Goal: Task Accomplishment & Management: Manage account settings

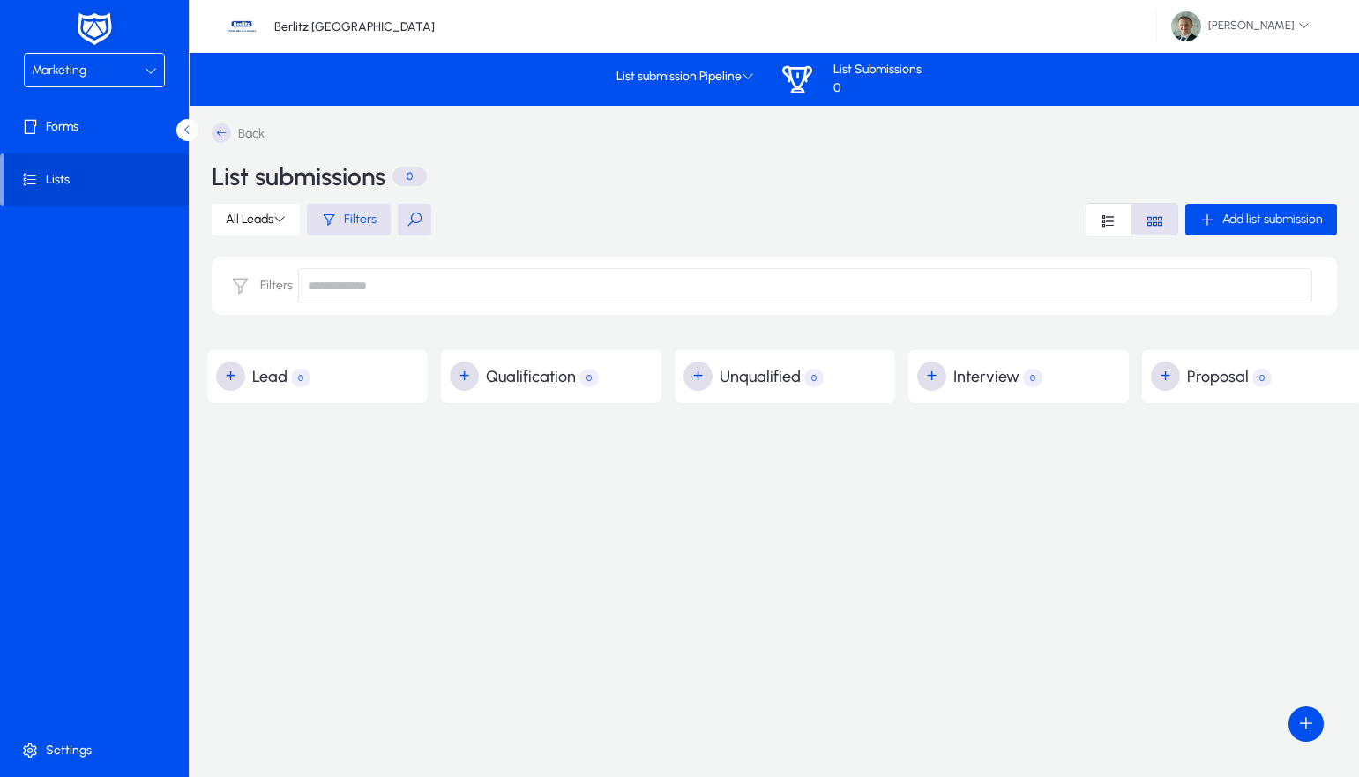
scroll to position [0, 969]
click at [65, 76] on span "Marketing" at bounding box center [59, 70] width 55 height 15
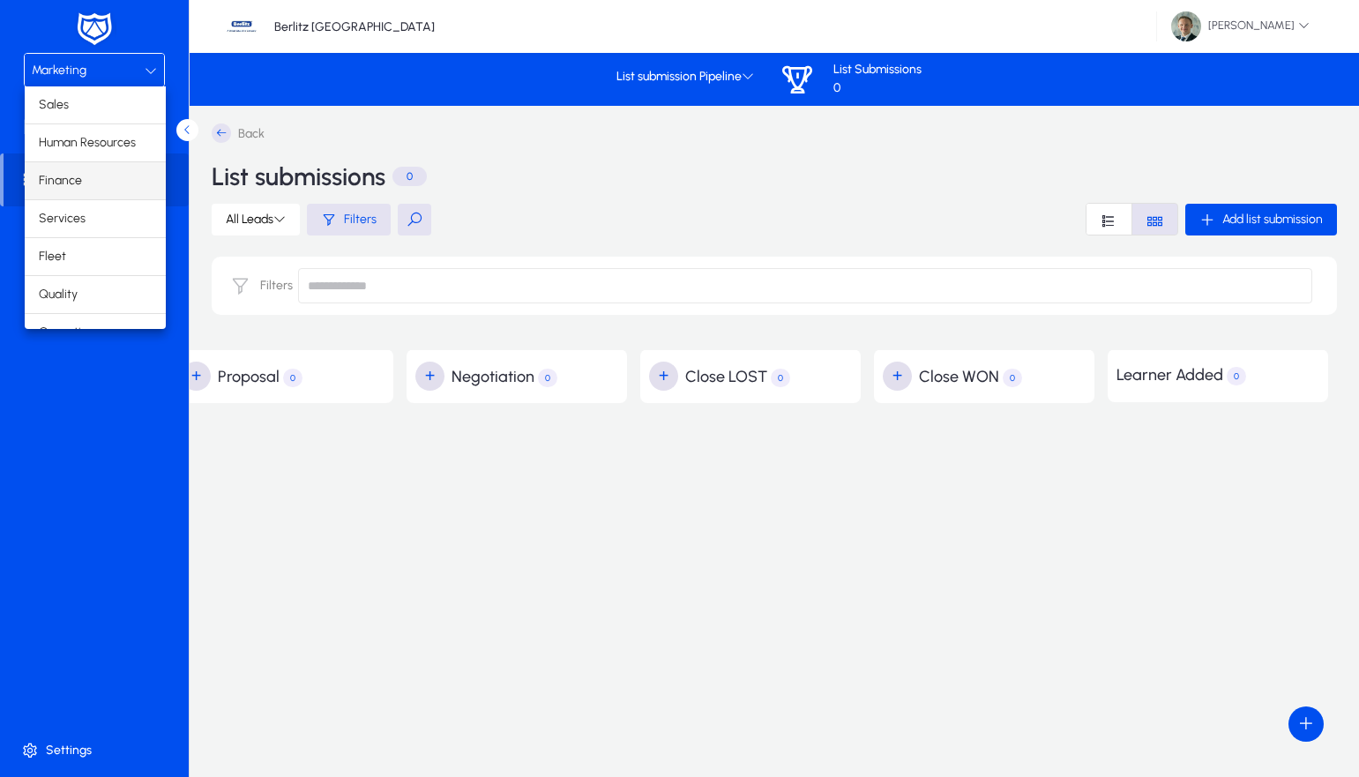
scroll to position [0, 0]
click at [96, 180] on mat-option "Finance" at bounding box center [95, 180] width 141 height 37
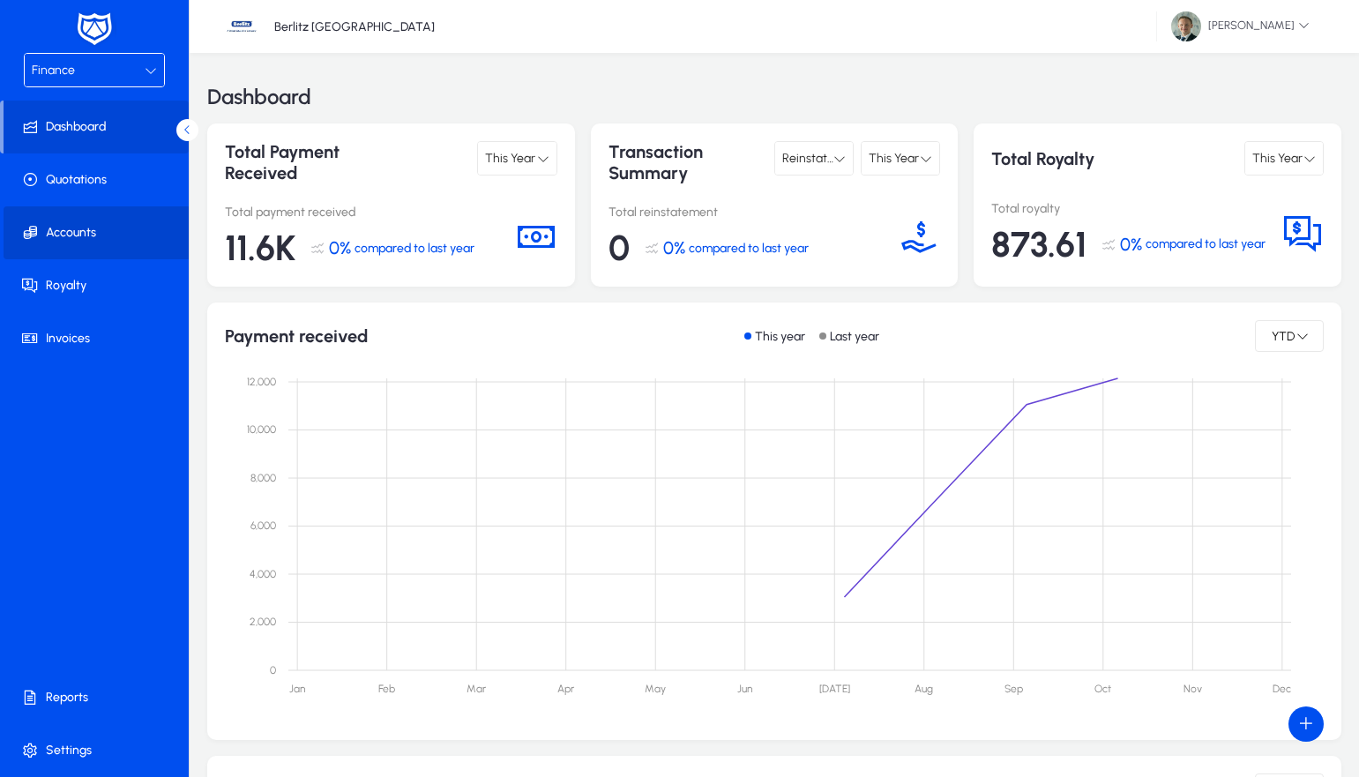
click at [76, 236] on span at bounding box center [98, 233] width 189 height 42
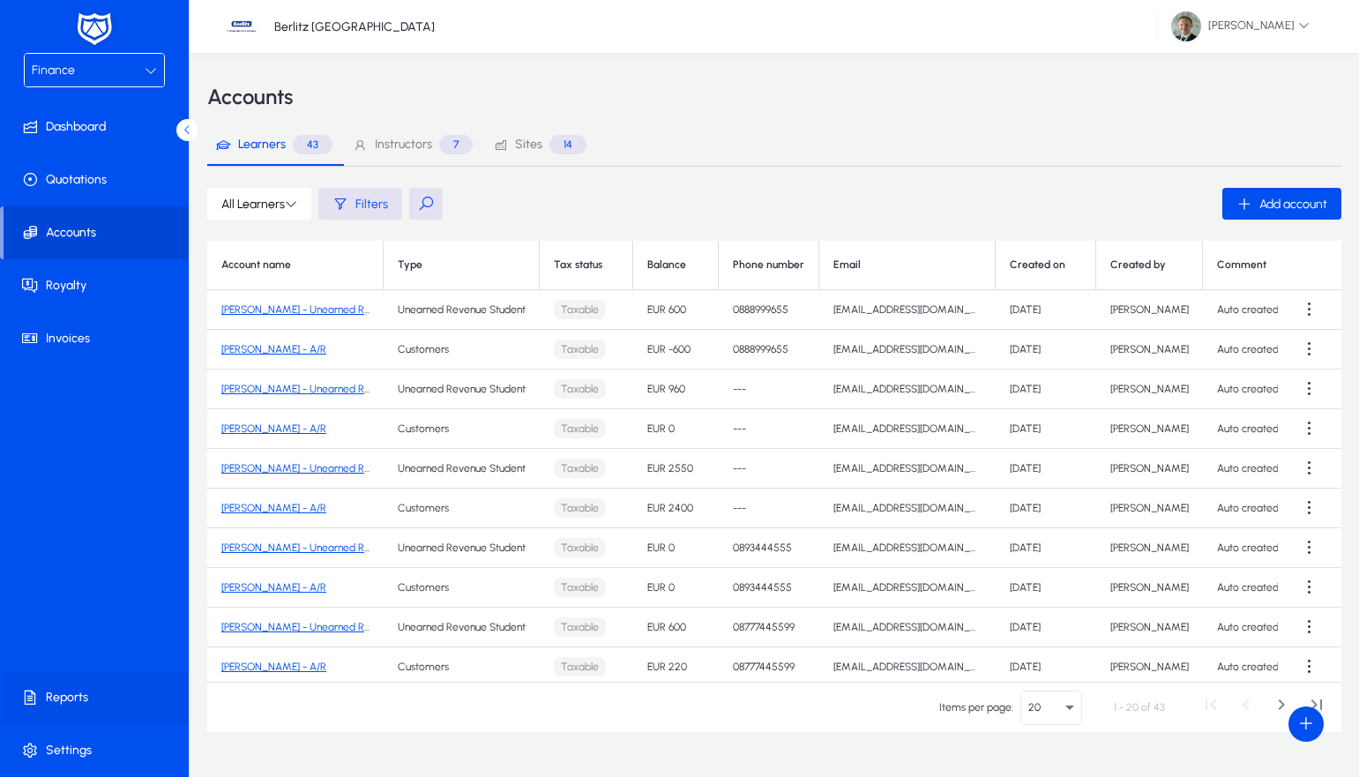
click at [61, 692] on span at bounding box center [98, 698] width 189 height 42
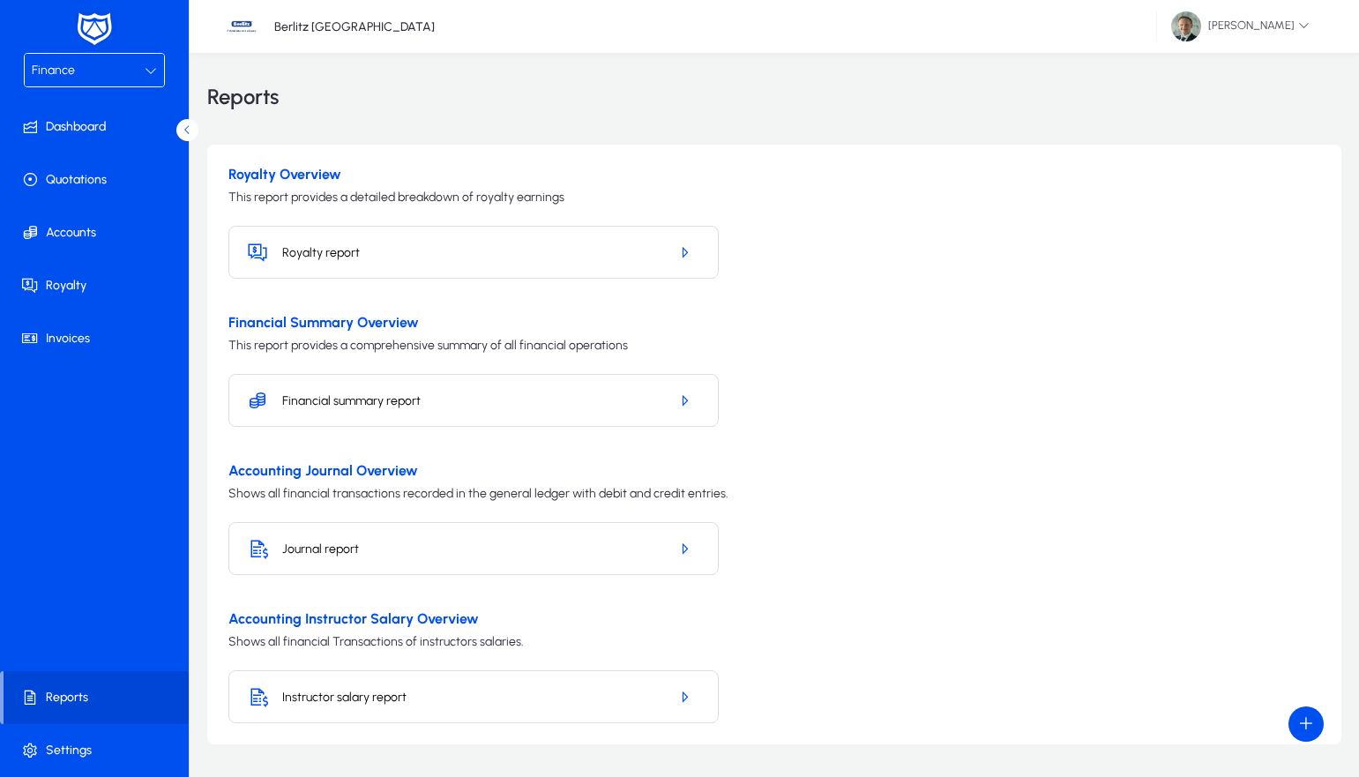
click at [321, 693] on h5 "Instructor salary report" at bounding box center [468, 697] width 372 height 15
click at [682, 694] on icon "button" at bounding box center [685, 697] width 16 height 16
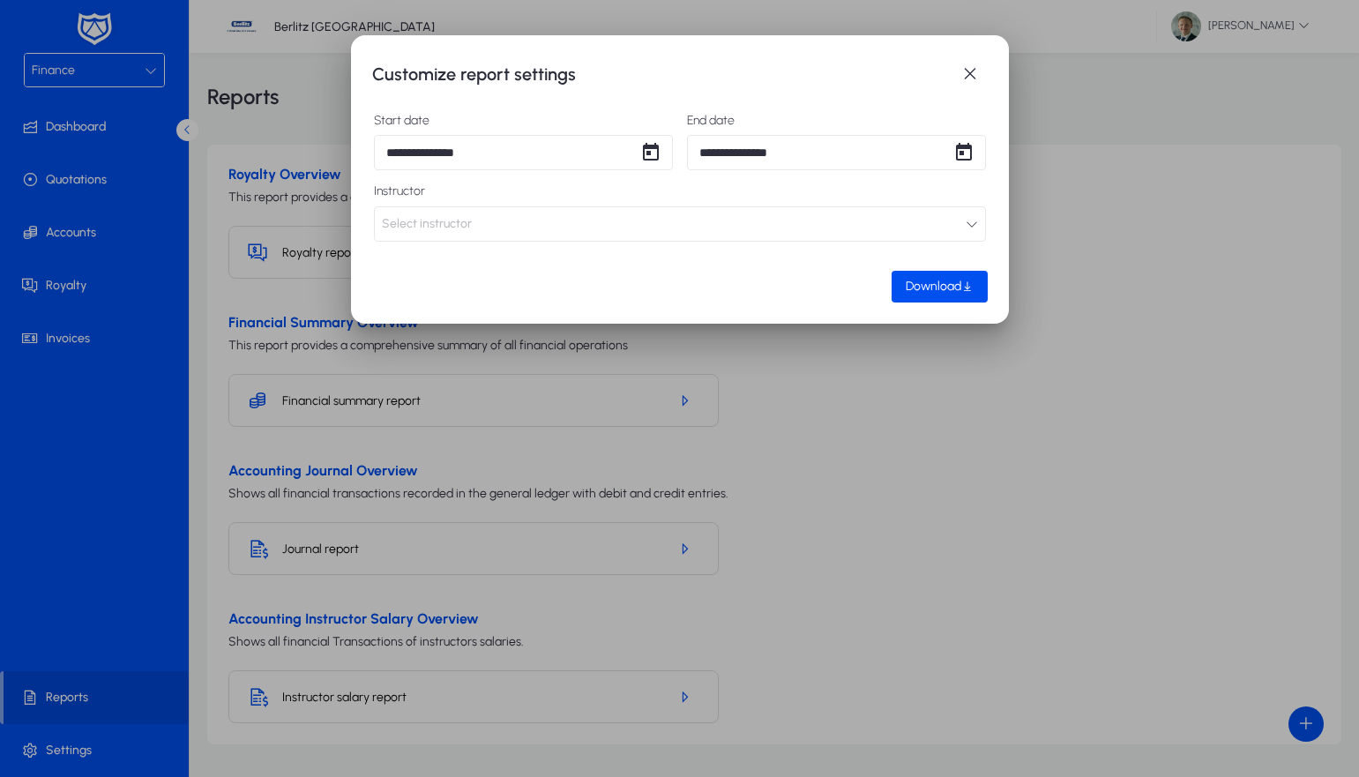
click at [954, 226] on button "Select instructor" at bounding box center [680, 223] width 612 height 35
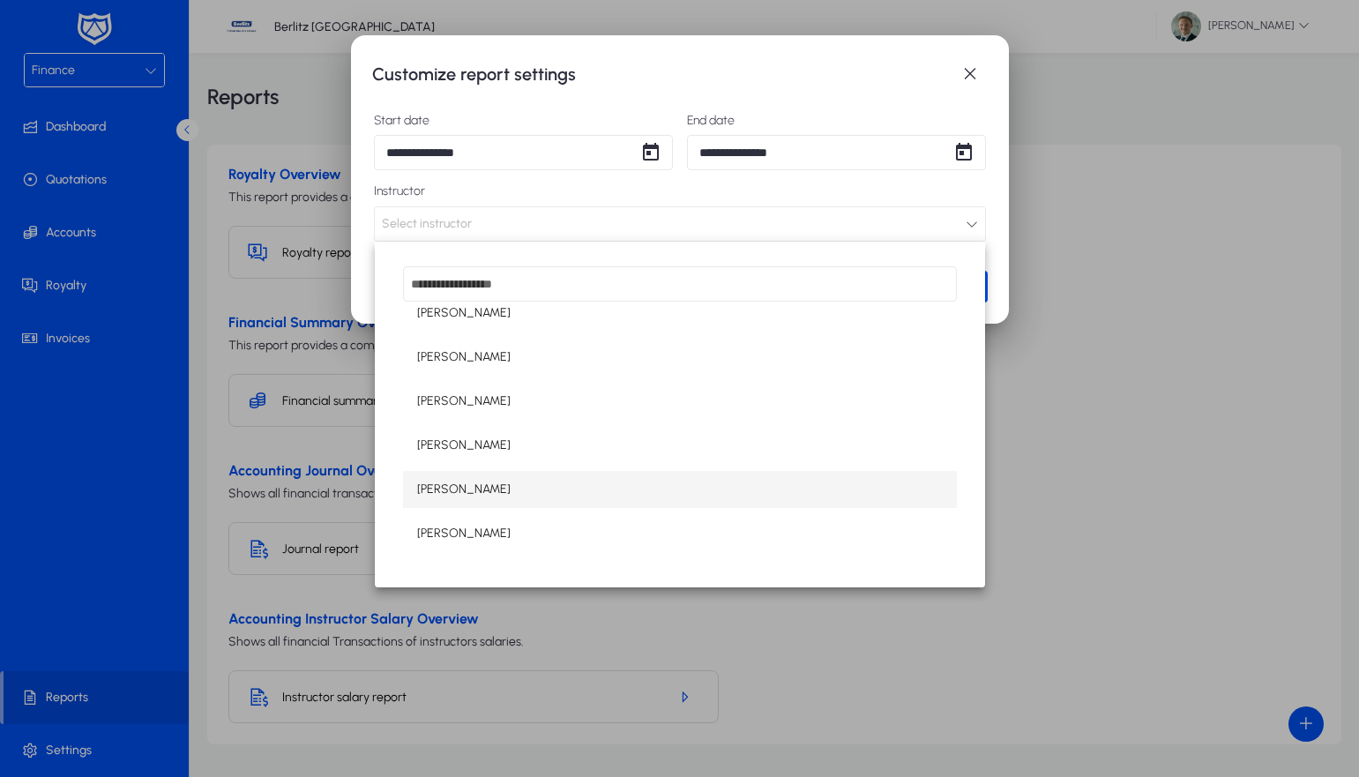
scroll to position [146, 0]
click at [475, 486] on span "[PERSON_NAME]" at bounding box center [463, 489] width 93 height 21
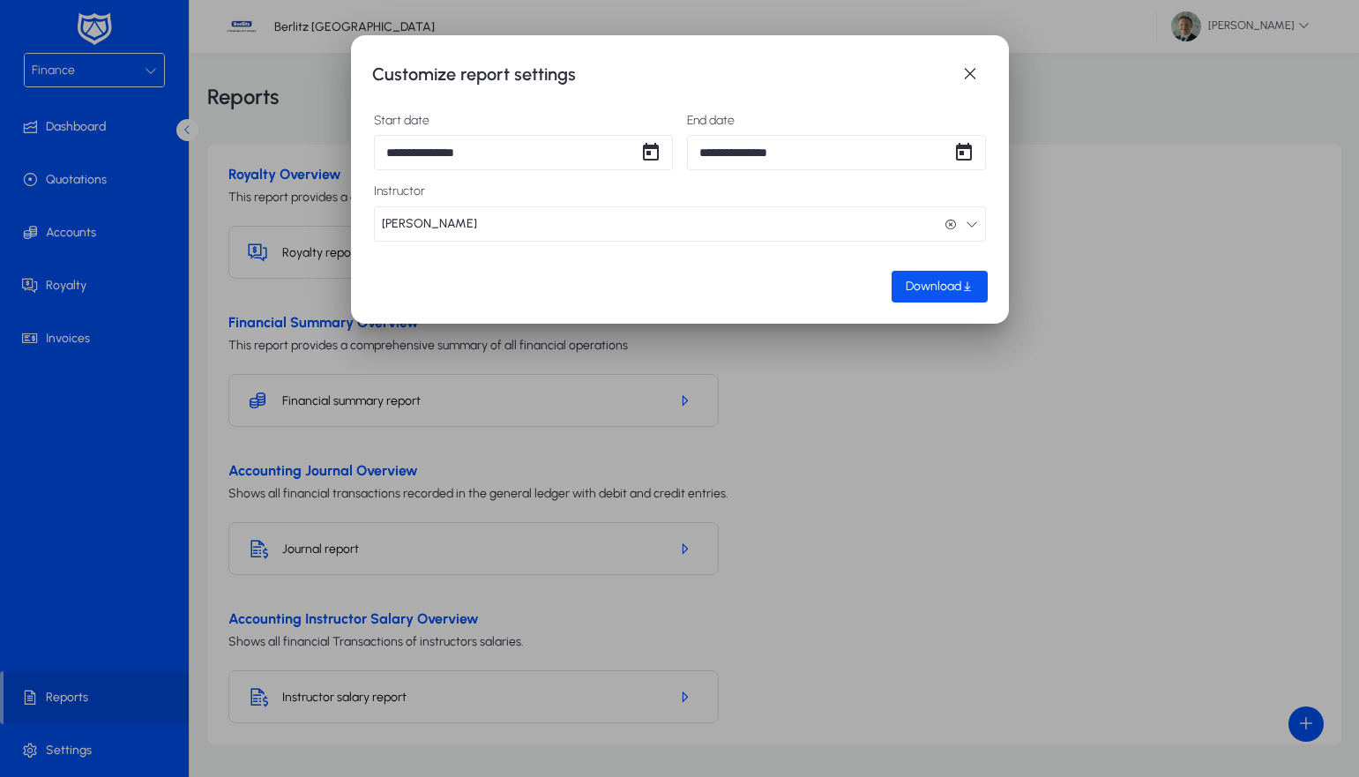
click at [939, 280] on span "Download" at bounding box center [934, 286] width 56 height 15
drag, startPoint x: 1148, startPoint y: 186, endPoint x: 1173, endPoint y: 176, distance: 26.5
click at [1155, 184] on div at bounding box center [679, 388] width 1359 height 777
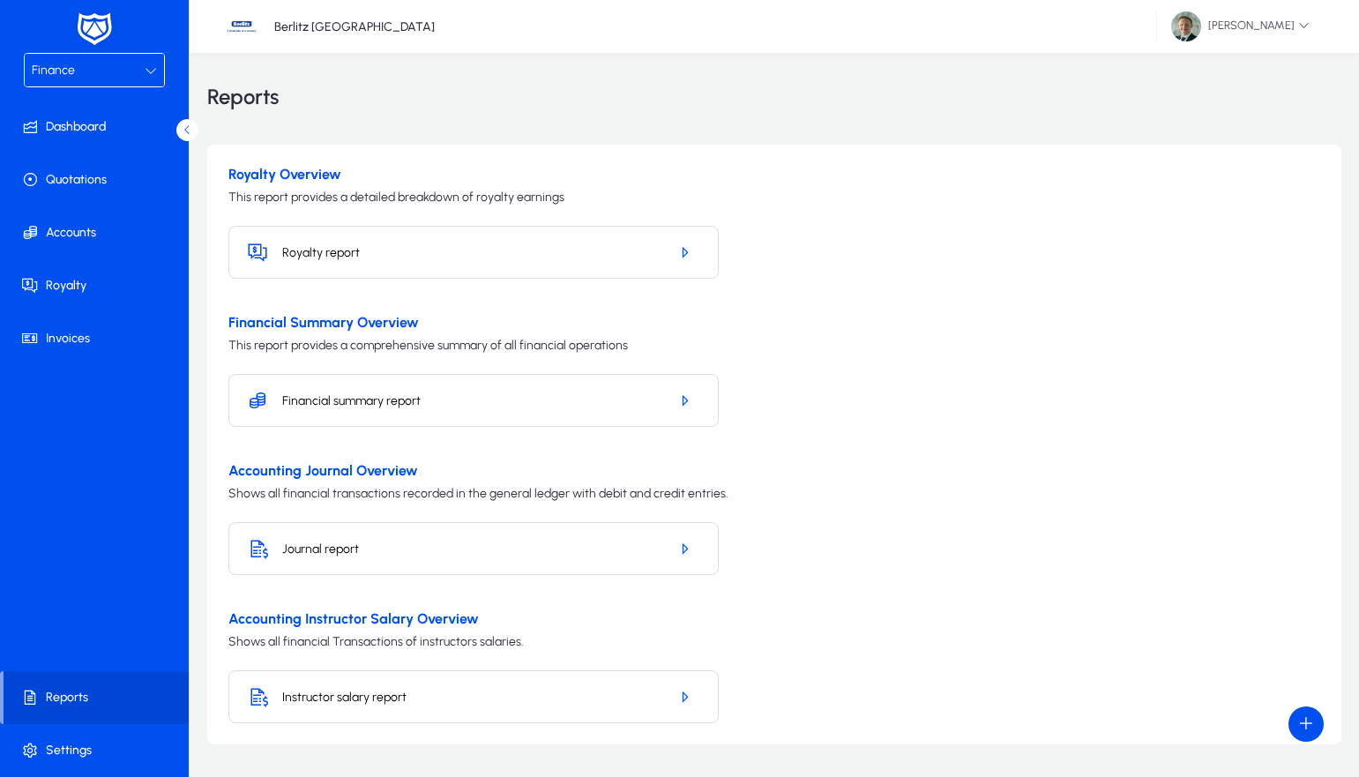
scroll to position [55, 0]
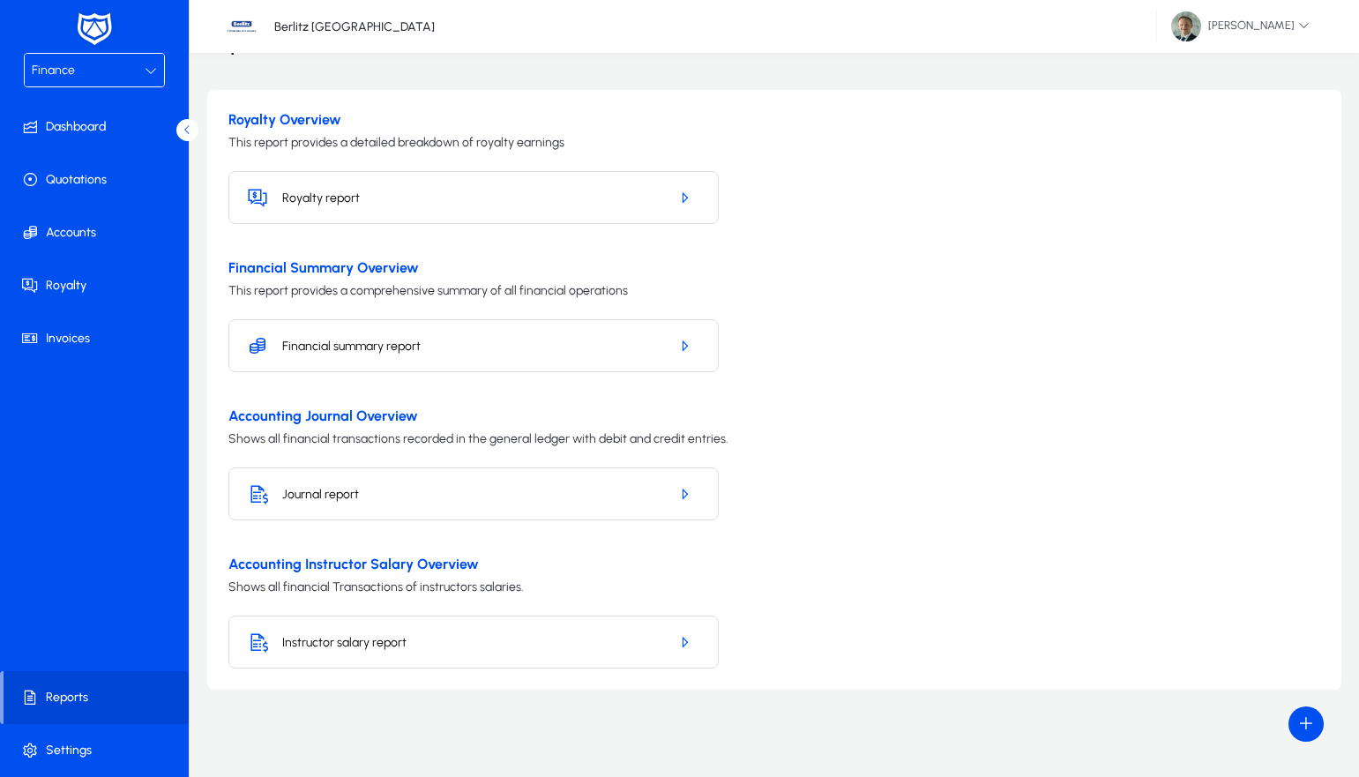
click at [108, 72] on div "Finance" at bounding box center [88, 70] width 113 height 23
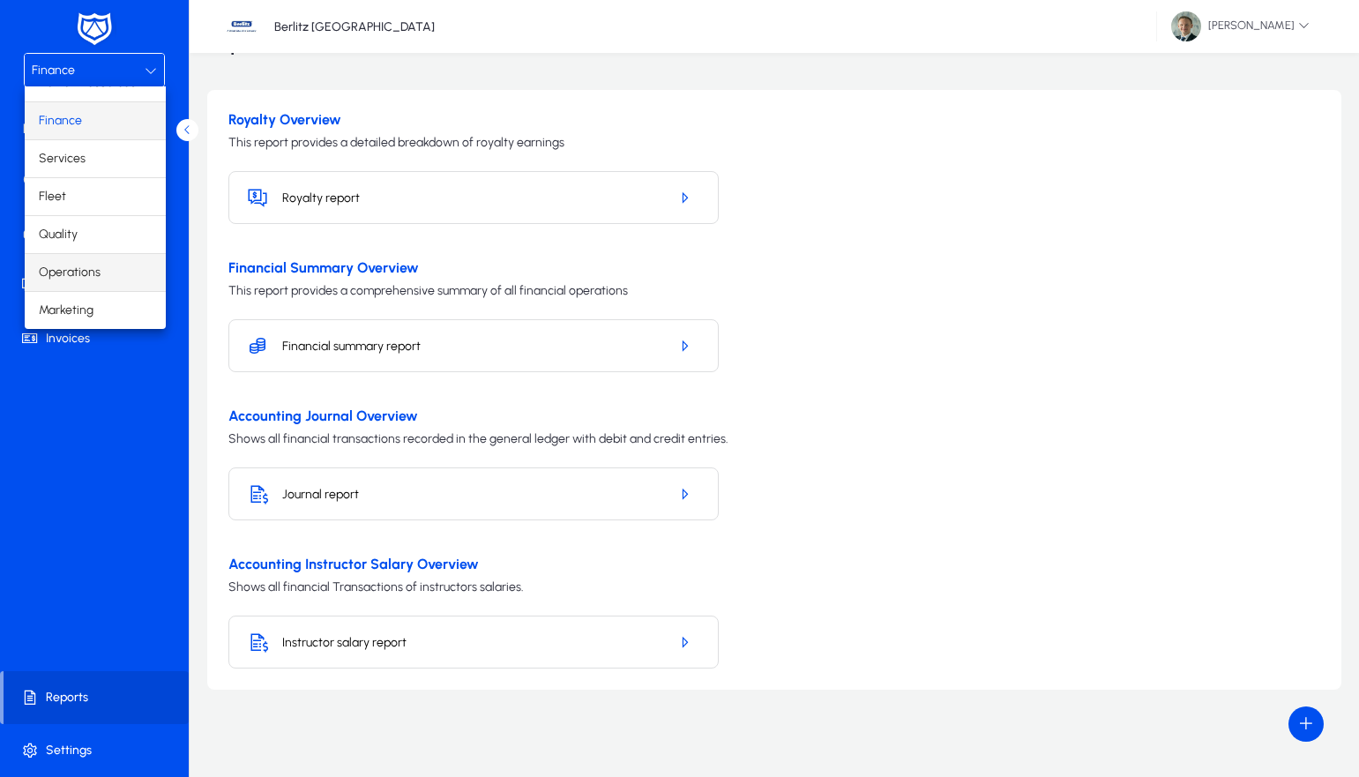
scroll to position [60, 0]
click at [65, 274] on span "Operations" at bounding box center [70, 272] width 62 height 21
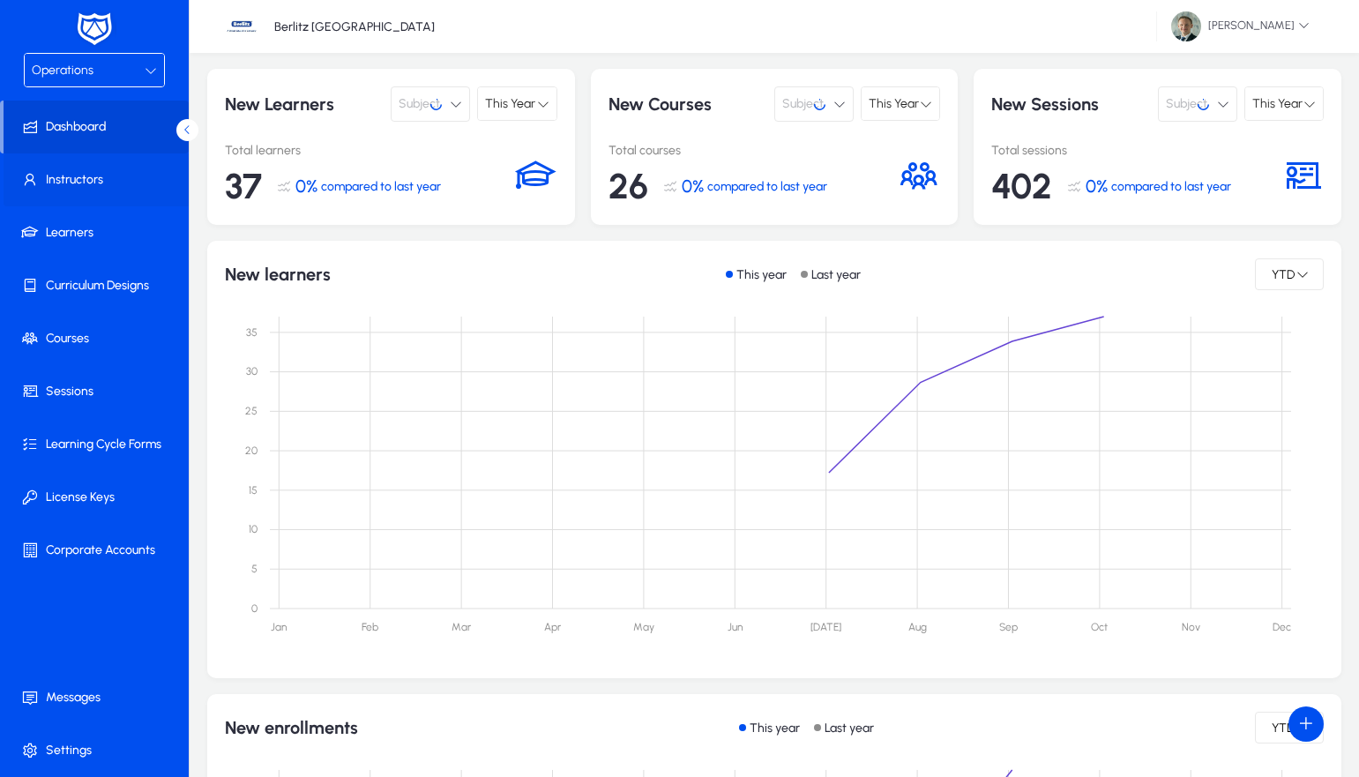
click at [79, 174] on span at bounding box center [98, 180] width 189 height 42
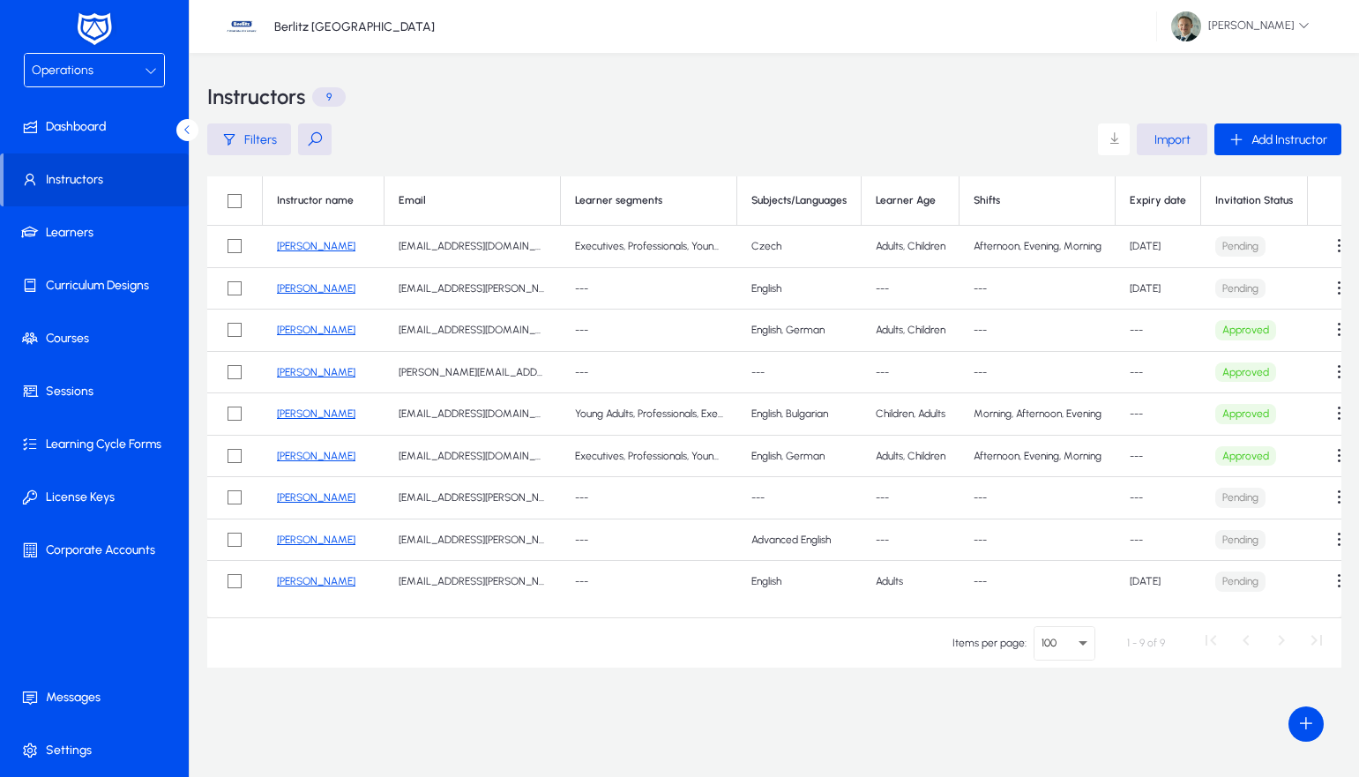
click at [302, 246] on link "[PERSON_NAME]" at bounding box center [316, 246] width 79 height 12
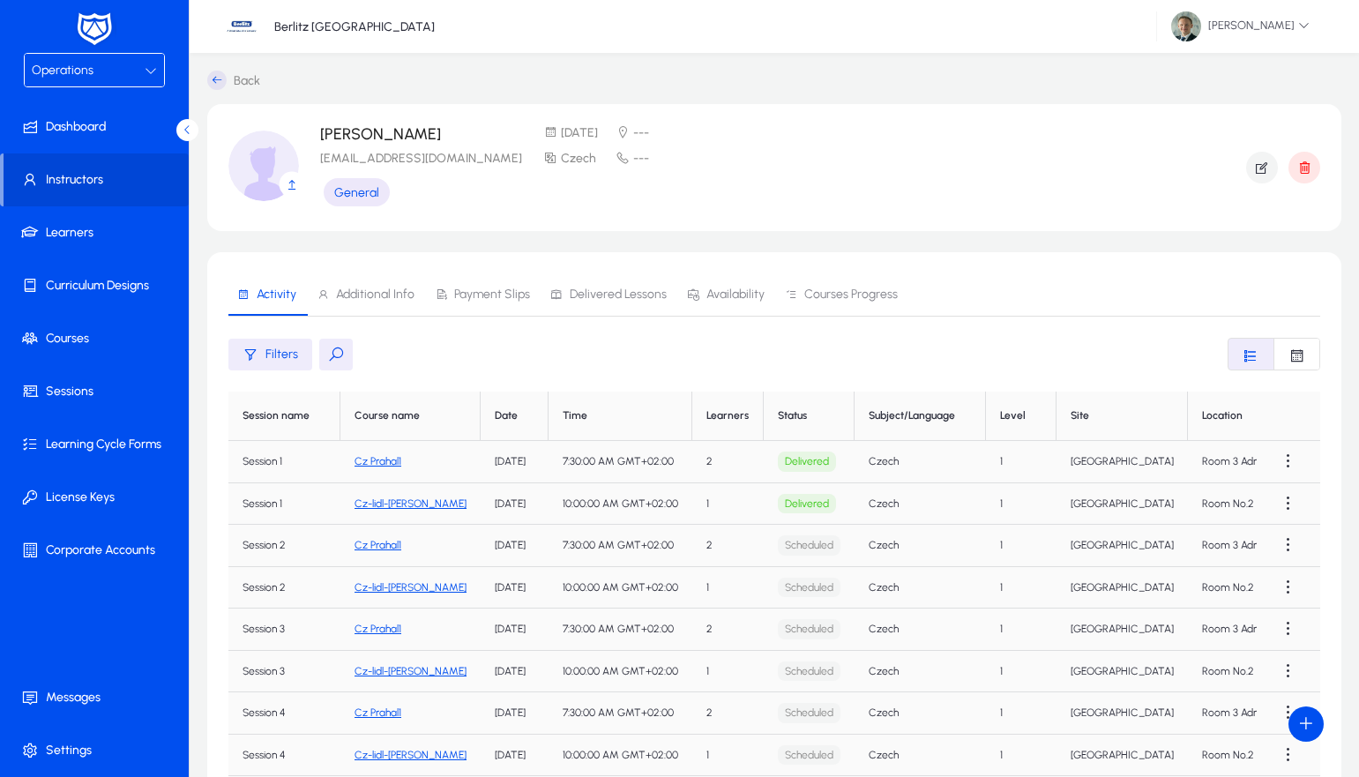
click at [472, 291] on span "Payment Slips" at bounding box center [492, 294] width 76 height 12
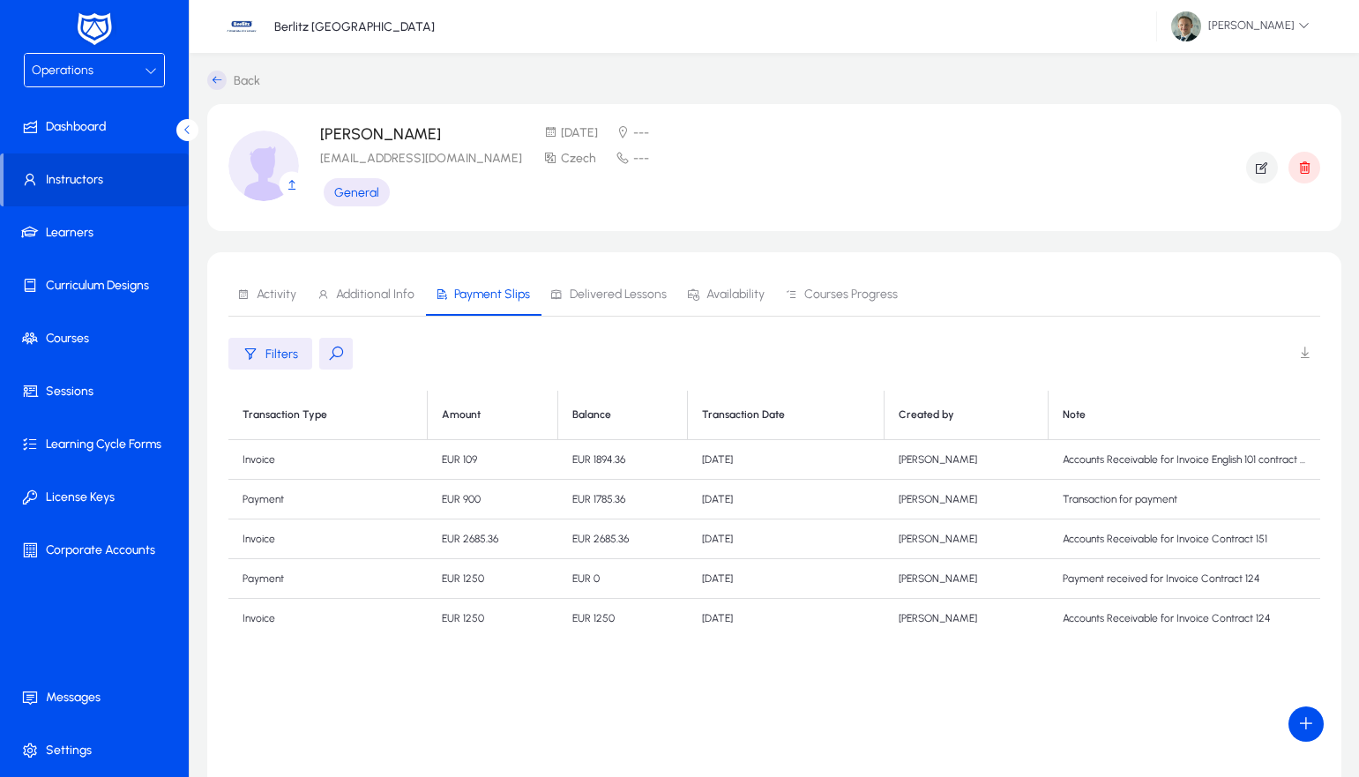
click at [1305, 355] on span at bounding box center [1304, 353] width 35 height 35
click at [930, 646] on div "Transaction Type Amount Balance Transaction Date Created by Note Invoice EUR 10…" at bounding box center [774, 611] width 1092 height 441
drag, startPoint x: 323, startPoint y: 135, endPoint x: 416, endPoint y: 130, distance: 93.6
click at [416, 130] on p "[PERSON_NAME]" at bounding box center [421, 134] width 202 height 18
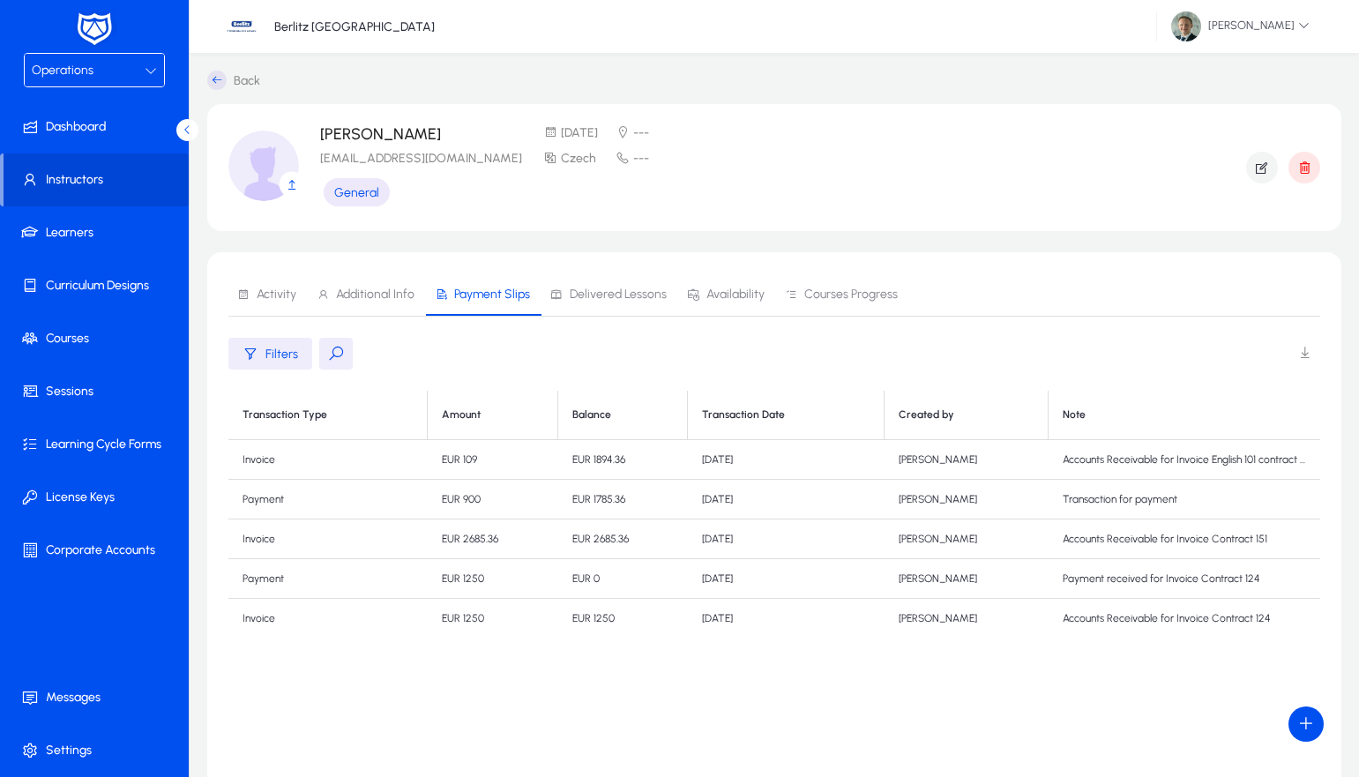
click at [1236, 541] on td "Accounts Receivable for Invoice Contract 151" at bounding box center [1185, 540] width 272 height 40
click at [1248, 540] on td "Accounts Receivable for Invoice Contract 151" at bounding box center [1185, 540] width 272 height 40
drag, startPoint x: 1258, startPoint y: 539, endPoint x: 1237, endPoint y: 538, distance: 21.2
click at [1237, 538] on td "Accounts Receivable for Invoice Contract 151" at bounding box center [1185, 540] width 272 height 40
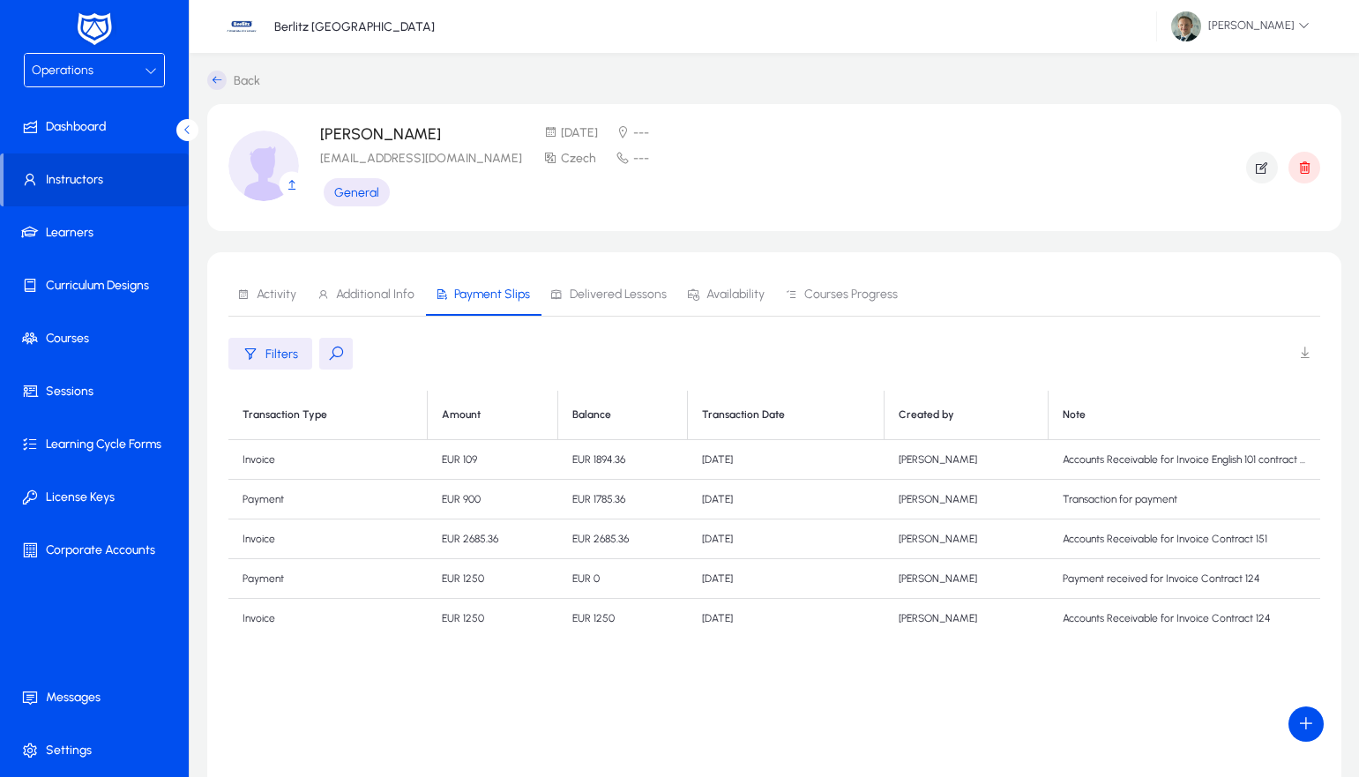
click at [1266, 540] on td "Accounts Receivable for Invoice Contract 151" at bounding box center [1185, 540] width 272 height 40
click at [79, 394] on span at bounding box center [98, 391] width 189 height 42
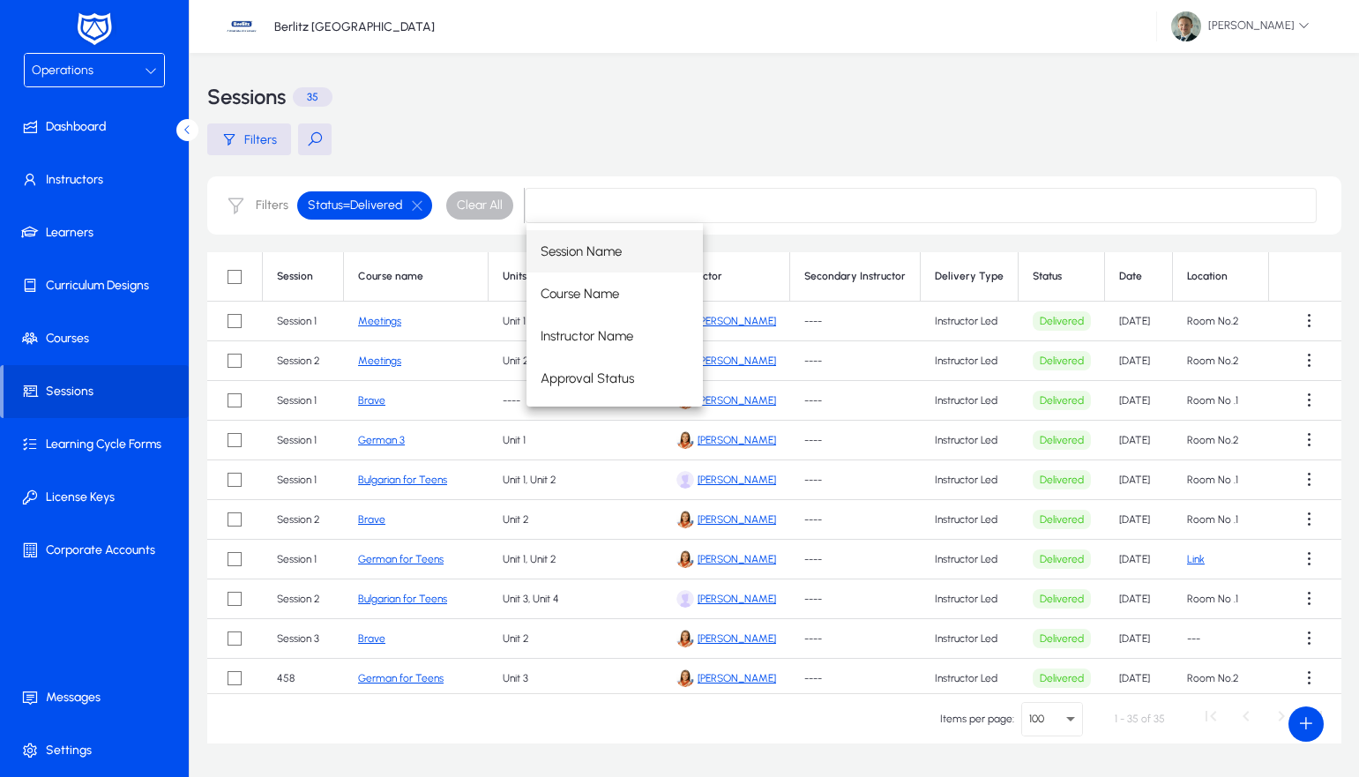
scroll to position [0, 10]
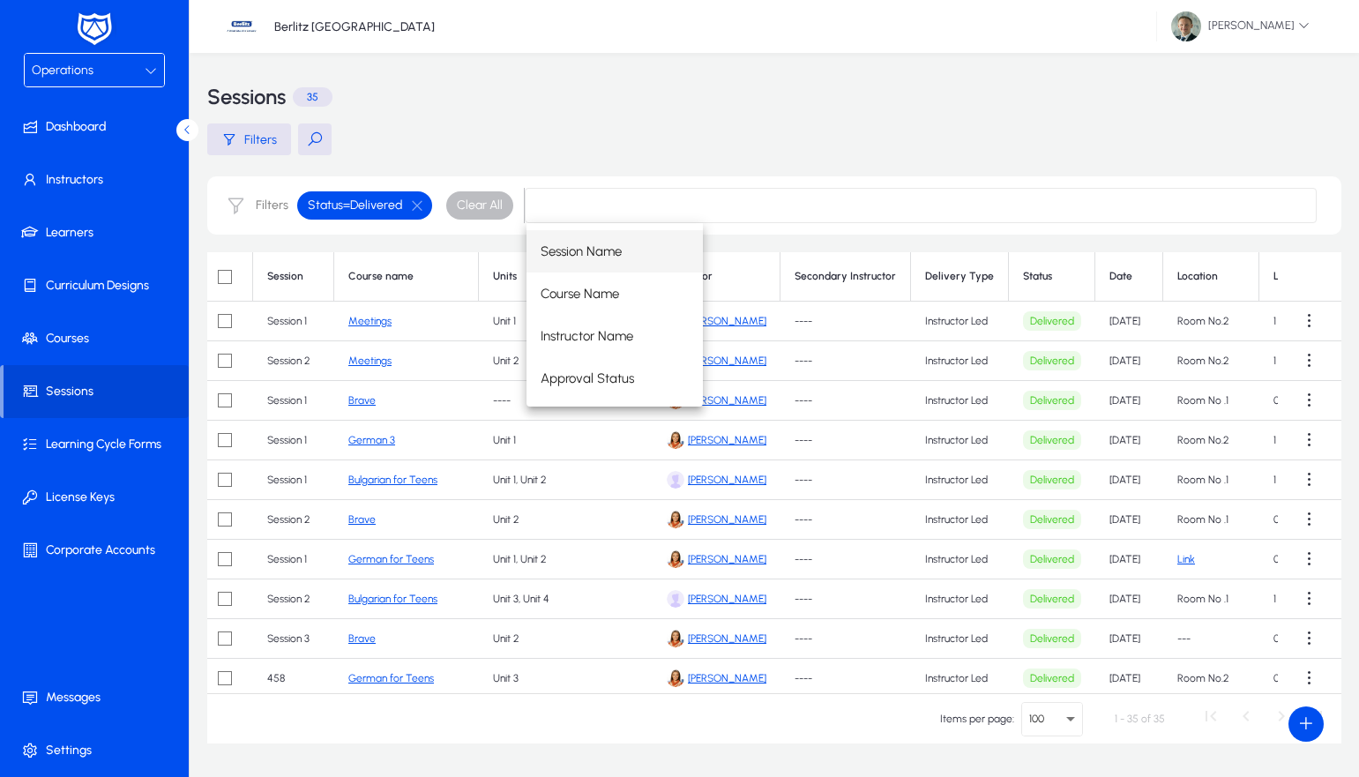
click at [675, 166] on main "Filters Filters Status = Delivered Clear All Session Course name Units Instruct…" at bounding box center [774, 433] width 1134 height 620
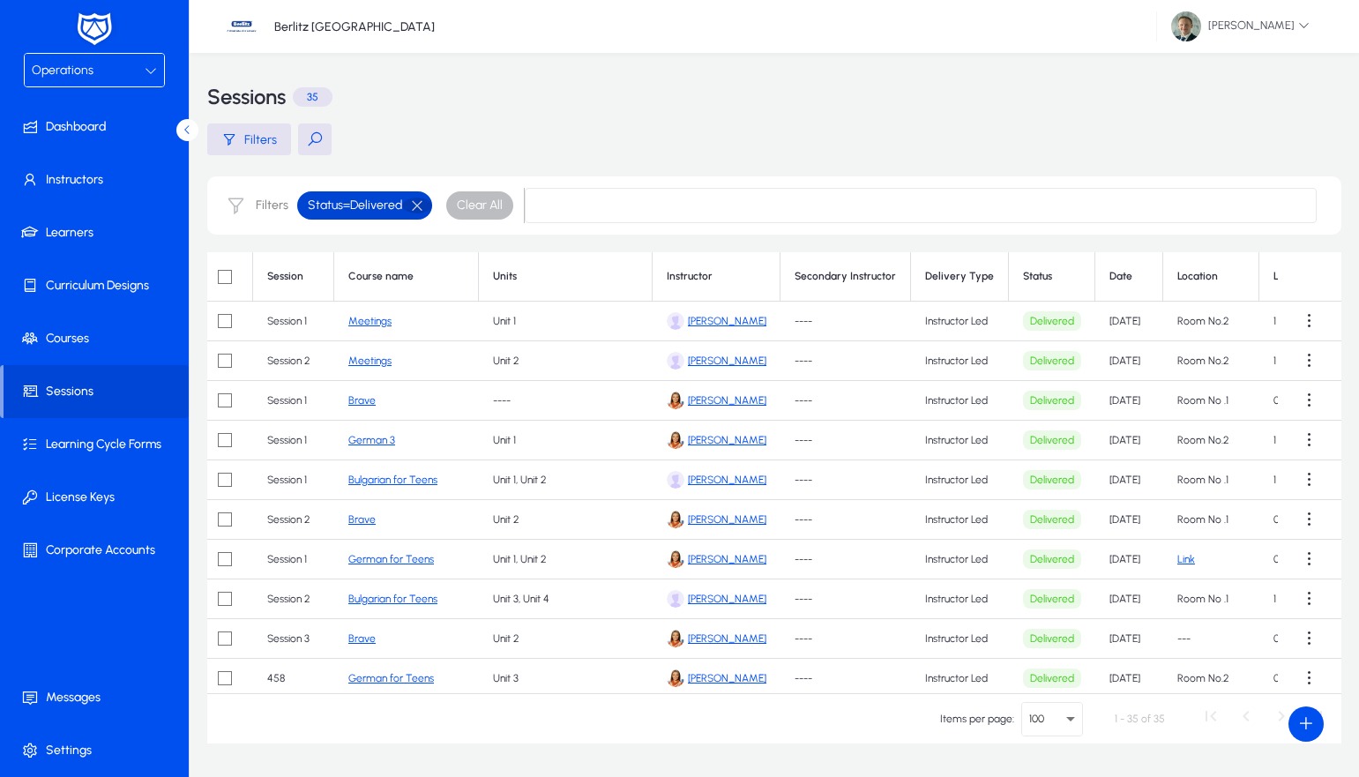
click at [419, 207] on button "button" at bounding box center [417, 206] width 30 height 16
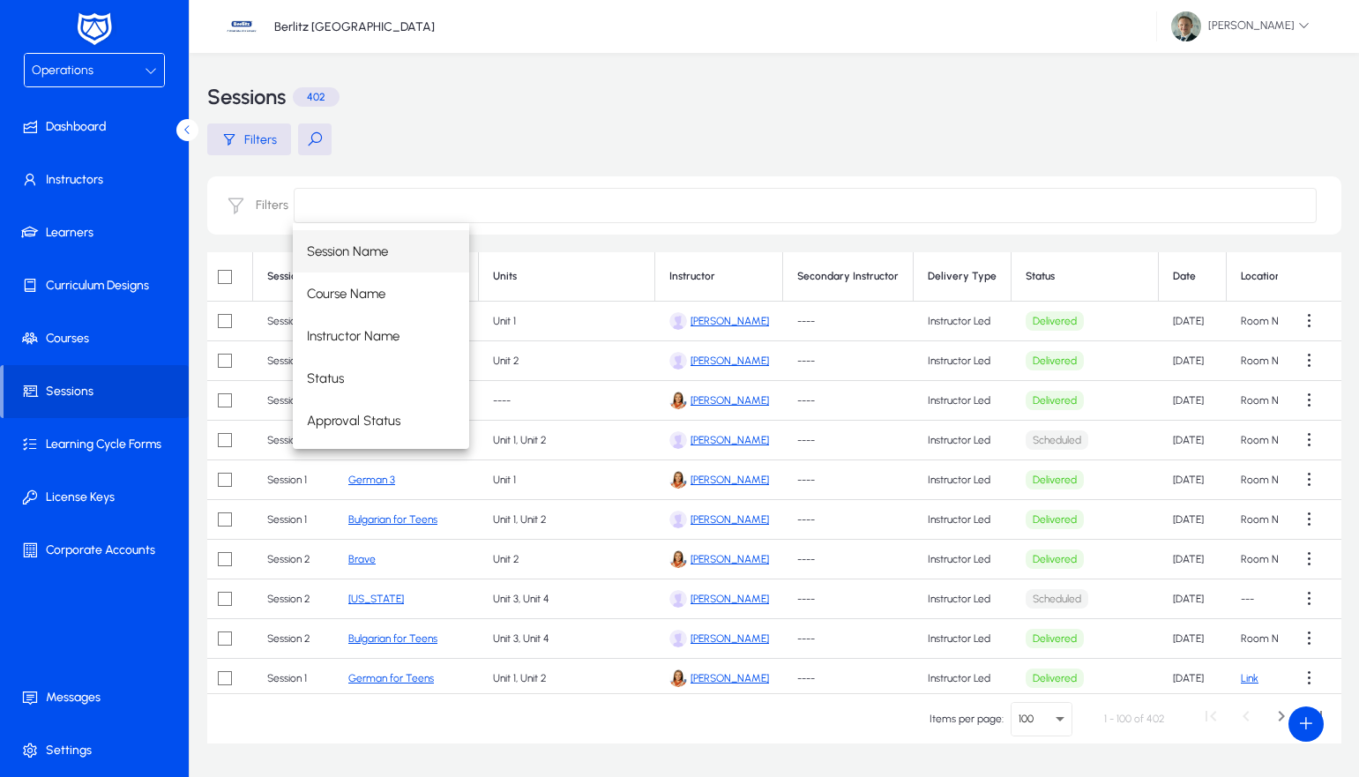
click at [449, 199] on input at bounding box center [805, 205] width 1023 height 35
drag, startPoint x: 86, startPoint y: 335, endPoint x: 82, endPoint y: 365, distance: 30.3
click at [87, 335] on span at bounding box center [98, 339] width 189 height 42
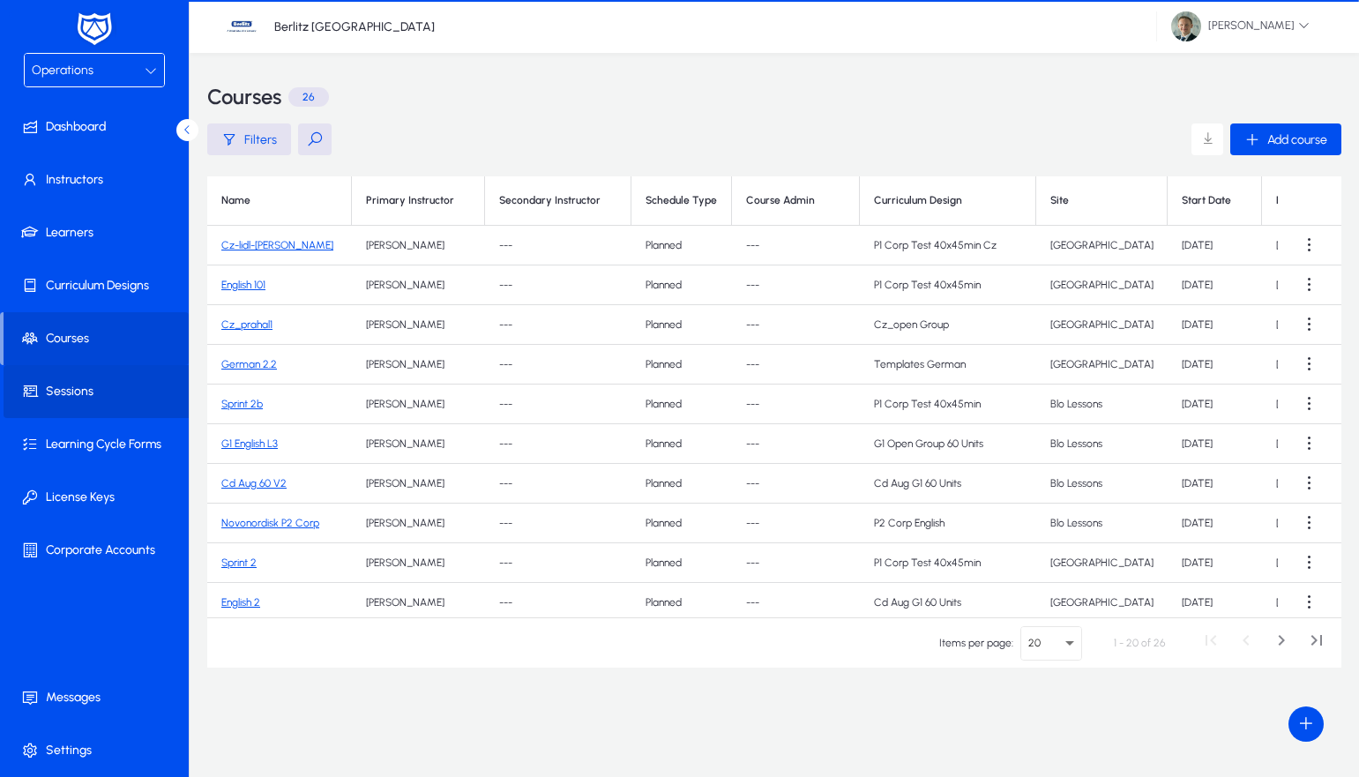
drag, startPoint x: 70, startPoint y: 387, endPoint x: 82, endPoint y: 385, distance: 12.5
click at [70, 387] on span at bounding box center [98, 391] width 189 height 42
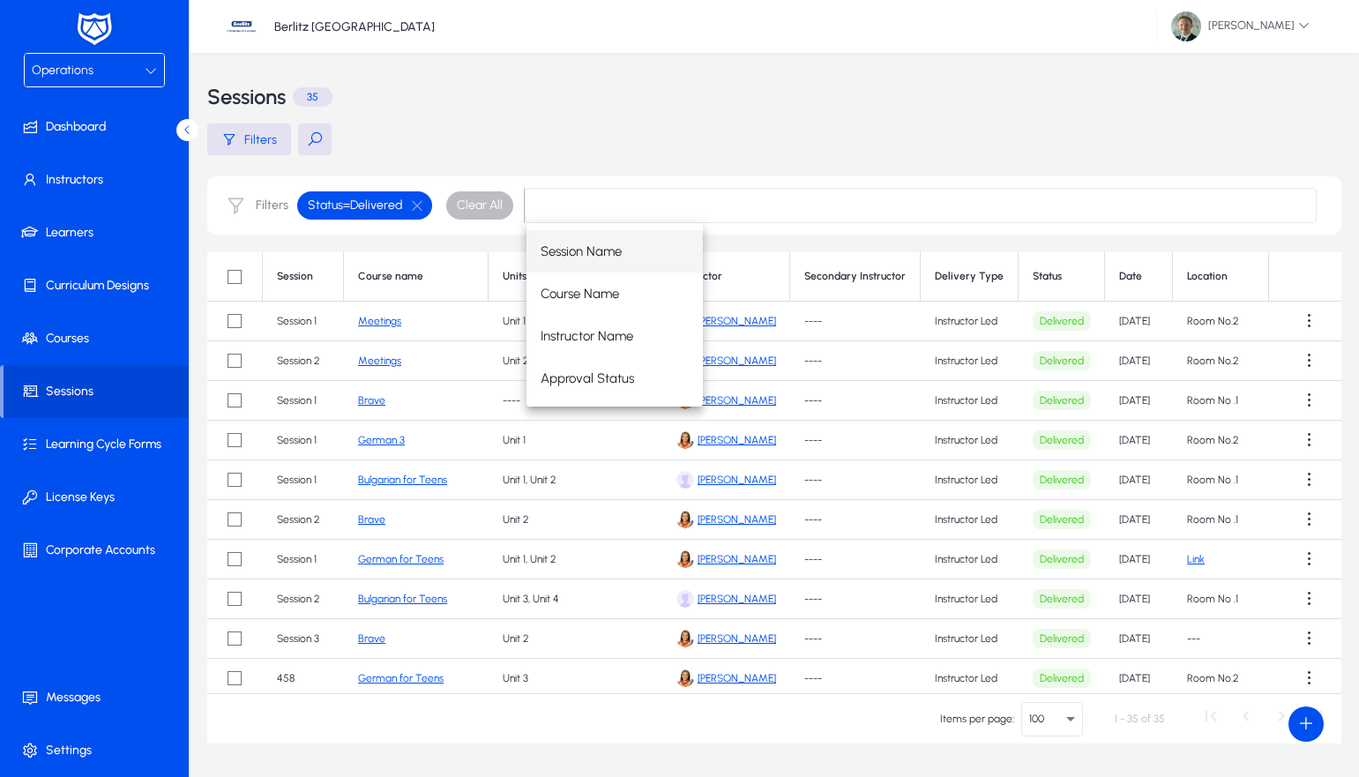
click at [543, 157] on main "Filters Filters Status = Delivered Clear All Session Course name Units Instruct…" at bounding box center [774, 433] width 1134 height 620
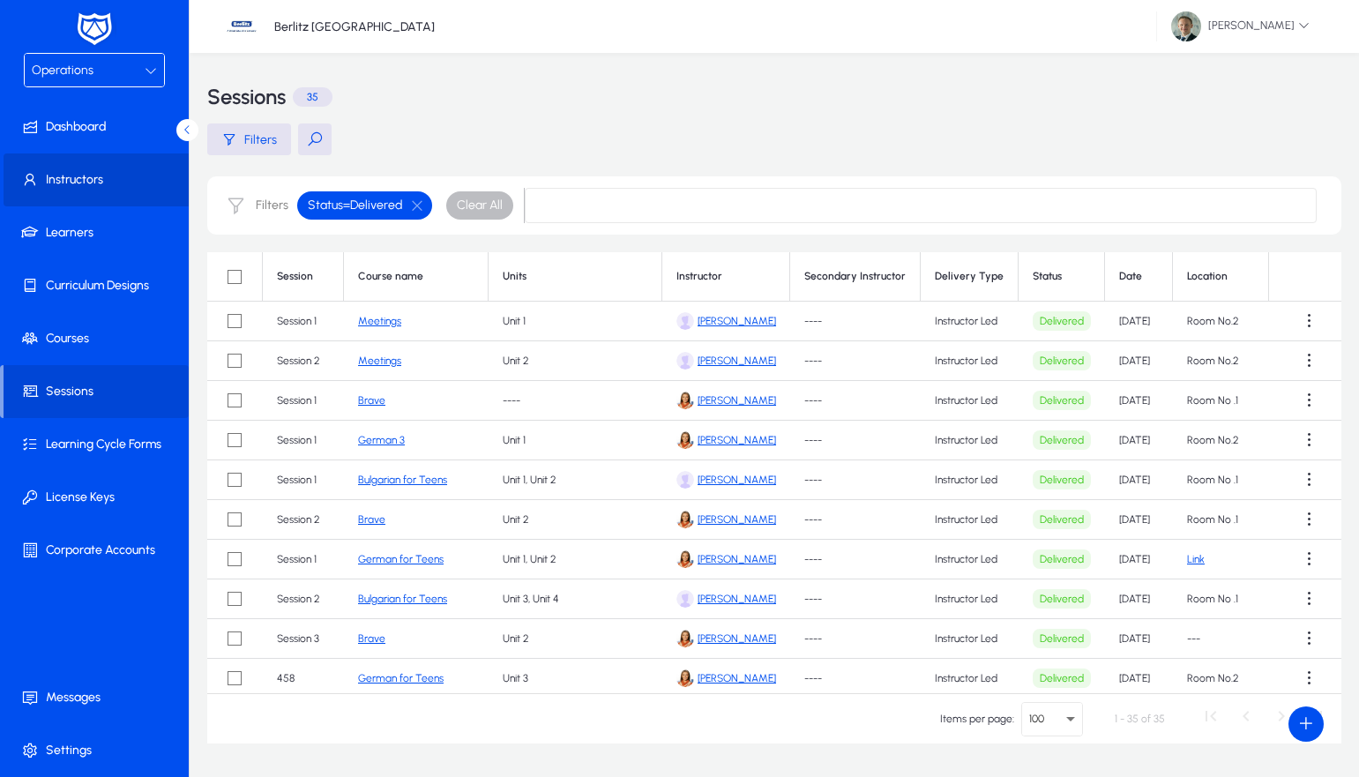
click at [92, 187] on span at bounding box center [98, 180] width 189 height 42
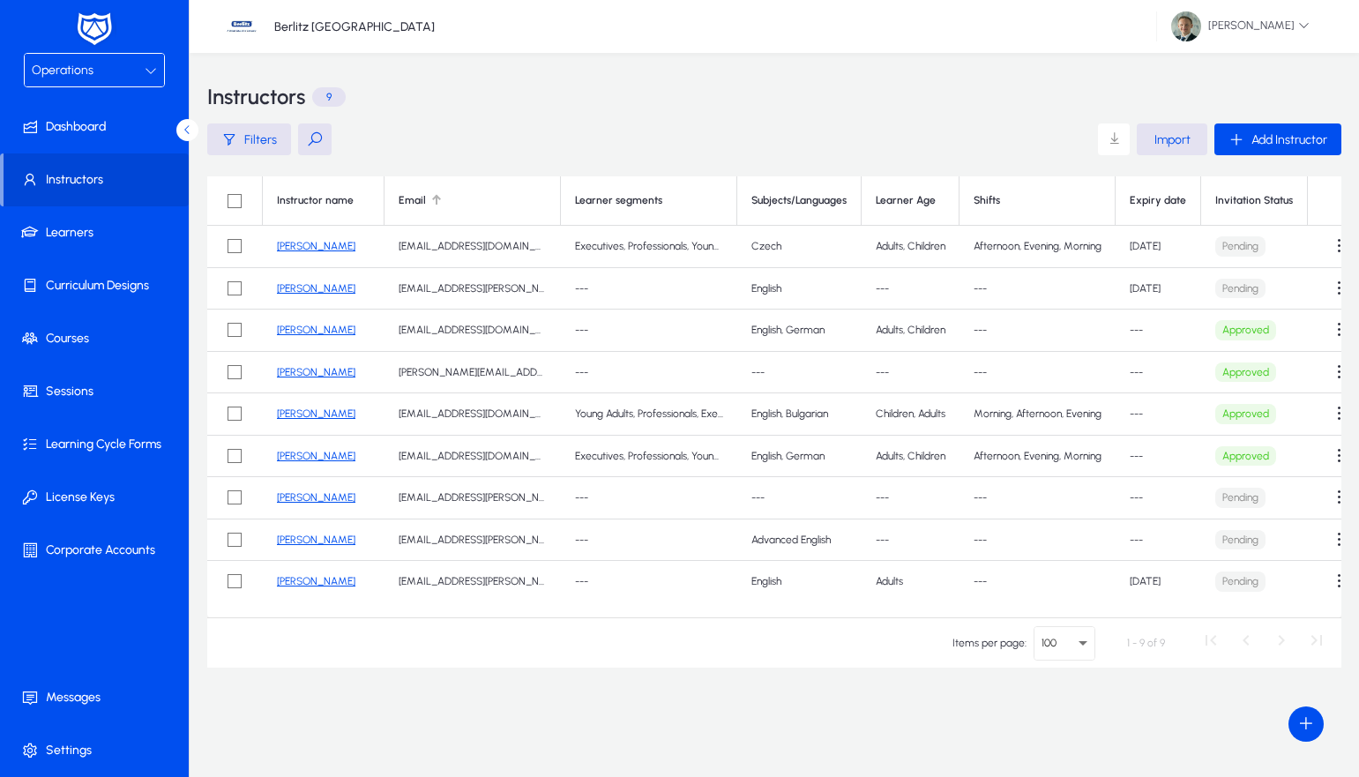
click at [432, 199] on div at bounding box center [434, 198] width 5 height 5
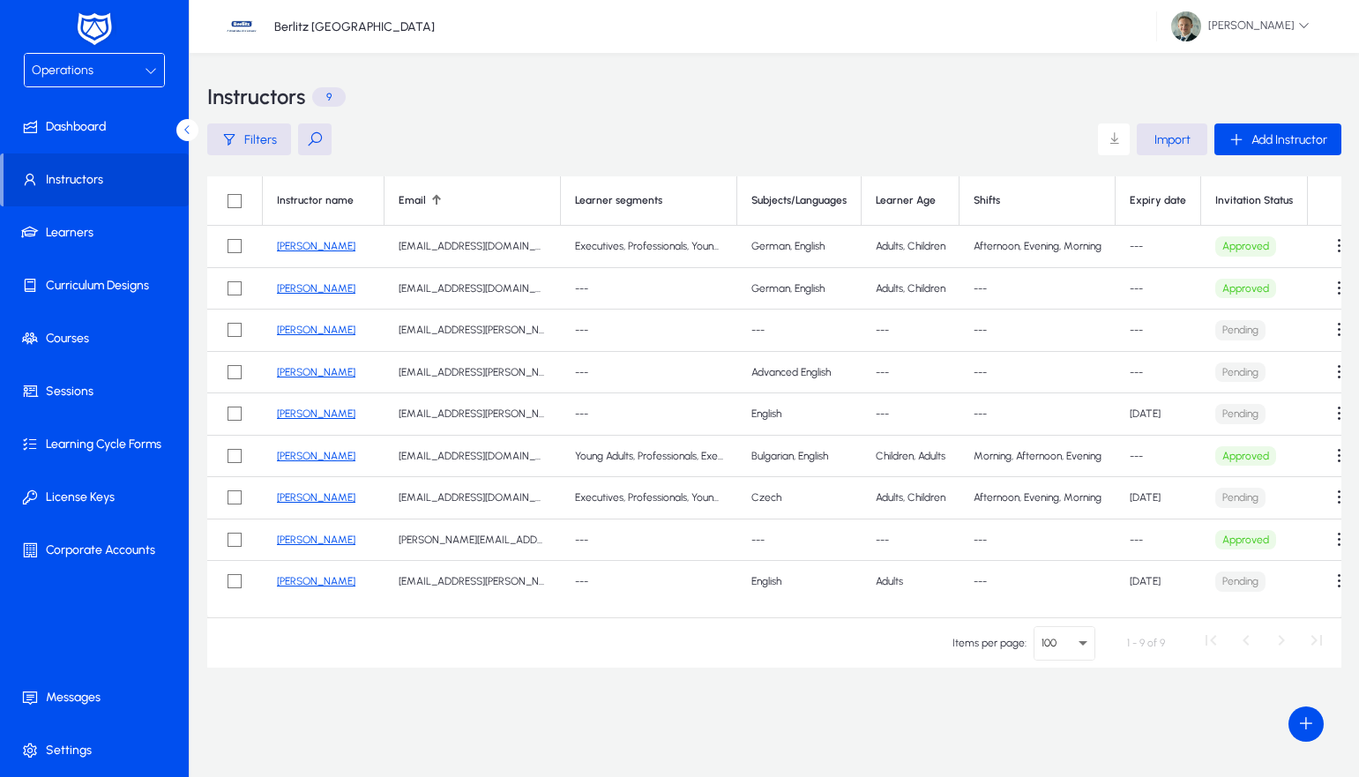
click at [424, 496] on td "[EMAIL_ADDRESS][DOMAIN_NAME]" at bounding box center [473, 498] width 176 height 42
click at [488, 502] on td "[EMAIL_ADDRESS][DOMAIN_NAME]" at bounding box center [473, 498] width 176 height 42
drag, startPoint x: 512, startPoint y: 499, endPoint x: 393, endPoint y: 498, distance: 119.1
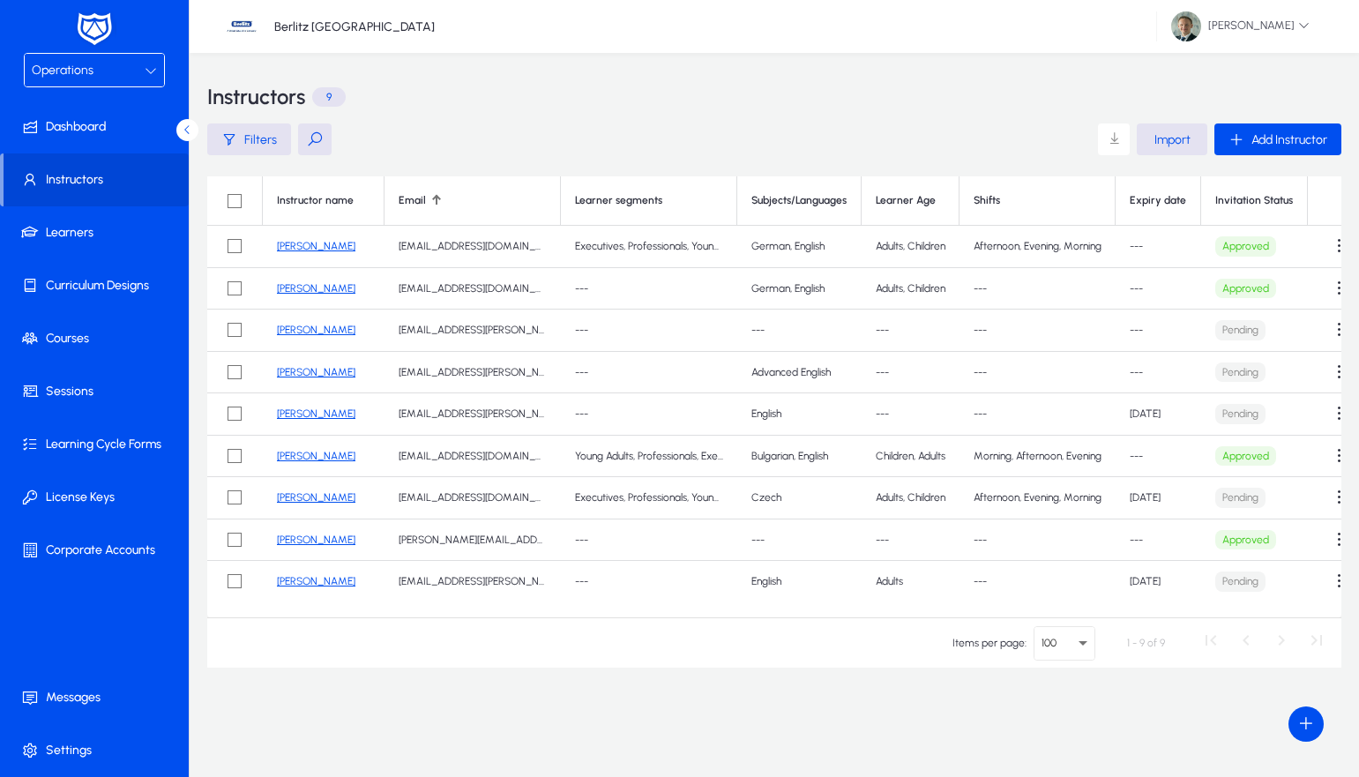
click at [393, 498] on td "[EMAIL_ADDRESS][DOMAIN_NAME]" at bounding box center [473, 498] width 176 height 42
click at [397, 510] on td "[EMAIL_ADDRESS][DOMAIN_NAME]" at bounding box center [473, 498] width 176 height 42
drag, startPoint x: 502, startPoint y: 496, endPoint x: 394, endPoint y: 492, distance: 107.7
click at [394, 492] on td "[EMAIL_ADDRESS][DOMAIN_NAME]" at bounding box center [473, 498] width 176 height 42
copy td "[EMAIL_ADDRESS][DOMAIN_NAME]"
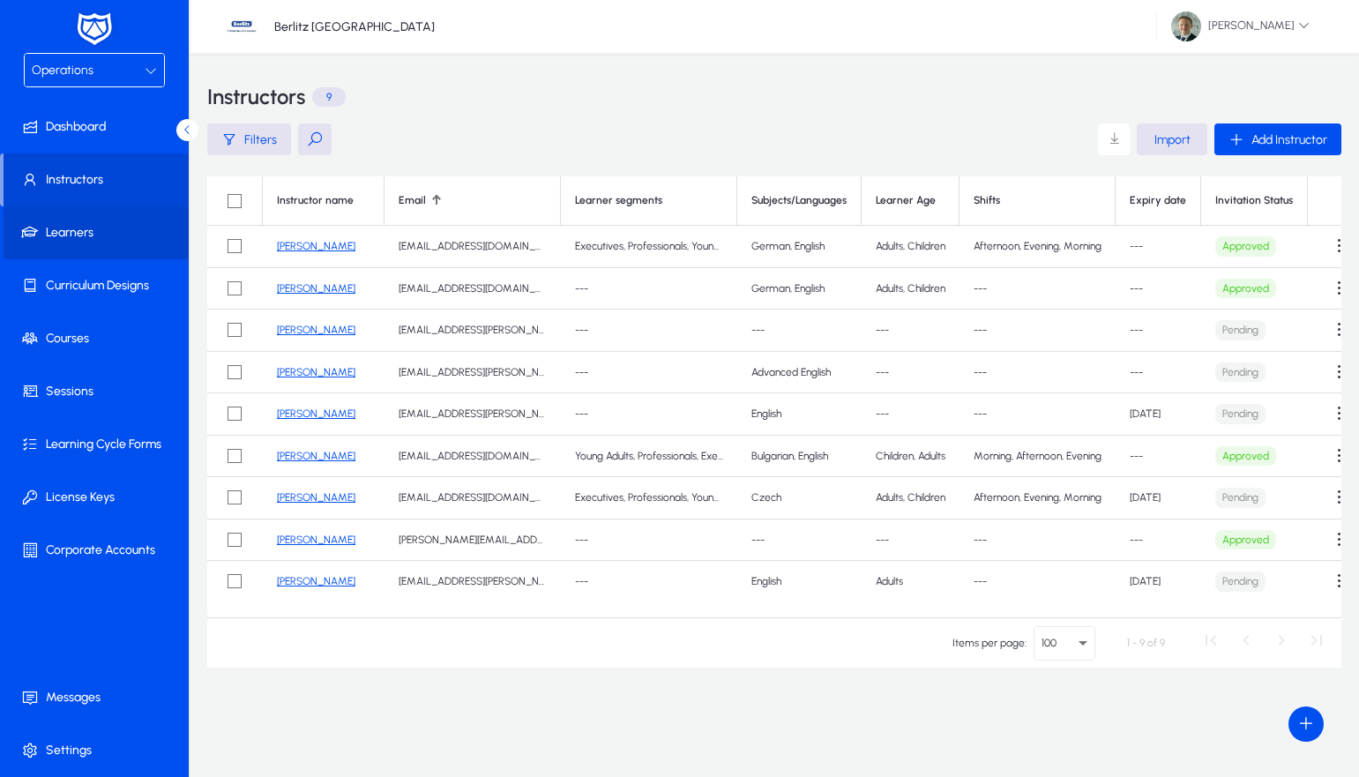
drag, startPoint x: 72, startPoint y: 236, endPoint x: 152, endPoint y: 226, distance: 80.1
click at [72, 236] on span at bounding box center [98, 233] width 189 height 42
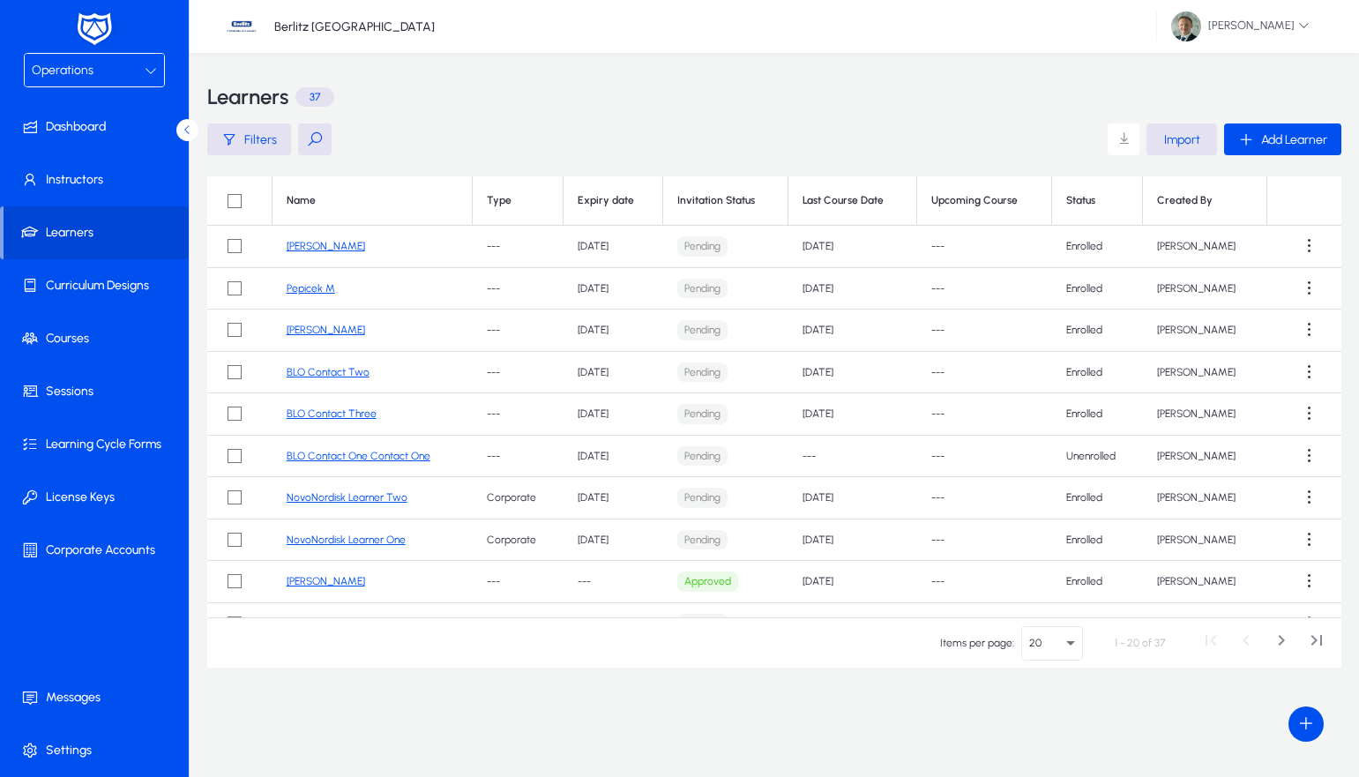
click at [318, 136] on button at bounding box center [315, 139] width 34 height 32
paste input "**********"
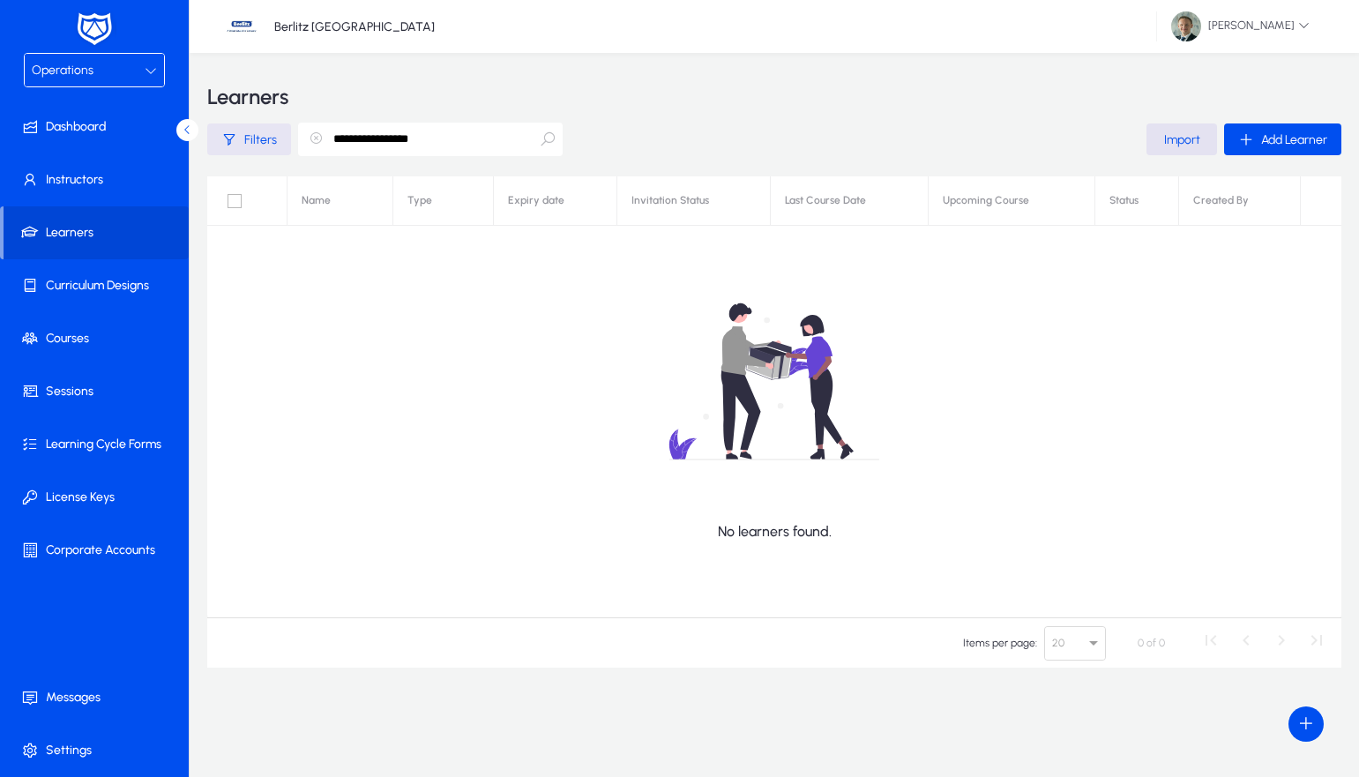
click at [252, 145] on span "Filters" at bounding box center [260, 139] width 33 height 15
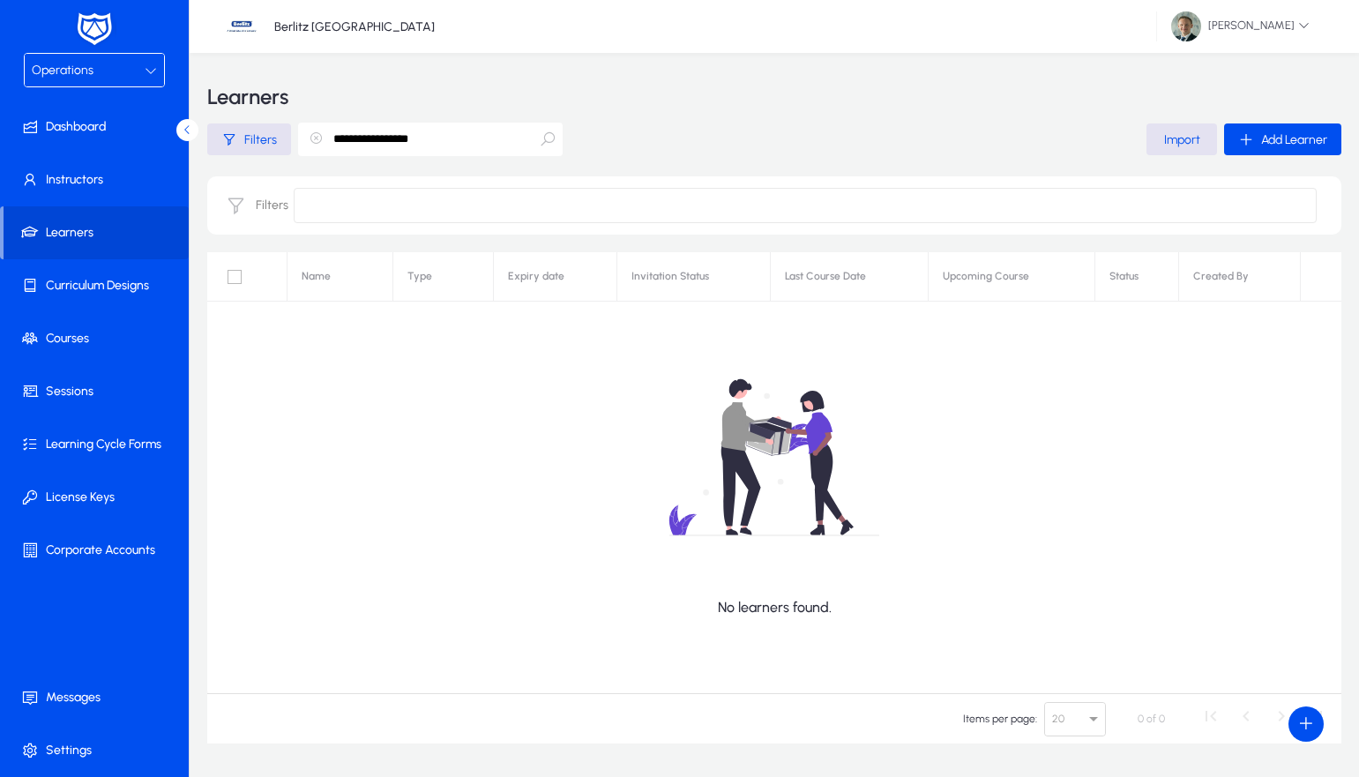
click at [526, 138] on input "**********" at bounding box center [430, 140] width 265 height 34
type input "*"
click at [67, 229] on span at bounding box center [96, 233] width 185 height 42
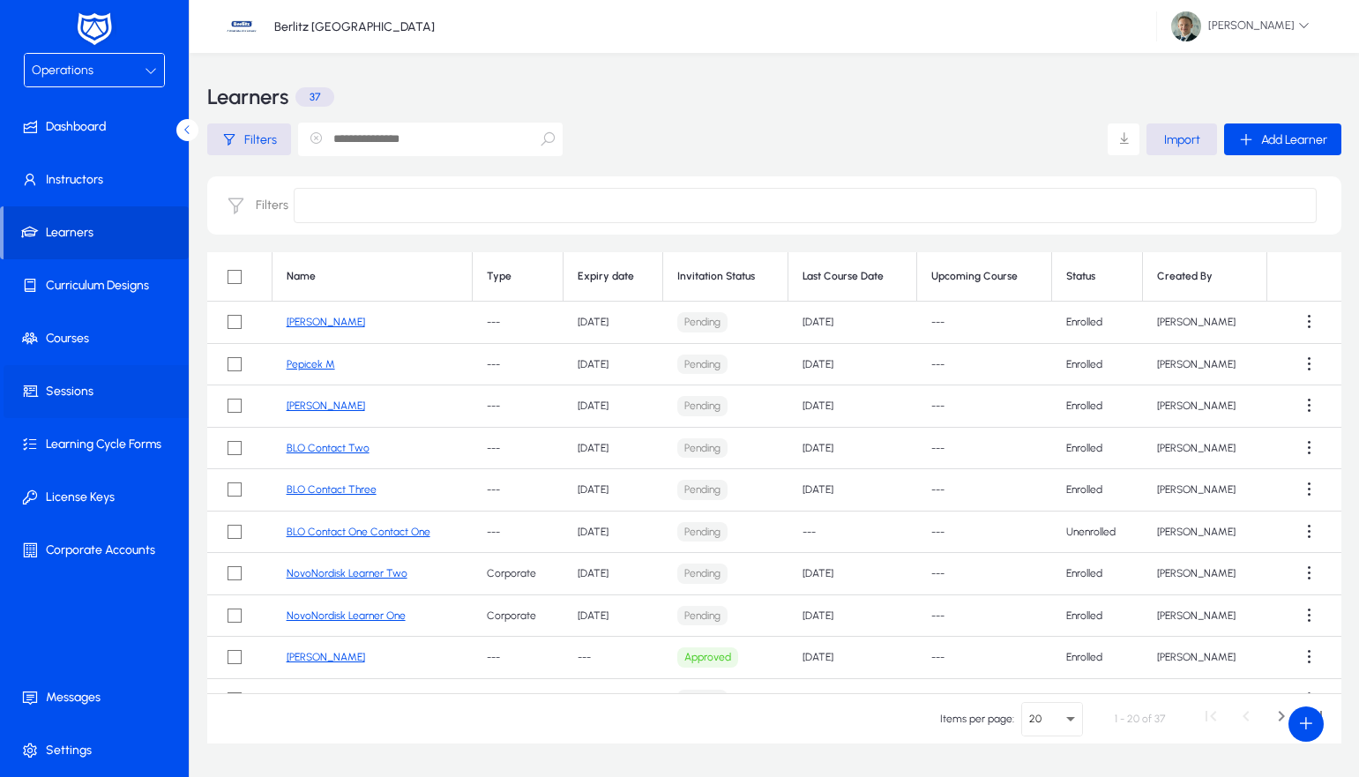
click at [70, 385] on span at bounding box center [98, 391] width 189 height 42
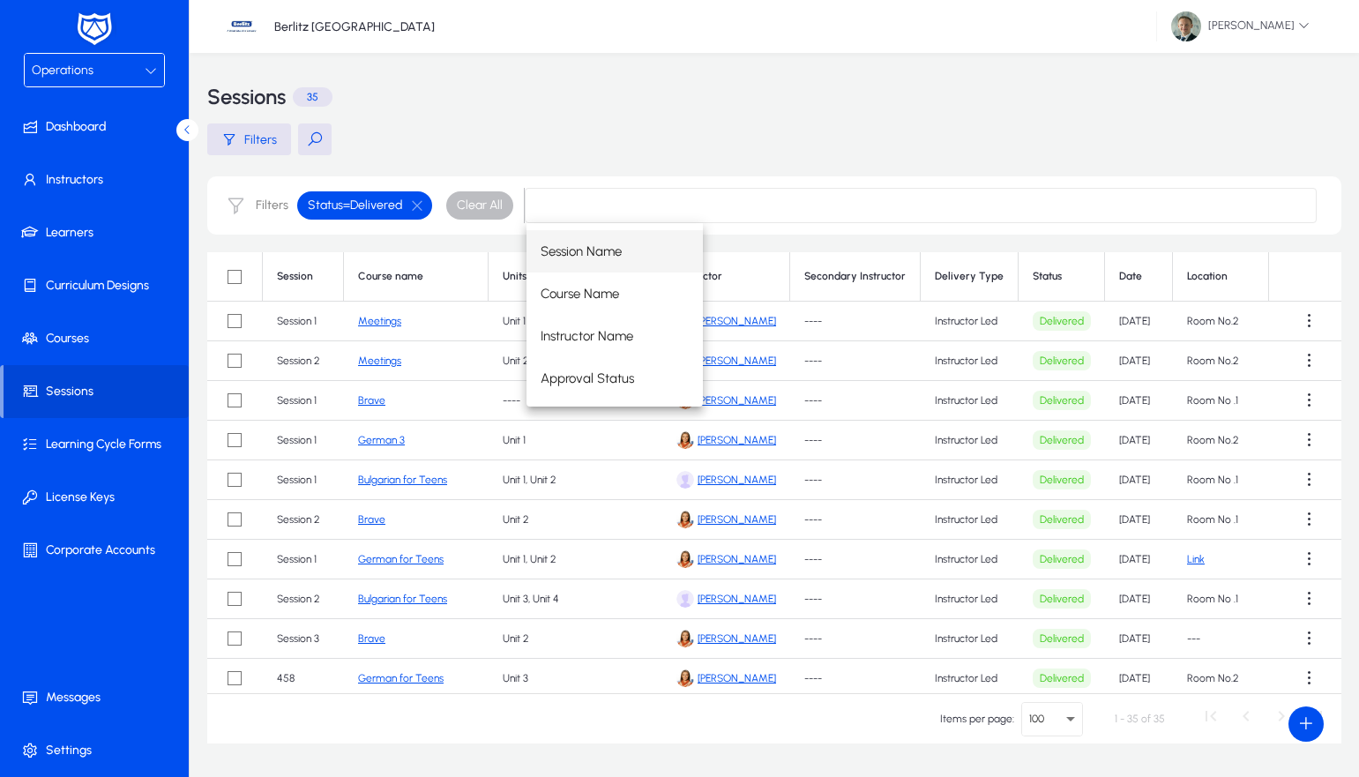
click at [437, 238] on main "Filters Filters Status = Delivered Clear All Session Course name Units Instruct…" at bounding box center [774, 433] width 1134 height 620
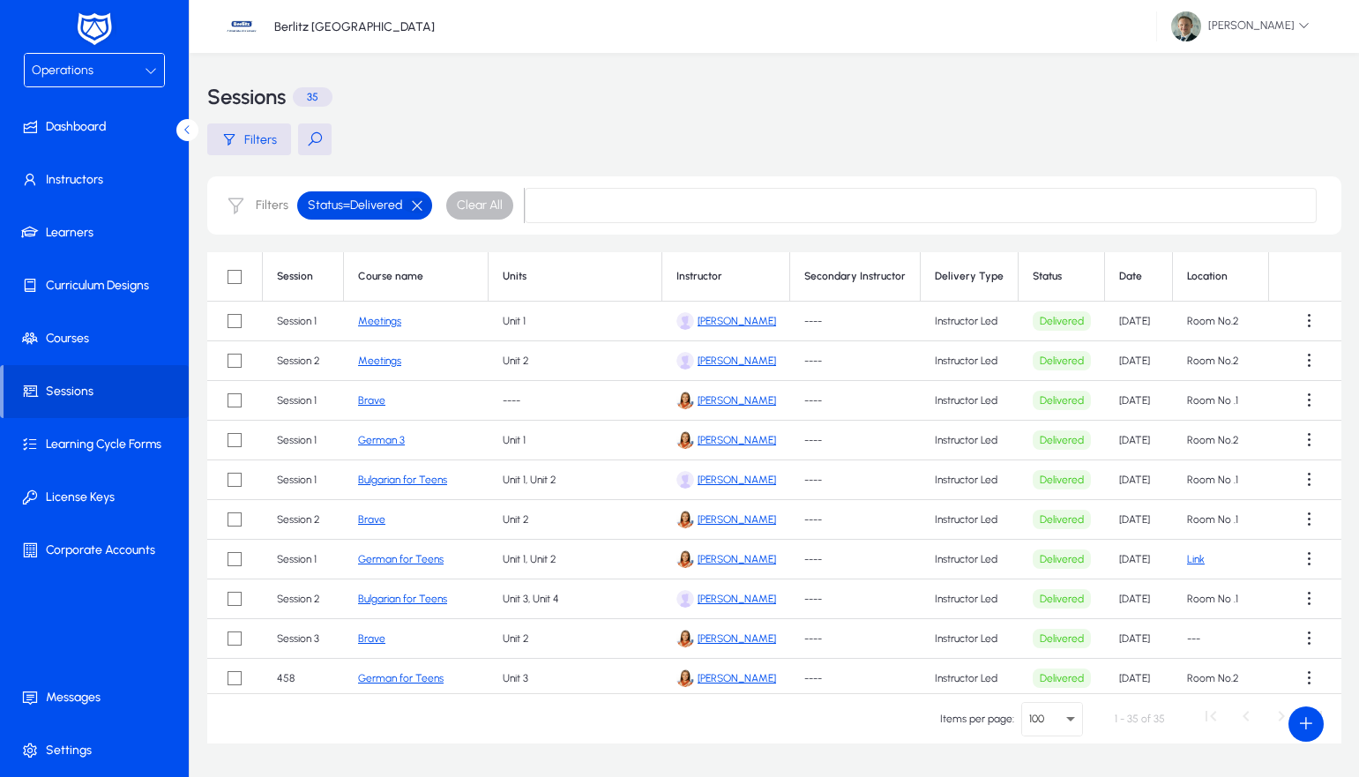
click at [418, 206] on button "button" at bounding box center [417, 206] width 30 height 16
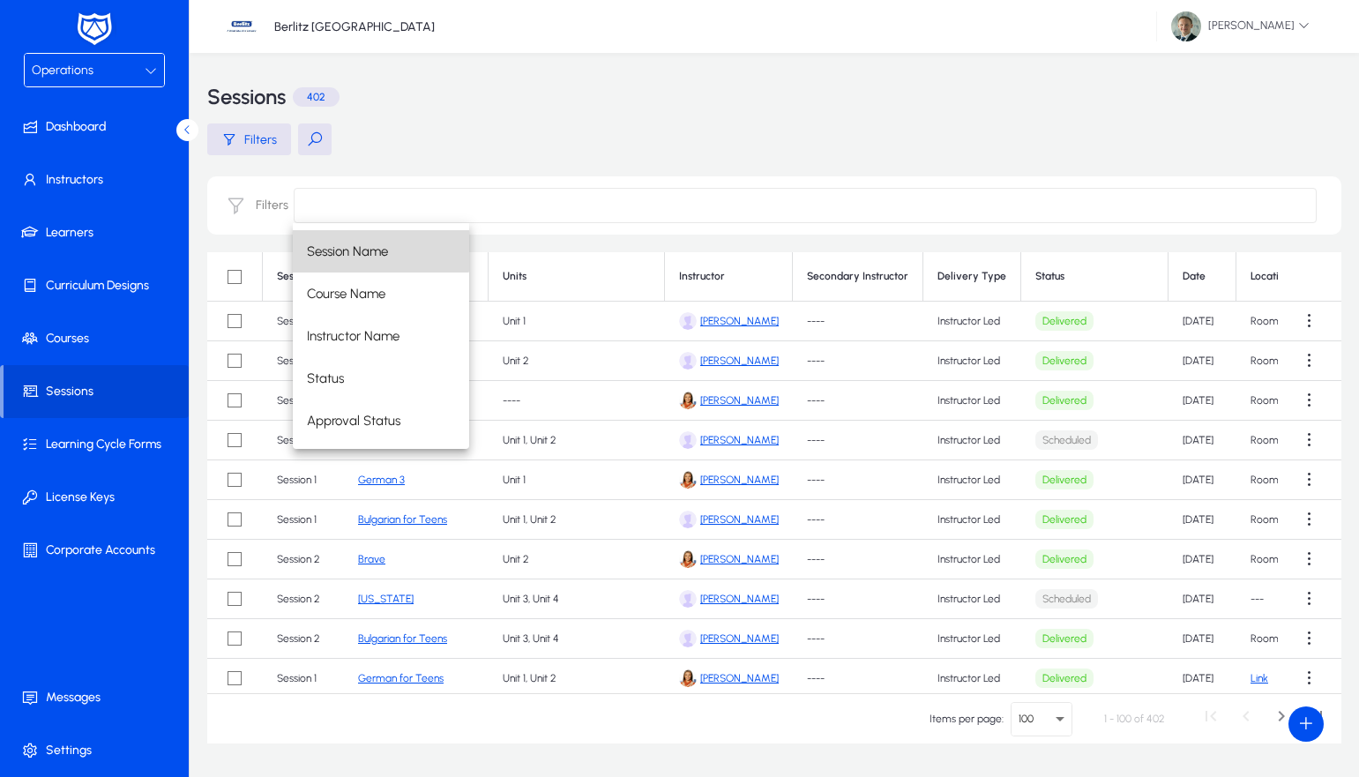
click at [361, 247] on span "Session Name" at bounding box center [347, 251] width 81 height 21
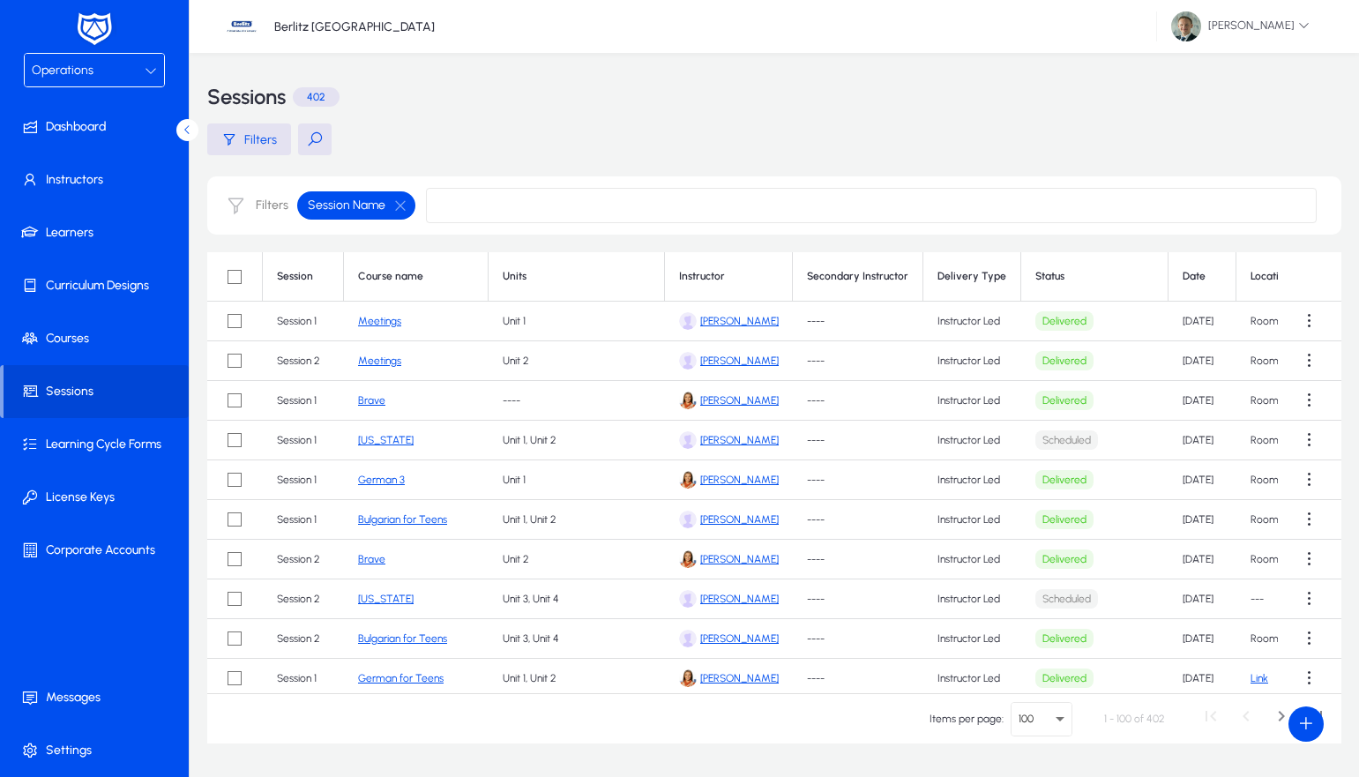
click at [445, 208] on input at bounding box center [871, 205] width 891 height 35
click at [395, 206] on button "button" at bounding box center [400, 206] width 30 height 16
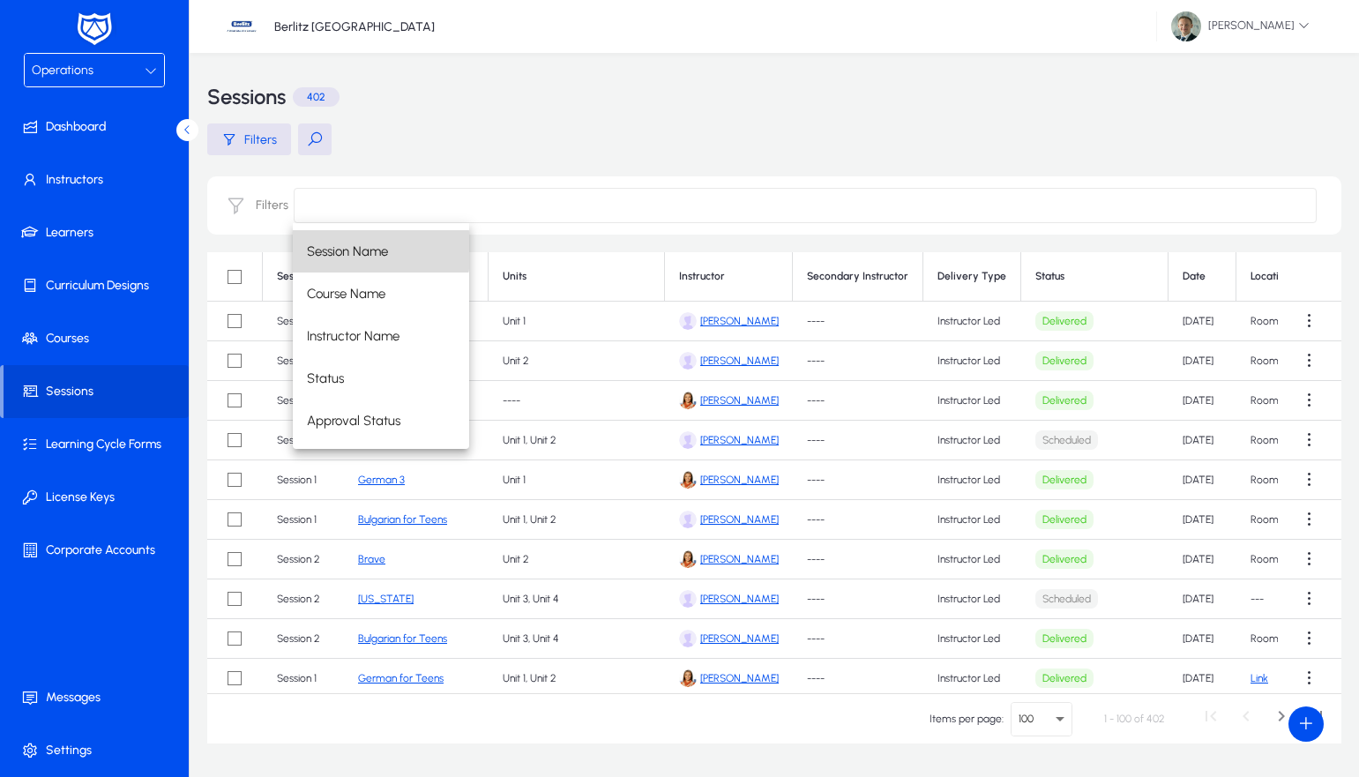
drag, startPoint x: 369, startPoint y: 251, endPoint x: 444, endPoint y: 213, distance: 83.6
click at [370, 250] on span "Session Name" at bounding box center [347, 251] width 81 height 21
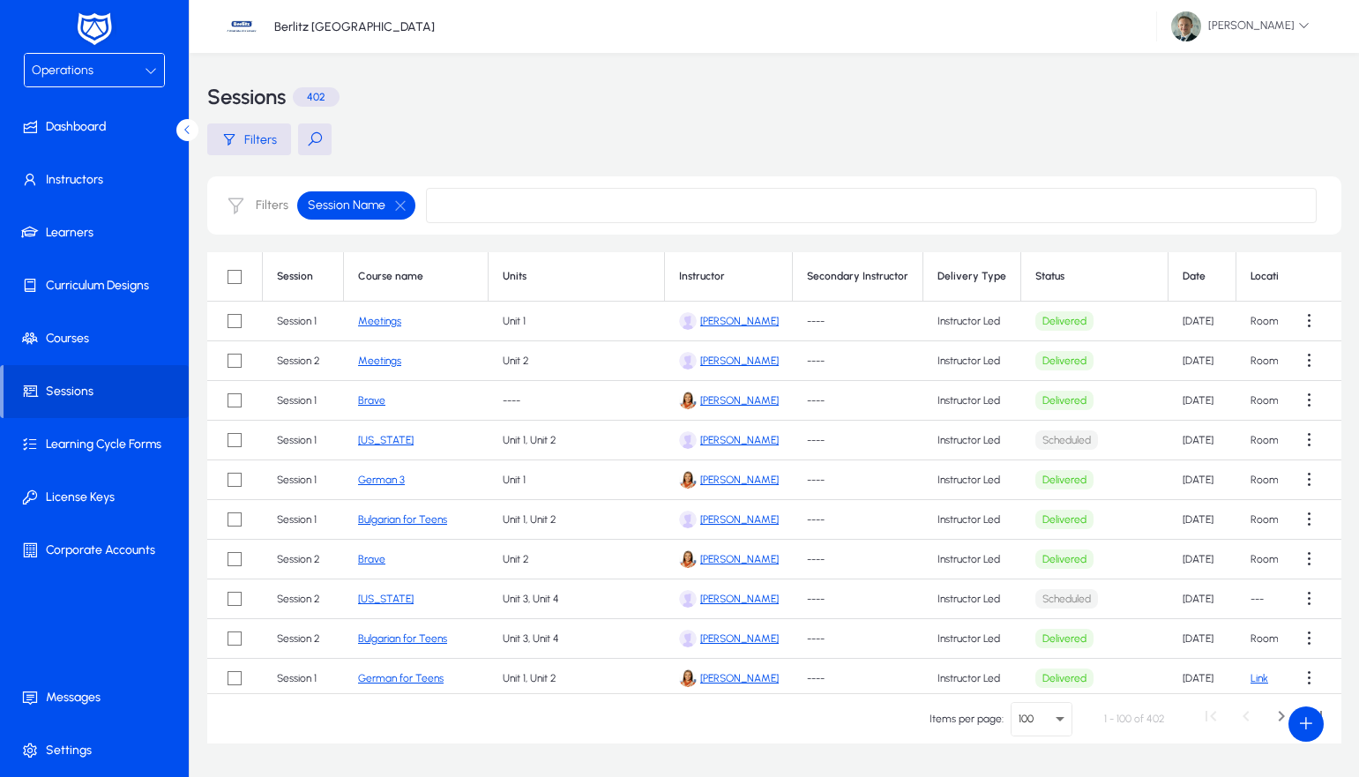
click at [513, 198] on input at bounding box center [871, 205] width 891 height 35
type input "*********"
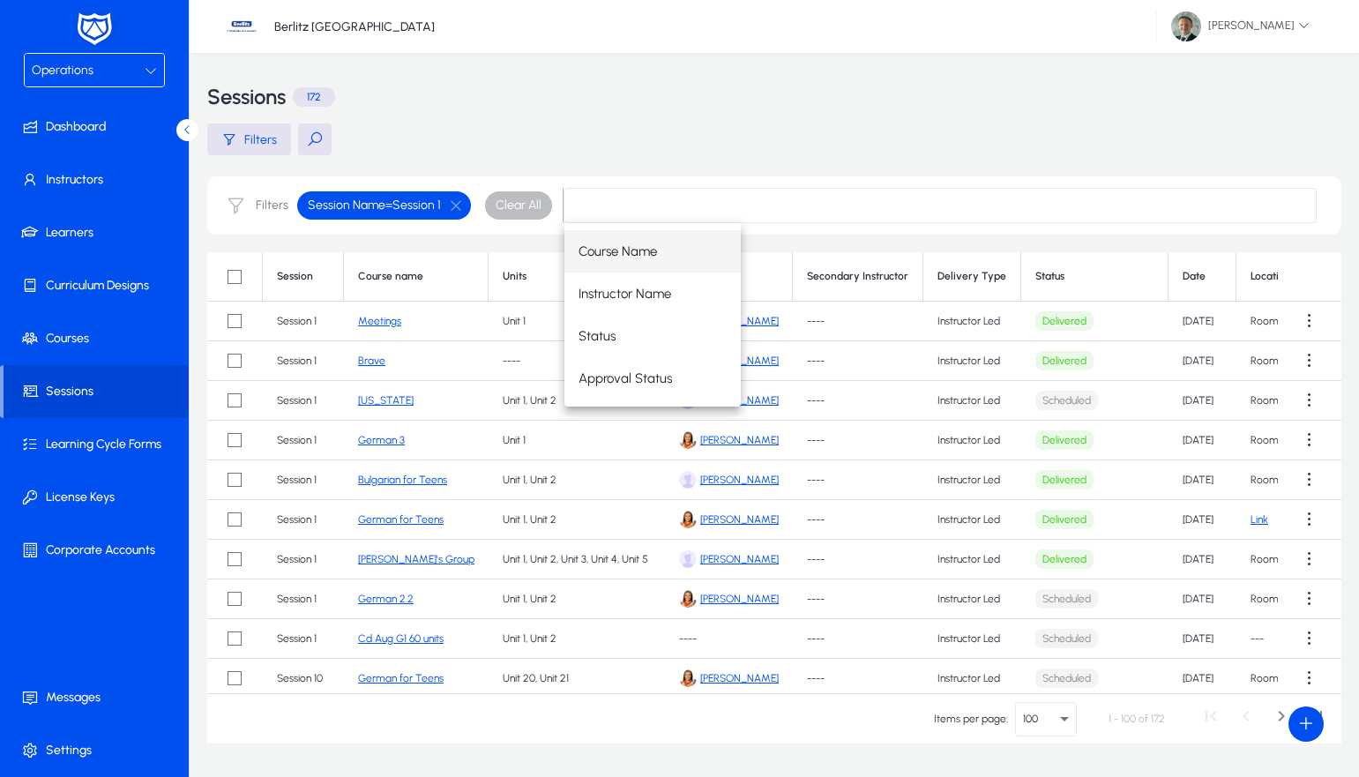
click at [485, 161] on main "Filters Filters Session Name = Session 1 Clear All Session Course name Units In…" at bounding box center [774, 433] width 1134 height 620
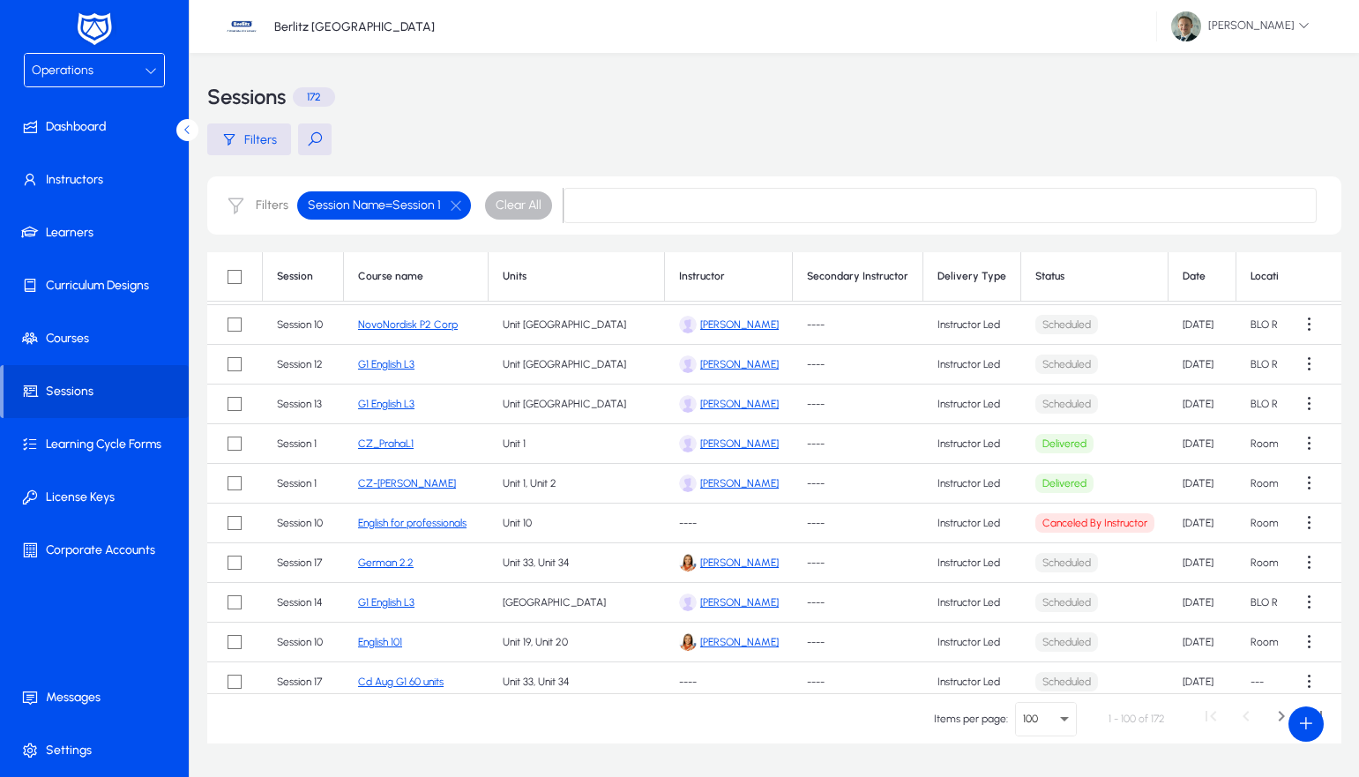
scroll to position [3200, 0]
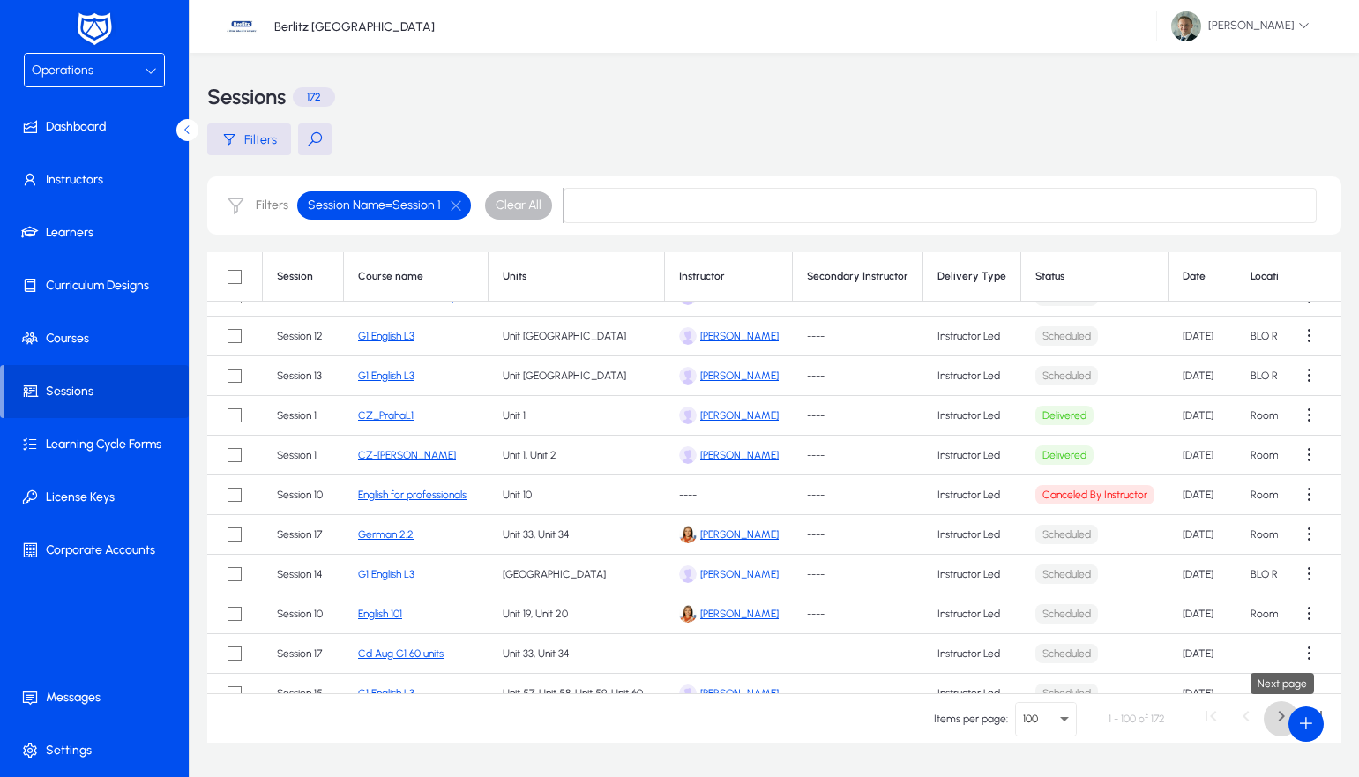
click at [1282, 710] on span "Next page" at bounding box center [1281, 718] width 35 height 35
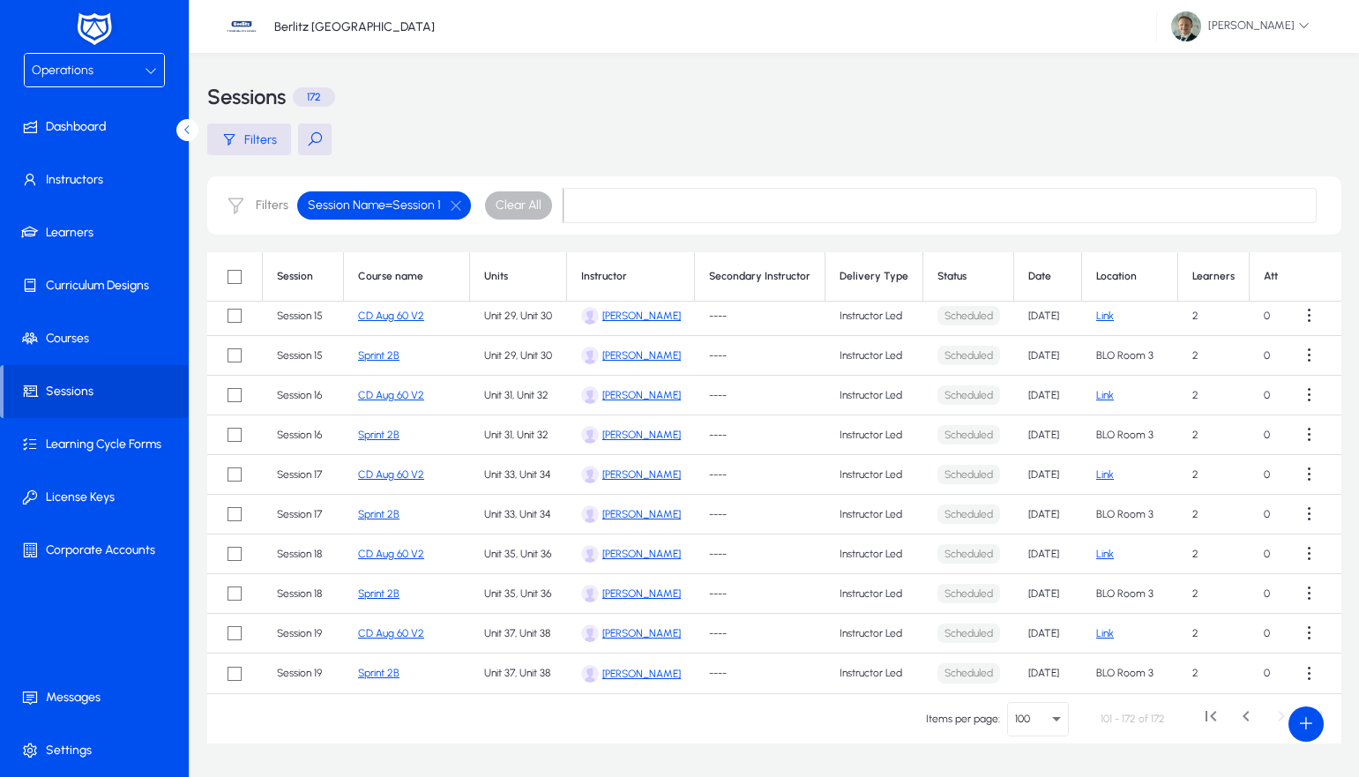
scroll to position [0, 0]
click at [61, 333] on span at bounding box center [98, 339] width 189 height 42
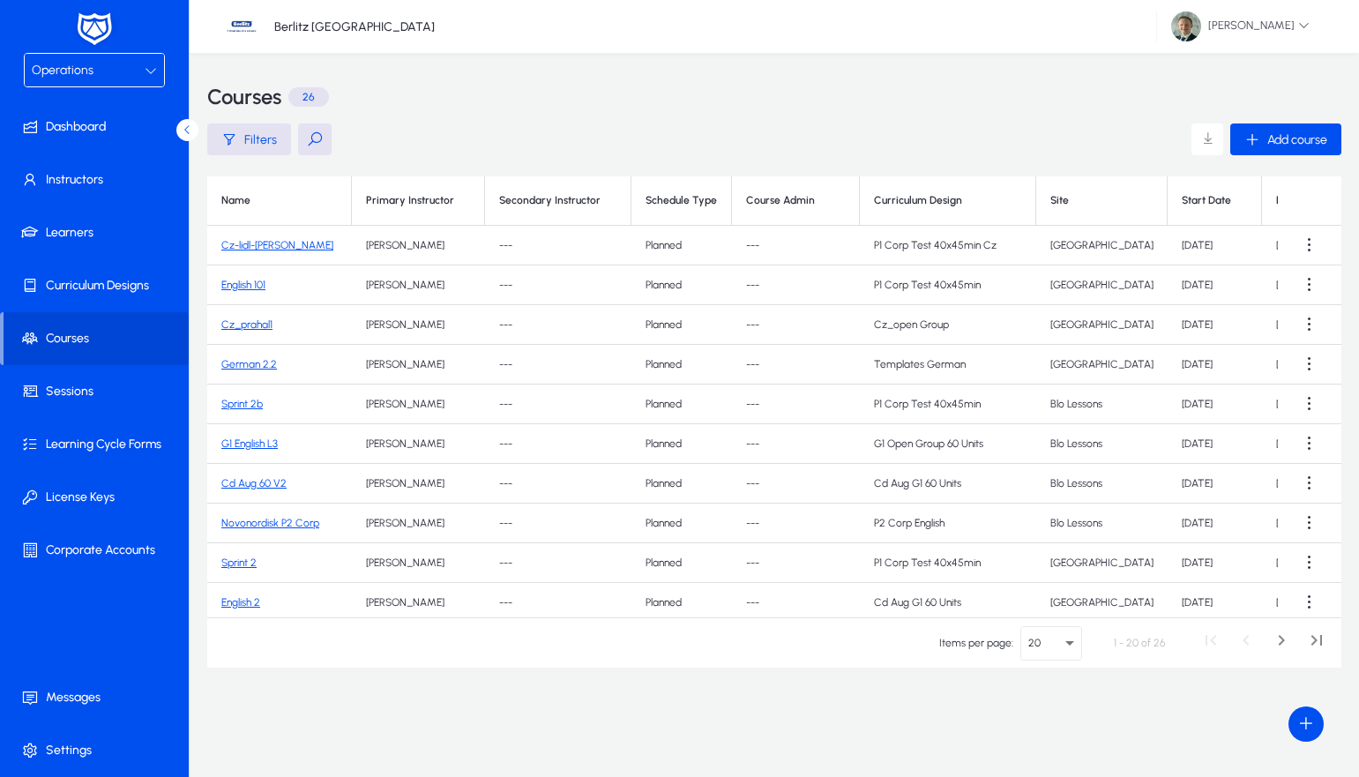
click at [245, 244] on link "Cz-lidl-[PERSON_NAME]" at bounding box center [277, 245] width 112 height 12
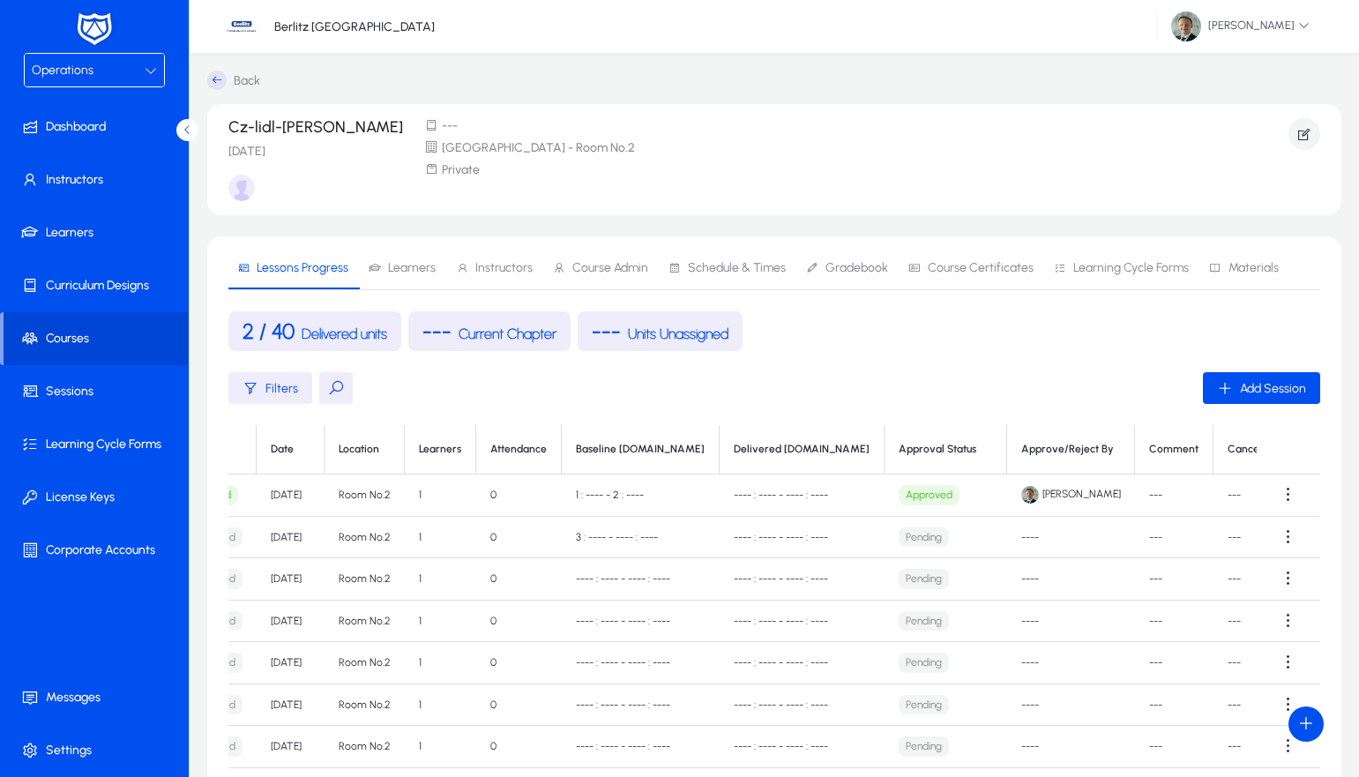
scroll to position [0, 363]
click at [1229, 285] on span "Materials" at bounding box center [1244, 268] width 70 height 42
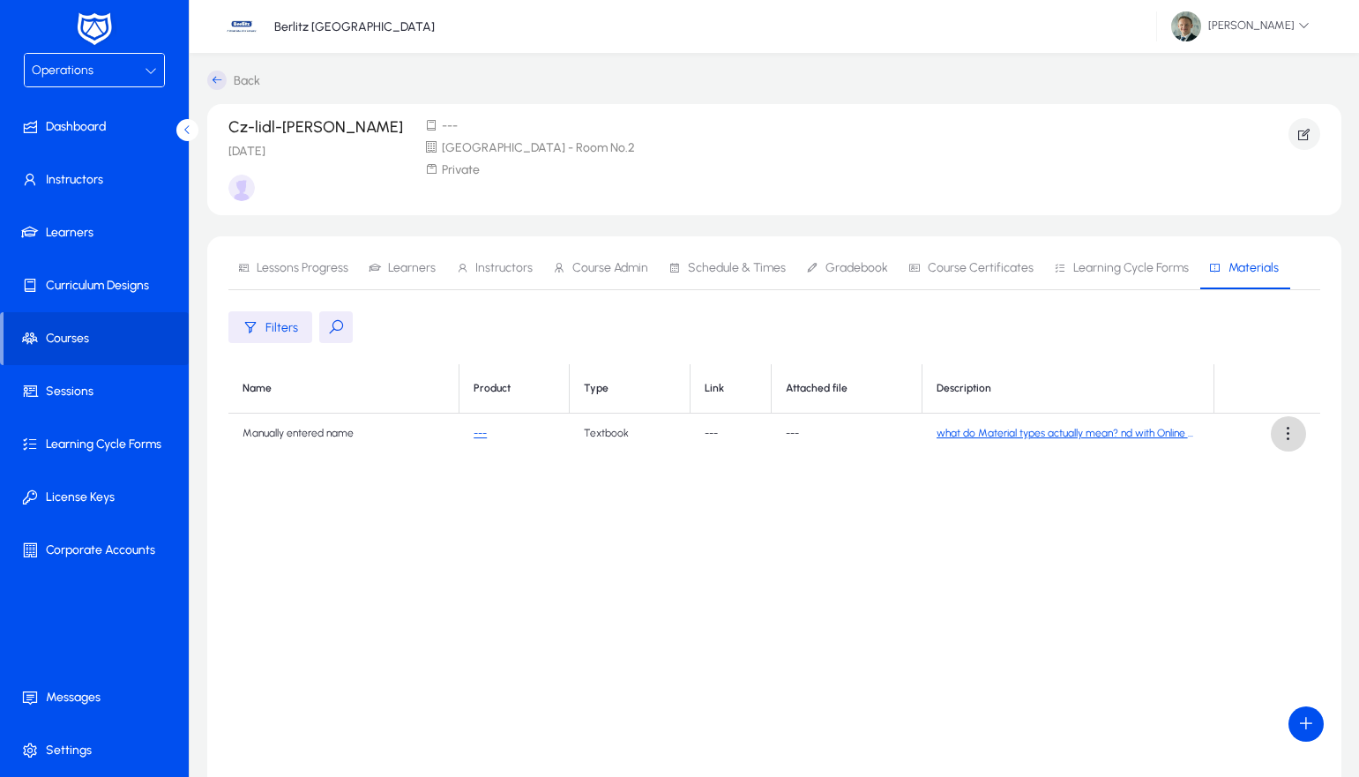
click at [1289, 432] on span at bounding box center [1288, 433] width 35 height 35
click at [1237, 473] on span "Edit" at bounding box center [1257, 477] width 71 height 16
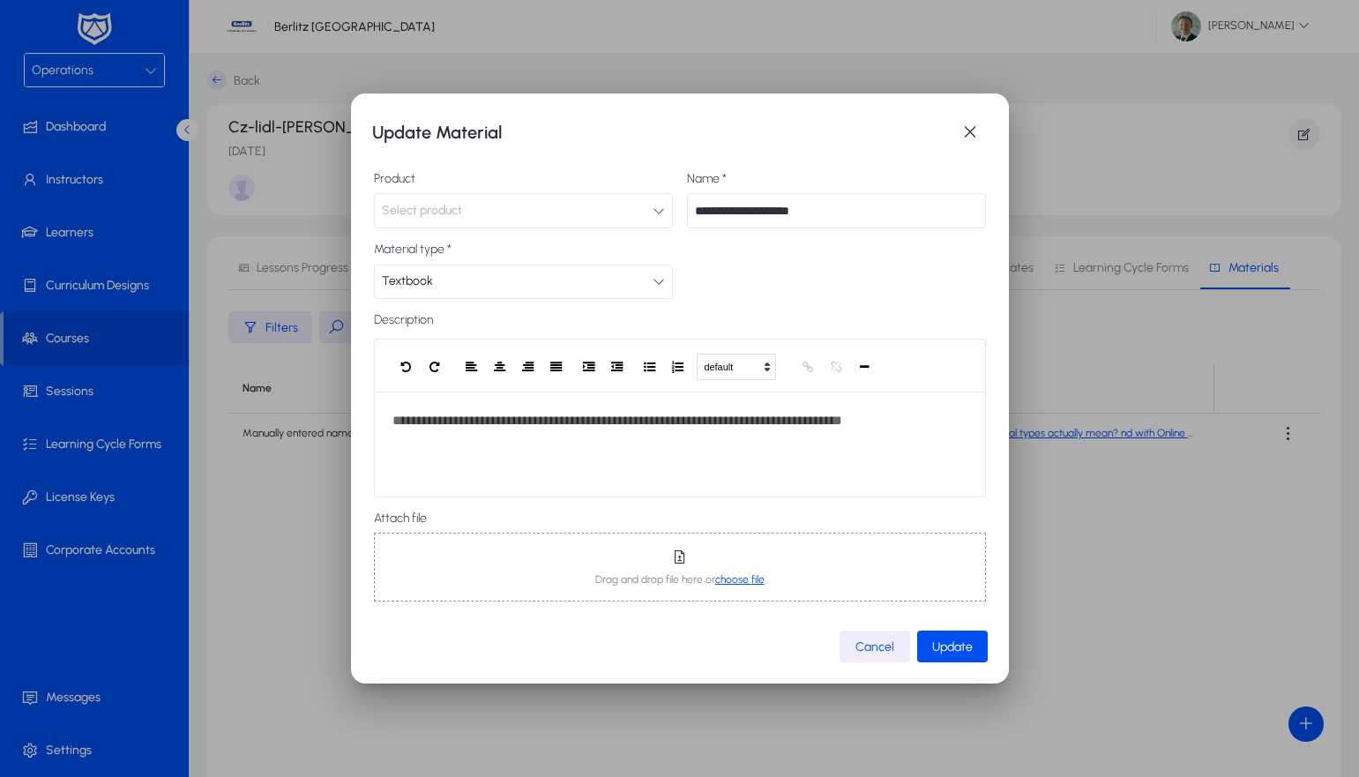
click at [482, 201] on button "Select product" at bounding box center [523, 210] width 299 height 35
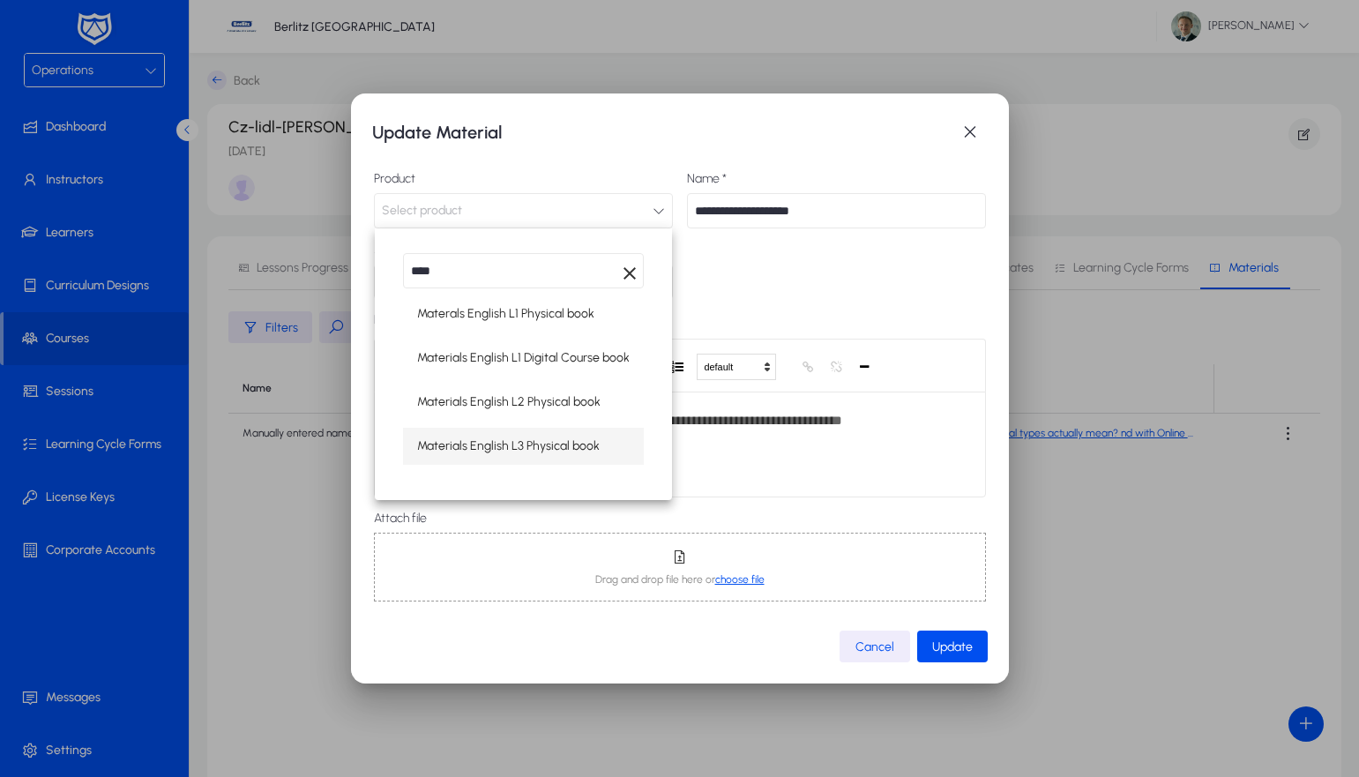
type input "****"
click at [534, 454] on span "Materials English L3 Physical book" at bounding box center [508, 446] width 183 height 21
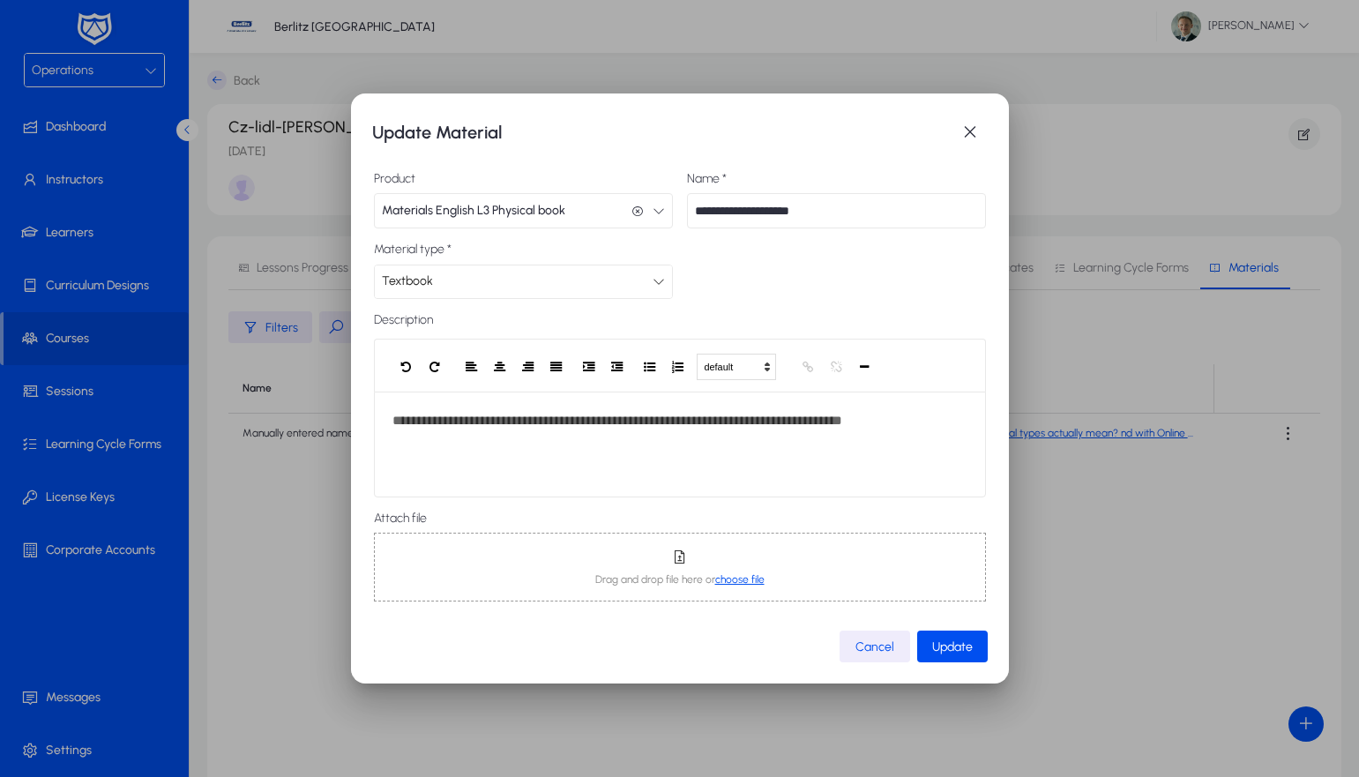
click at [753, 216] on input "**********" at bounding box center [836, 210] width 299 height 35
click at [568, 205] on button "Materials English L3 Physical book Materials English L3 Physical book" at bounding box center [523, 210] width 299 height 35
click at [750, 208] on input "**********" at bounding box center [836, 210] width 299 height 35
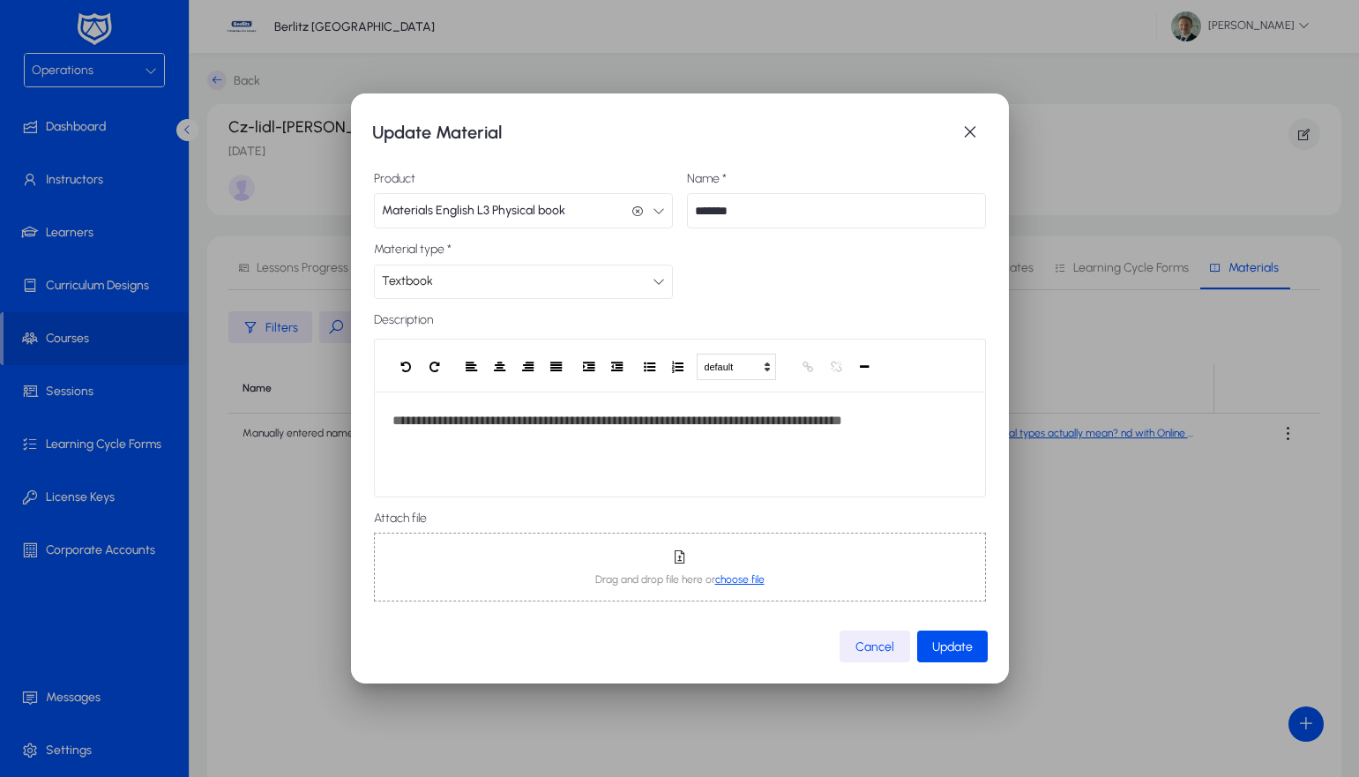
type input "*******"
click at [786, 278] on mat-dialog-content "**********" at bounding box center [680, 391] width 616 height 480
click at [950, 647] on span "Update" at bounding box center [952, 647] width 41 height 15
click at [887, 649] on span "Cancel" at bounding box center [875, 647] width 39 height 15
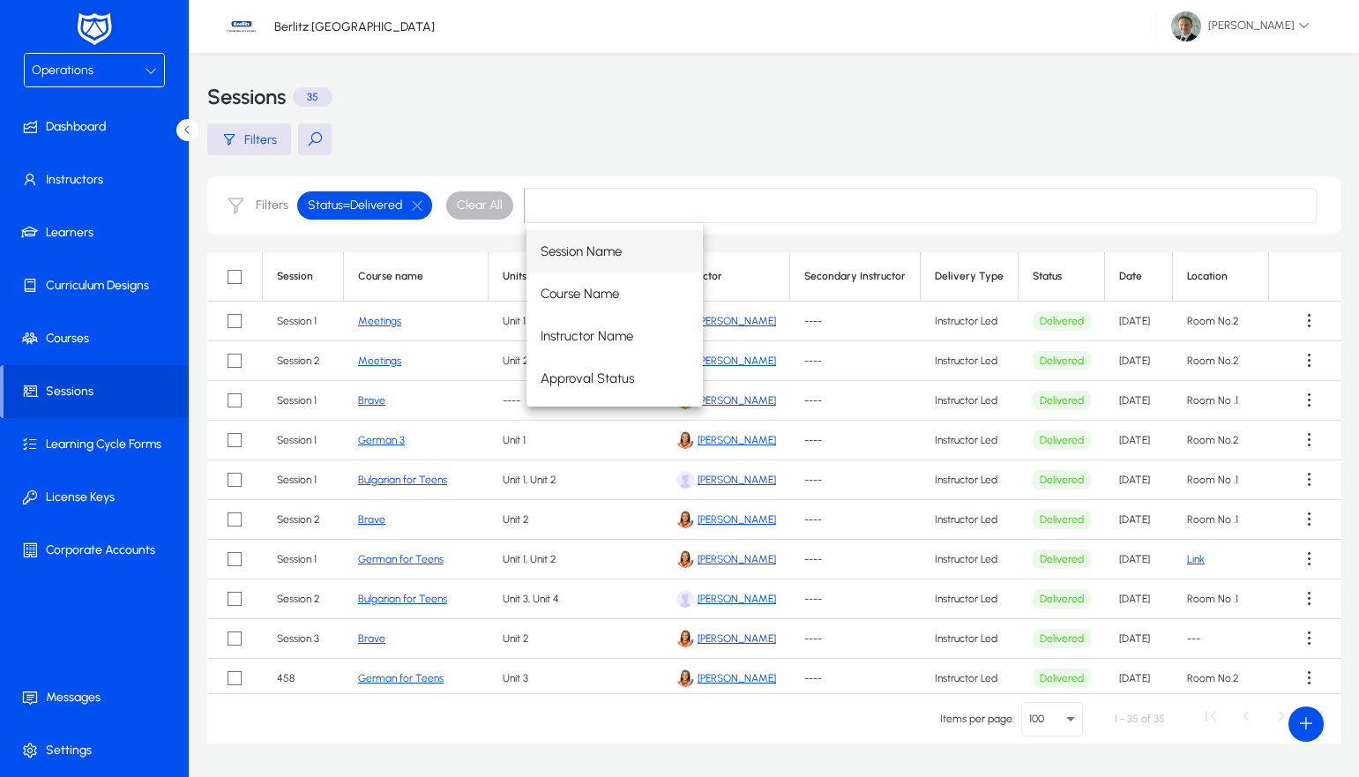
click at [675, 159] on main "Filters Filters Status = Delivered Clear All Session Course name Units Instruct…" at bounding box center [774, 433] width 1134 height 620
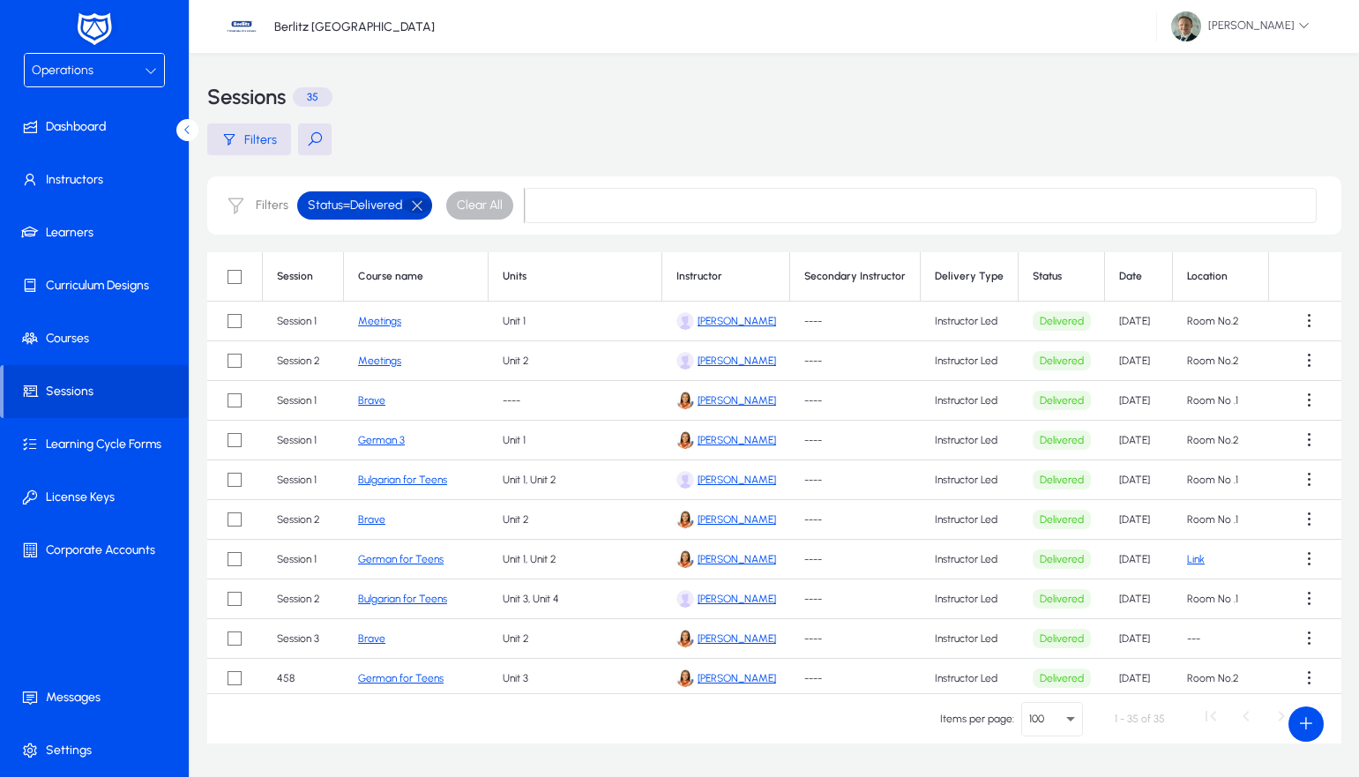
click at [416, 206] on button "button" at bounding box center [417, 206] width 30 height 16
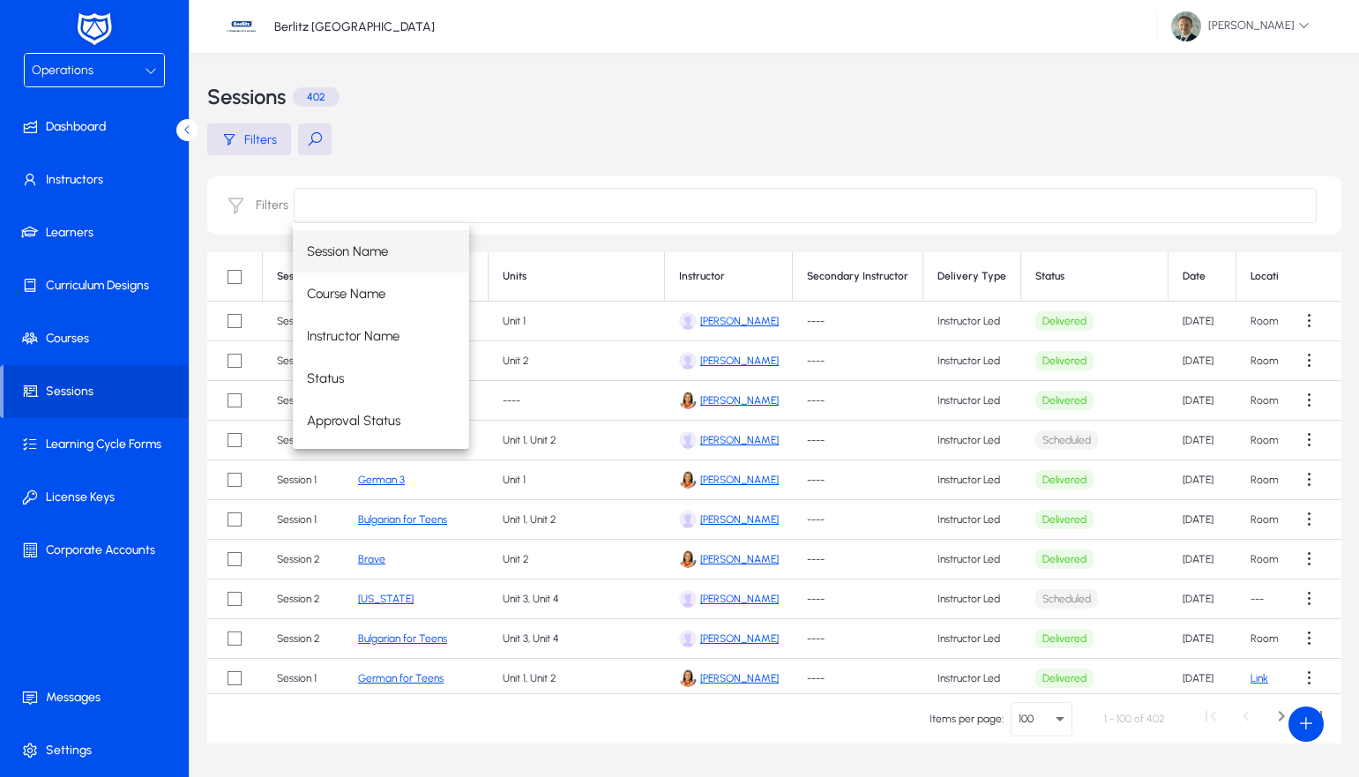
click at [418, 172] on main "Filters Filters Session Course name Units Instructor Secondary Instructor Deliv…" at bounding box center [774, 433] width 1134 height 620
click at [314, 206] on input at bounding box center [805, 205] width 1023 height 35
drag, startPoint x: 623, startPoint y: 233, endPoint x: 614, endPoint y: 238, distance: 10.3
click at [622, 234] on div "Session Name Course Name Instructor Name Status Approval Status" at bounding box center [805, 336] width 1024 height 226
drag, startPoint x: 759, startPoint y: 161, endPoint x: 765, endPoint y: 170, distance: 10.8
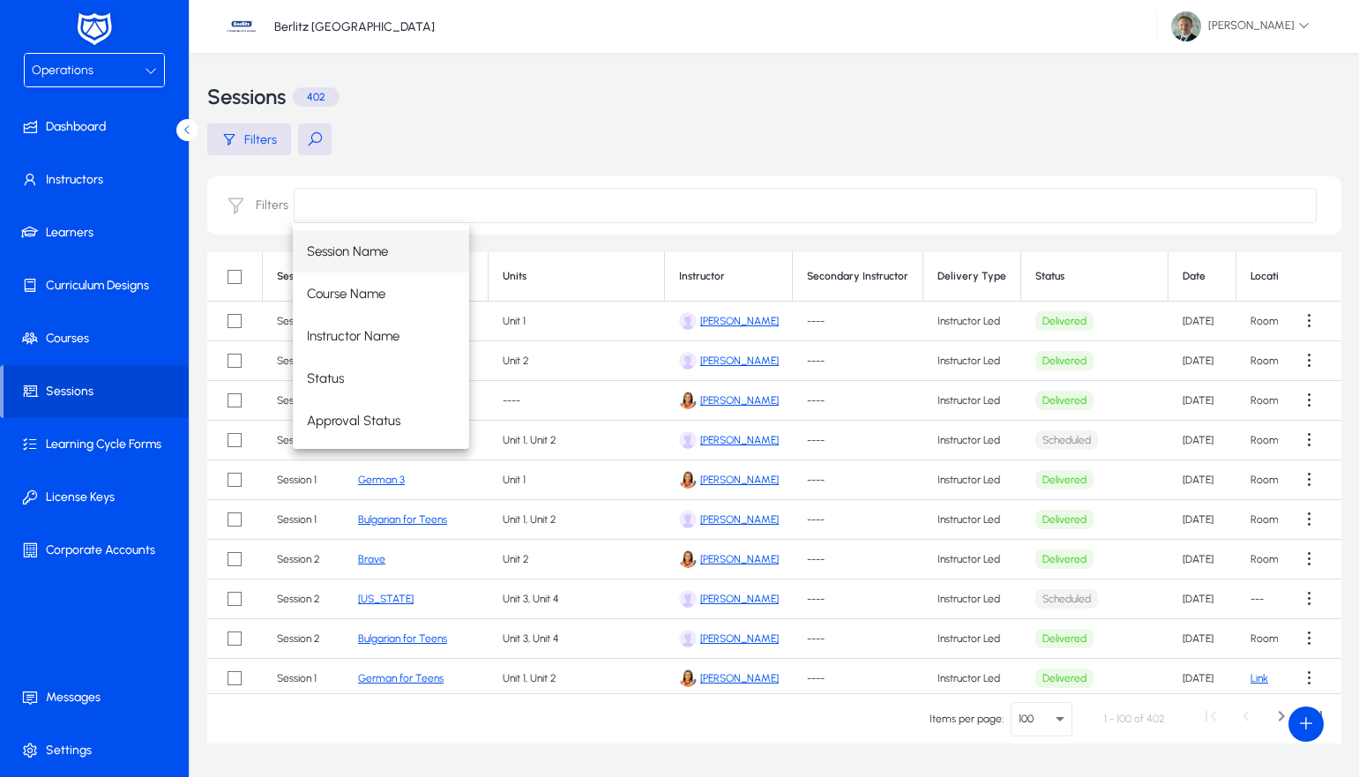
click at [759, 164] on main "Filters Filters Session Course name Units Instructor Secondary Instructor Deliv…" at bounding box center [774, 433] width 1134 height 620
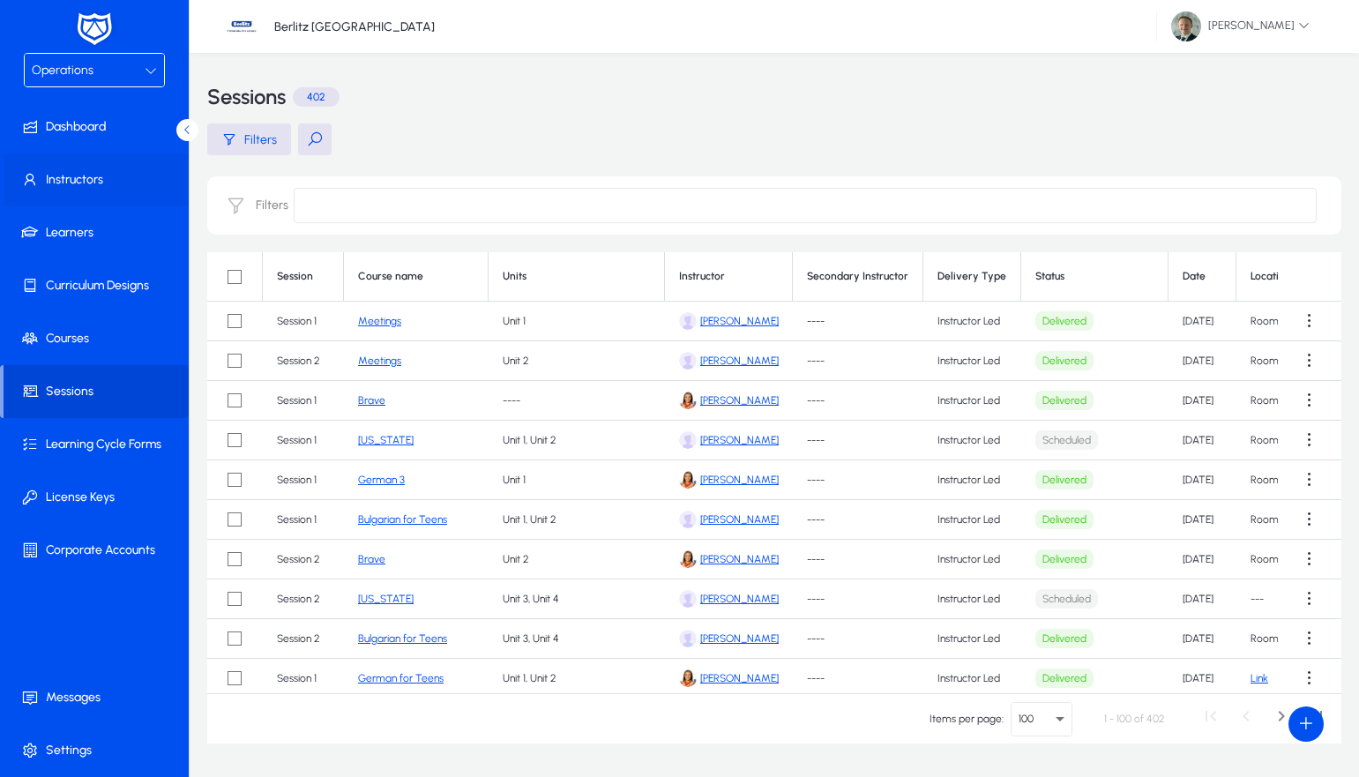
click at [73, 183] on span at bounding box center [98, 180] width 189 height 42
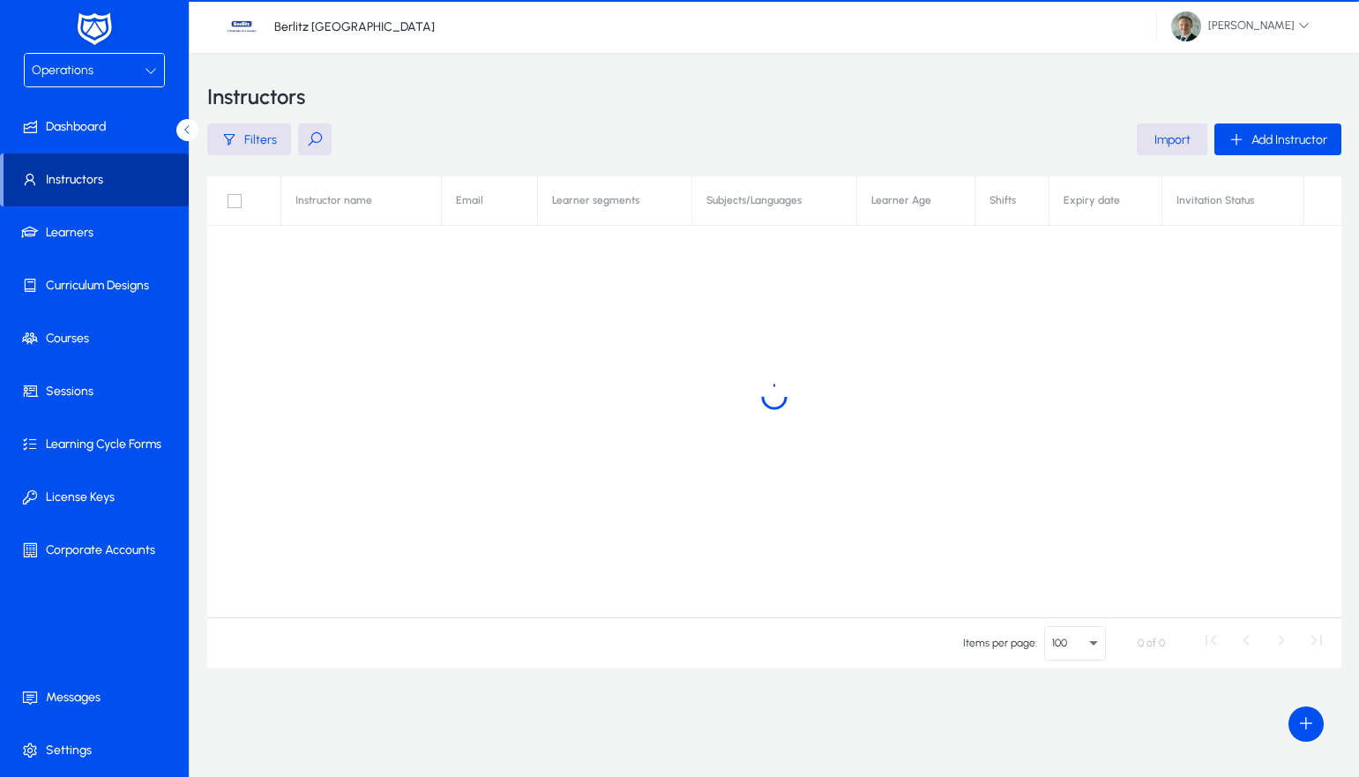
click at [73, 183] on span at bounding box center [96, 180] width 185 height 42
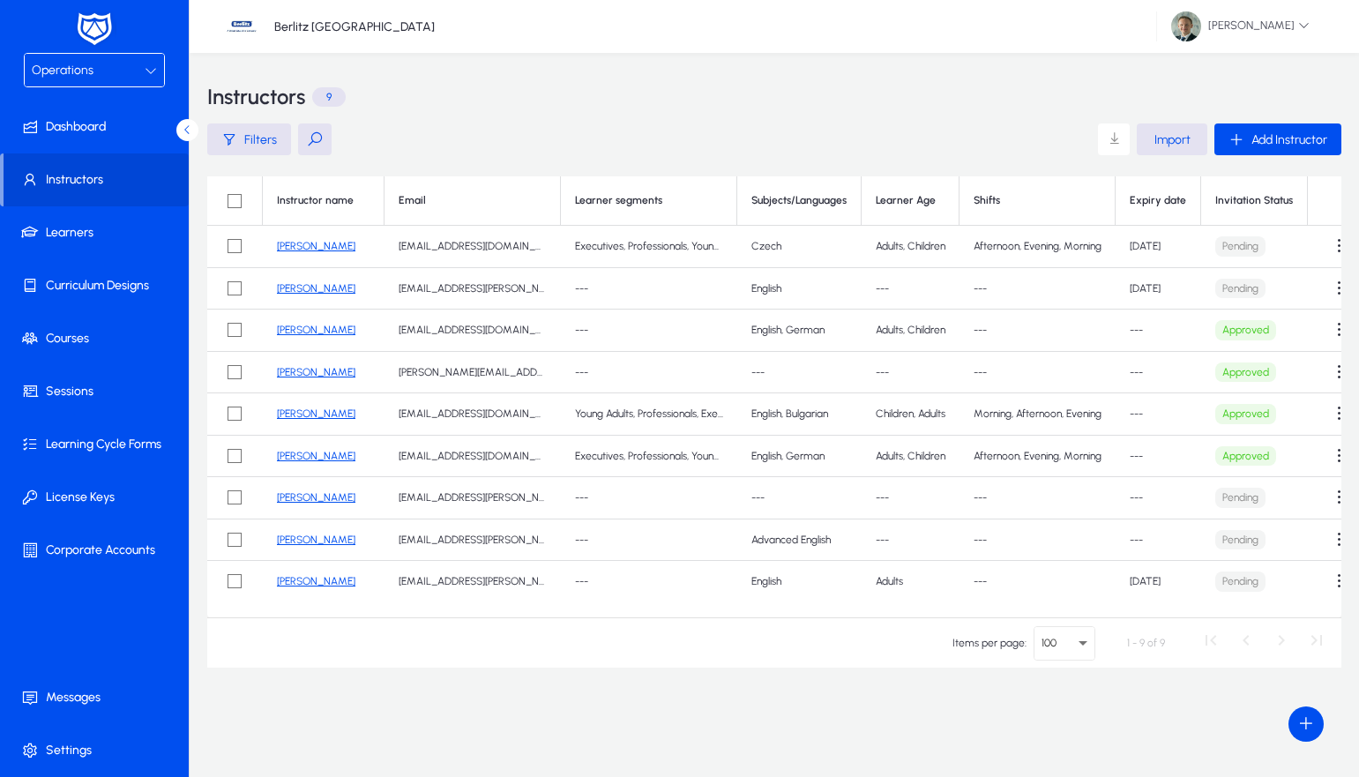
click at [297, 245] on link "[PERSON_NAME]" at bounding box center [316, 246] width 79 height 12
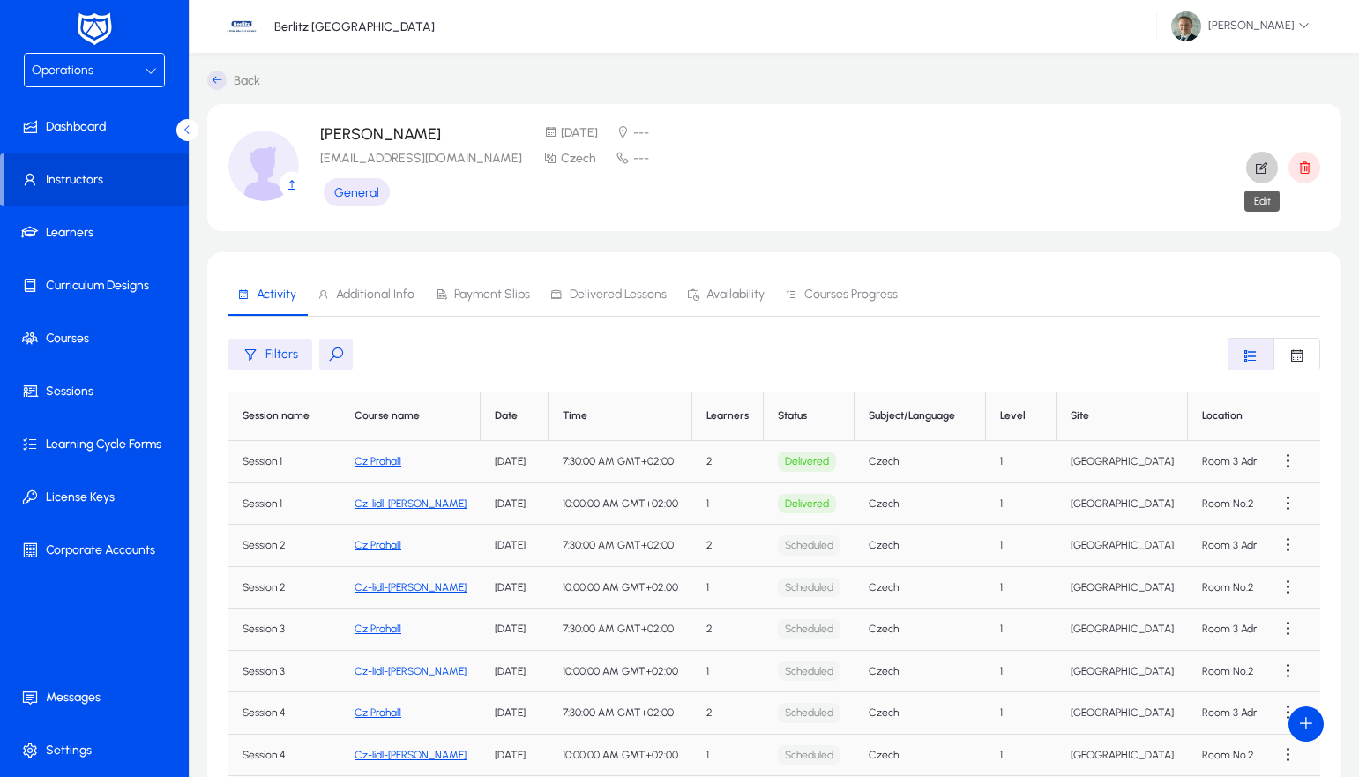
click at [1268, 163] on icon "button" at bounding box center [1262, 168] width 16 height 16
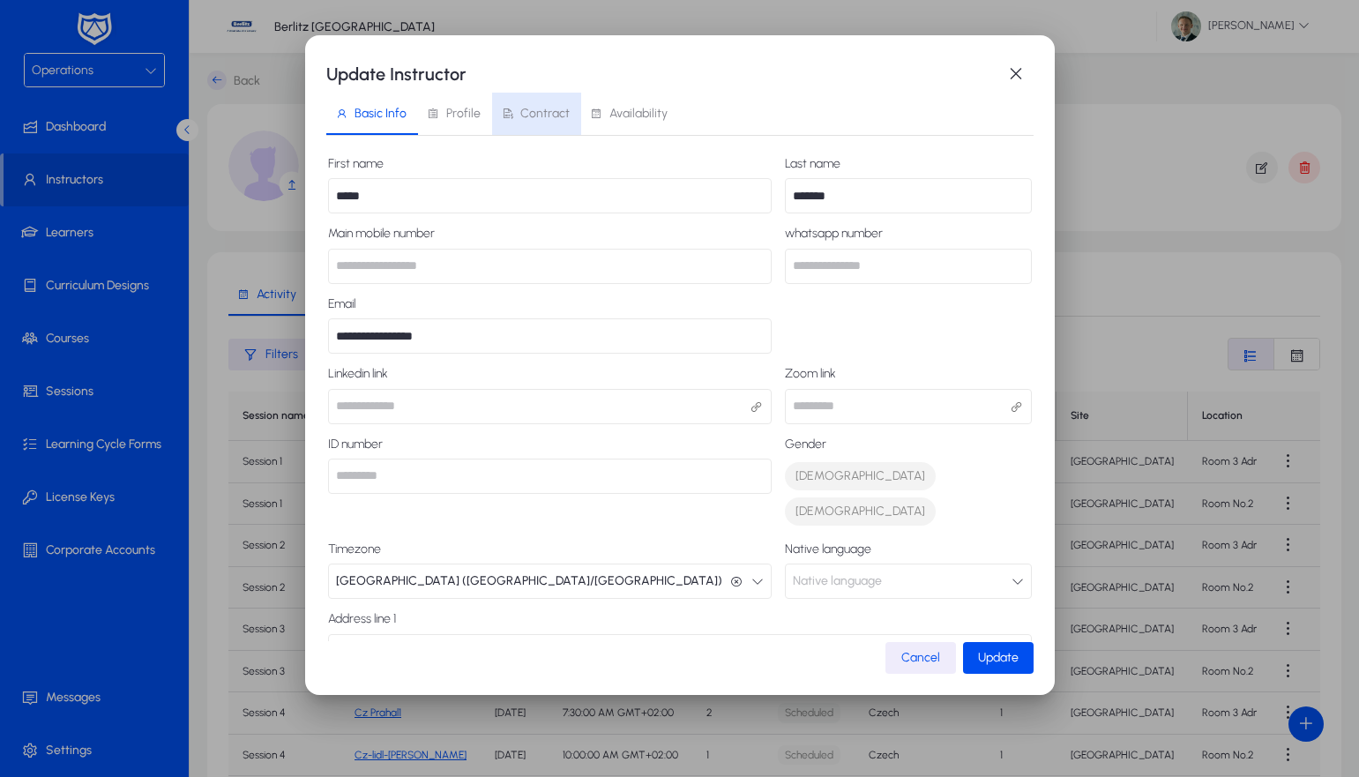
click at [550, 111] on span "Contract" at bounding box center [544, 114] width 49 height 12
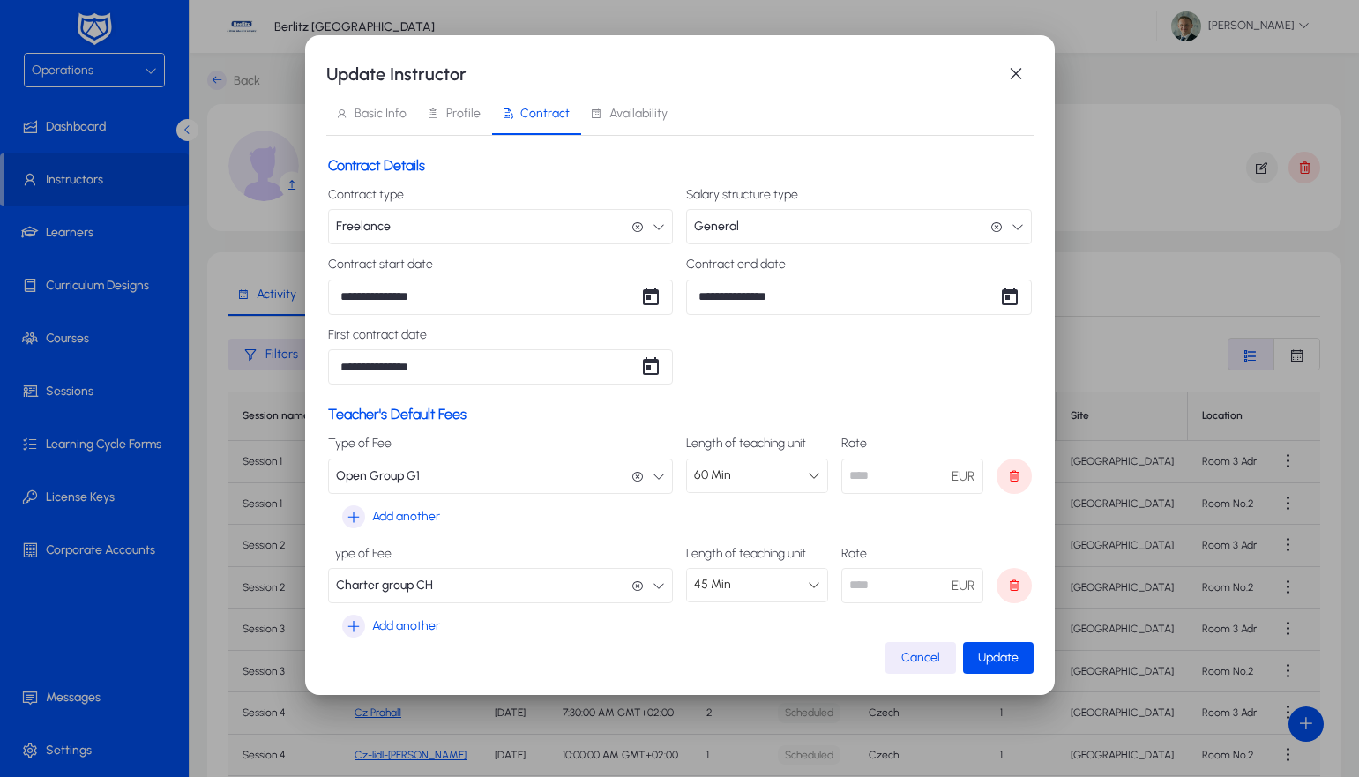
click at [890, 590] on input "**" at bounding box center [912, 585] width 142 height 35
type input "*****"
click at [1010, 79] on span "button" at bounding box center [1016, 73] width 35 height 35
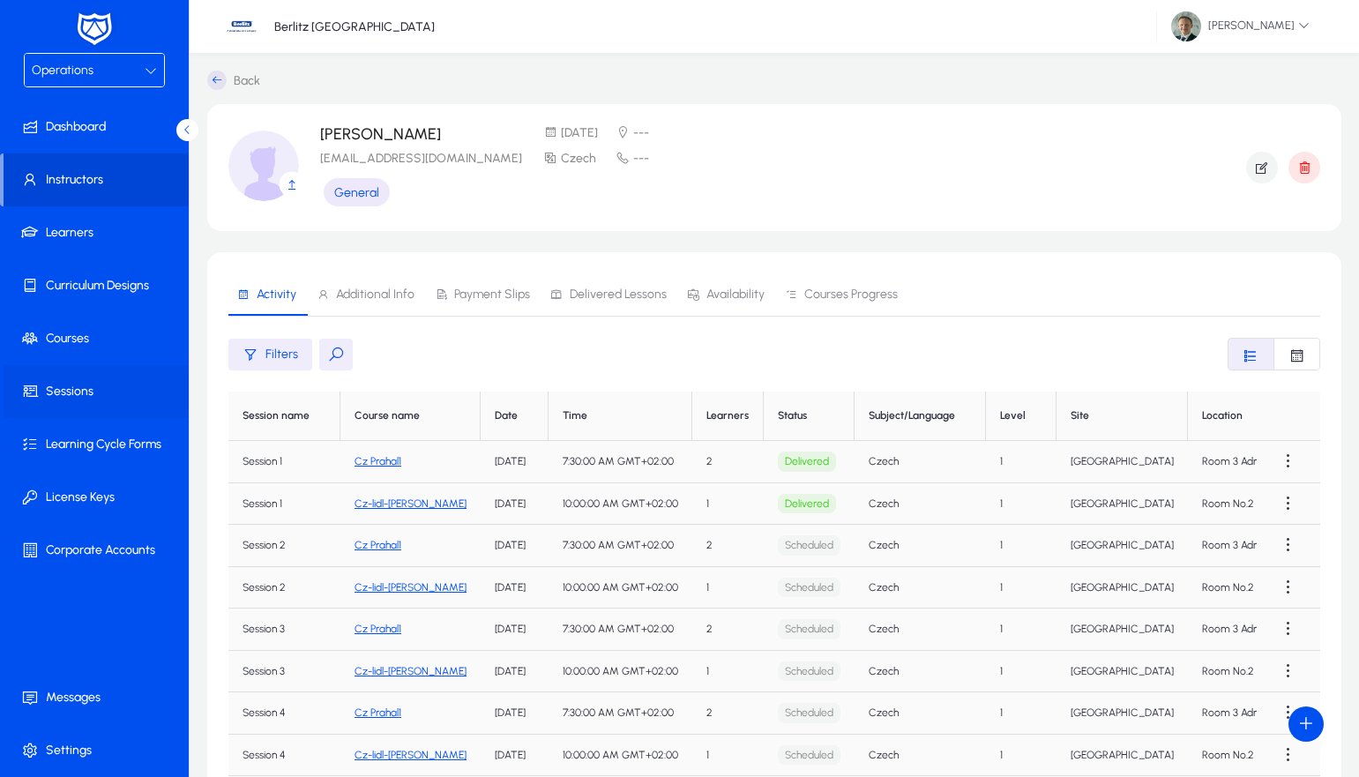
click at [71, 392] on span at bounding box center [98, 391] width 189 height 42
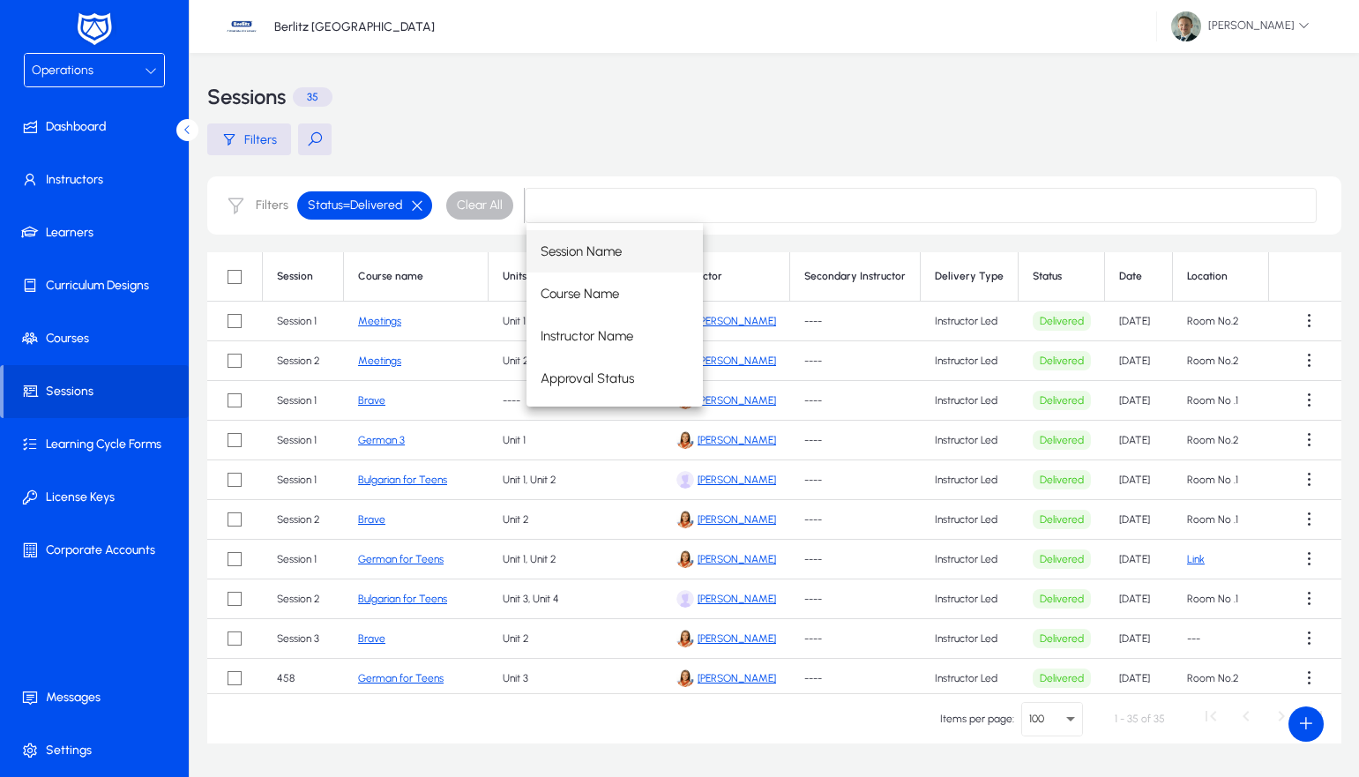
click at [416, 203] on button "button" at bounding box center [417, 206] width 30 height 16
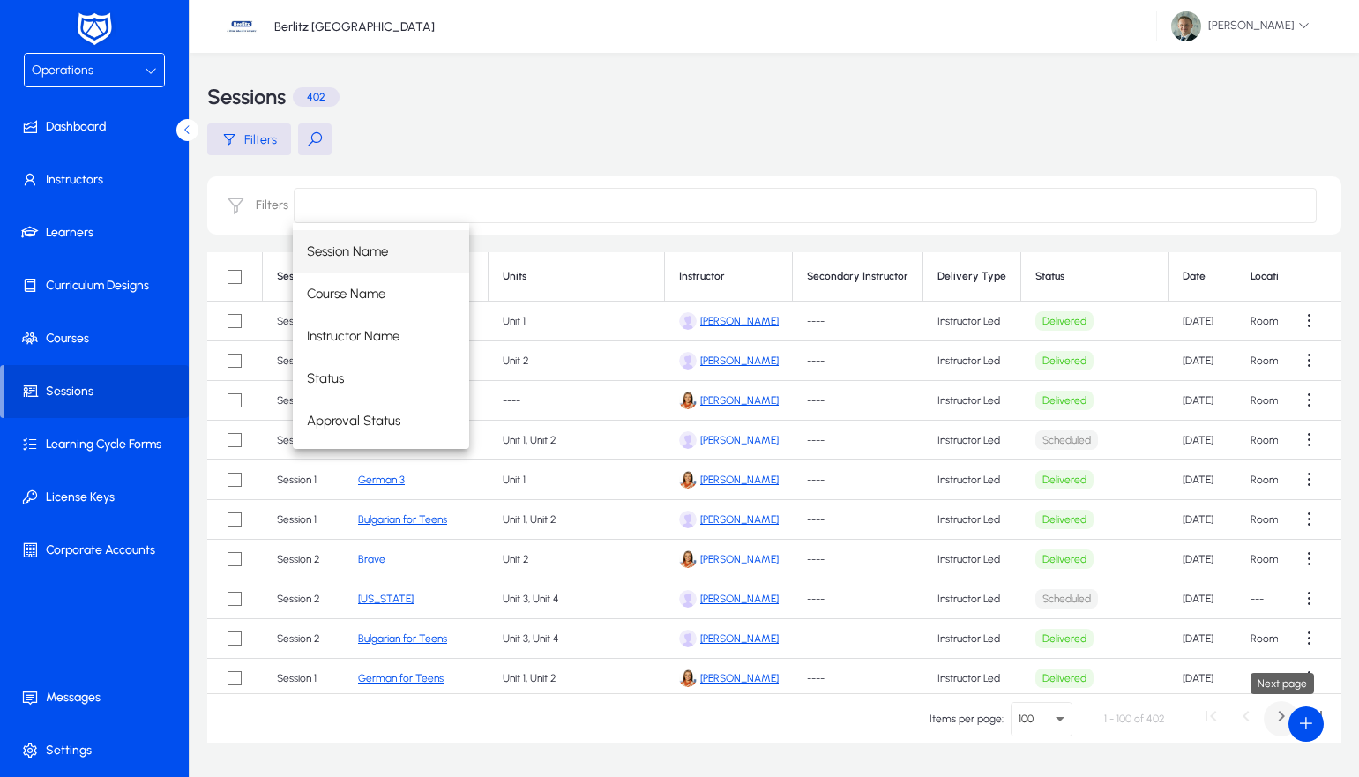
click at [1275, 716] on span "Next page" at bounding box center [1281, 718] width 35 height 35
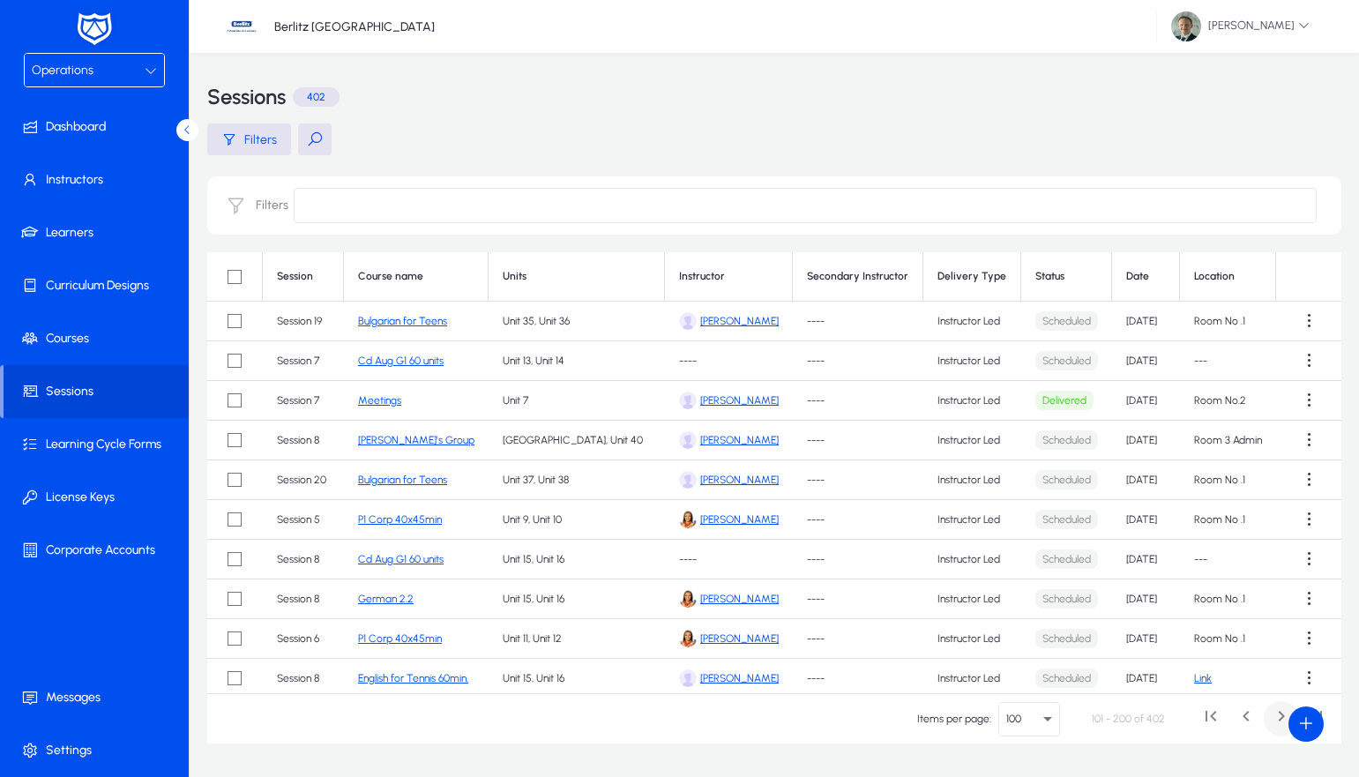
click at [1275, 716] on span "Next page" at bounding box center [1281, 718] width 35 height 35
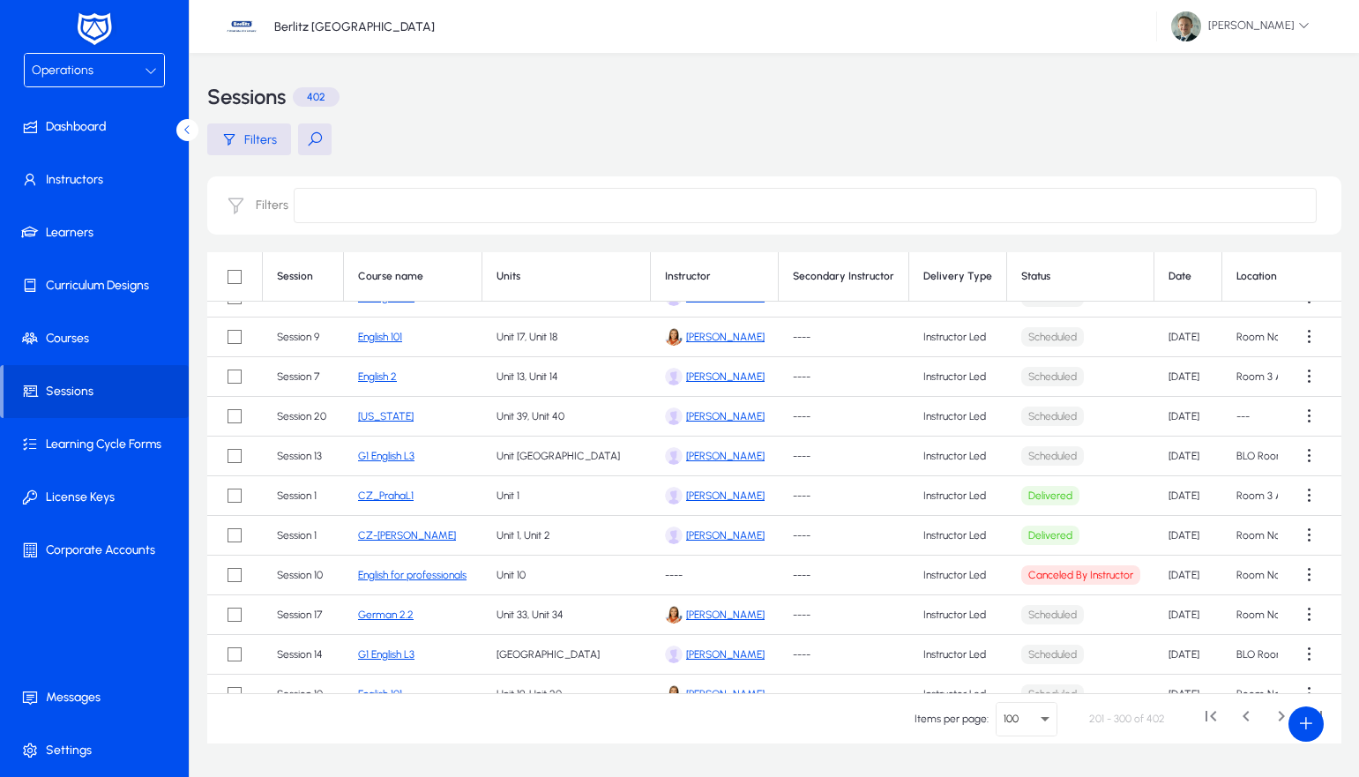
scroll to position [581, 0]
click at [384, 535] on link "CZ-[PERSON_NAME]" at bounding box center [407, 533] width 98 height 12
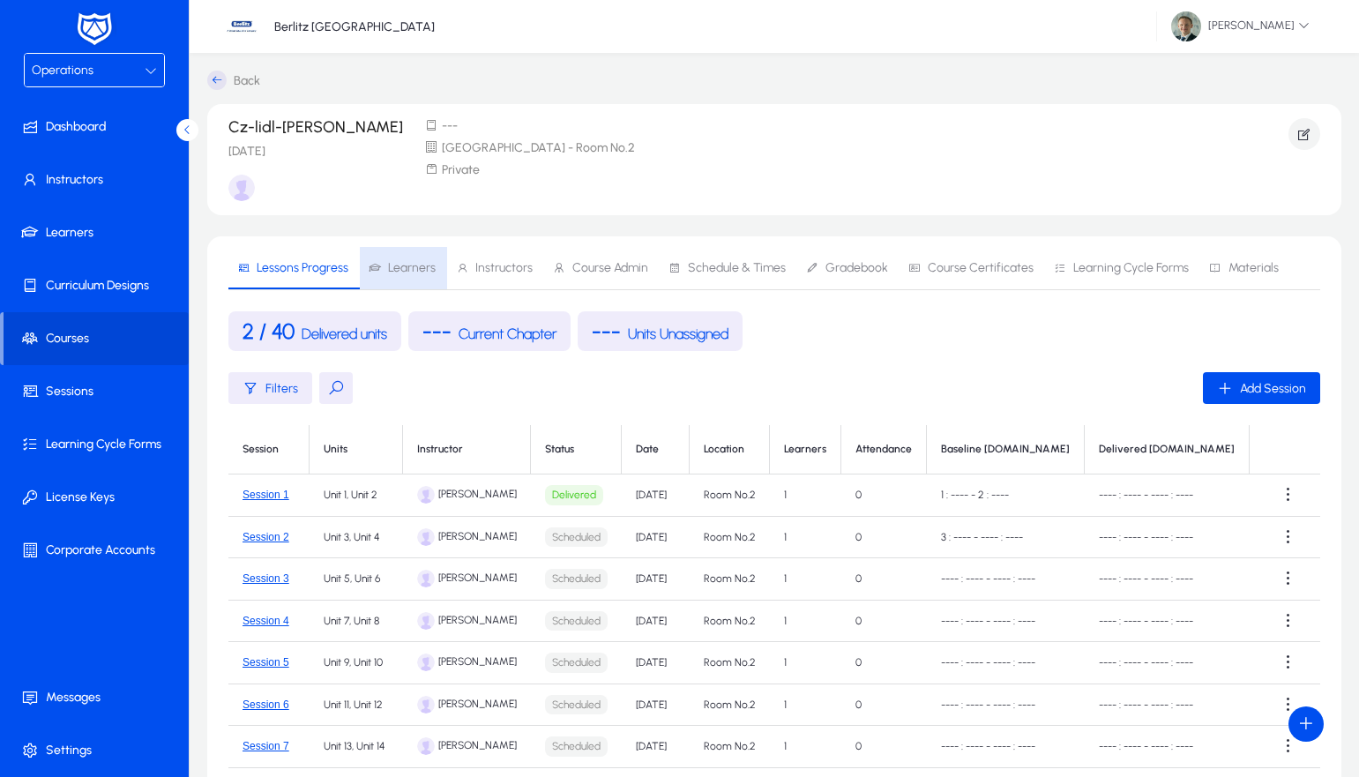
click at [415, 268] on span "Learners" at bounding box center [412, 268] width 48 height 12
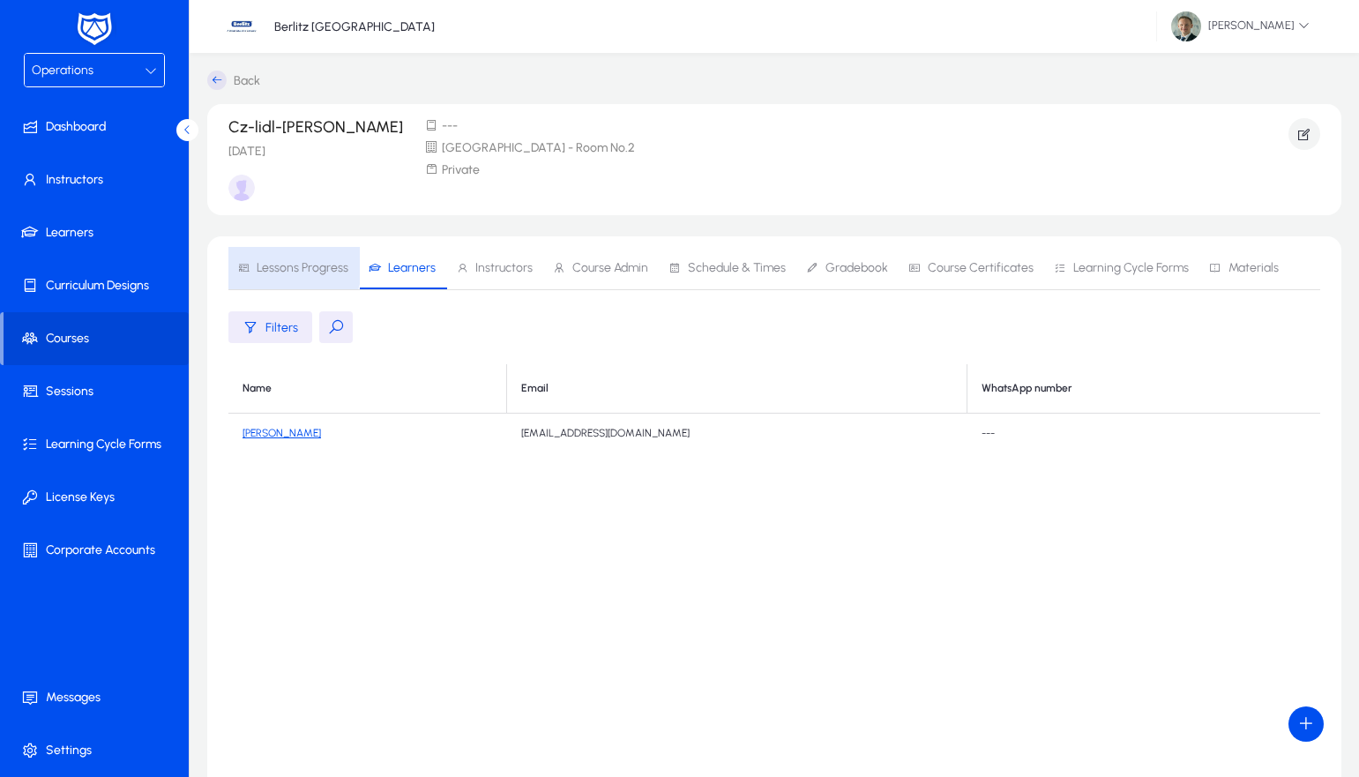
drag, startPoint x: 273, startPoint y: 263, endPoint x: 392, endPoint y: 305, distance: 125.6
click at [273, 263] on span "Lessons Progress" at bounding box center [303, 268] width 92 height 12
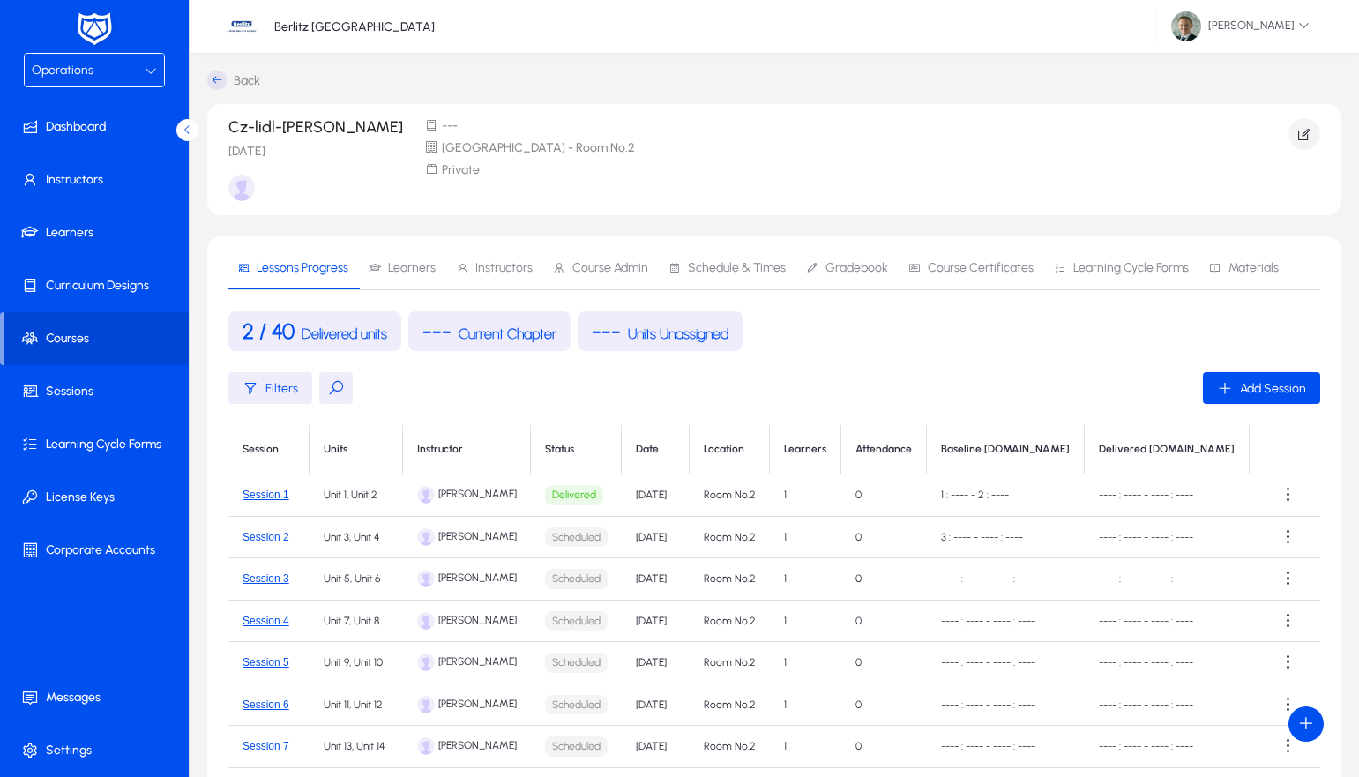
drag, startPoint x: 321, startPoint y: 494, endPoint x: 381, endPoint y: 493, distance: 60.0
click at [381, 493] on td "Unit 1, Unit 2" at bounding box center [356, 496] width 93 height 42
click at [460, 416] on div "Filters Add Session Session Units Instructor Status Date Location Learners Atte…" at bounding box center [774, 644] width 1092 height 544
drag, startPoint x: 320, startPoint y: 494, endPoint x: 378, endPoint y: 494, distance: 58.2
click at [378, 494] on td "Unit 1, Unit 2" at bounding box center [356, 496] width 93 height 42
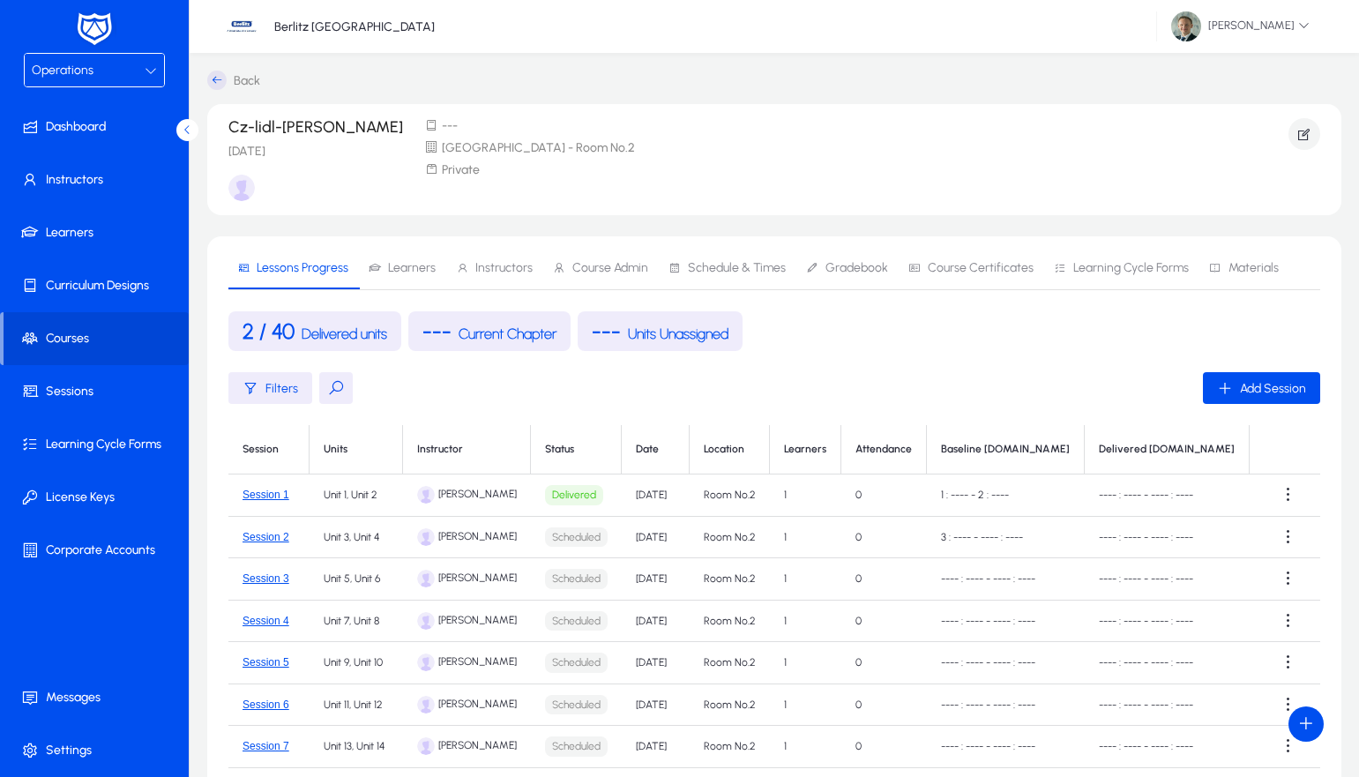
click at [448, 421] on div "Filters Add Session Session Units Instructor Status Date Location Learners Atte…" at bounding box center [774, 644] width 1092 height 544
drag, startPoint x: 371, startPoint y: 495, endPoint x: 329, endPoint y: 497, distance: 42.4
click at [328, 497] on td "Unit 1, Unit 2" at bounding box center [356, 496] width 93 height 42
click at [366, 495] on td "Unit 1, Unit 2" at bounding box center [356, 496] width 93 height 42
drag, startPoint x: 101, startPoint y: 66, endPoint x: 108, endPoint y: 56, distance: 12.0
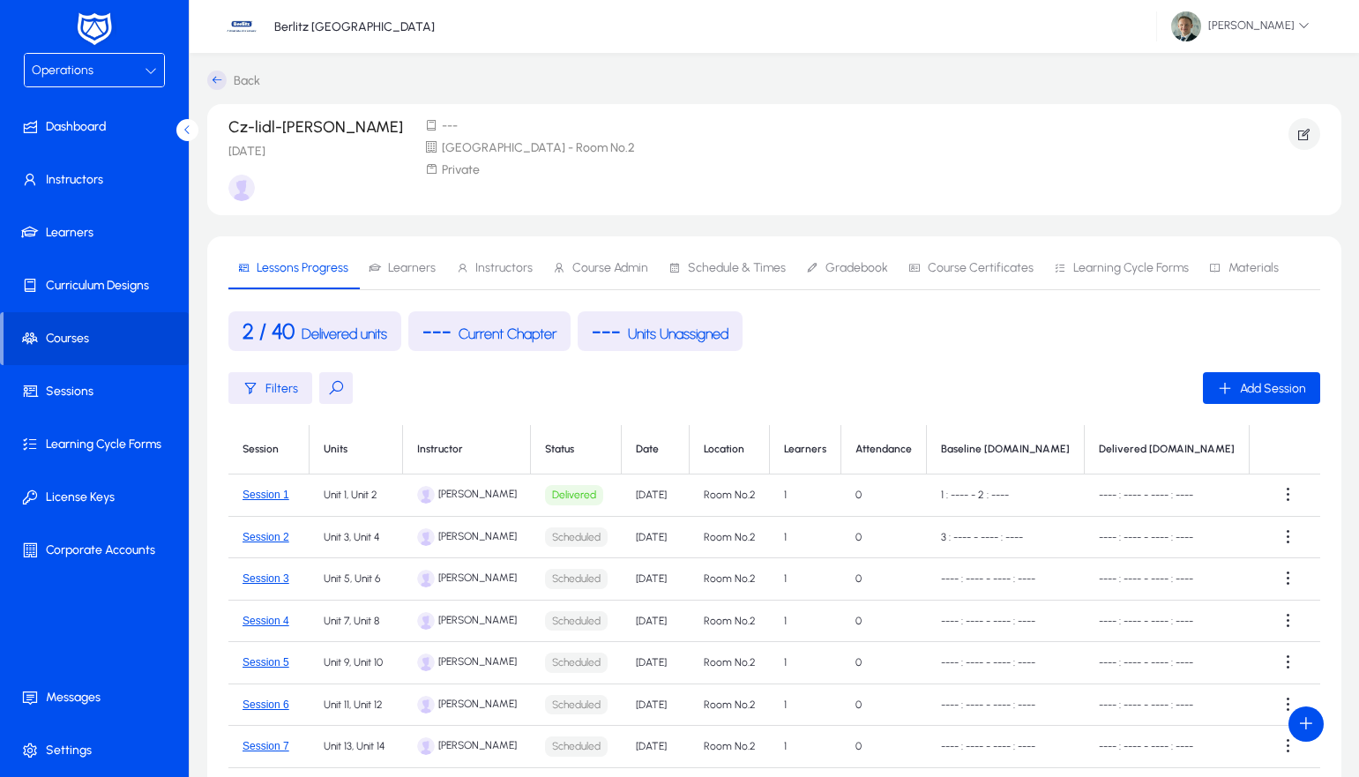
click at [102, 64] on div "Operations" at bounding box center [88, 70] width 113 height 23
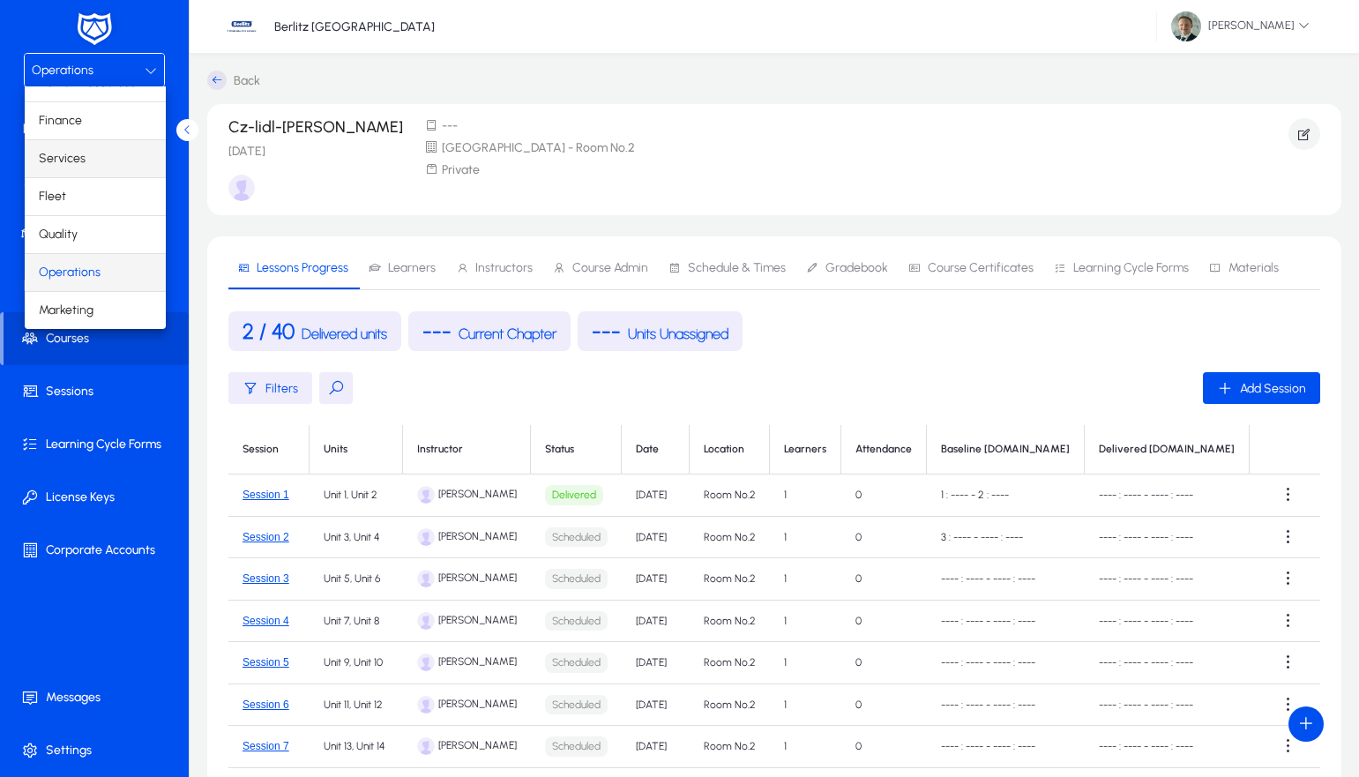
scroll to position [60, 0]
click at [86, 116] on mat-option "Finance" at bounding box center [95, 120] width 141 height 37
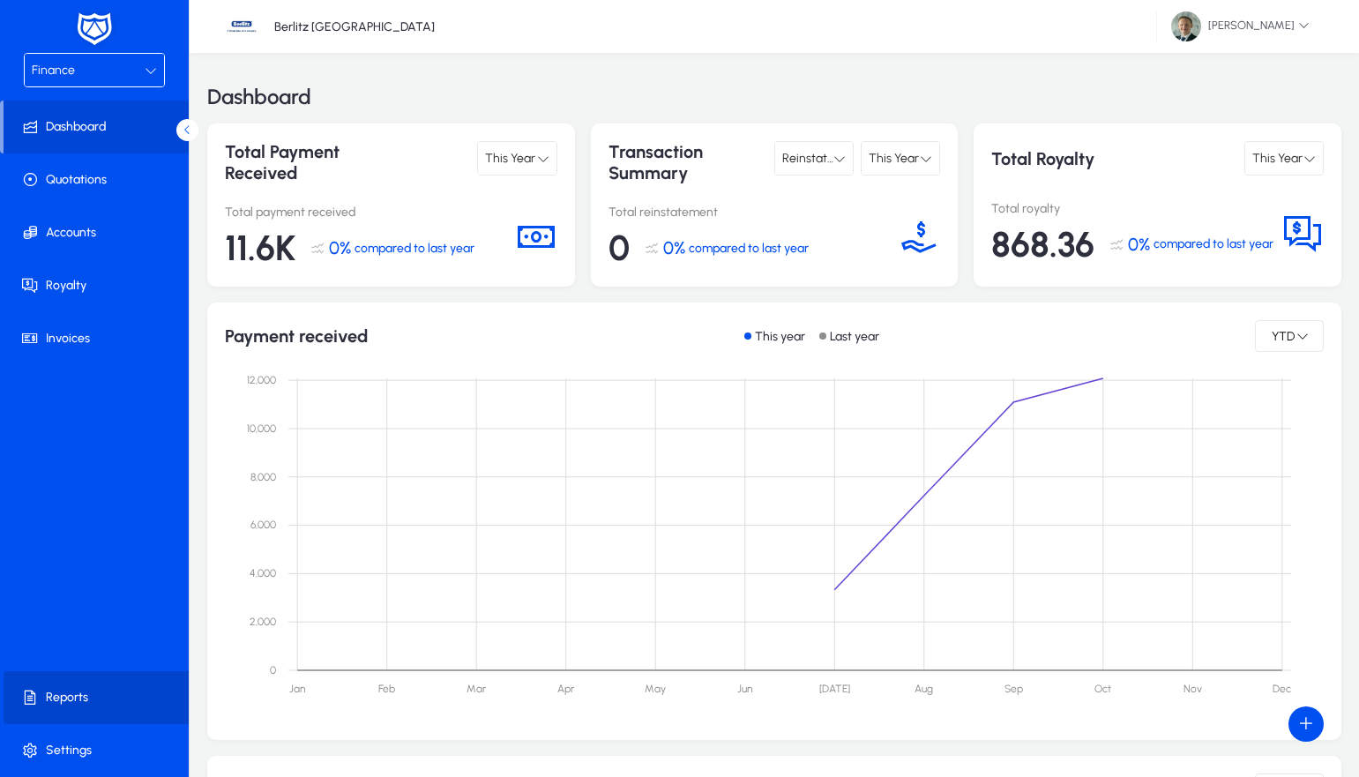
click at [82, 692] on span at bounding box center [98, 698] width 189 height 42
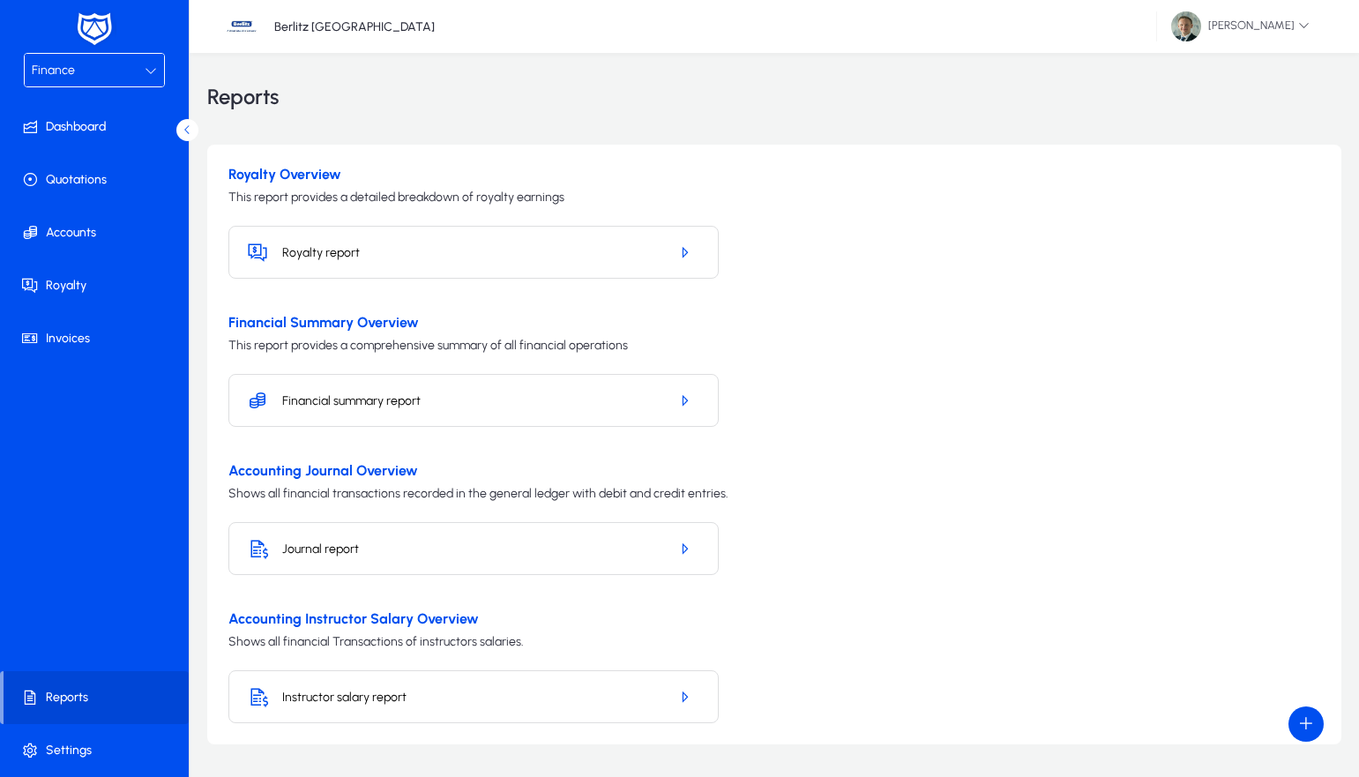
click at [478, 393] on h5 "Financial summary report" at bounding box center [468, 400] width 372 height 15
click at [684, 398] on icon "button" at bounding box center [685, 401] width 16 height 16
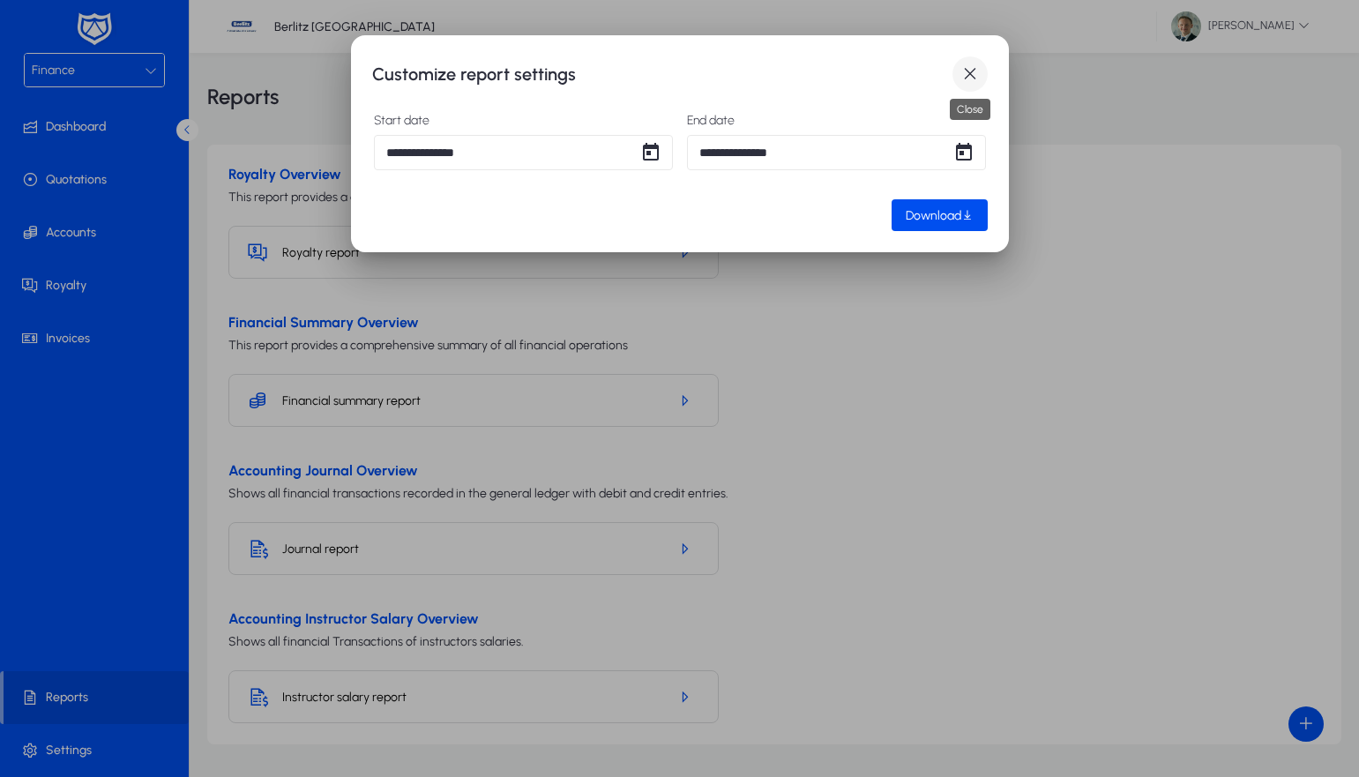
click at [982, 70] on span "button" at bounding box center [970, 73] width 35 height 35
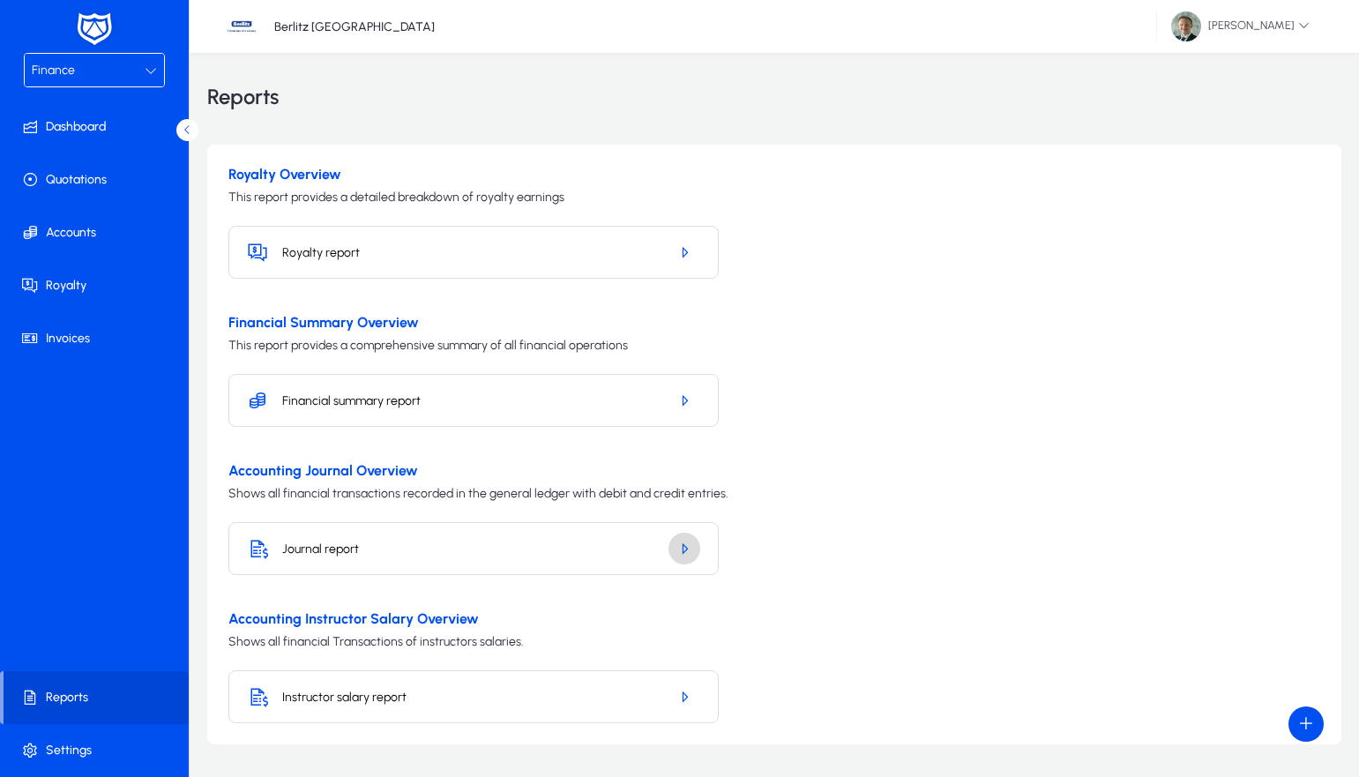
click at [690, 542] on icon "button" at bounding box center [685, 549] width 16 height 16
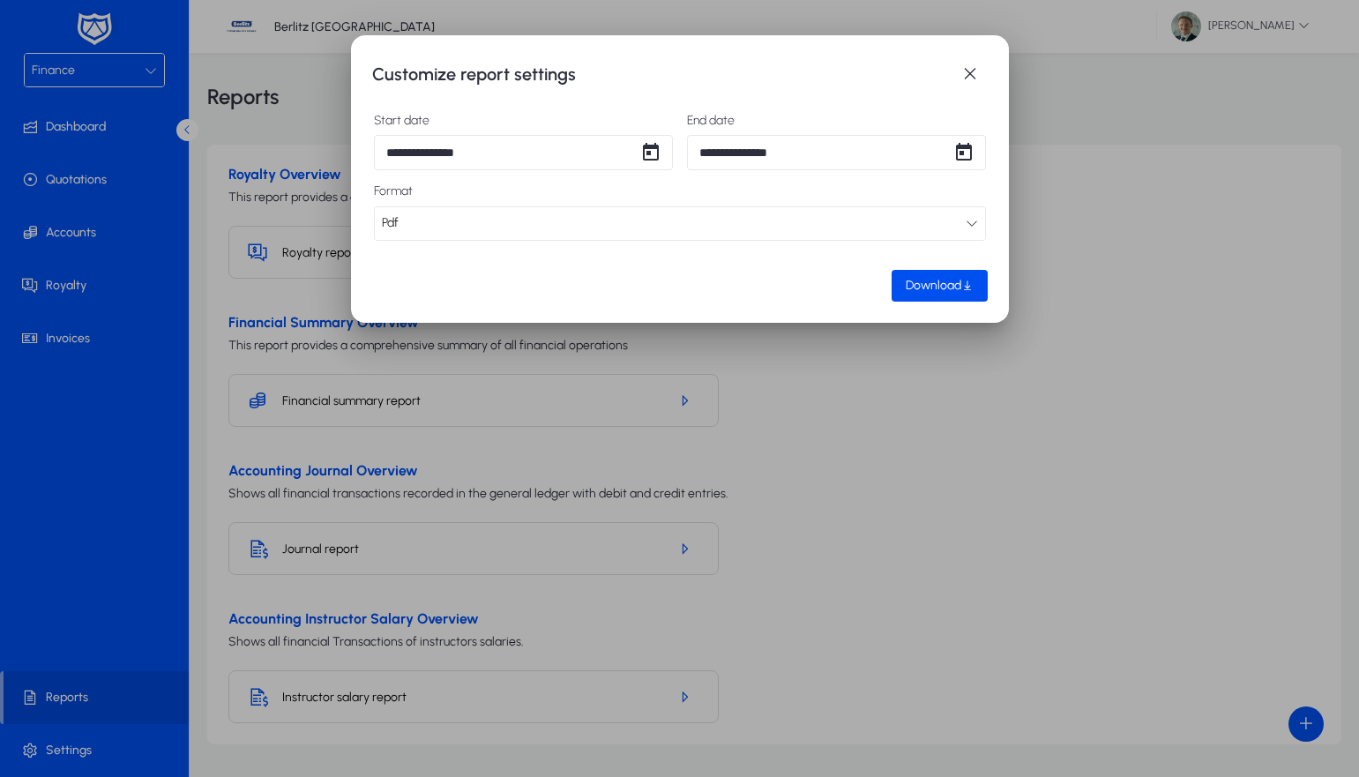
click at [512, 217] on div "Pdf" at bounding box center [674, 223] width 584 height 23
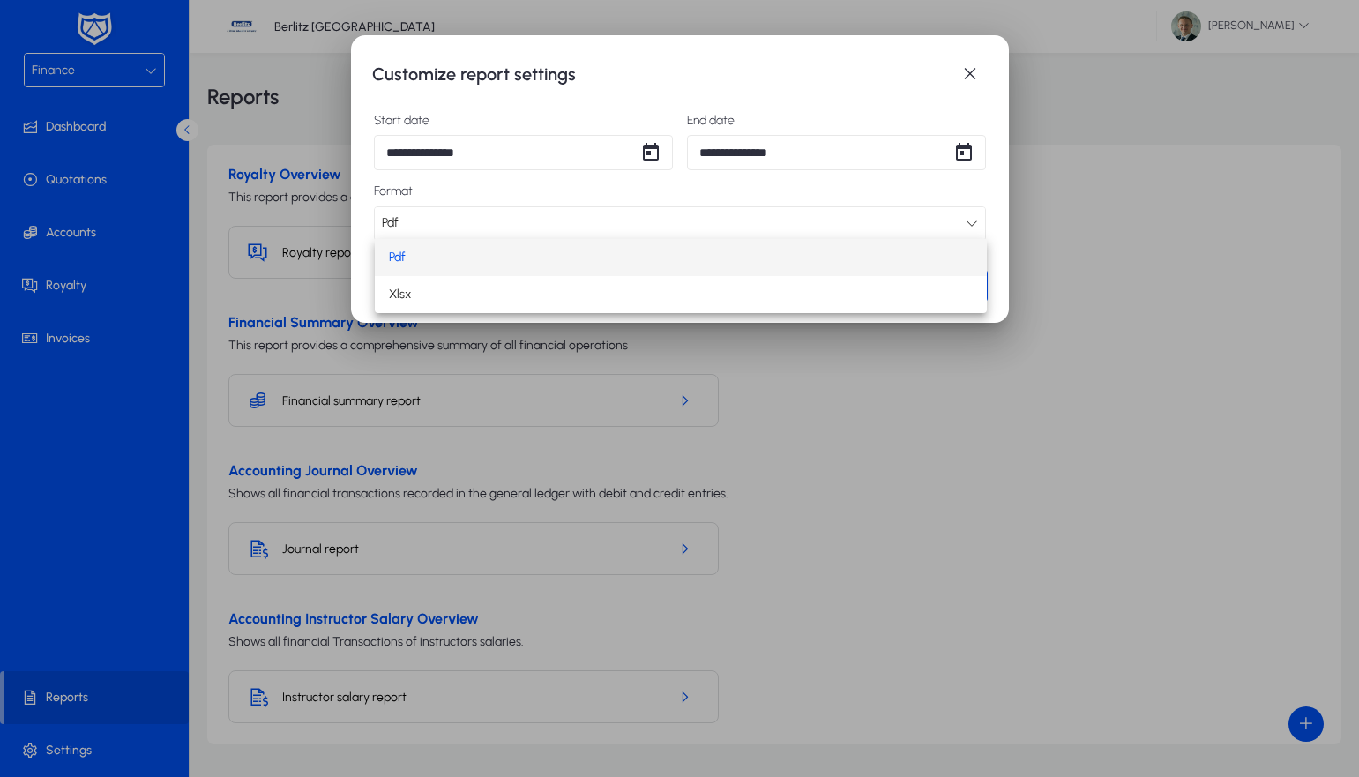
click at [937, 216] on div at bounding box center [679, 388] width 1359 height 777
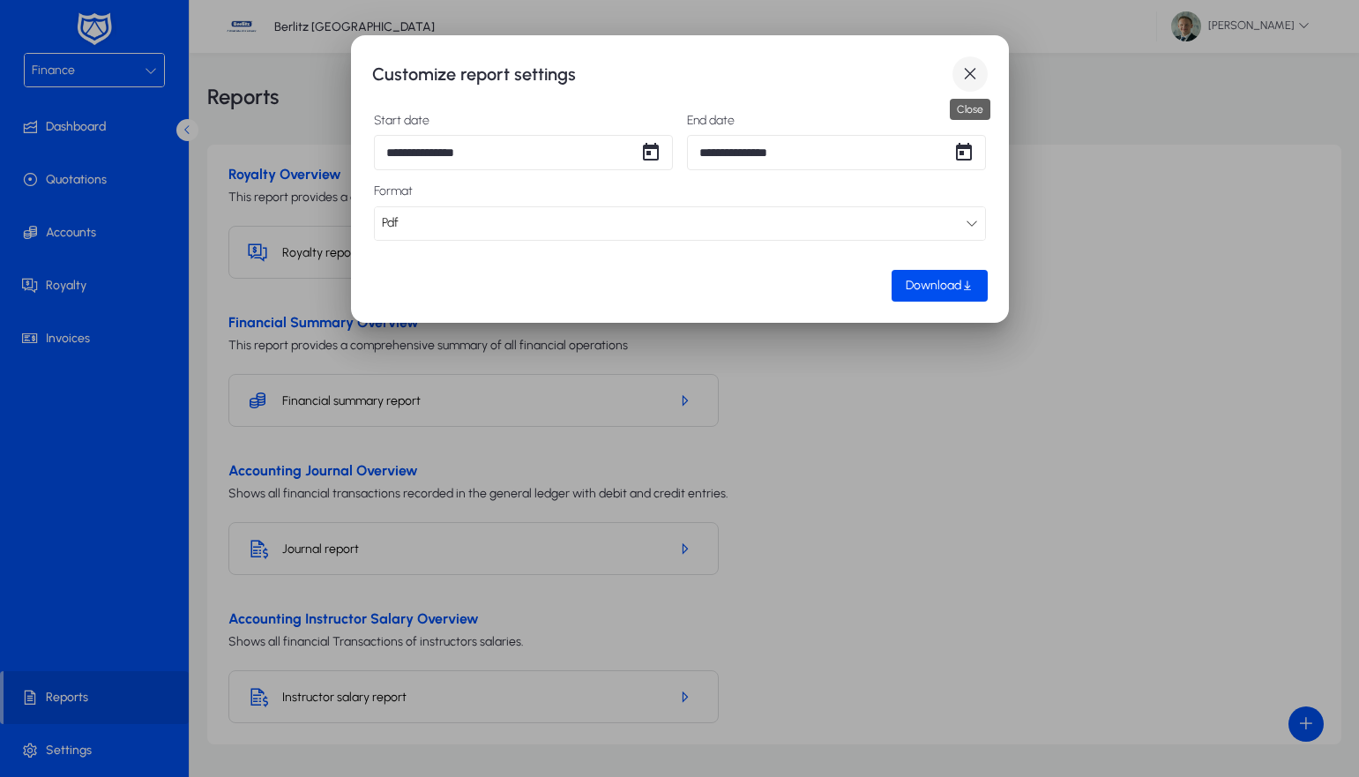
click at [974, 78] on span "button" at bounding box center [970, 73] width 35 height 35
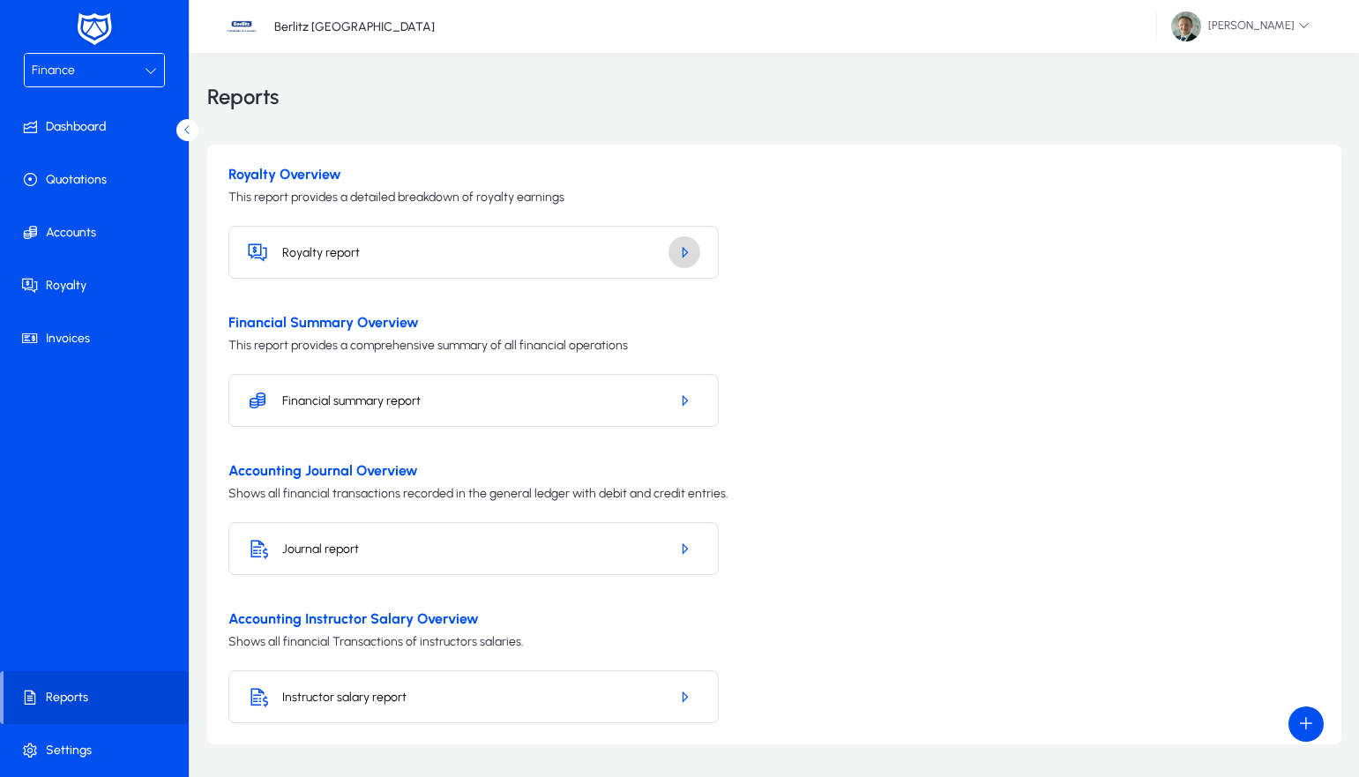
click at [680, 250] on icon "button" at bounding box center [685, 252] width 16 height 16
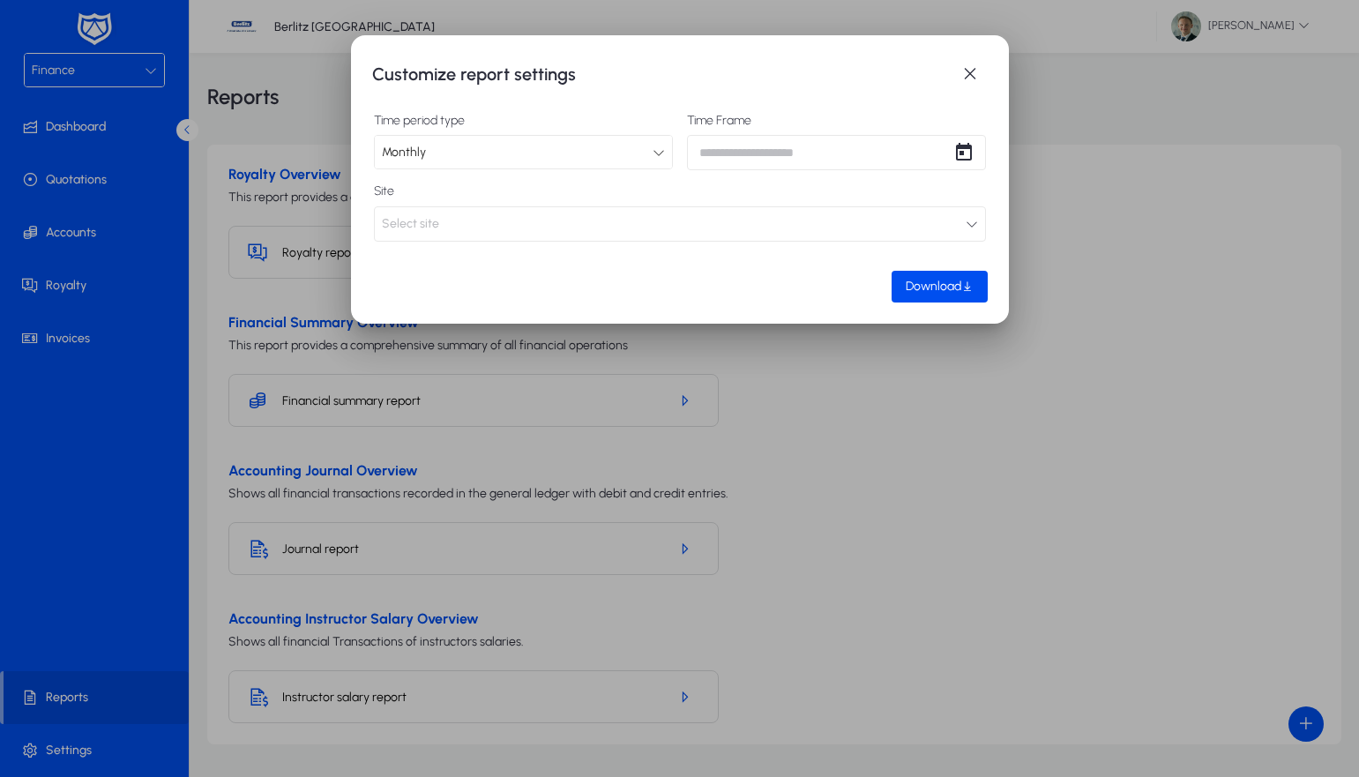
click at [610, 223] on button "Select site" at bounding box center [680, 223] width 612 height 35
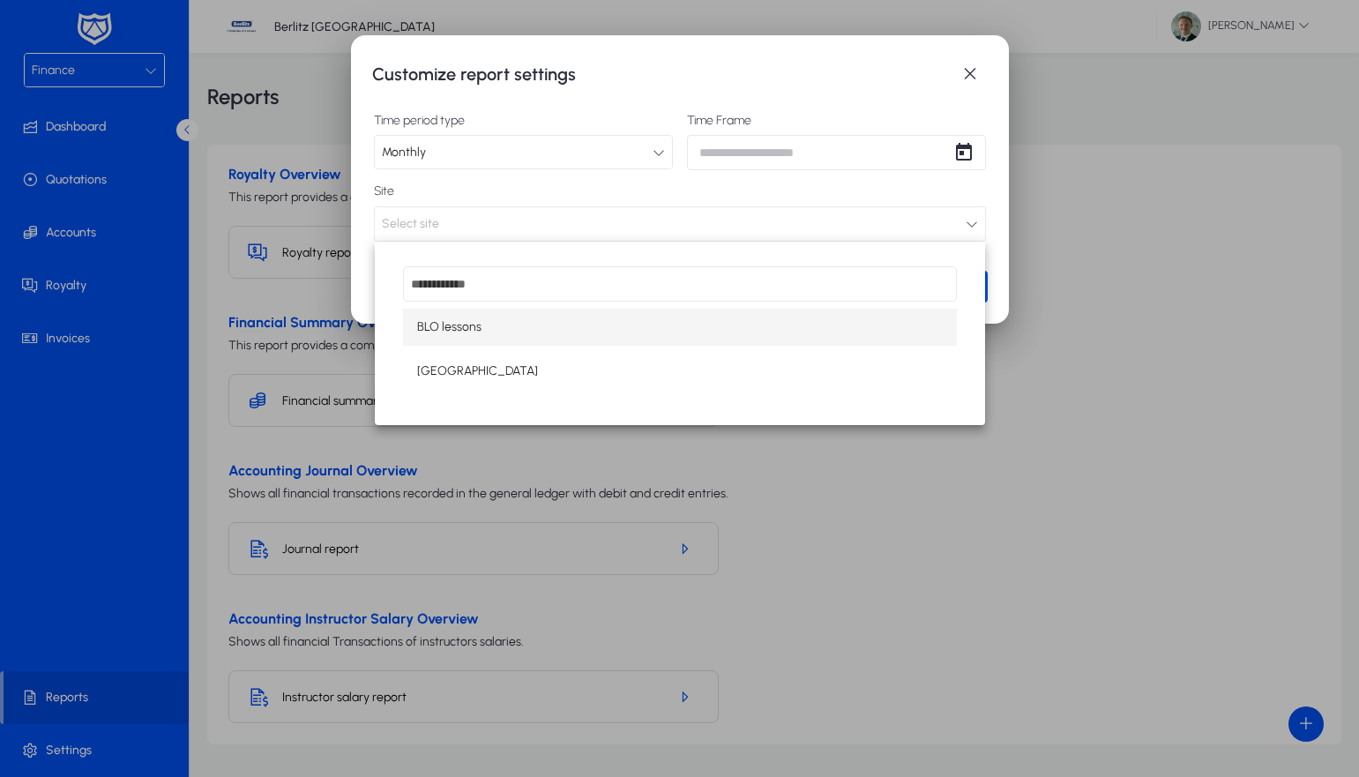
click at [610, 223] on div at bounding box center [679, 388] width 1359 height 777
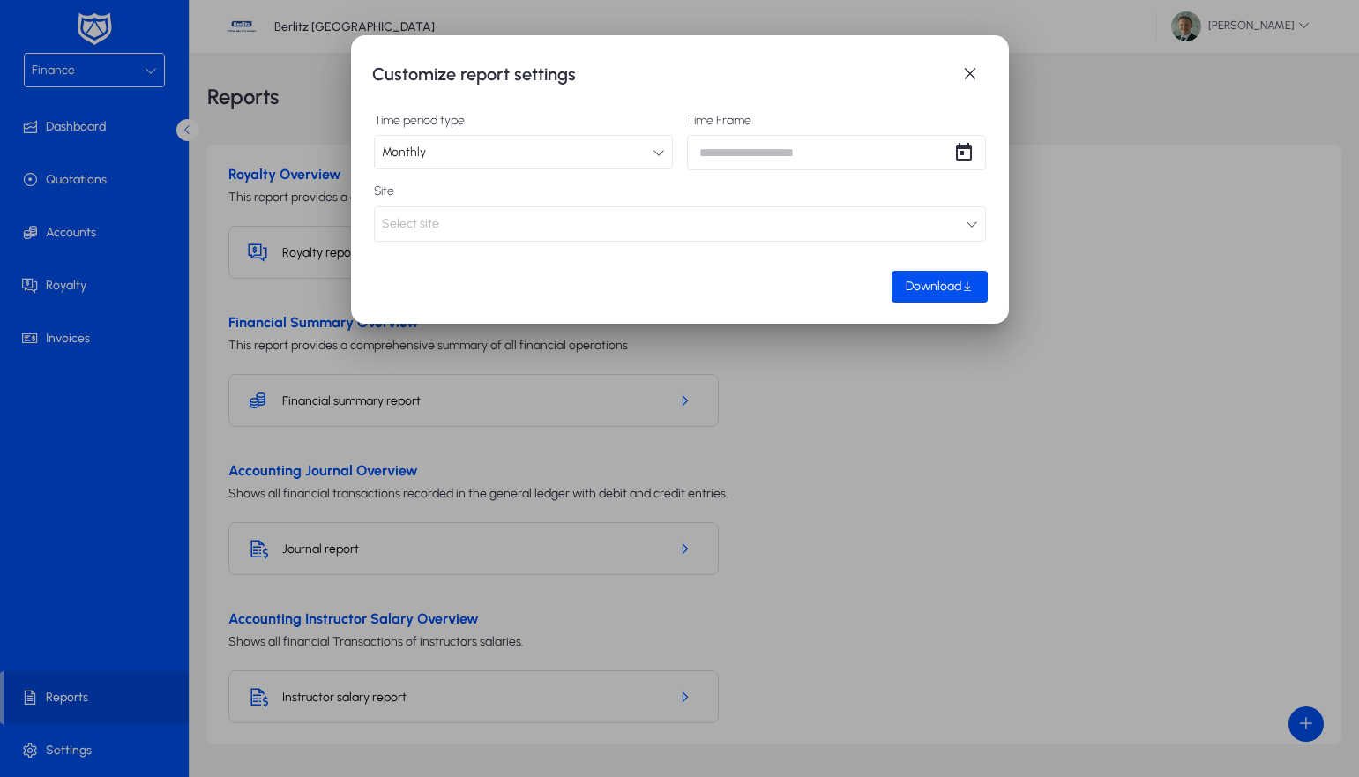
click at [610, 223] on button "Select site" at bounding box center [680, 223] width 612 height 35
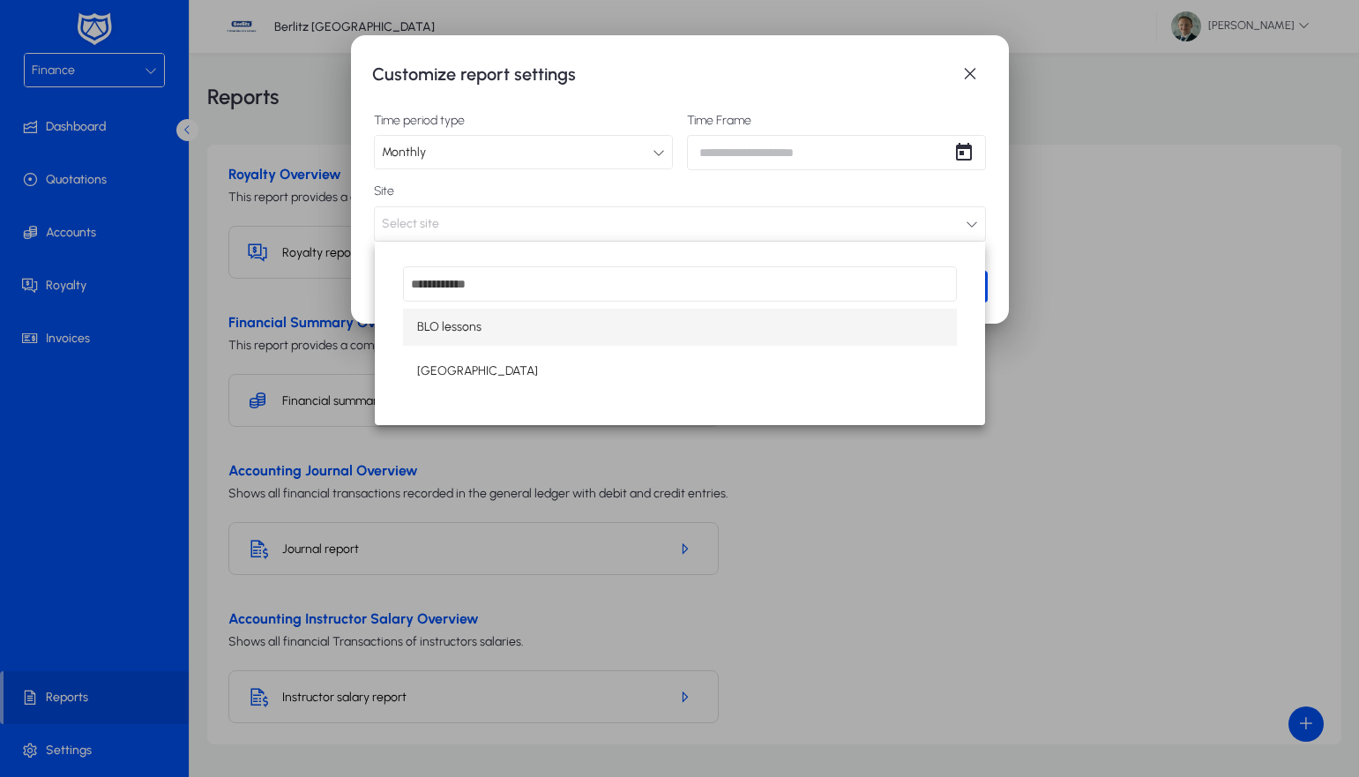
click at [972, 71] on div at bounding box center [679, 388] width 1359 height 777
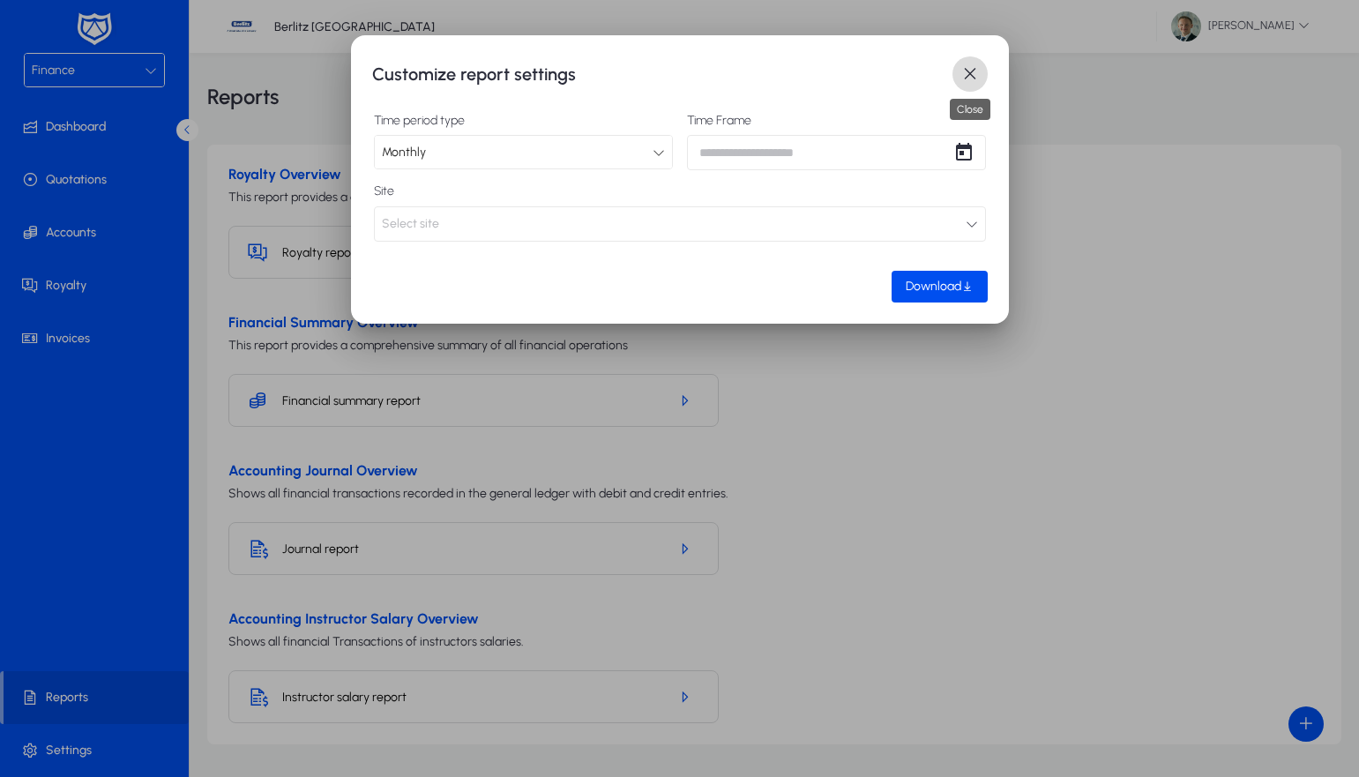
click at [969, 70] on span "button" at bounding box center [970, 73] width 35 height 35
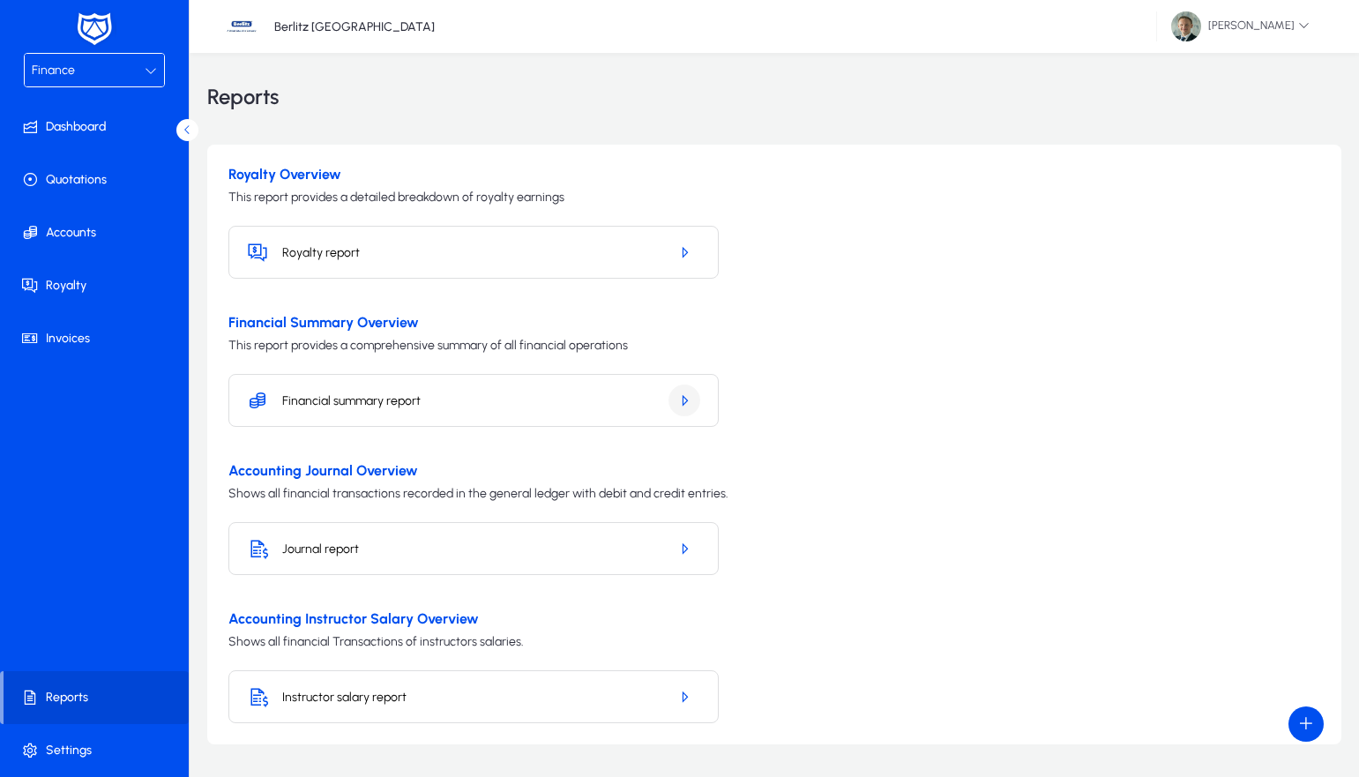
click at [691, 400] on icon "button" at bounding box center [685, 401] width 16 height 16
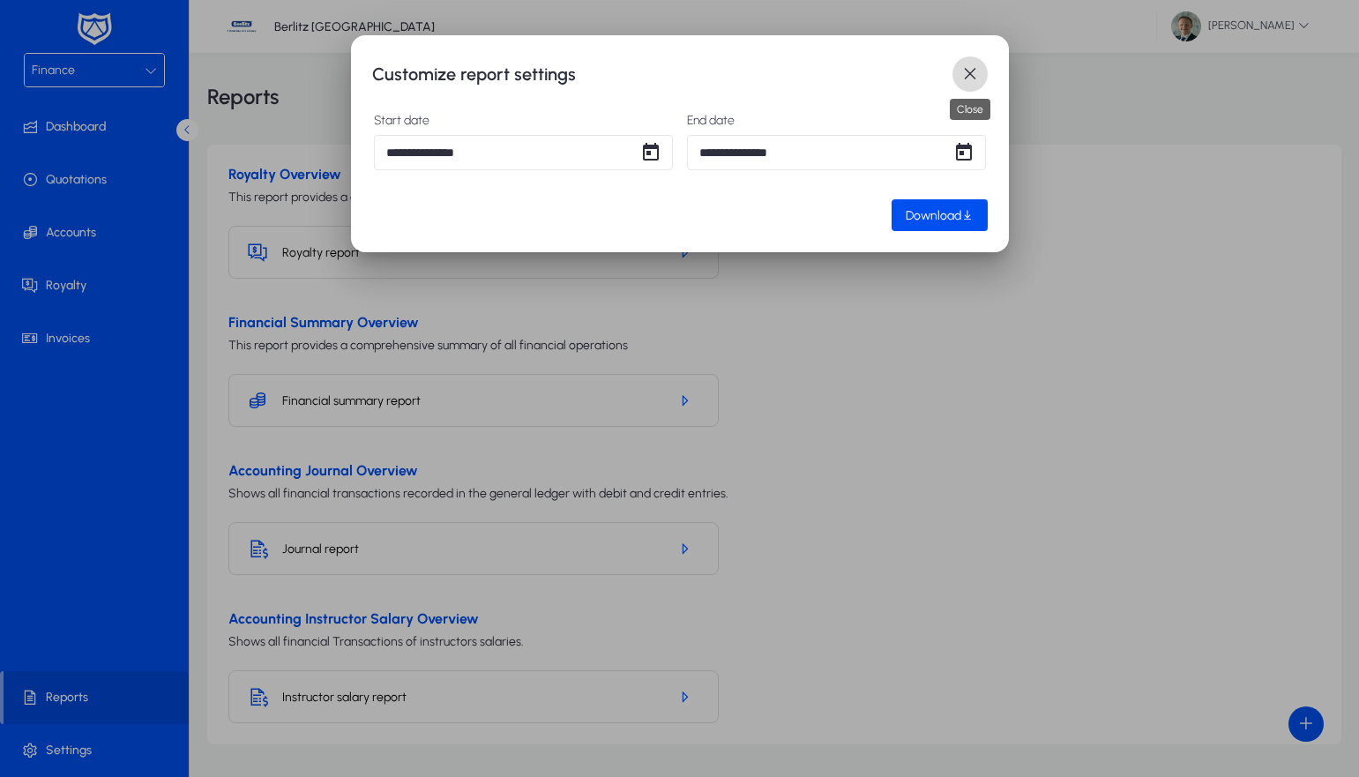
click at [972, 67] on span "button" at bounding box center [970, 73] width 35 height 35
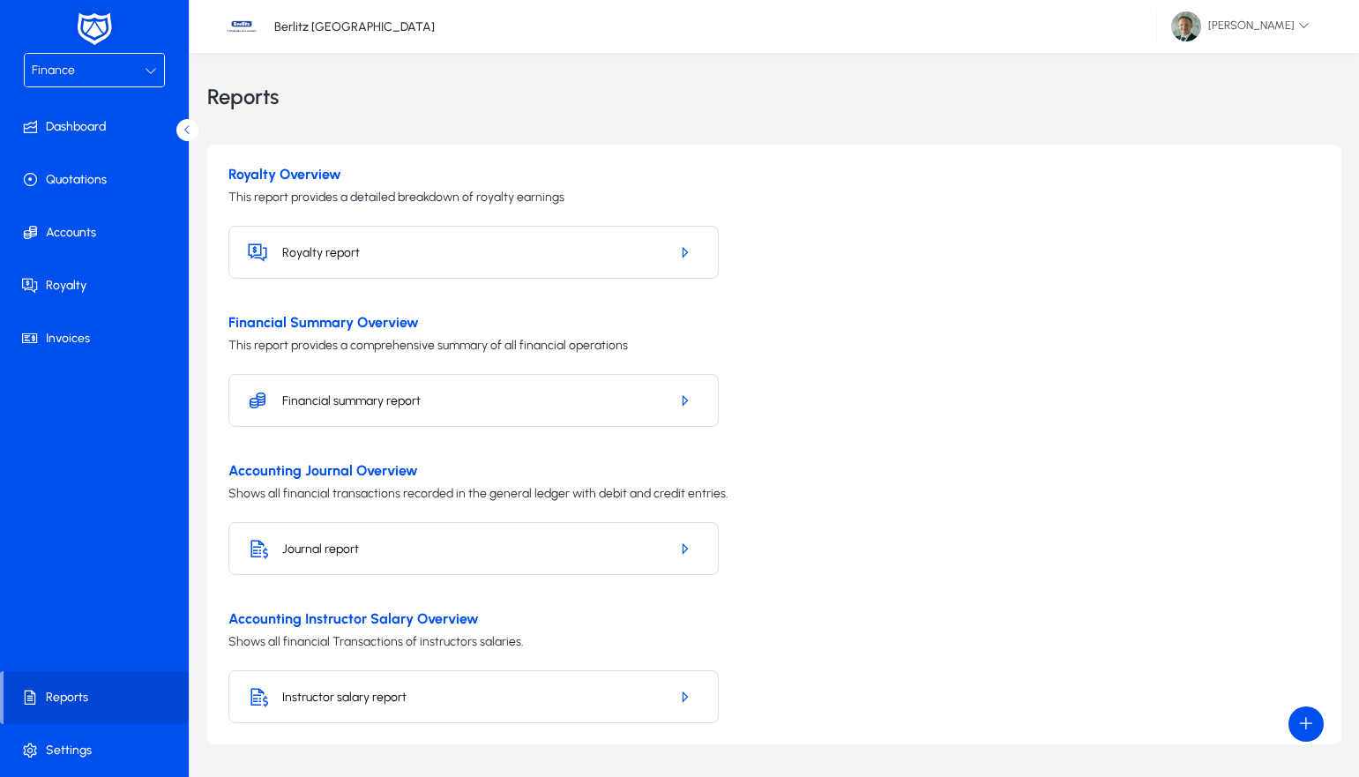
click at [104, 70] on div "Finance" at bounding box center [88, 70] width 113 height 23
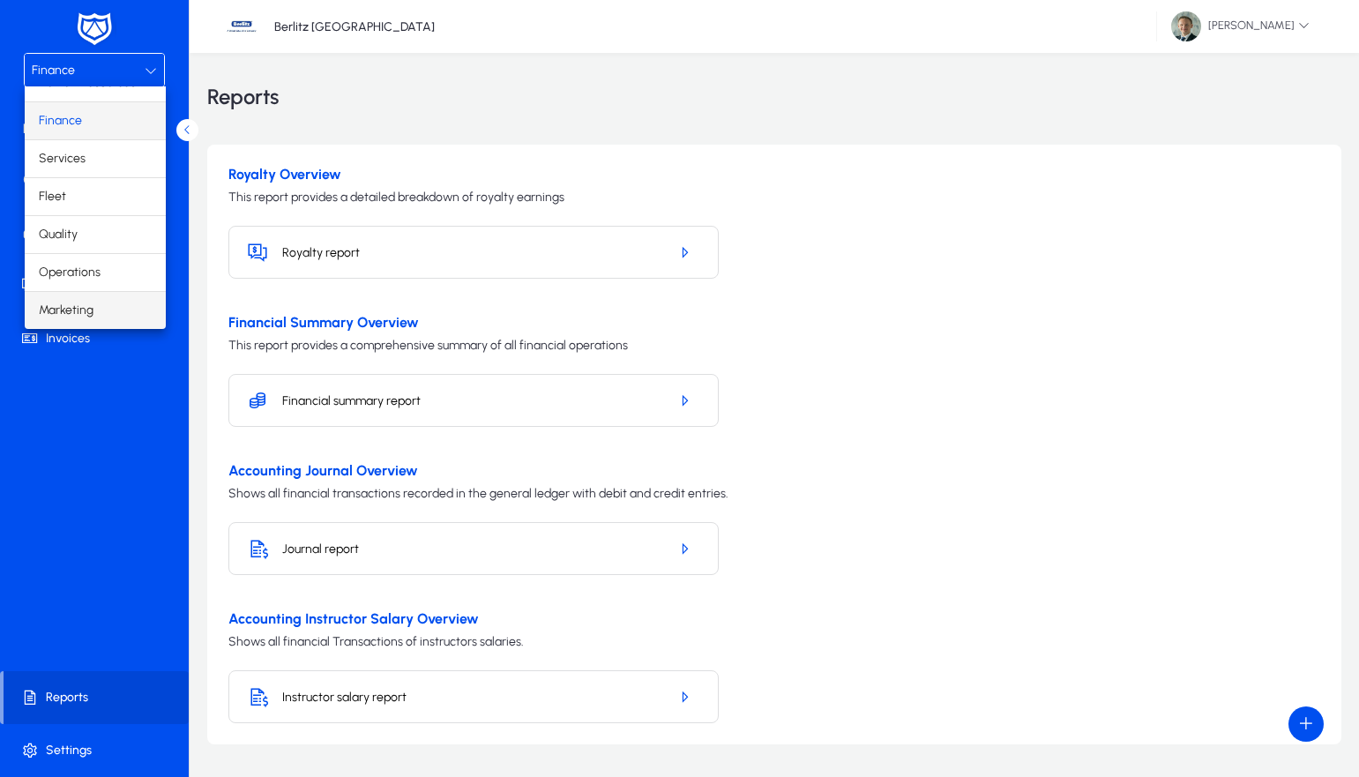
scroll to position [60, 0]
click at [69, 311] on span "Marketing" at bounding box center [66, 310] width 55 height 21
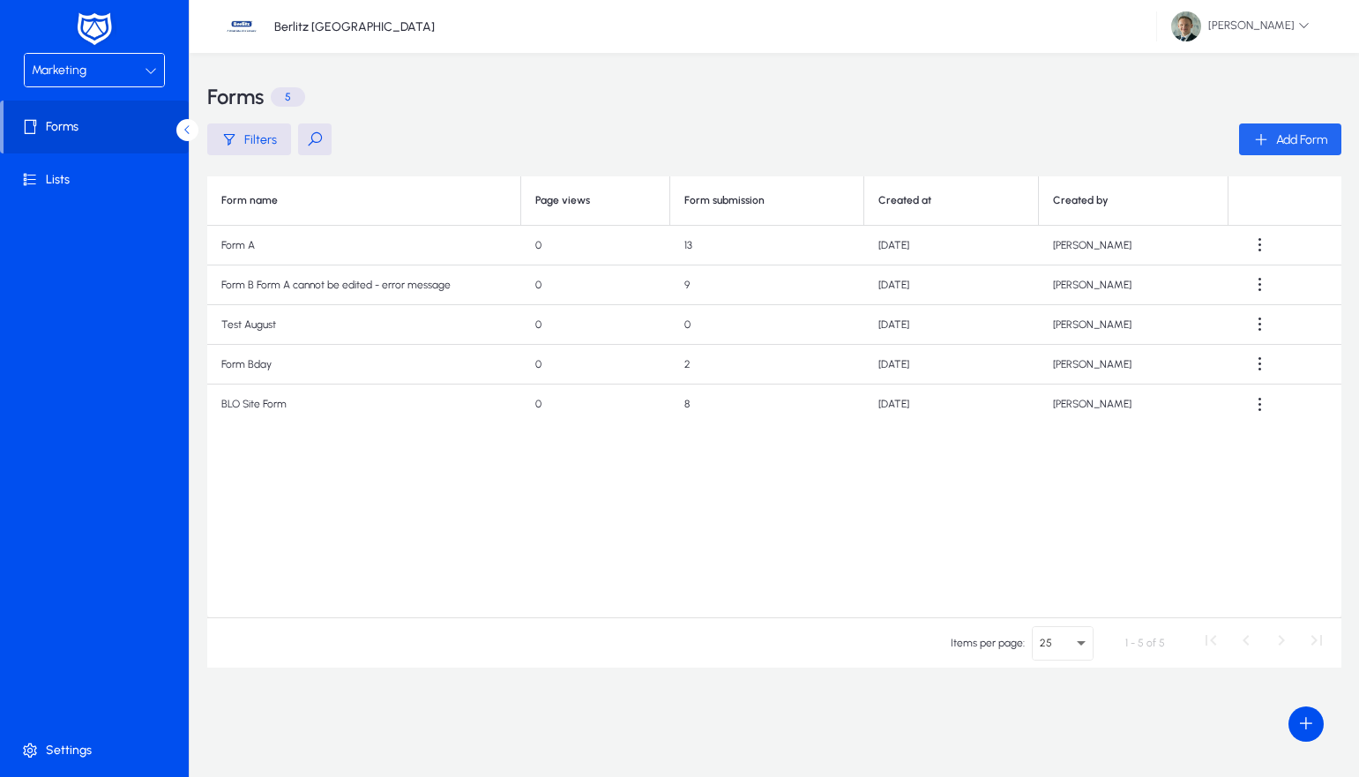
click at [1306, 139] on span "Add Form" at bounding box center [1301, 139] width 51 height 15
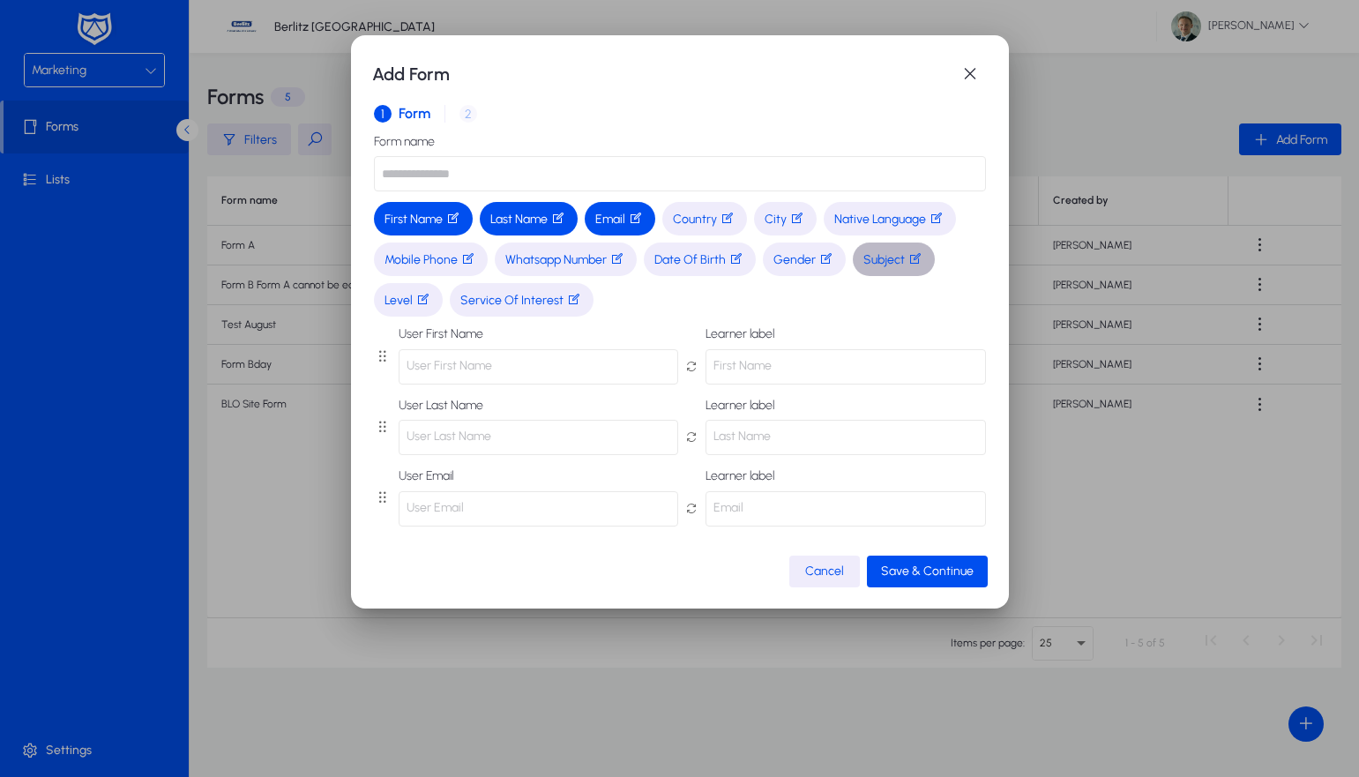
click at [923, 258] on icon "button" at bounding box center [916, 258] width 14 height 14
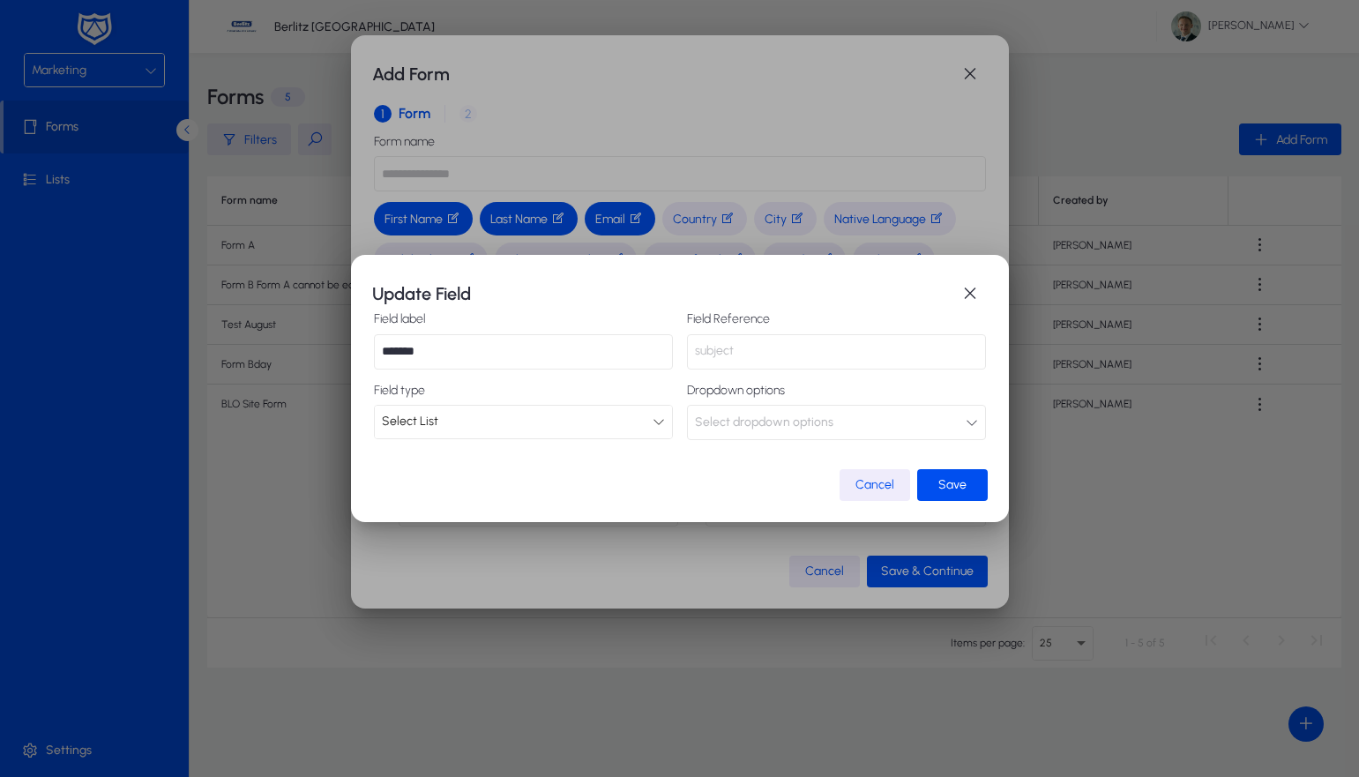
click at [767, 423] on span "Select dropdown options" at bounding box center [764, 422] width 138 height 35
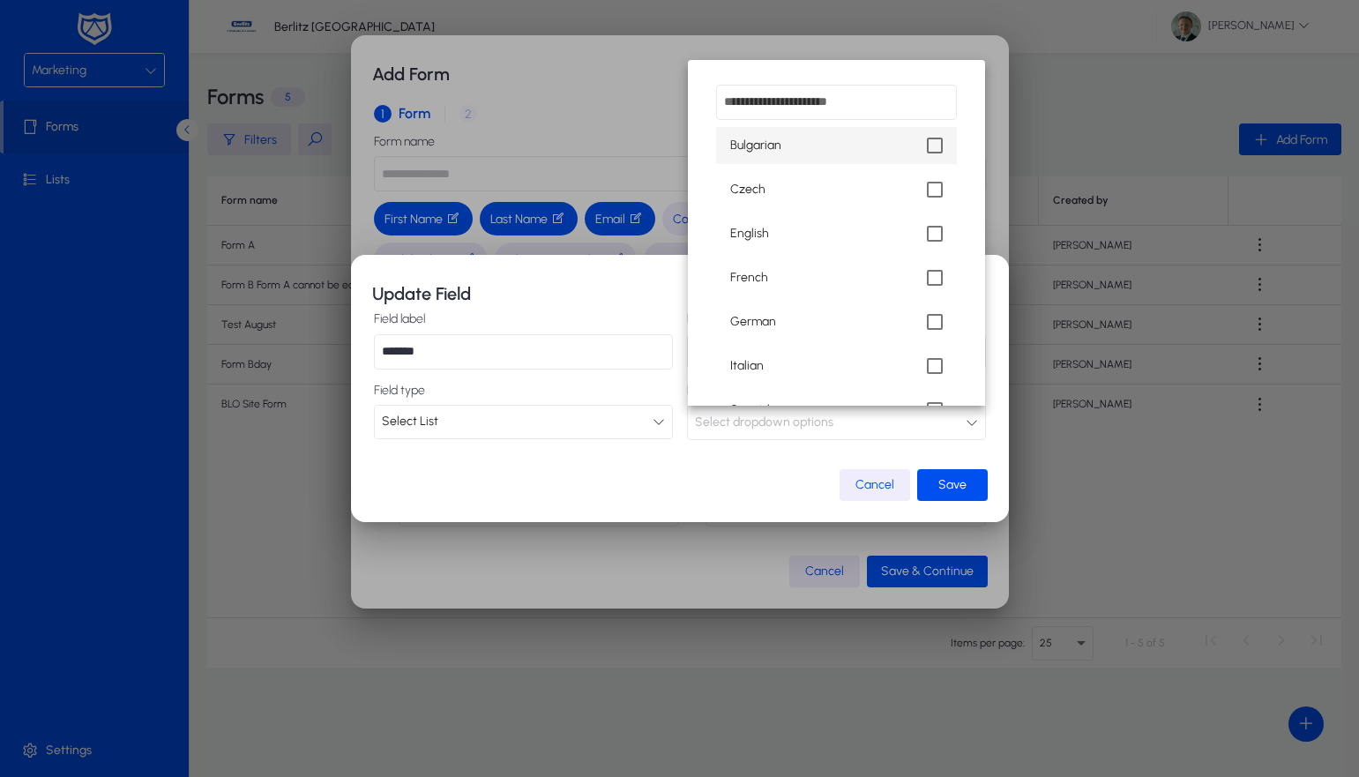
click at [864, 486] on div at bounding box center [679, 388] width 1359 height 777
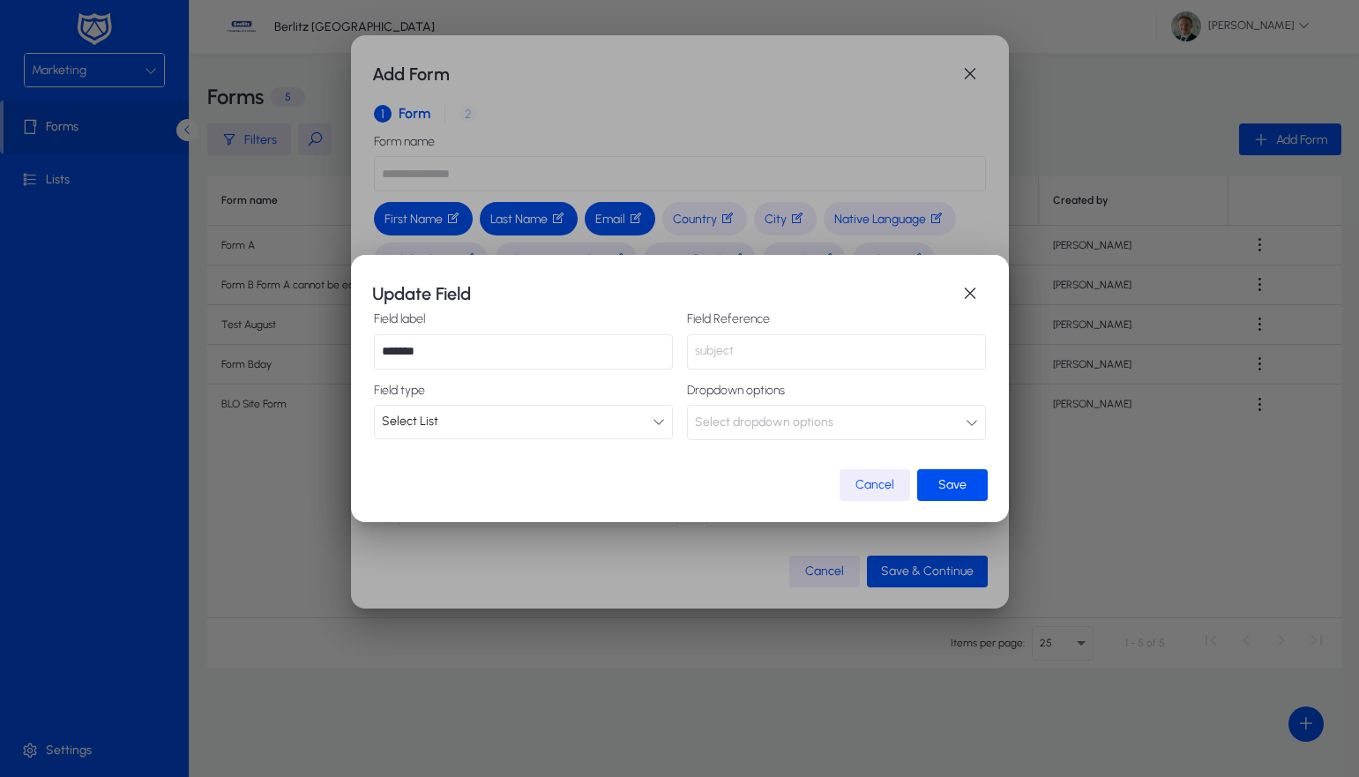
click at [864, 486] on span "Cancel" at bounding box center [875, 484] width 39 height 15
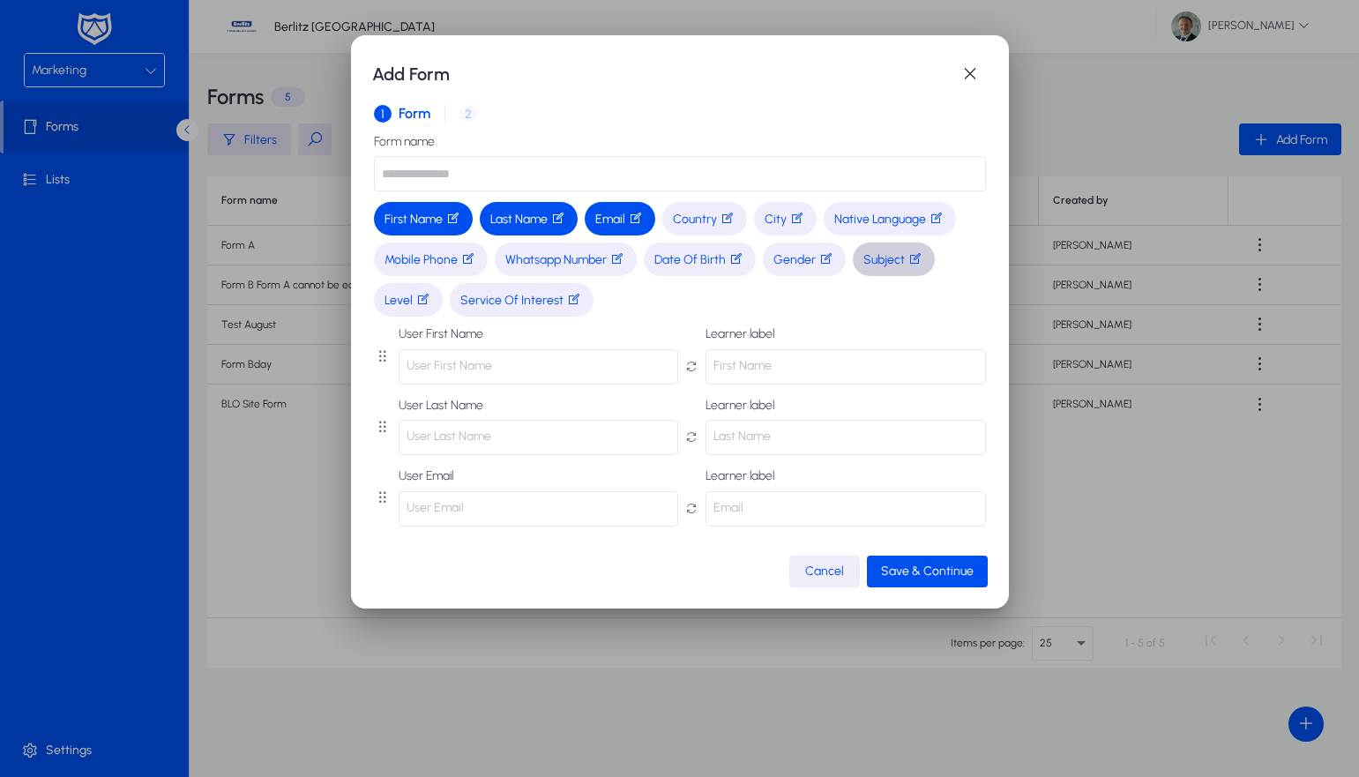
click at [827, 562] on button "Cancel" at bounding box center [824, 572] width 71 height 32
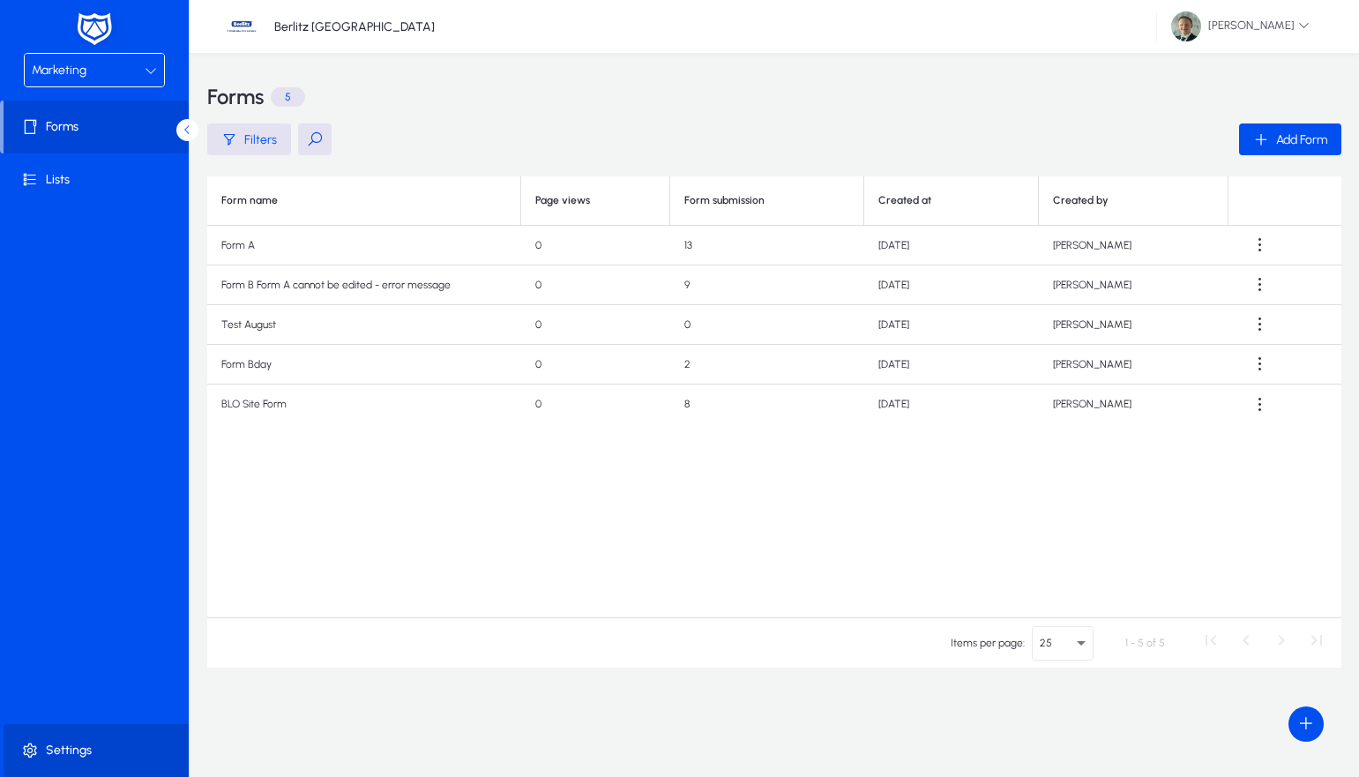
click at [52, 765] on span at bounding box center [98, 750] width 189 height 42
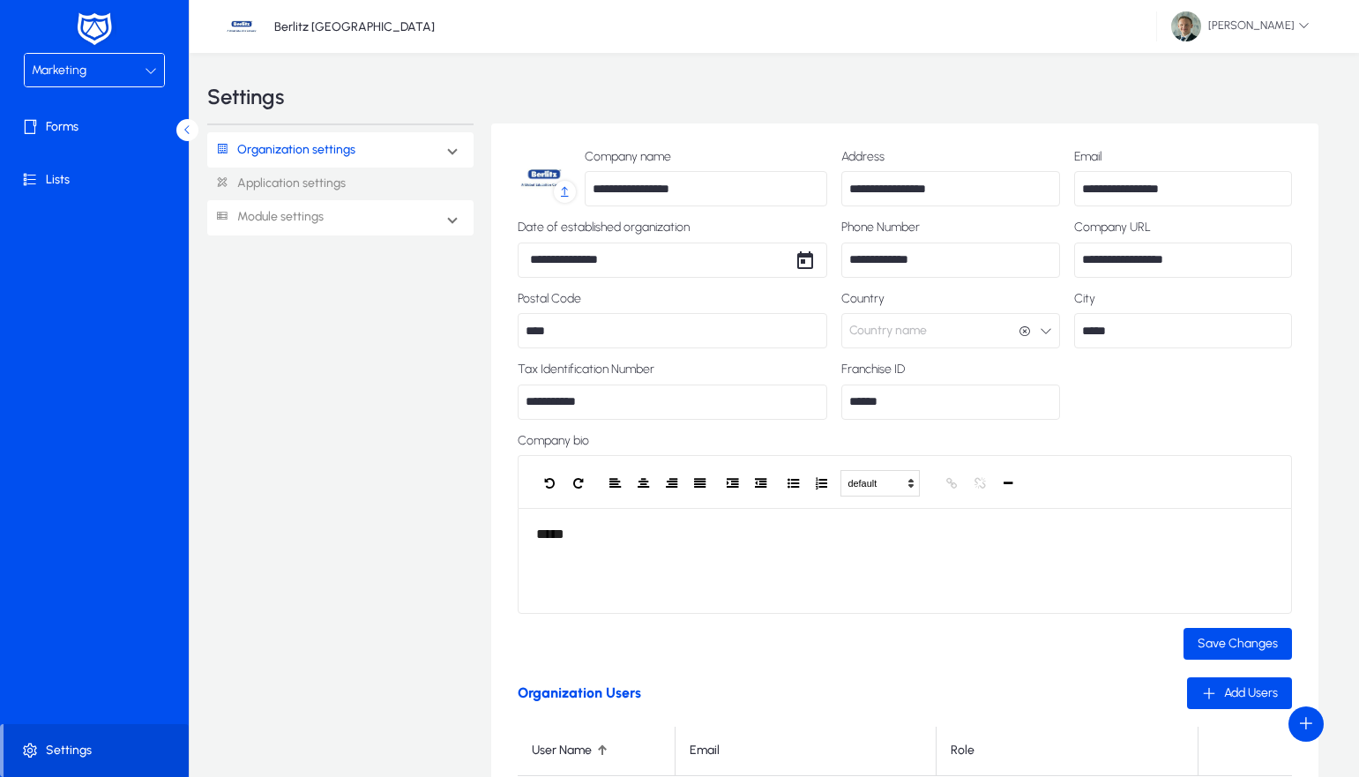
click at [295, 218] on link "Module settings" at bounding box center [265, 217] width 116 height 33
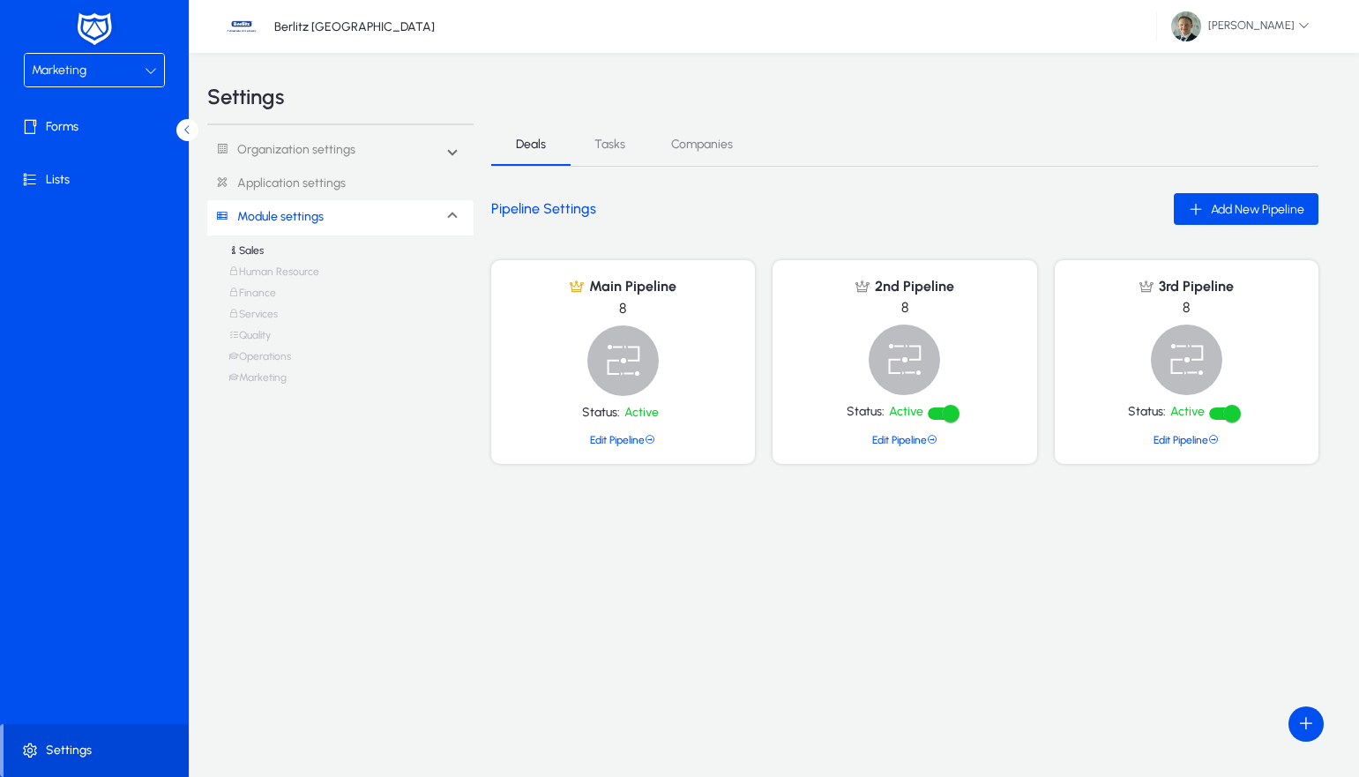
click at [266, 376] on link "Marketing" at bounding box center [257, 381] width 58 height 21
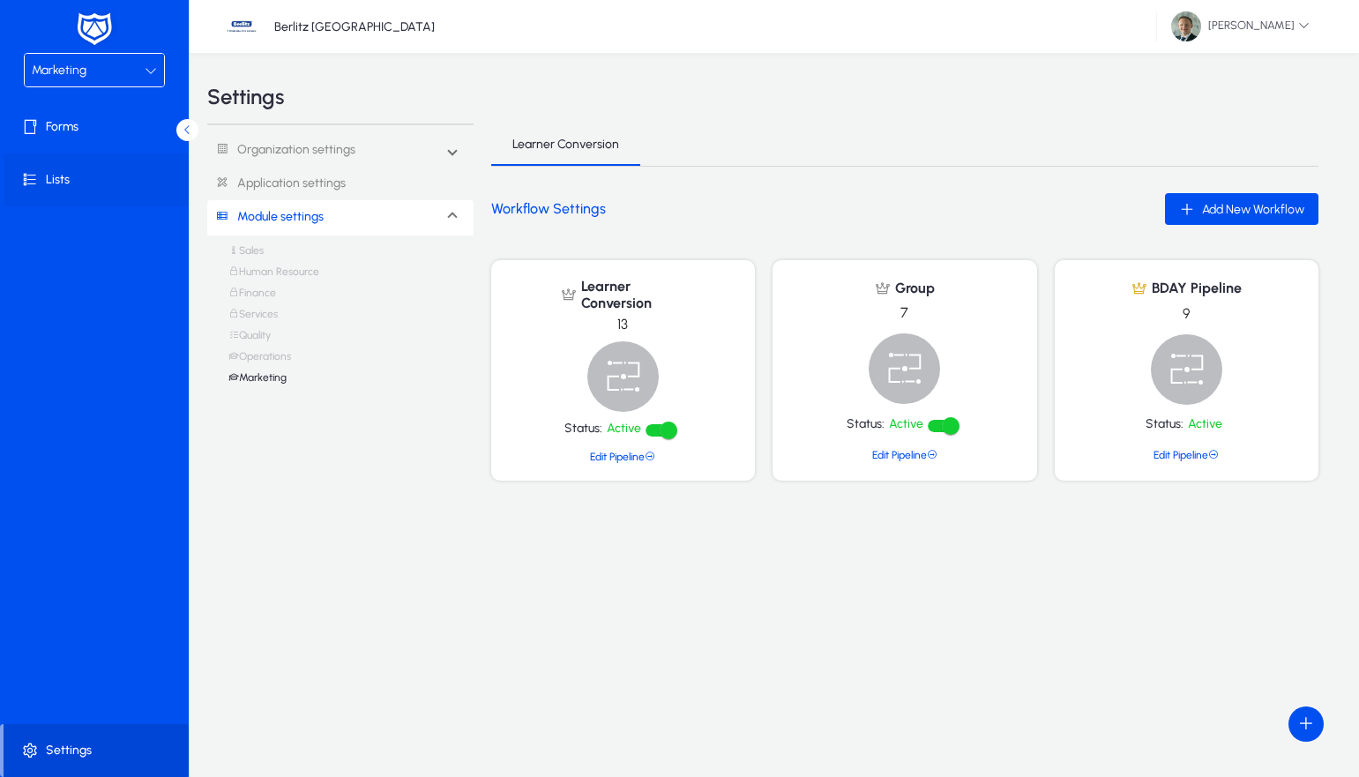
click at [64, 178] on span at bounding box center [98, 180] width 189 height 42
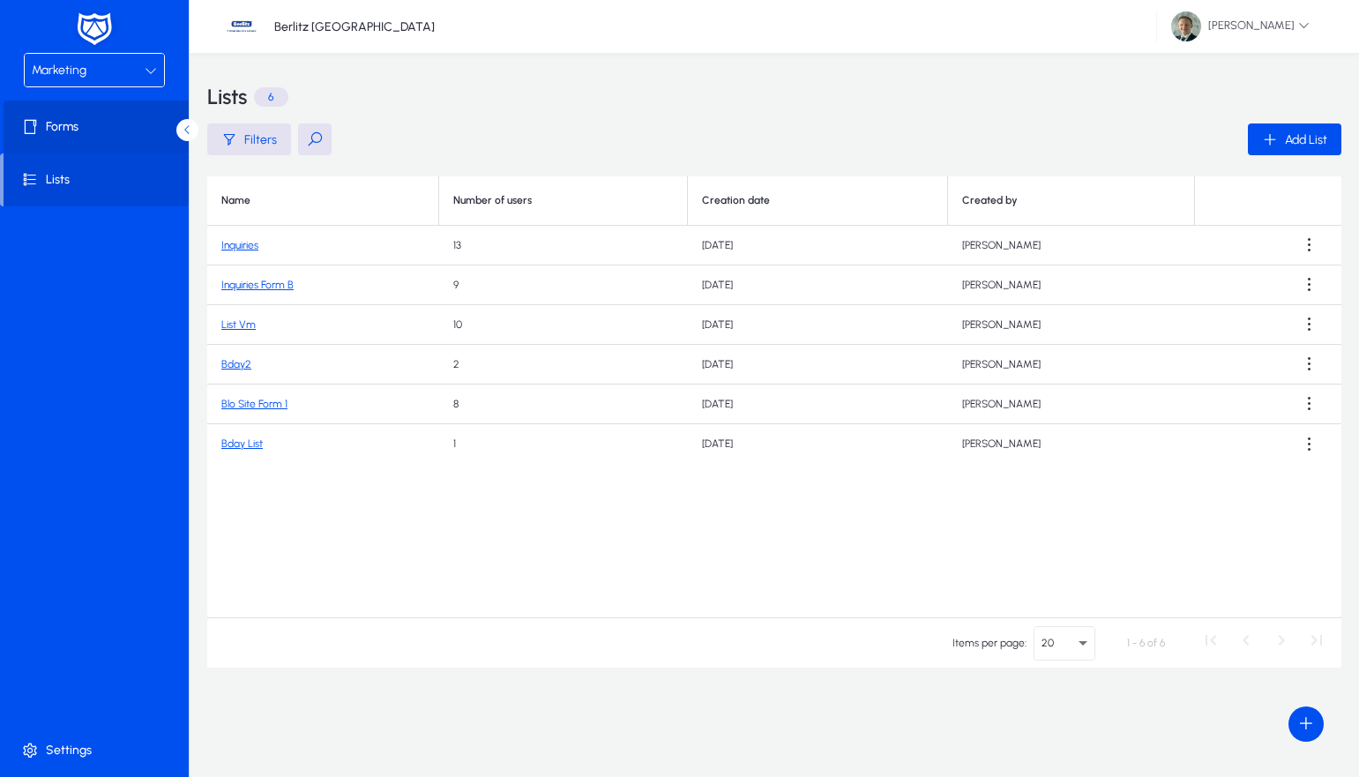
click at [95, 131] on span at bounding box center [98, 127] width 189 height 42
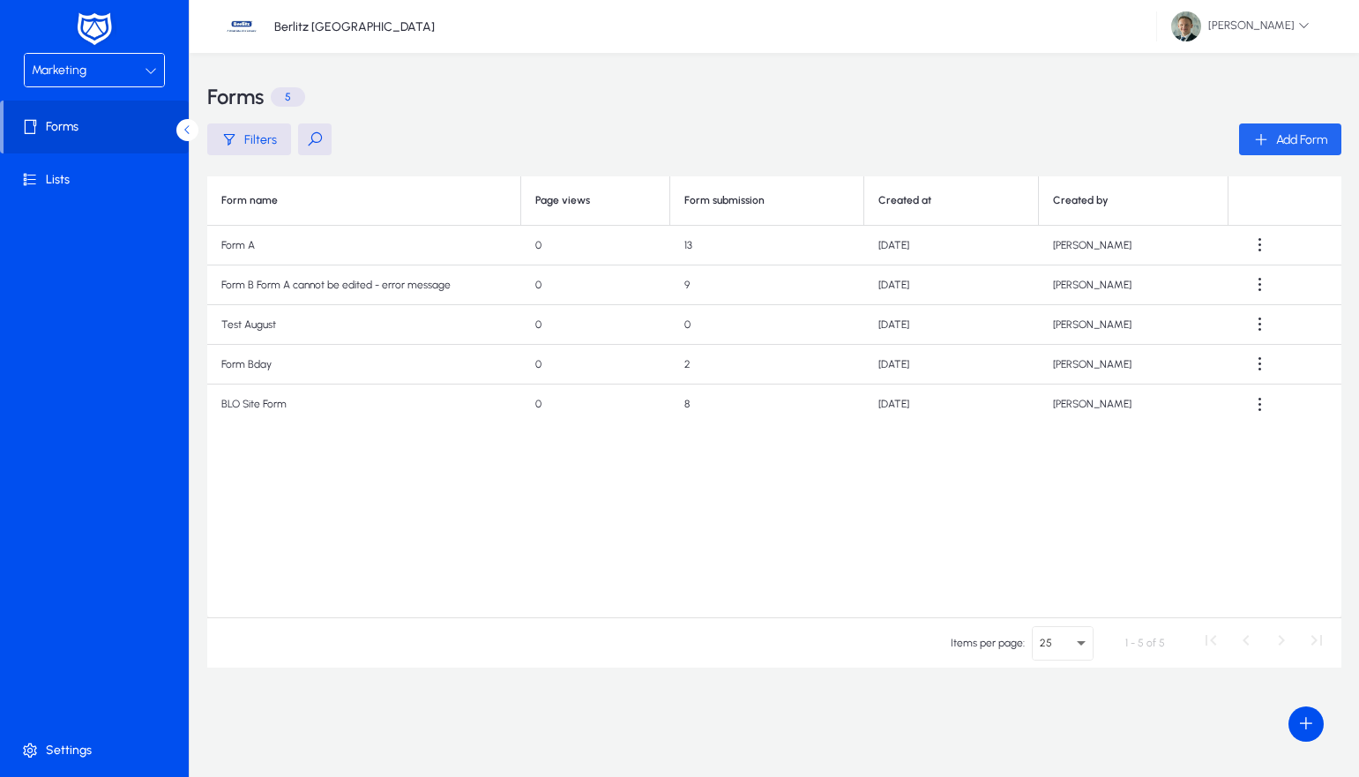
click at [1296, 136] on span "Add Form" at bounding box center [1301, 139] width 51 height 15
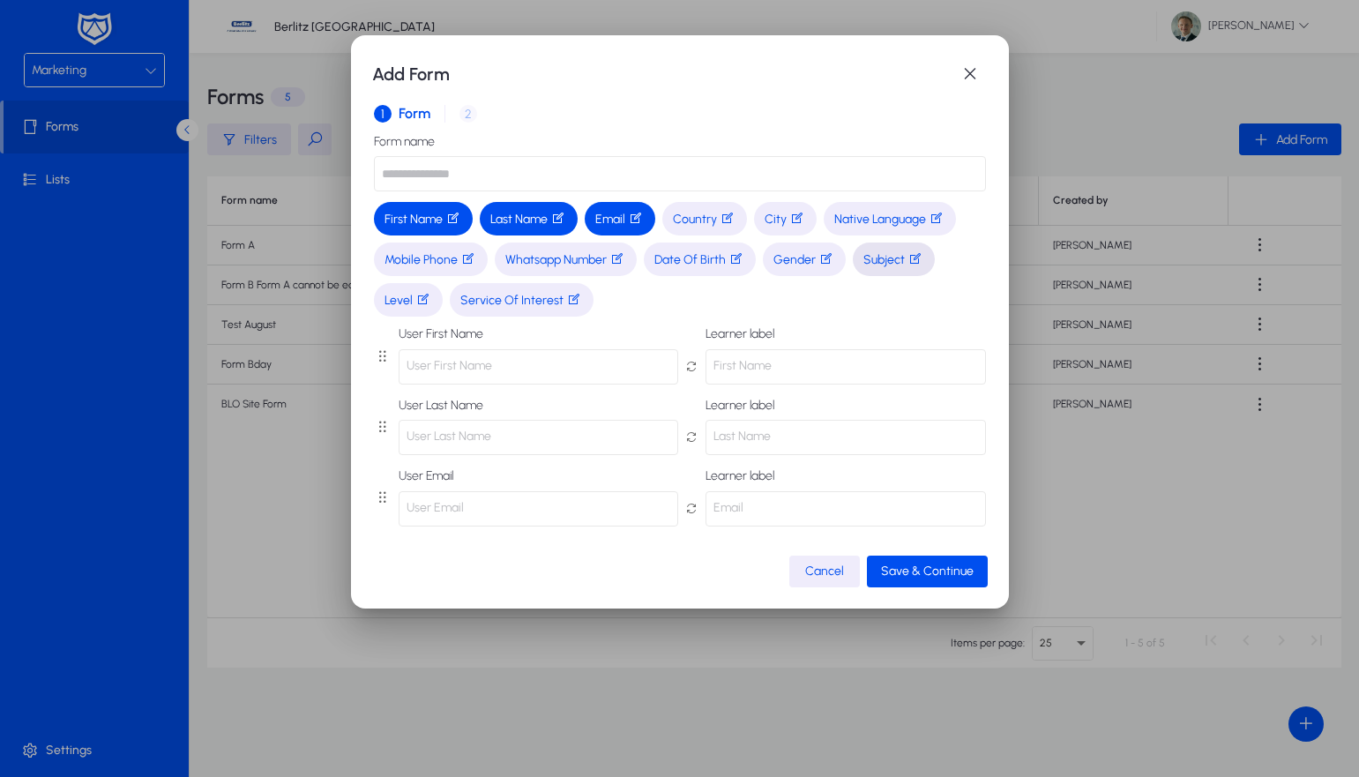
click at [894, 256] on span "Subject" at bounding box center [894, 260] width 61 height 19
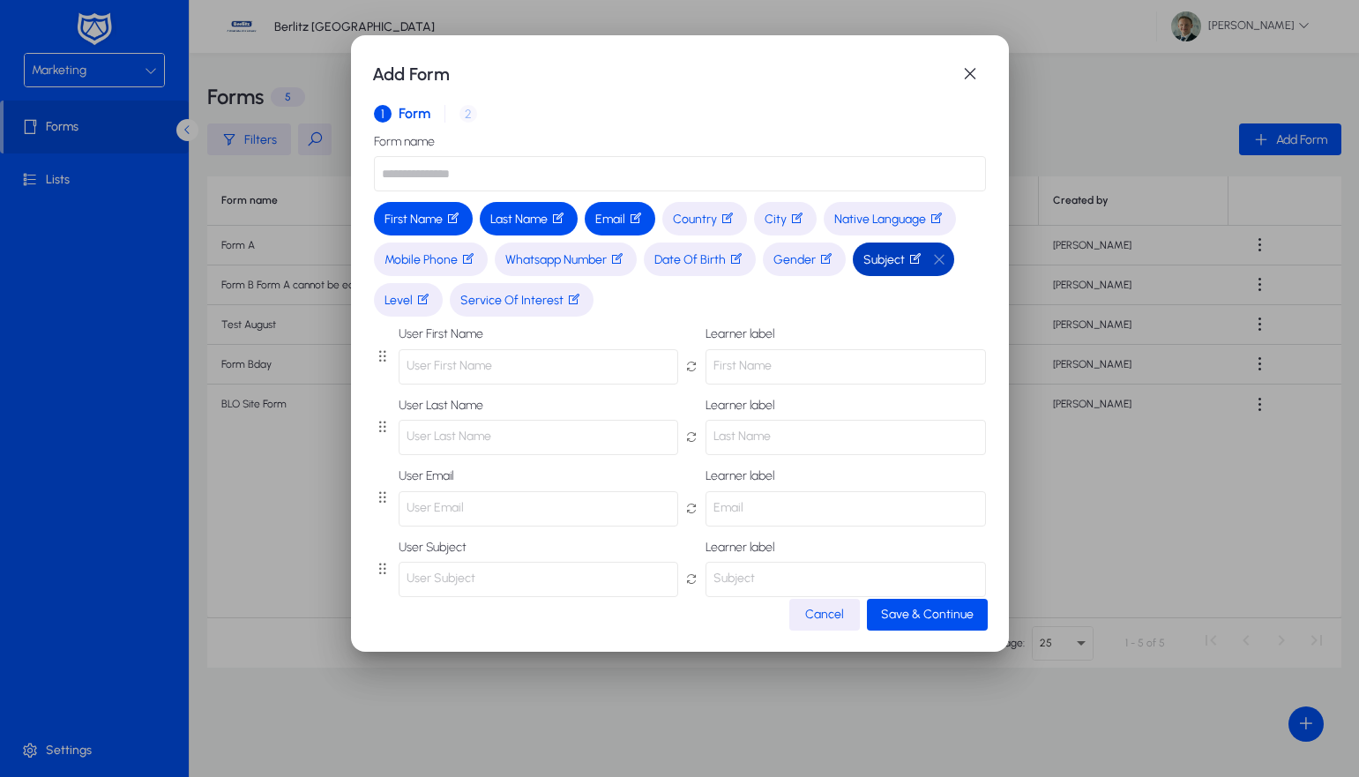
click at [923, 257] on icon "button" at bounding box center [916, 258] width 14 height 14
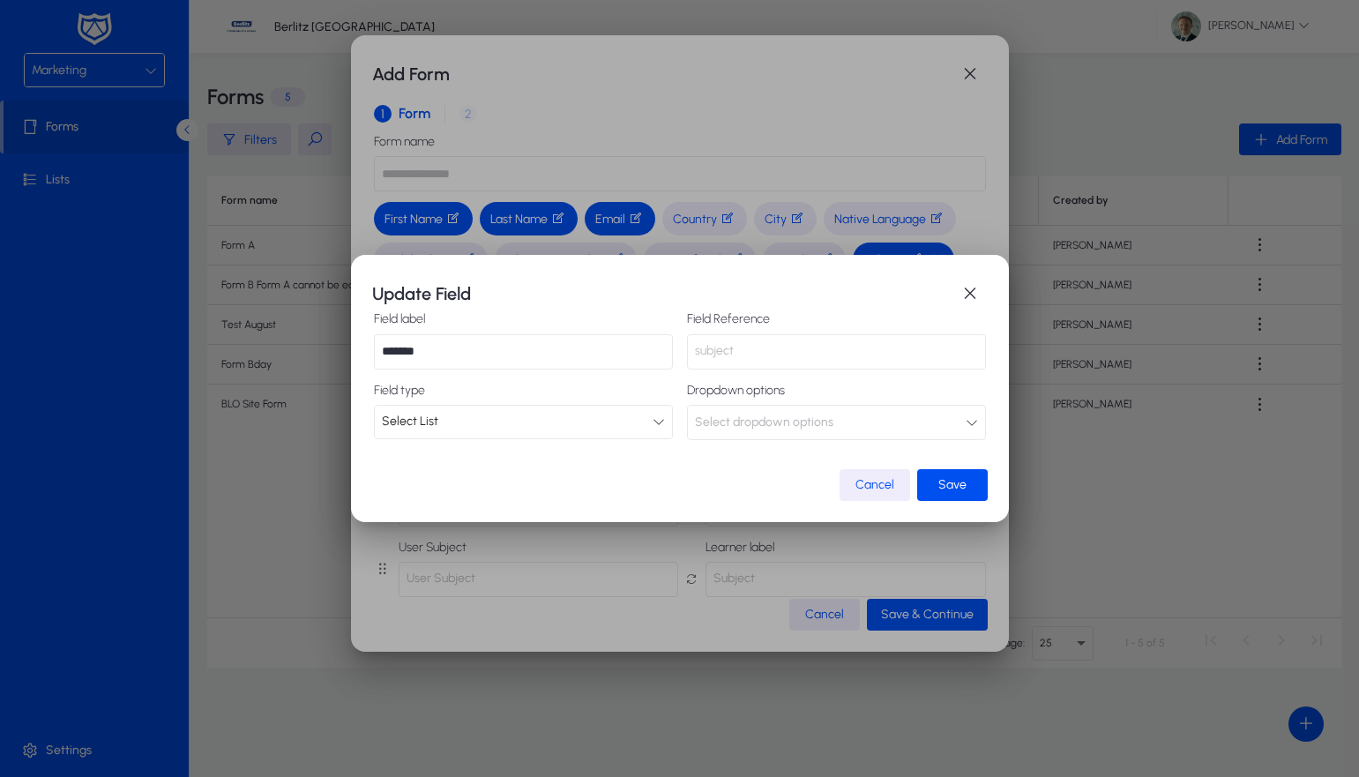
click at [822, 430] on span "Select dropdown options" at bounding box center [764, 422] width 138 height 35
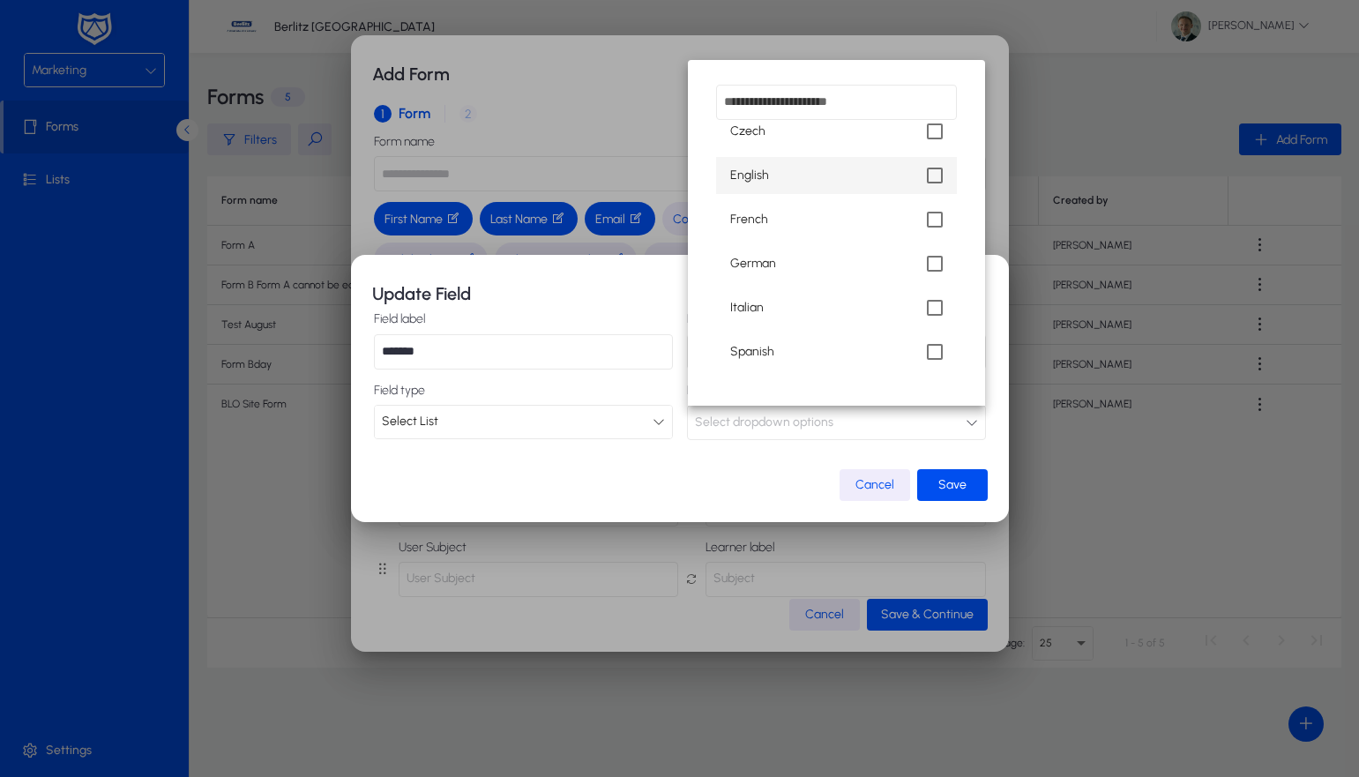
scroll to position [58, 0]
drag, startPoint x: 310, startPoint y: 580, endPoint x: 239, endPoint y: 575, distance: 70.8
click at [302, 579] on div at bounding box center [679, 388] width 1359 height 777
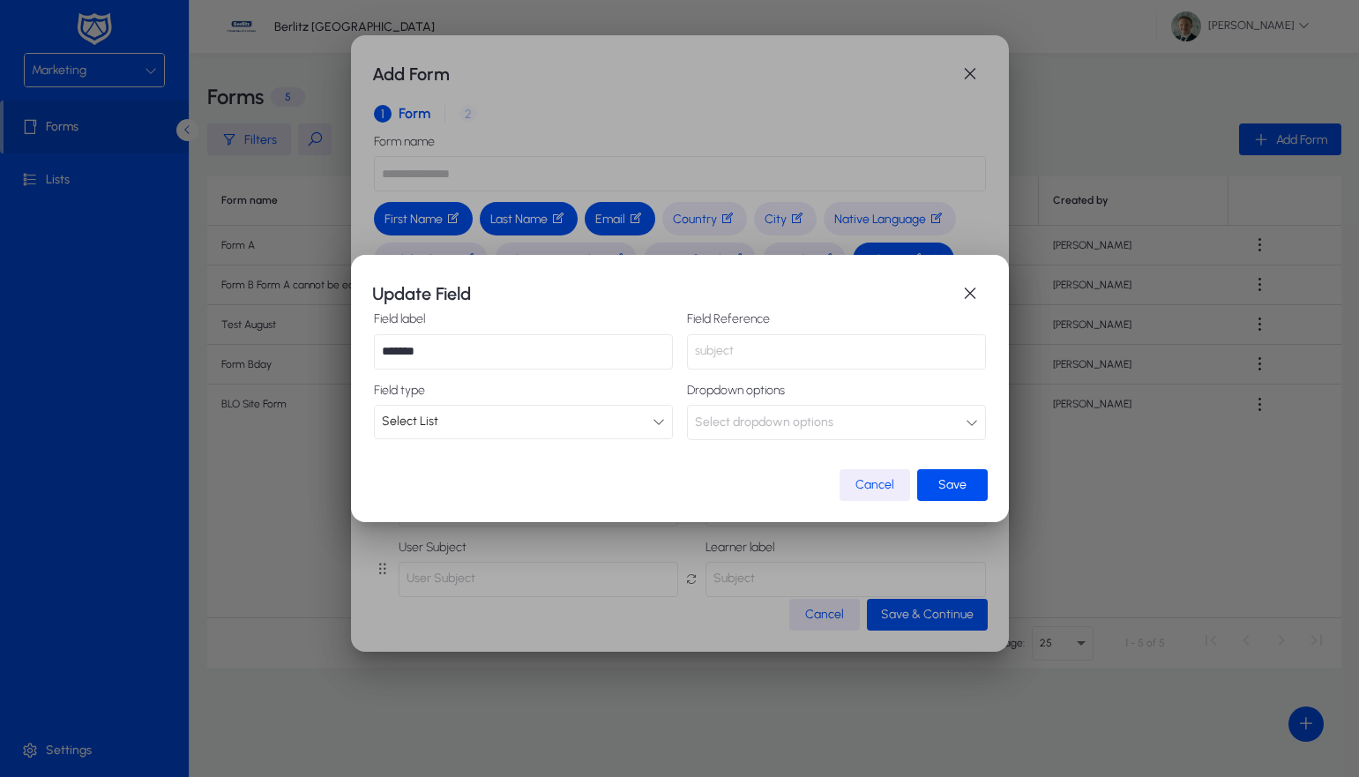
click at [199, 576] on div at bounding box center [679, 388] width 1359 height 777
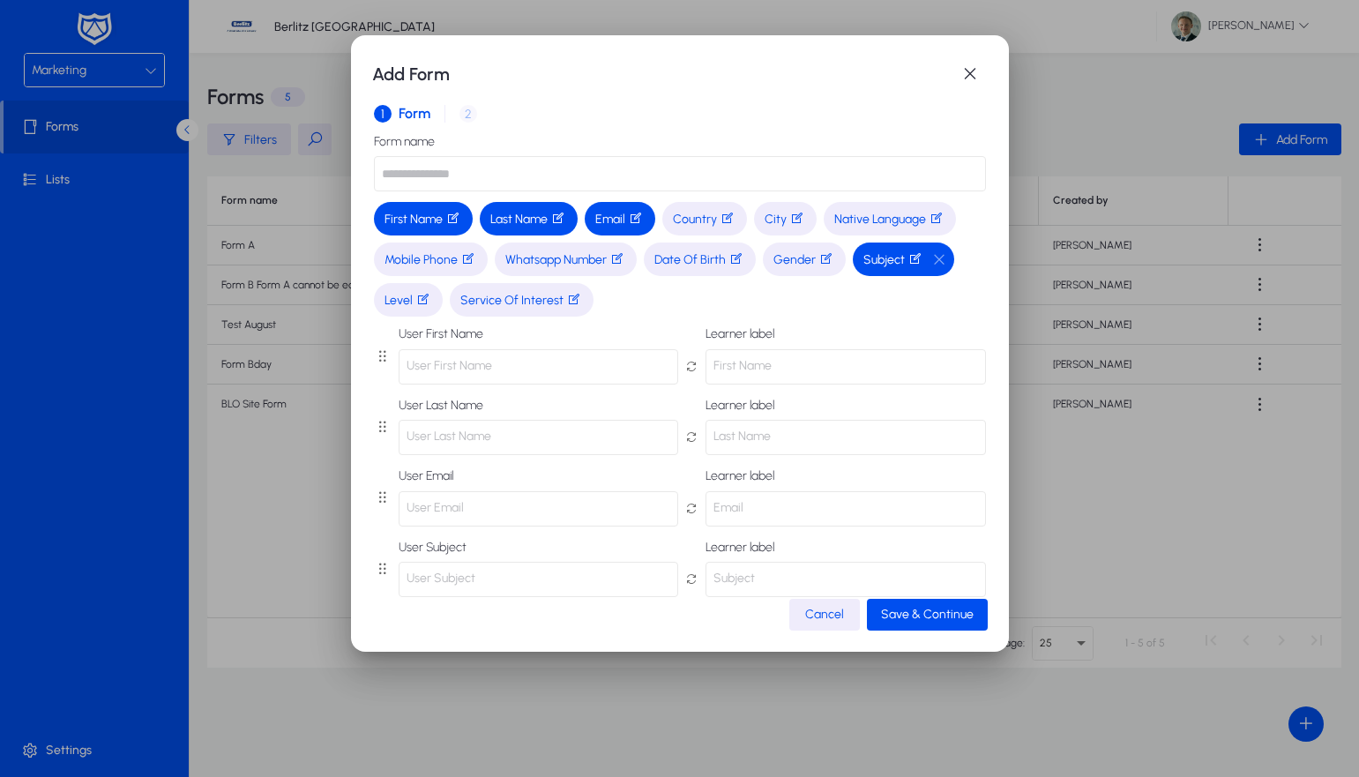
drag, startPoint x: 192, startPoint y: 580, endPoint x: 101, endPoint y: 705, distance: 154.5
click at [183, 587] on div at bounding box center [679, 388] width 1359 height 777
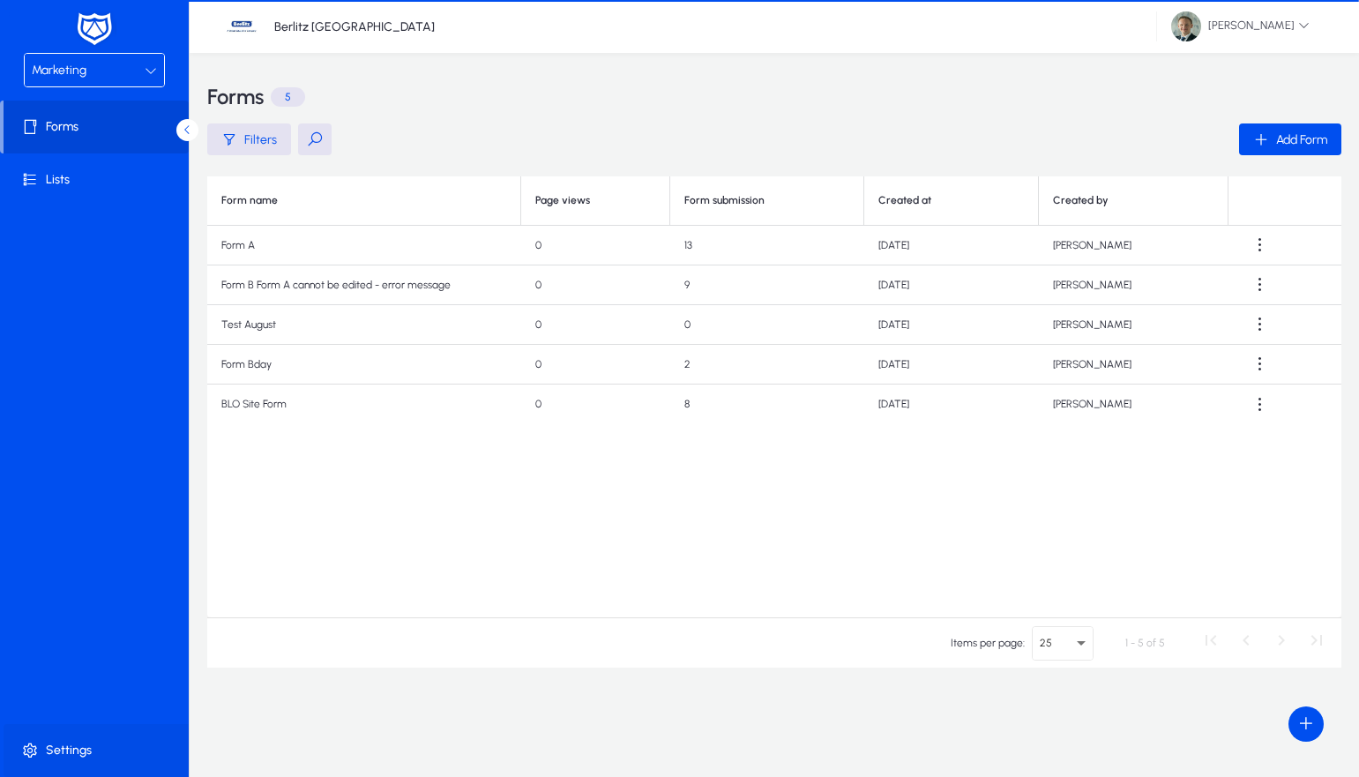
click at [75, 754] on span at bounding box center [98, 750] width 189 height 42
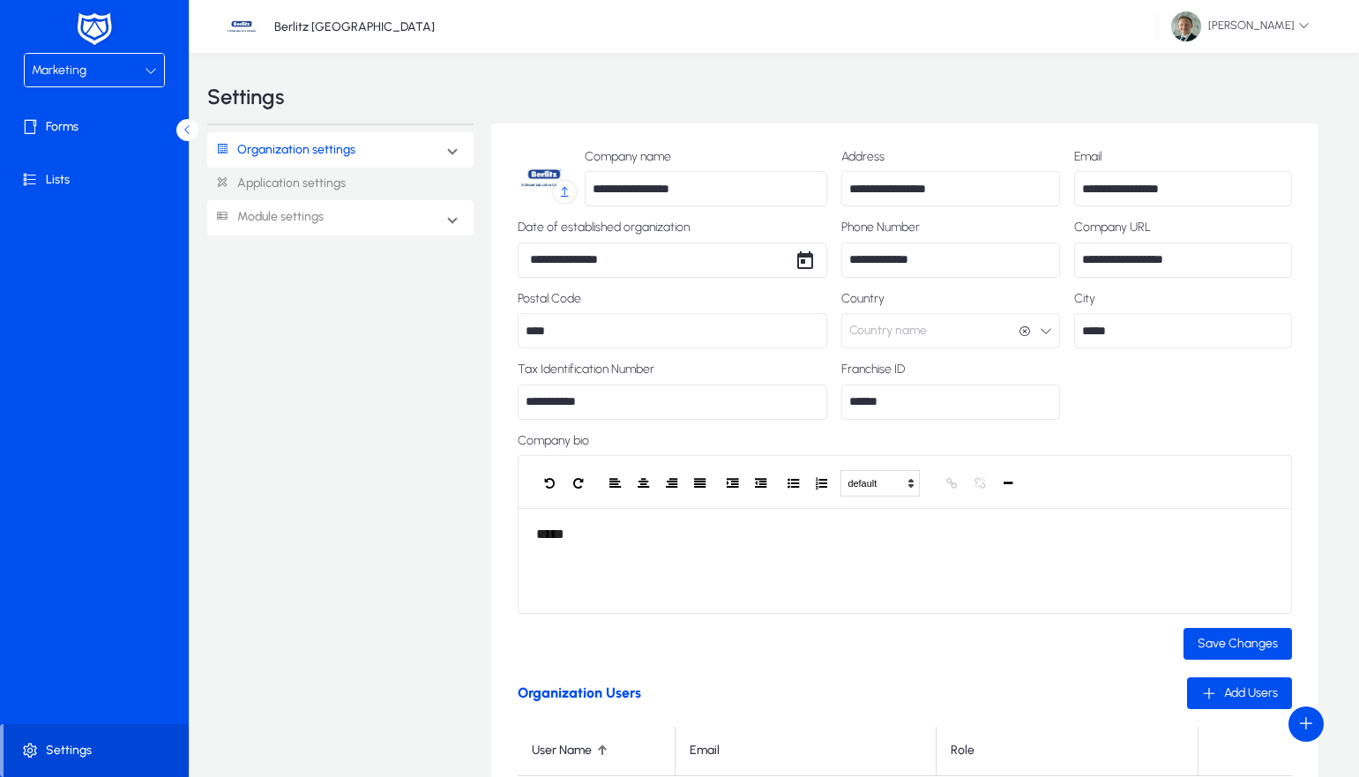
click at [306, 223] on link "Module settings" at bounding box center [265, 217] width 116 height 33
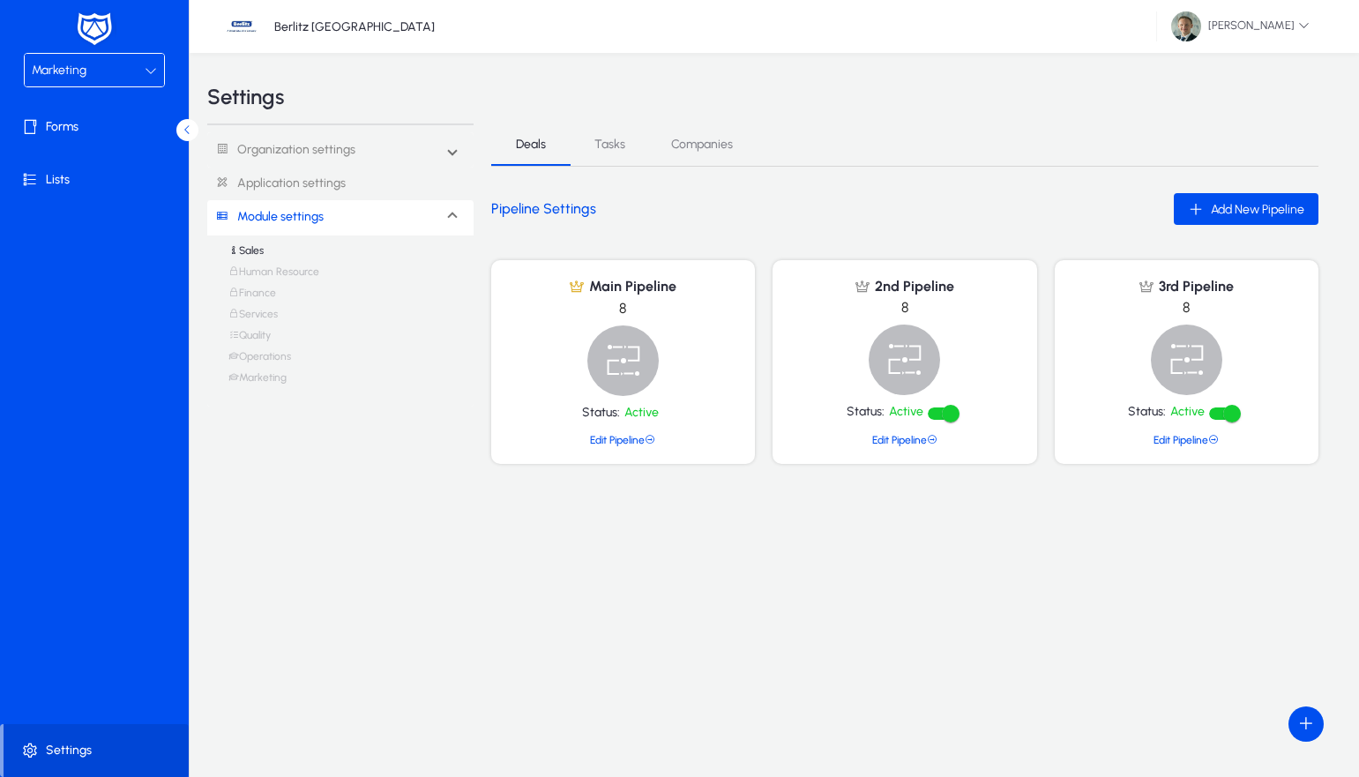
click at [269, 375] on link "Marketing" at bounding box center [257, 381] width 58 height 21
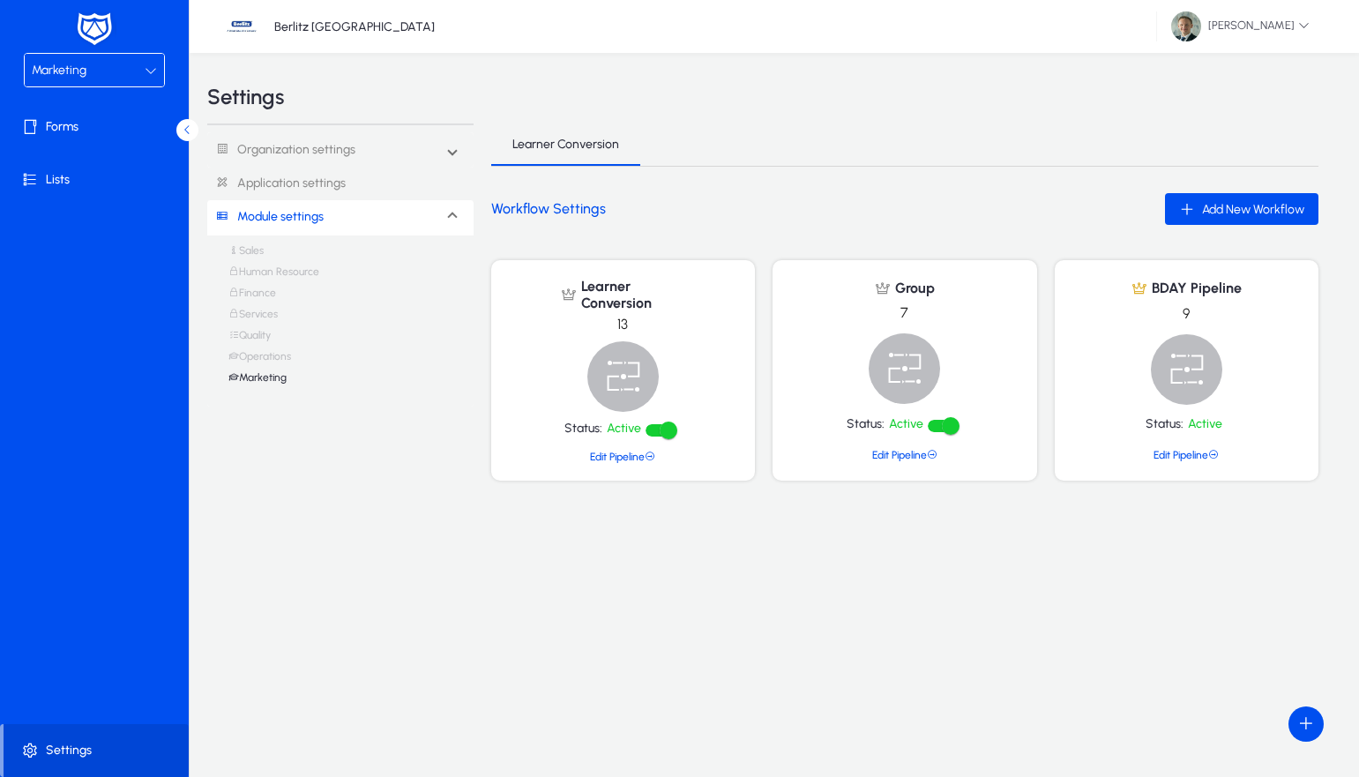
click at [252, 355] on link "Operations" at bounding box center [259, 360] width 63 height 21
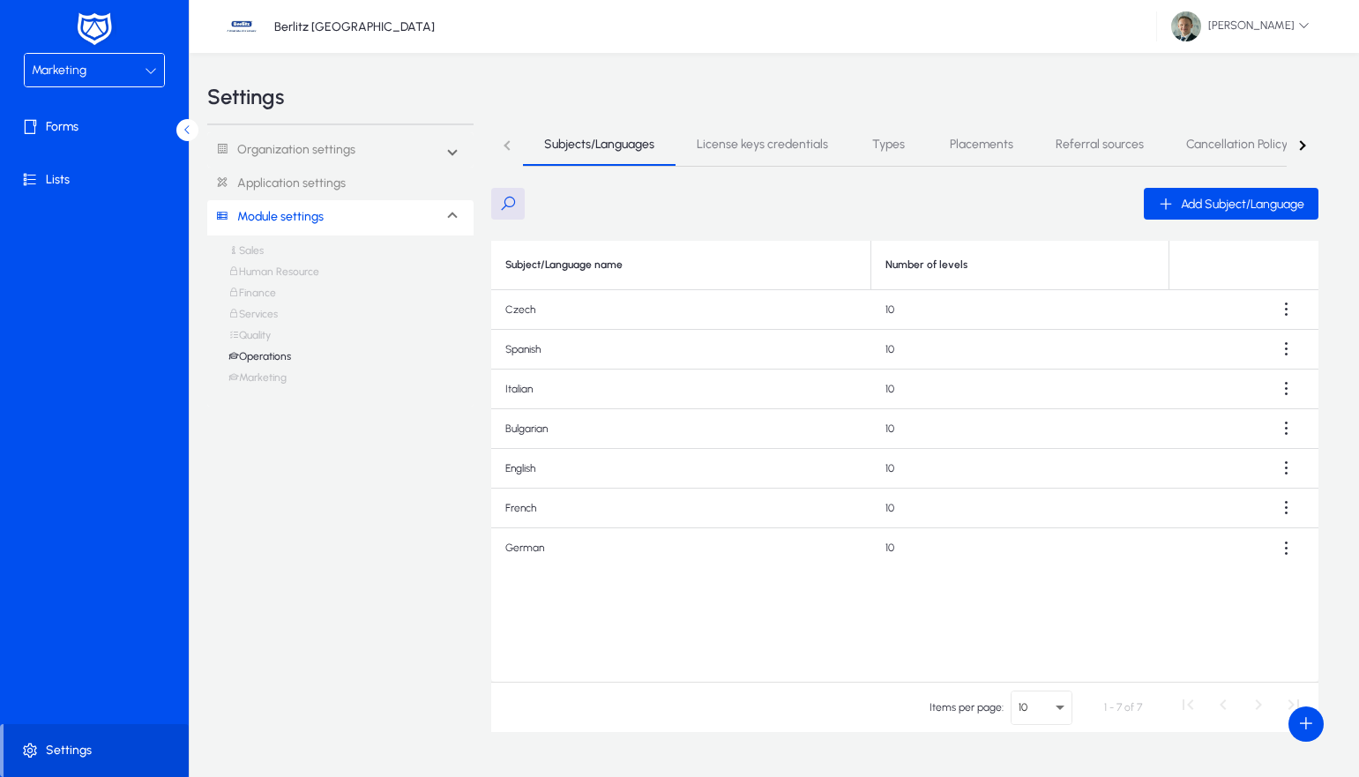
click at [103, 64] on div "Marketing" at bounding box center [88, 70] width 113 height 23
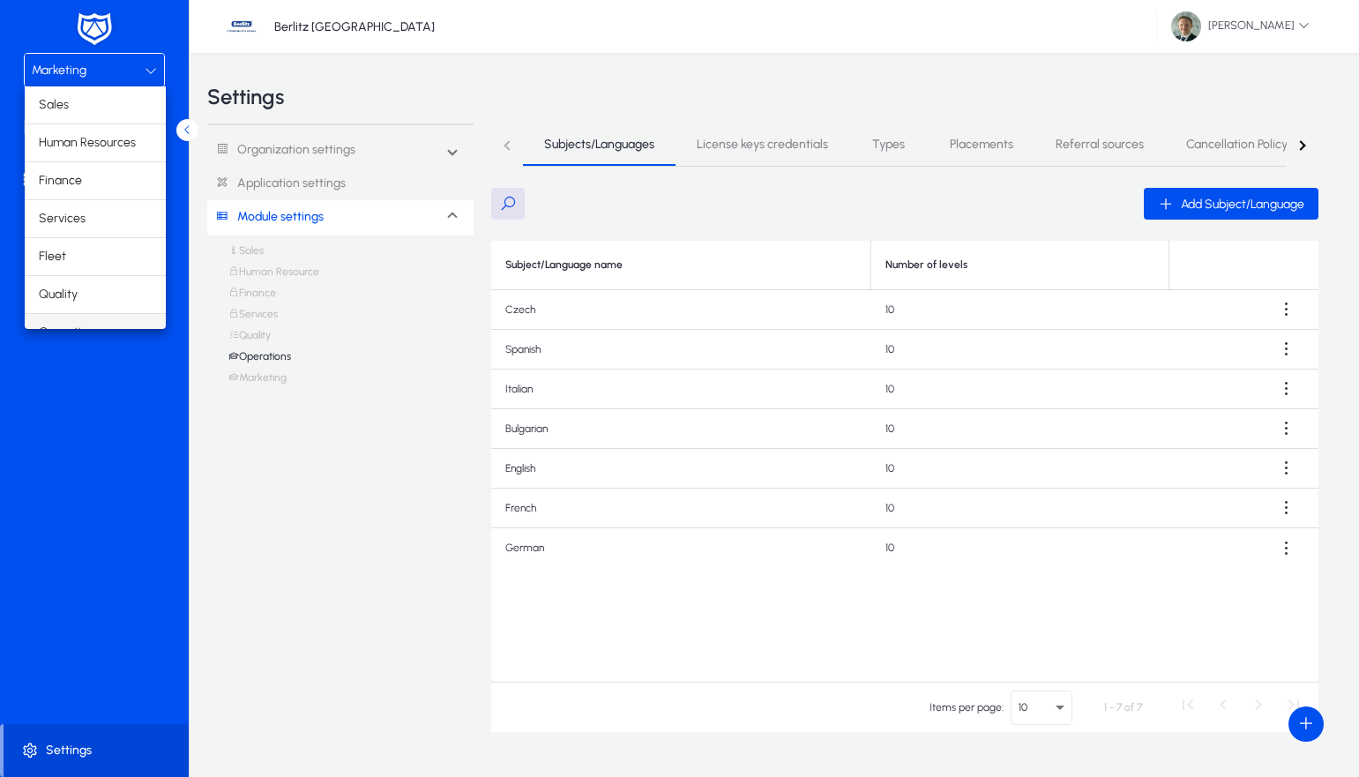
scroll to position [60, 0]
click at [79, 304] on span "Marketing" at bounding box center [66, 310] width 55 height 21
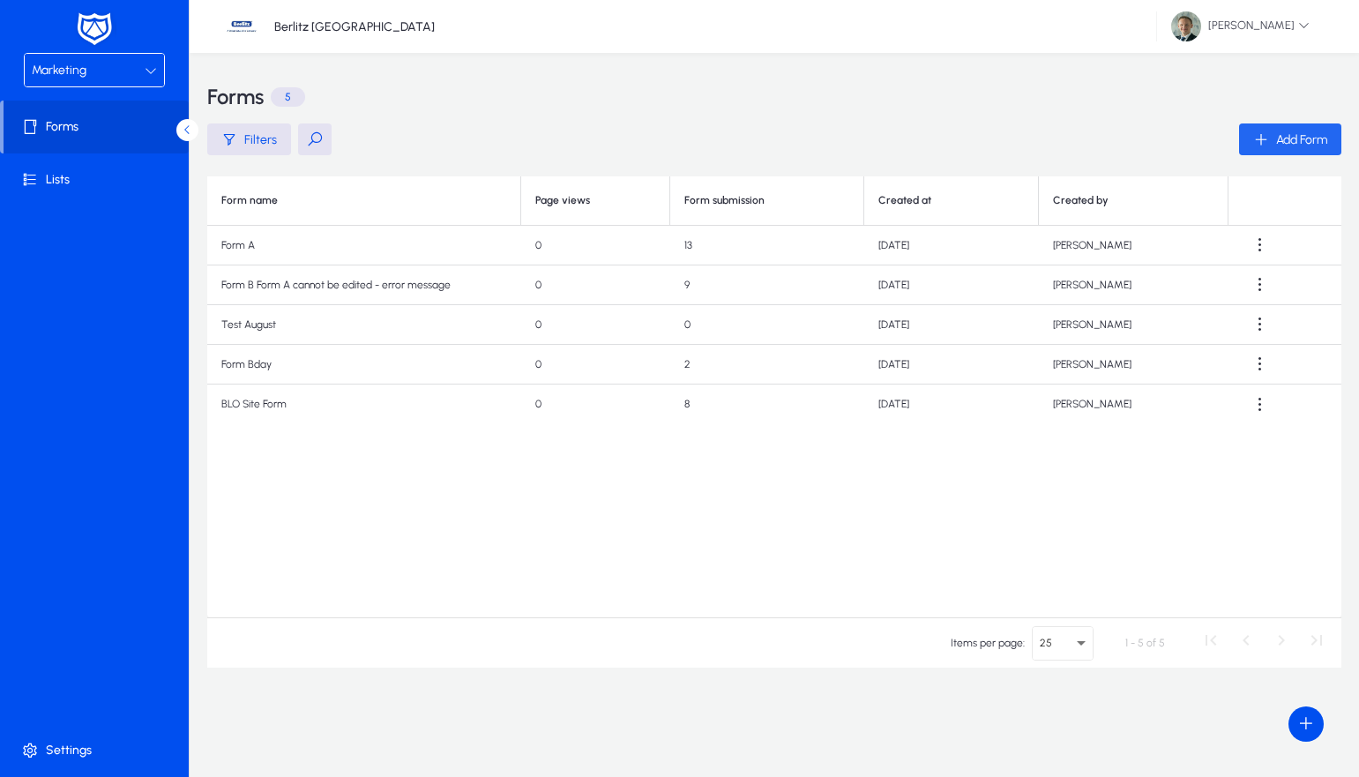
click at [1320, 139] on span "Add Form" at bounding box center [1301, 139] width 51 height 15
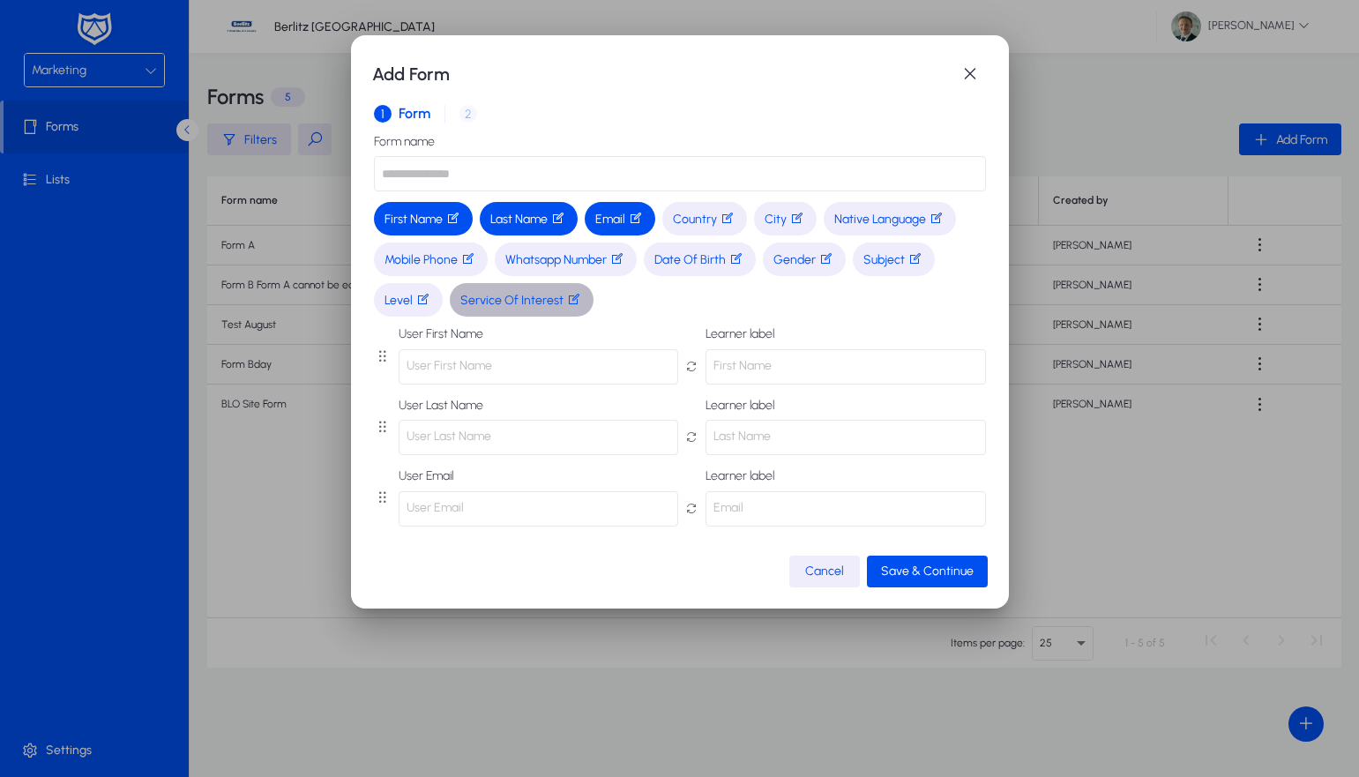
click at [579, 301] on icon "button" at bounding box center [574, 299] width 14 height 14
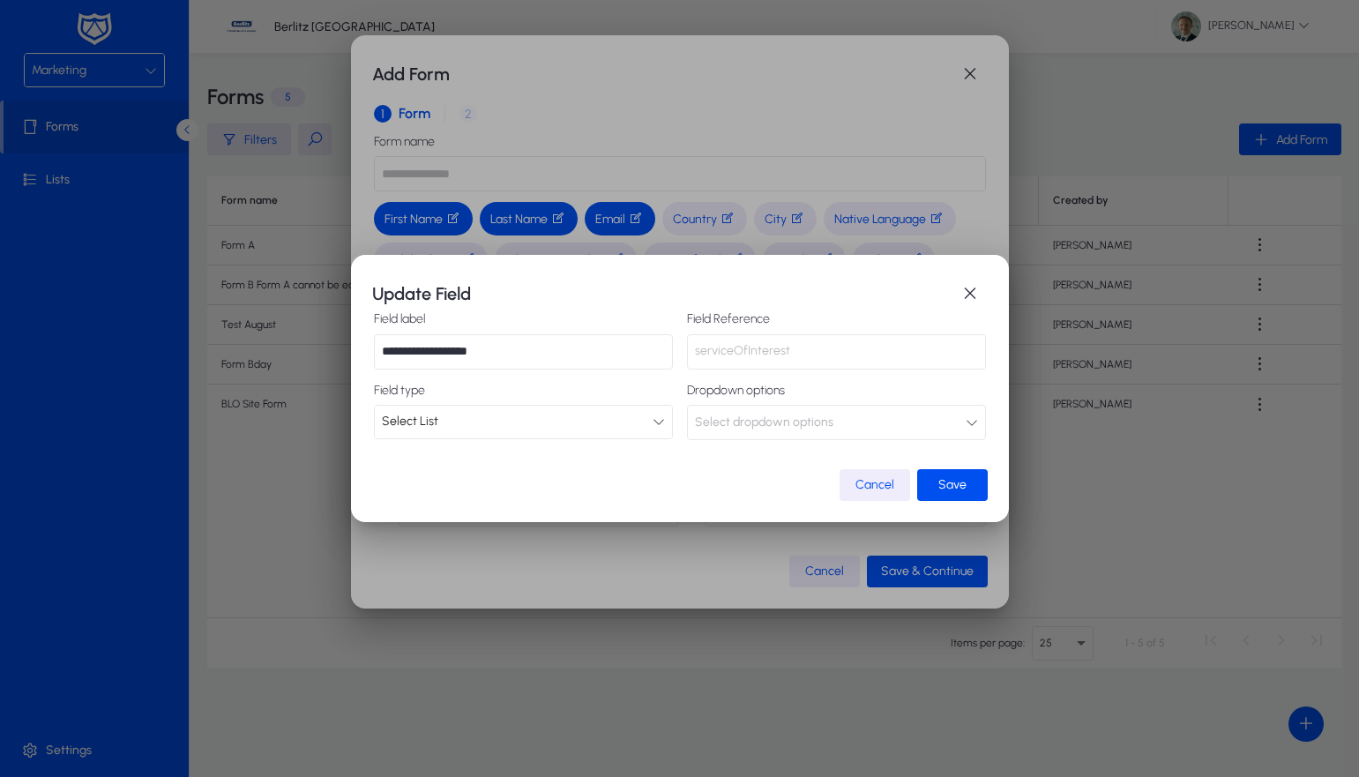
click at [782, 418] on span "Select dropdown options" at bounding box center [764, 422] width 138 height 35
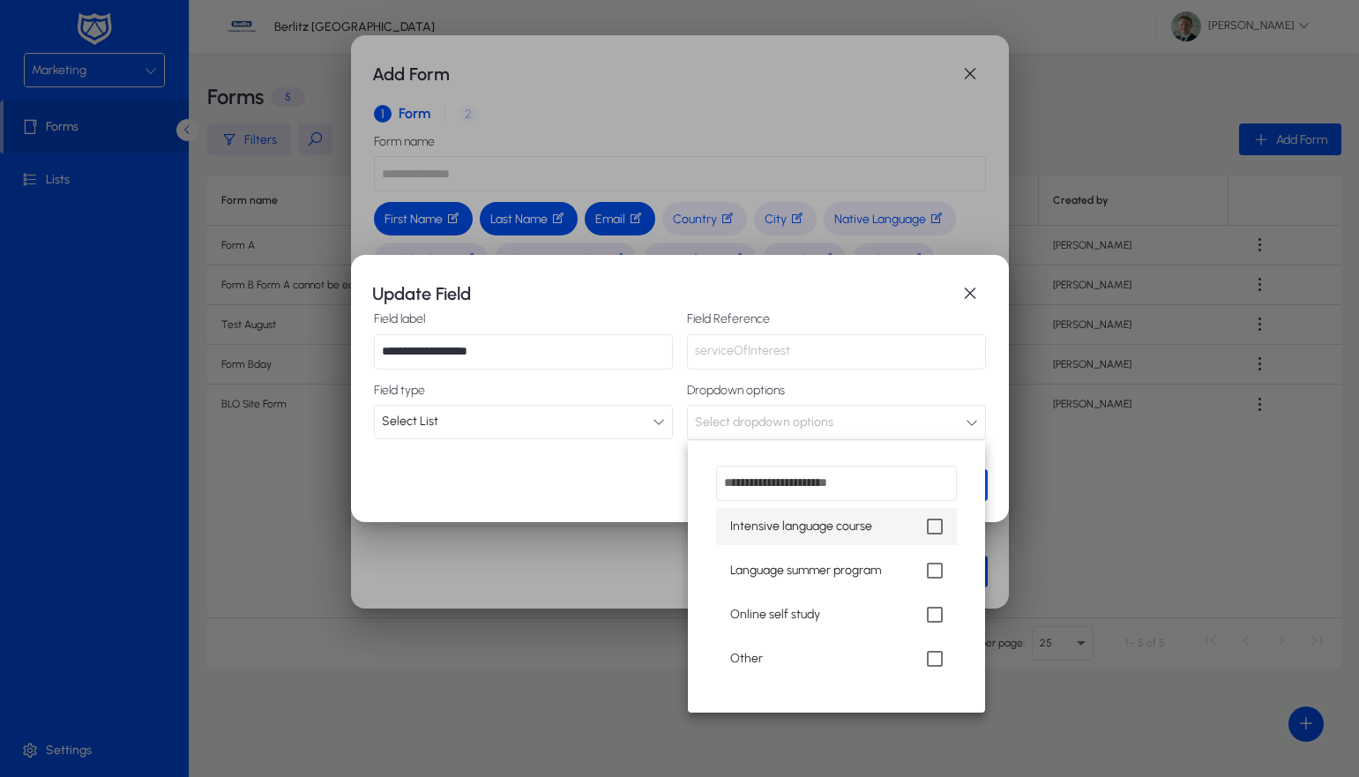
click at [131, 620] on div at bounding box center [679, 388] width 1359 height 777
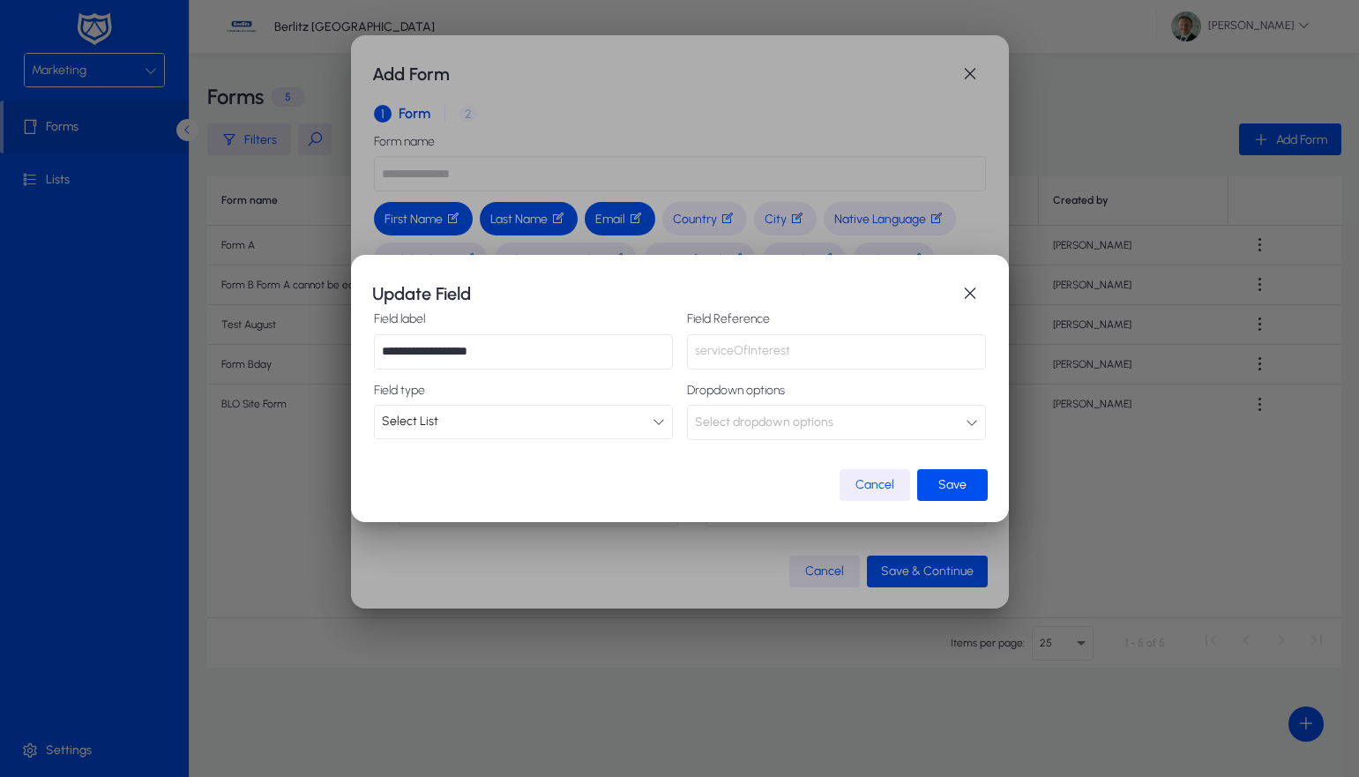
click at [131, 620] on div at bounding box center [679, 388] width 1359 height 777
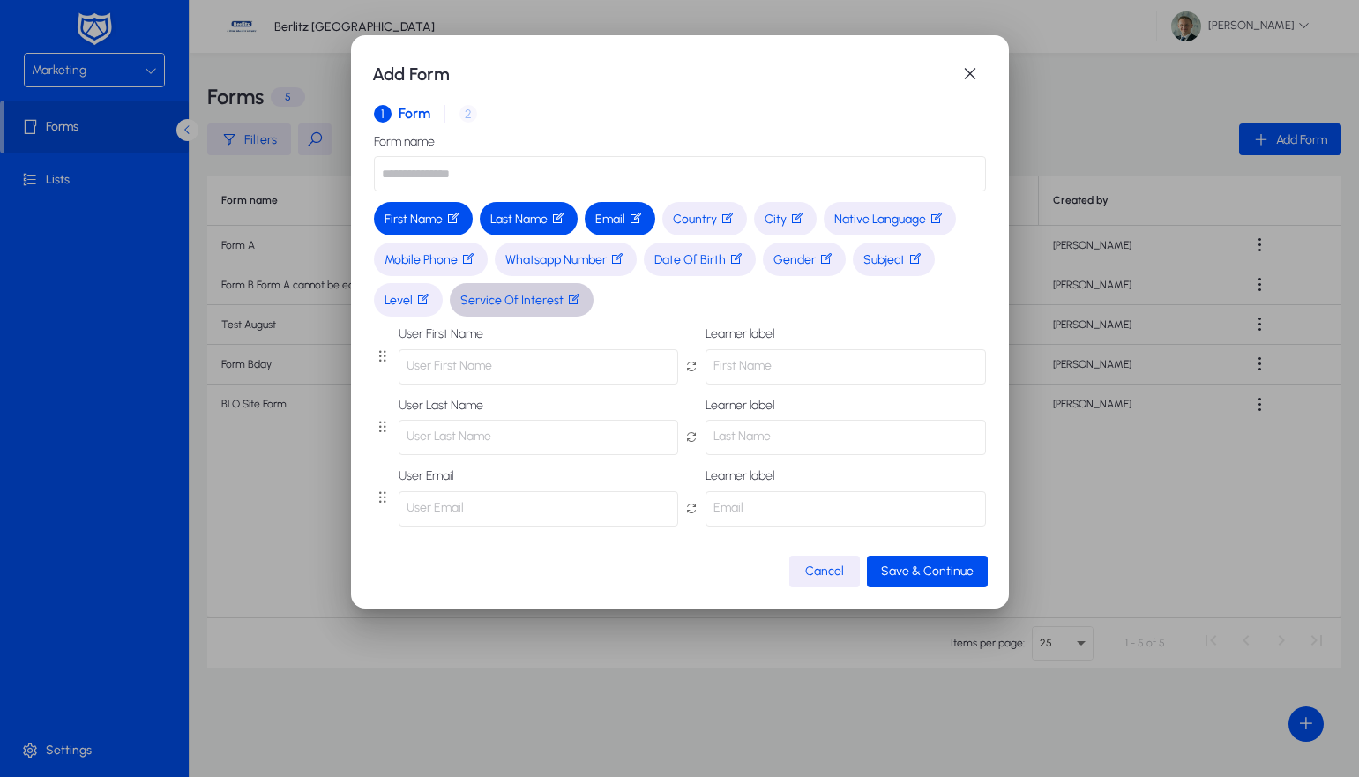
click at [73, 746] on div at bounding box center [679, 388] width 1359 height 777
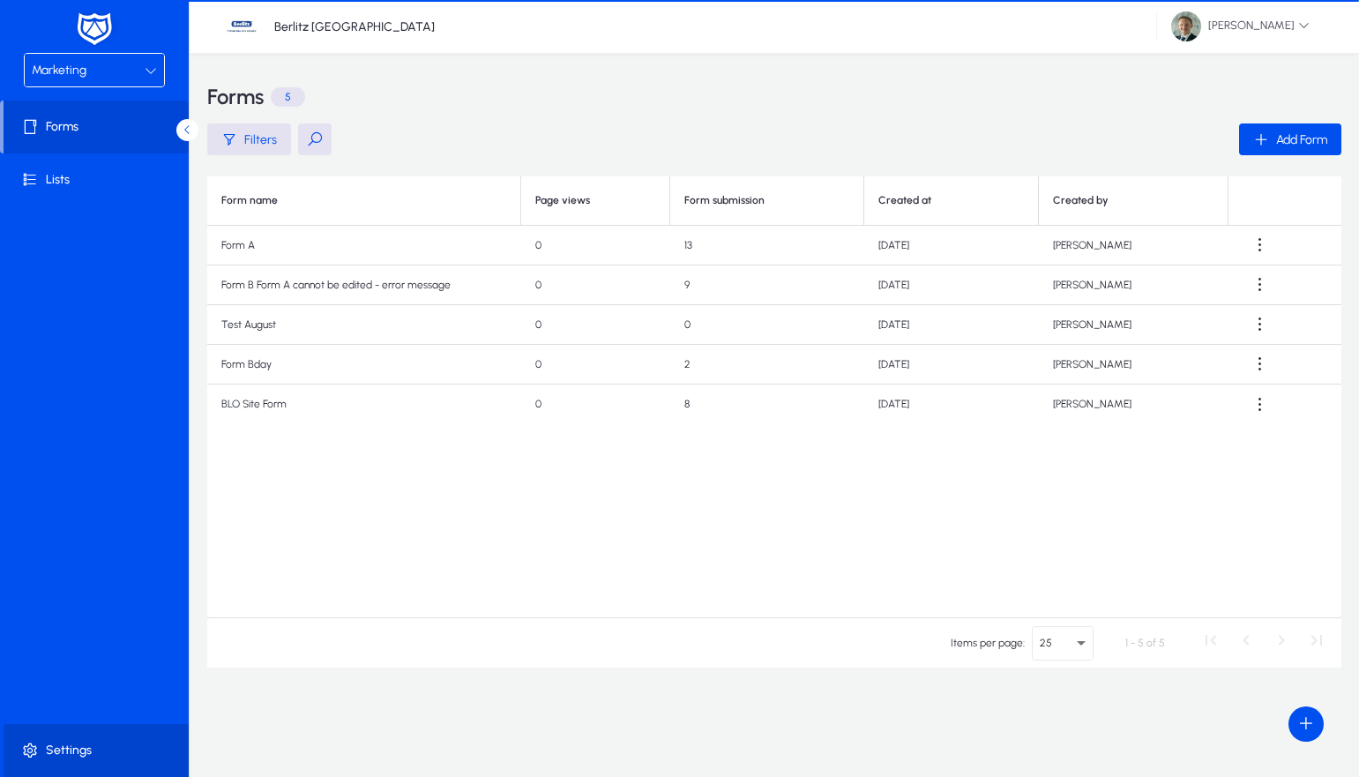
click at [71, 749] on span at bounding box center [98, 750] width 189 height 42
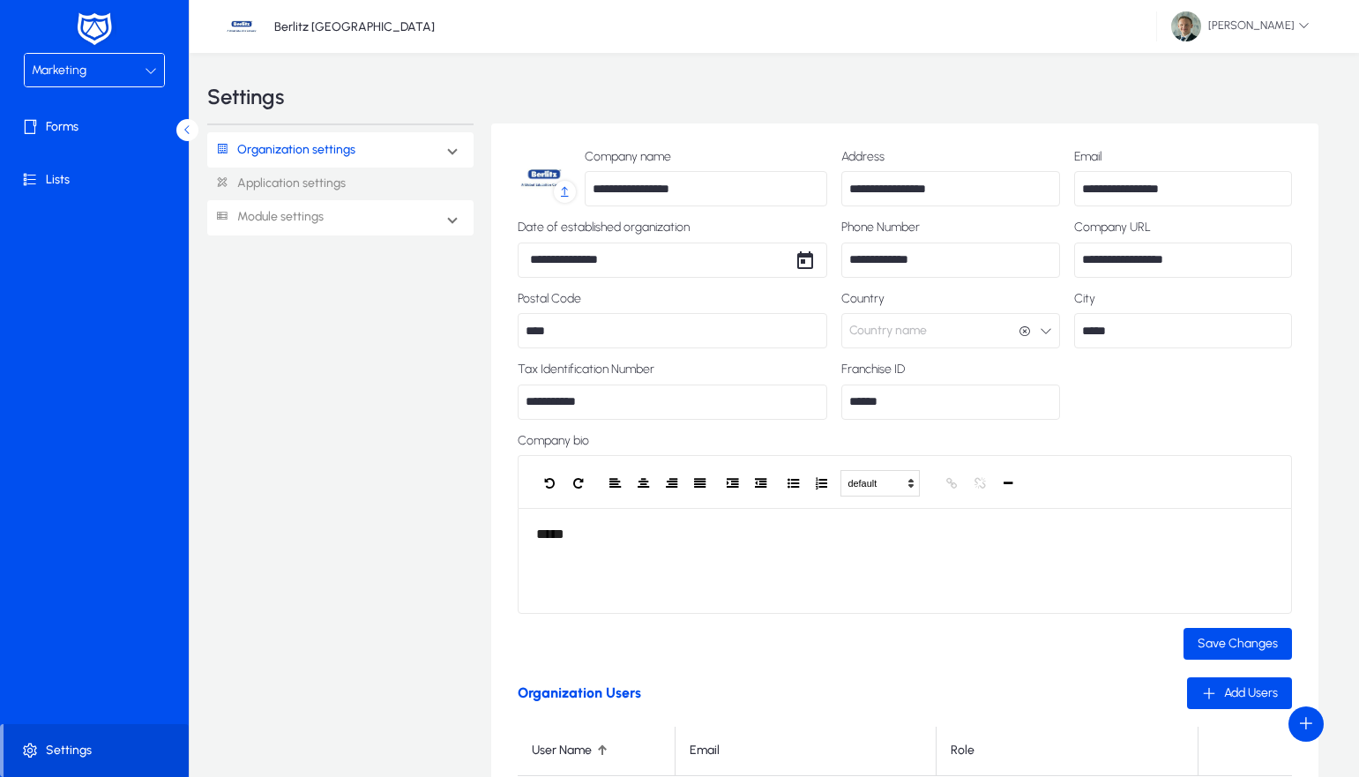
click at [288, 209] on link "Module settings" at bounding box center [265, 217] width 116 height 33
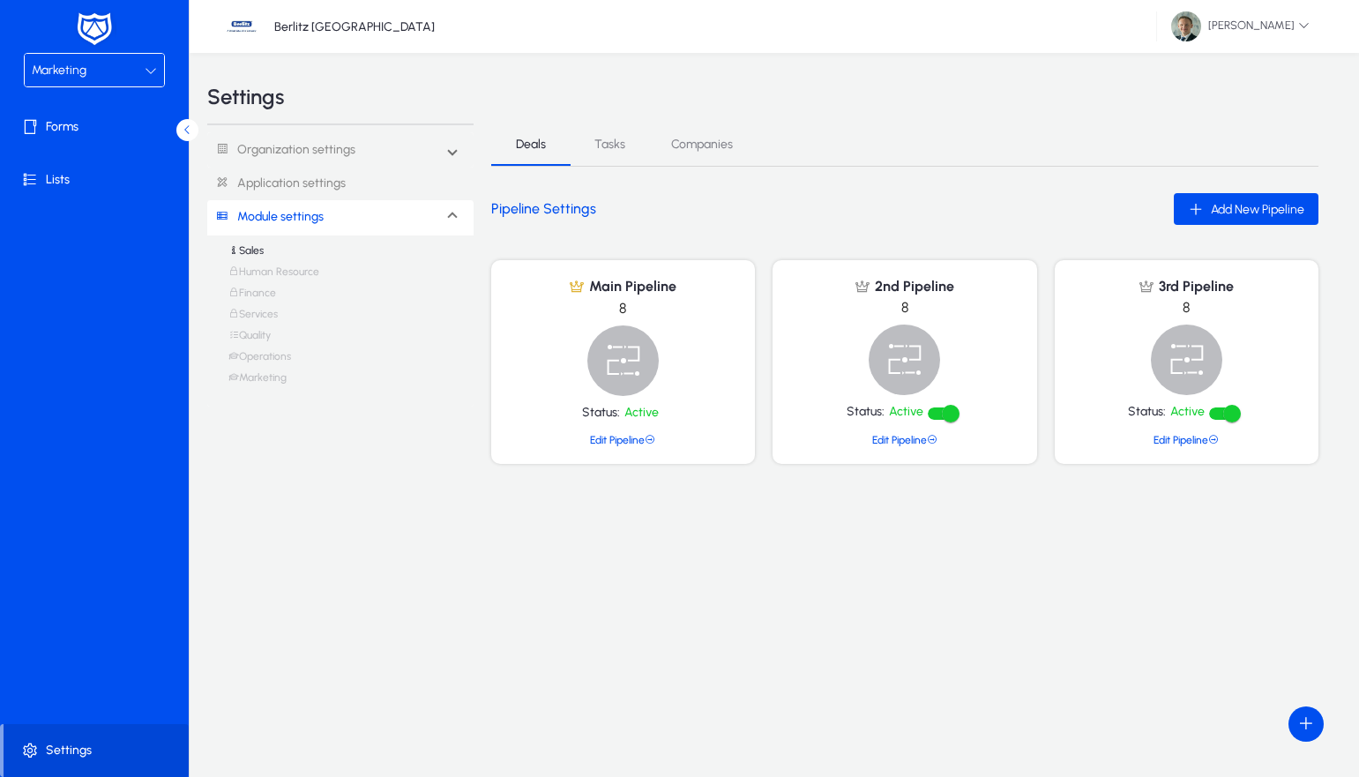
click at [256, 355] on link "Operations" at bounding box center [259, 360] width 63 height 21
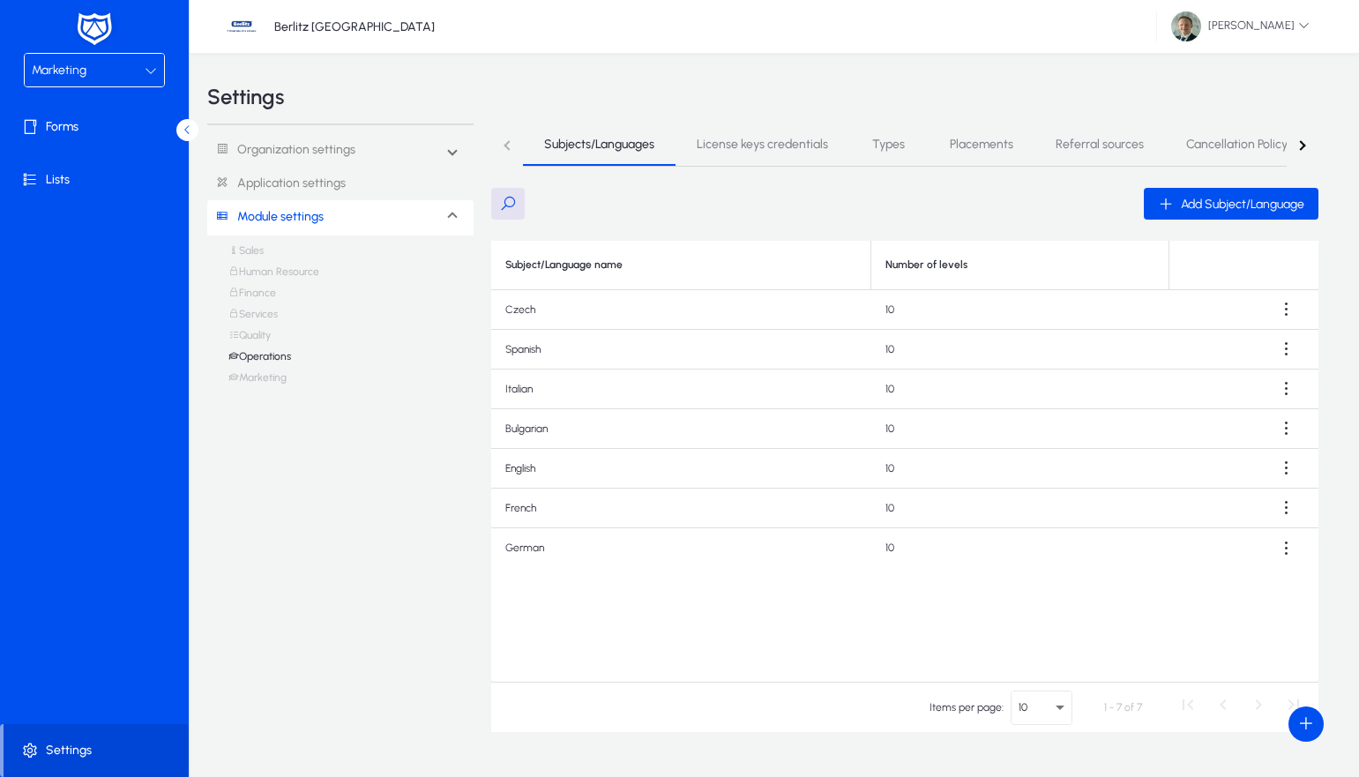
click at [1301, 141] on button "button" at bounding box center [1303, 144] width 32 height 43
click at [1302, 141] on nav "Subjects/Languages License keys credentials Types Placements Referral sources C…" at bounding box center [905, 144] width 828 height 43
click at [1229, 142] on span "Service of interest" at bounding box center [1221, 144] width 101 height 12
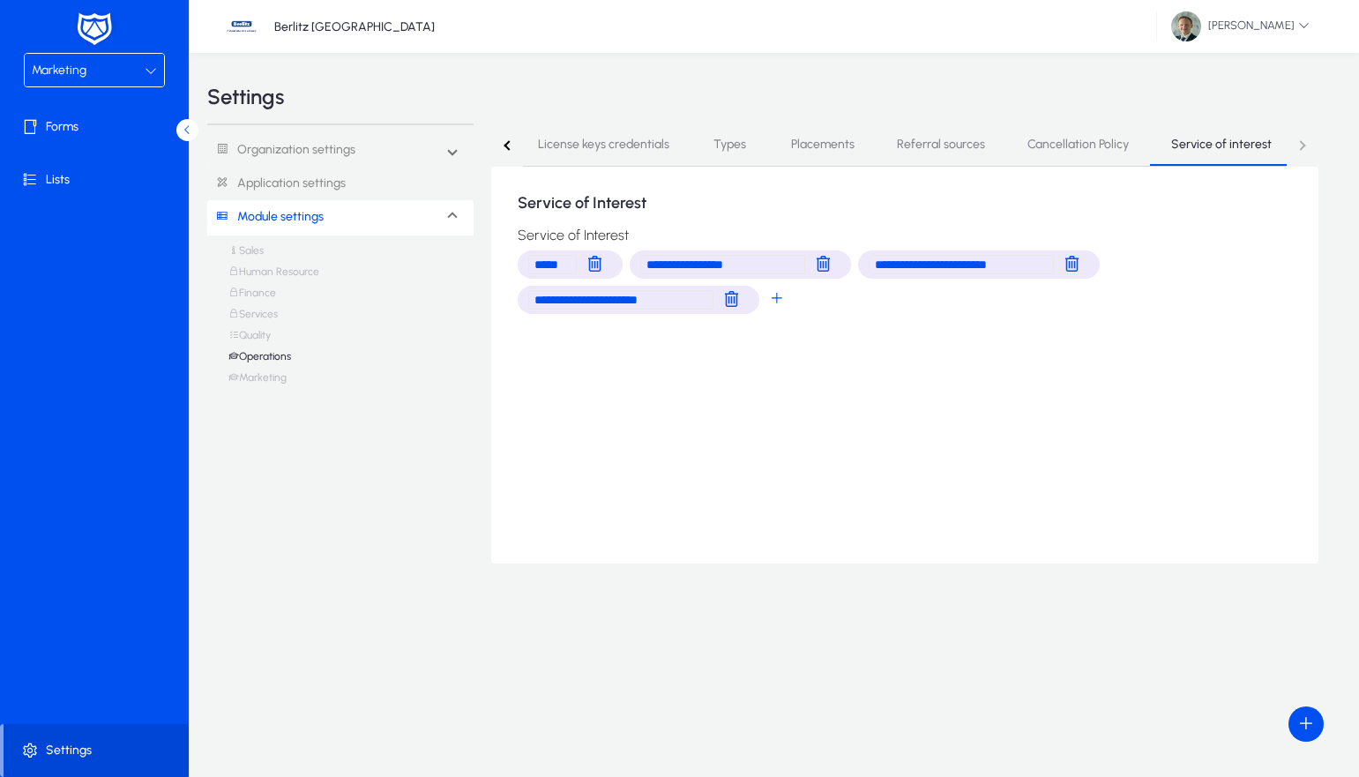
click at [86, 59] on div "Marketing" at bounding box center [88, 70] width 113 height 23
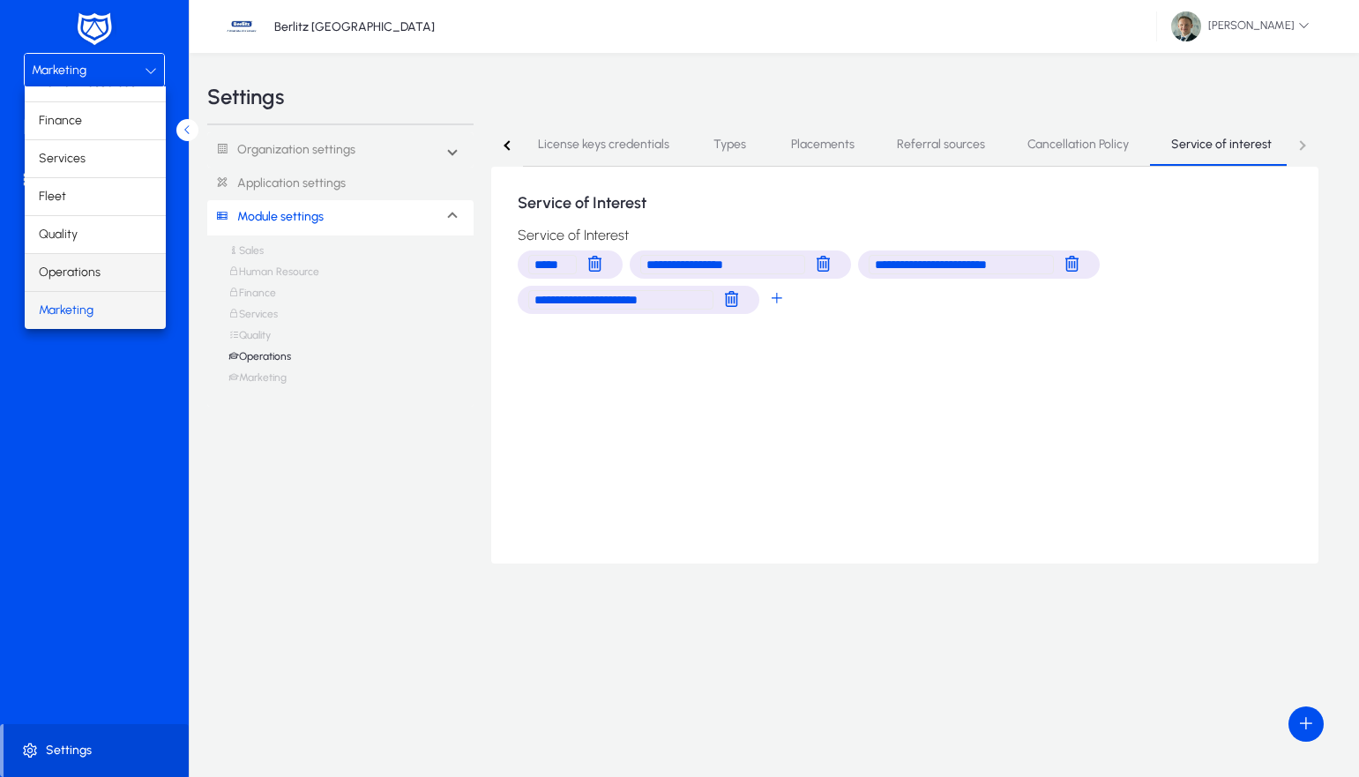
scroll to position [60, 0]
click at [63, 276] on span "Operations" at bounding box center [70, 272] width 62 height 21
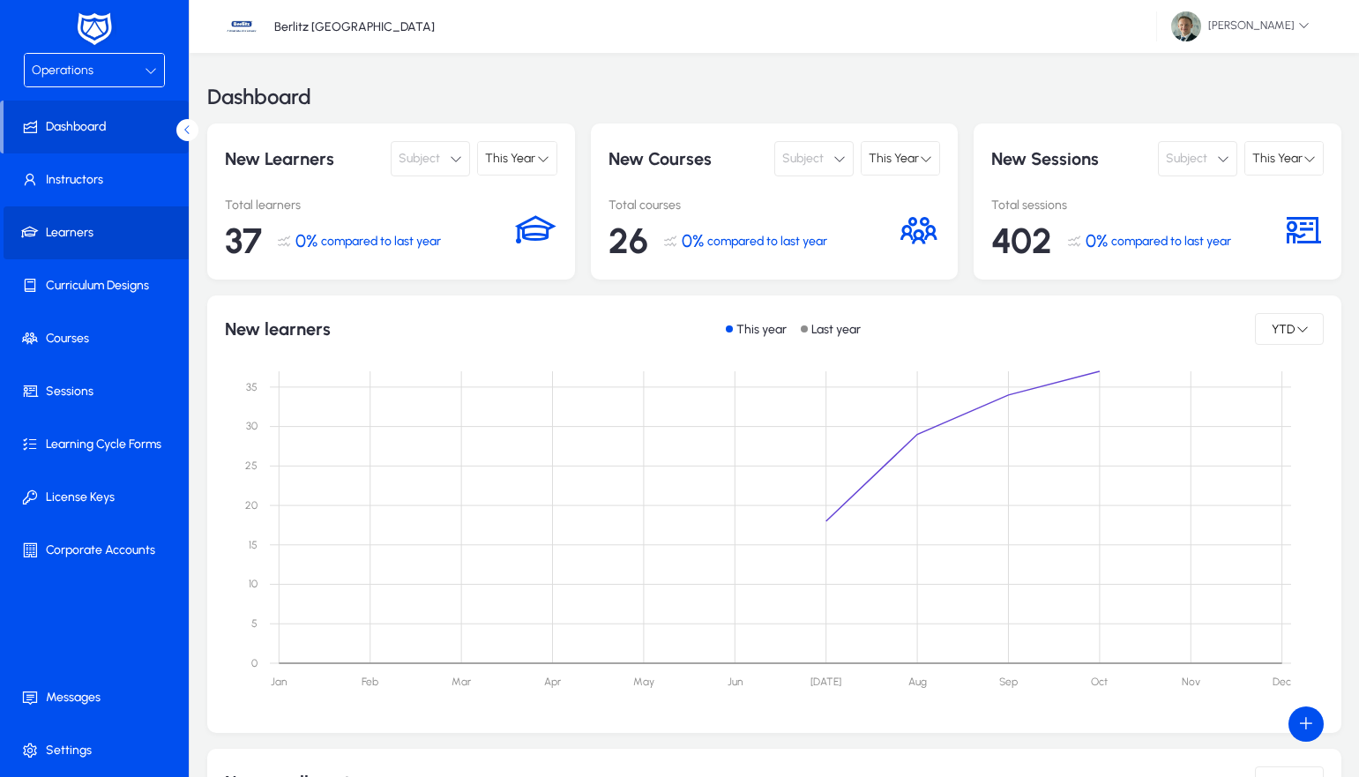
click at [77, 238] on span at bounding box center [98, 233] width 189 height 42
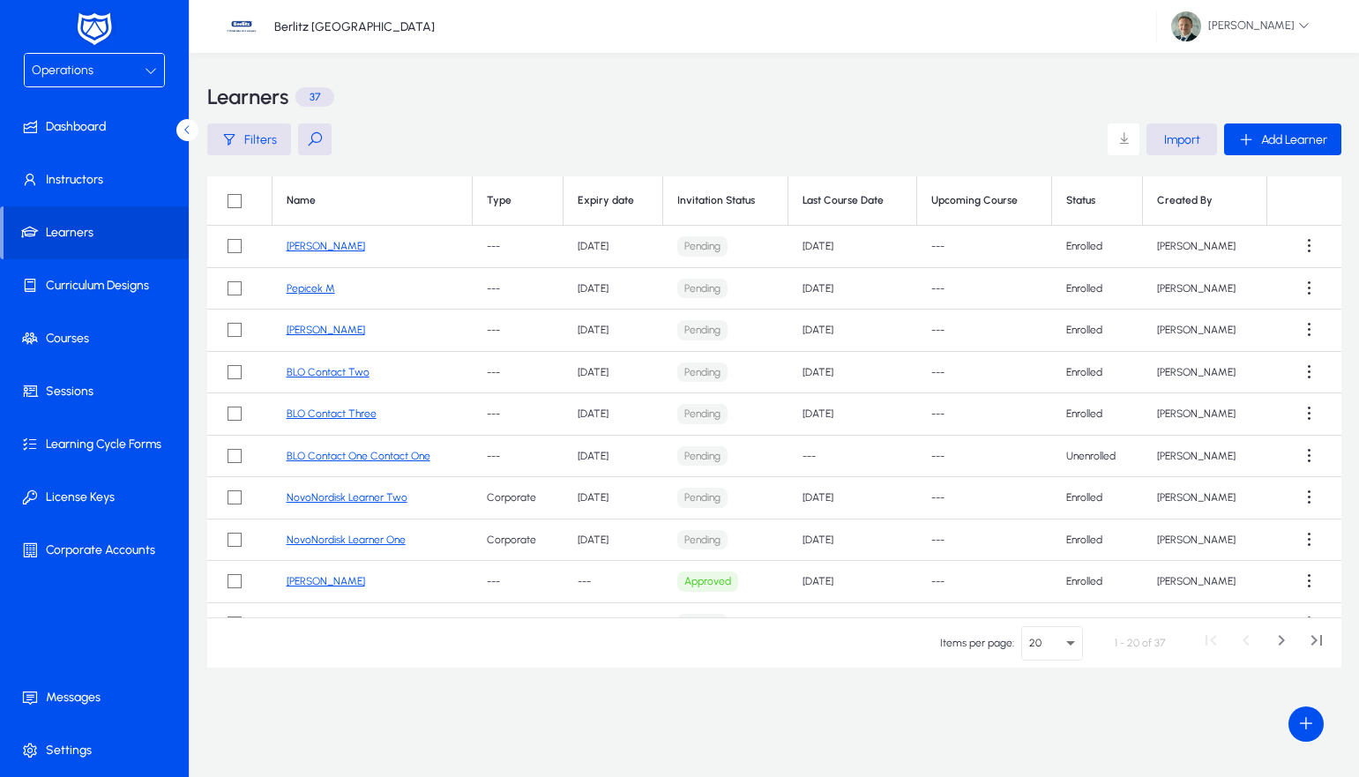
click at [294, 245] on link "[PERSON_NAME]" at bounding box center [326, 246] width 79 height 12
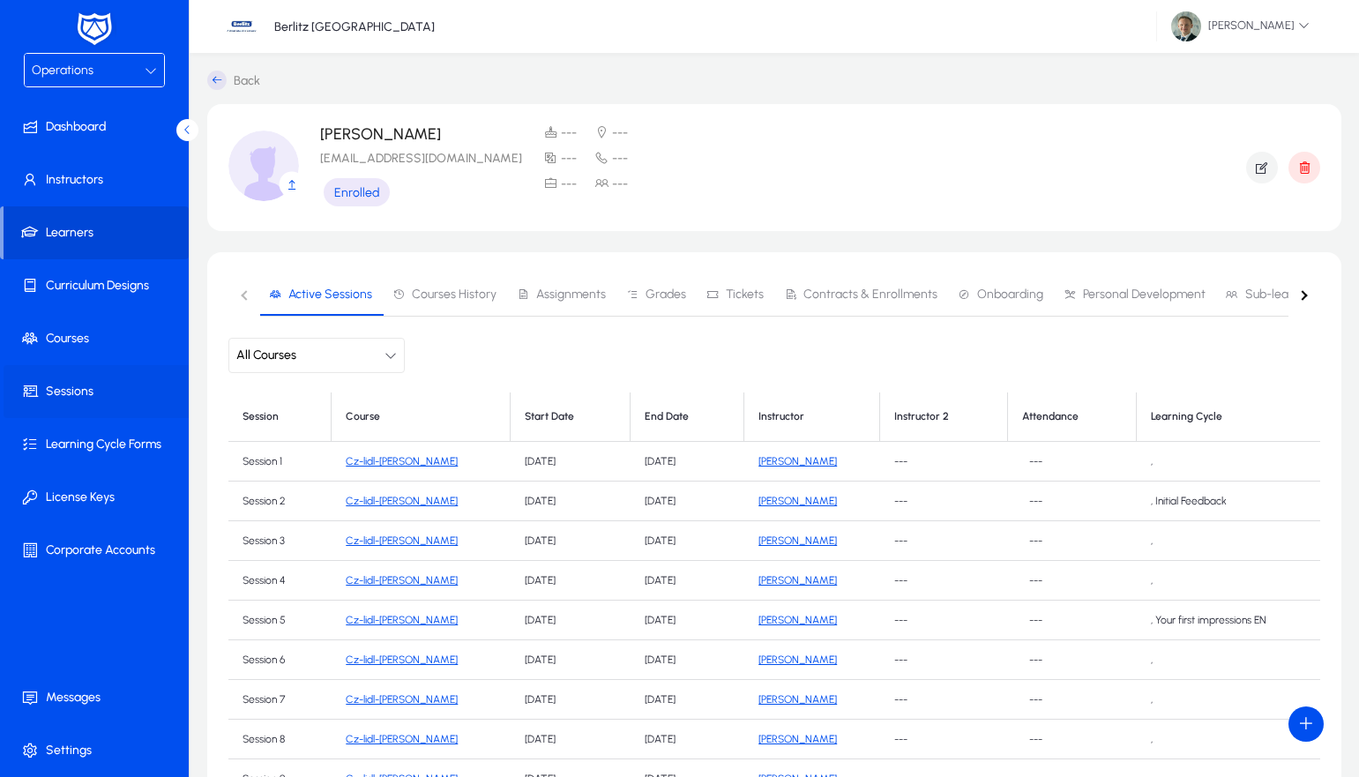
click at [71, 400] on span at bounding box center [98, 391] width 189 height 42
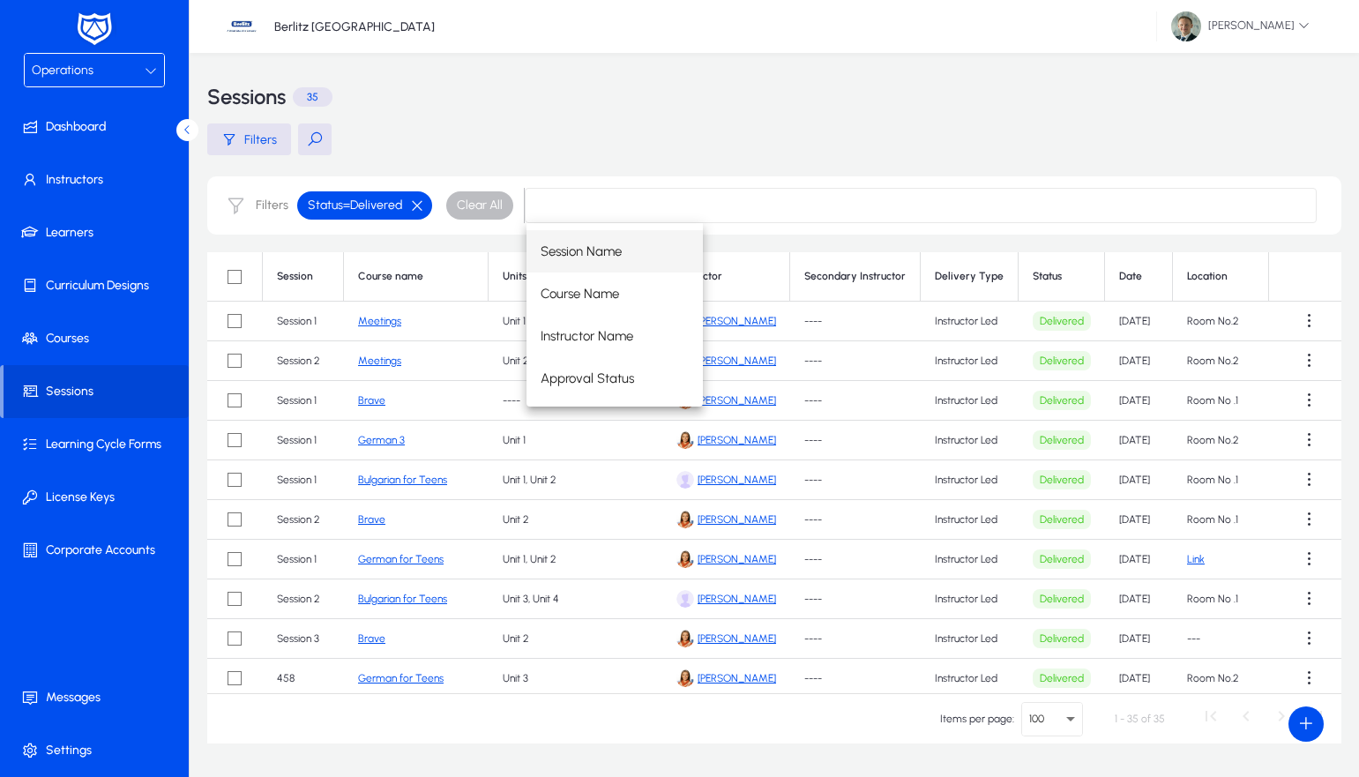
drag, startPoint x: 415, startPoint y: 203, endPoint x: 472, endPoint y: 243, distance: 69.0
click at [416, 204] on button "button" at bounding box center [417, 206] width 30 height 16
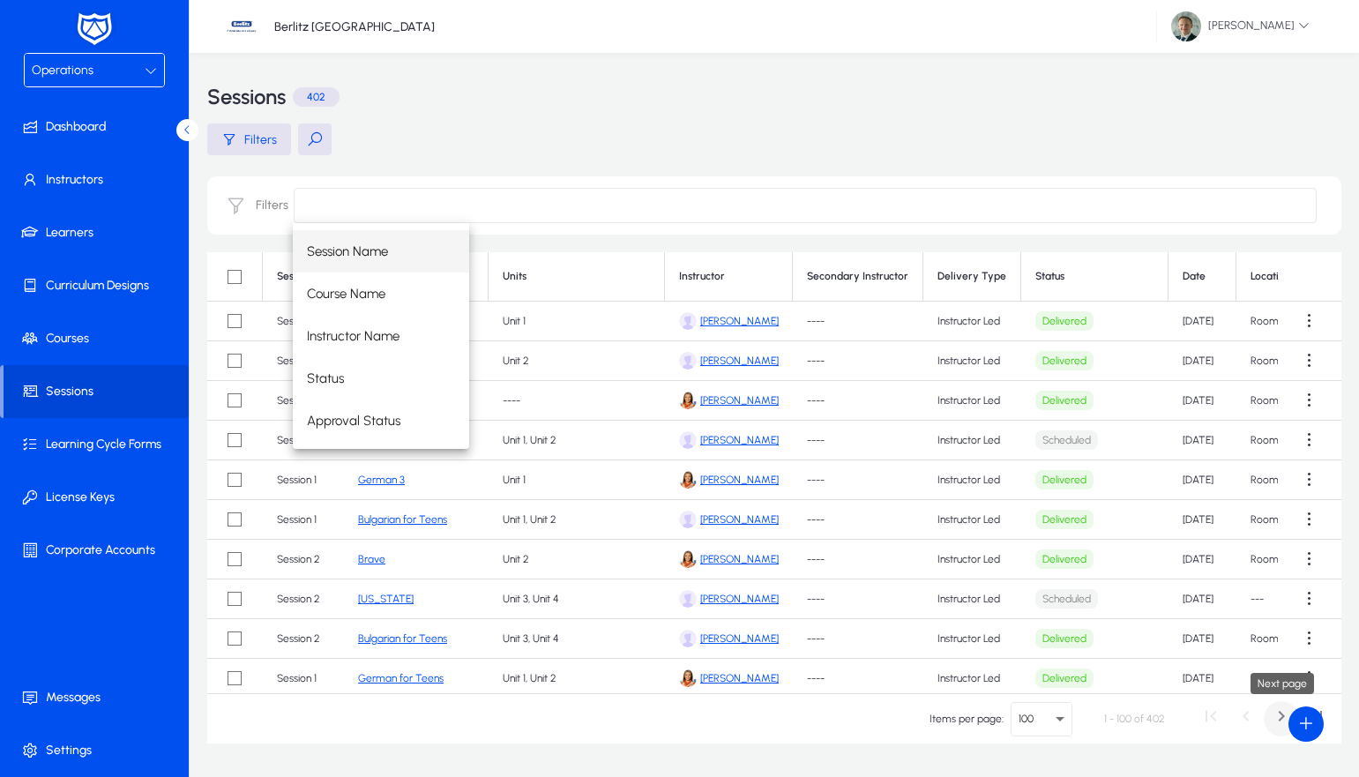
click at [1279, 714] on span "Next page" at bounding box center [1281, 718] width 35 height 35
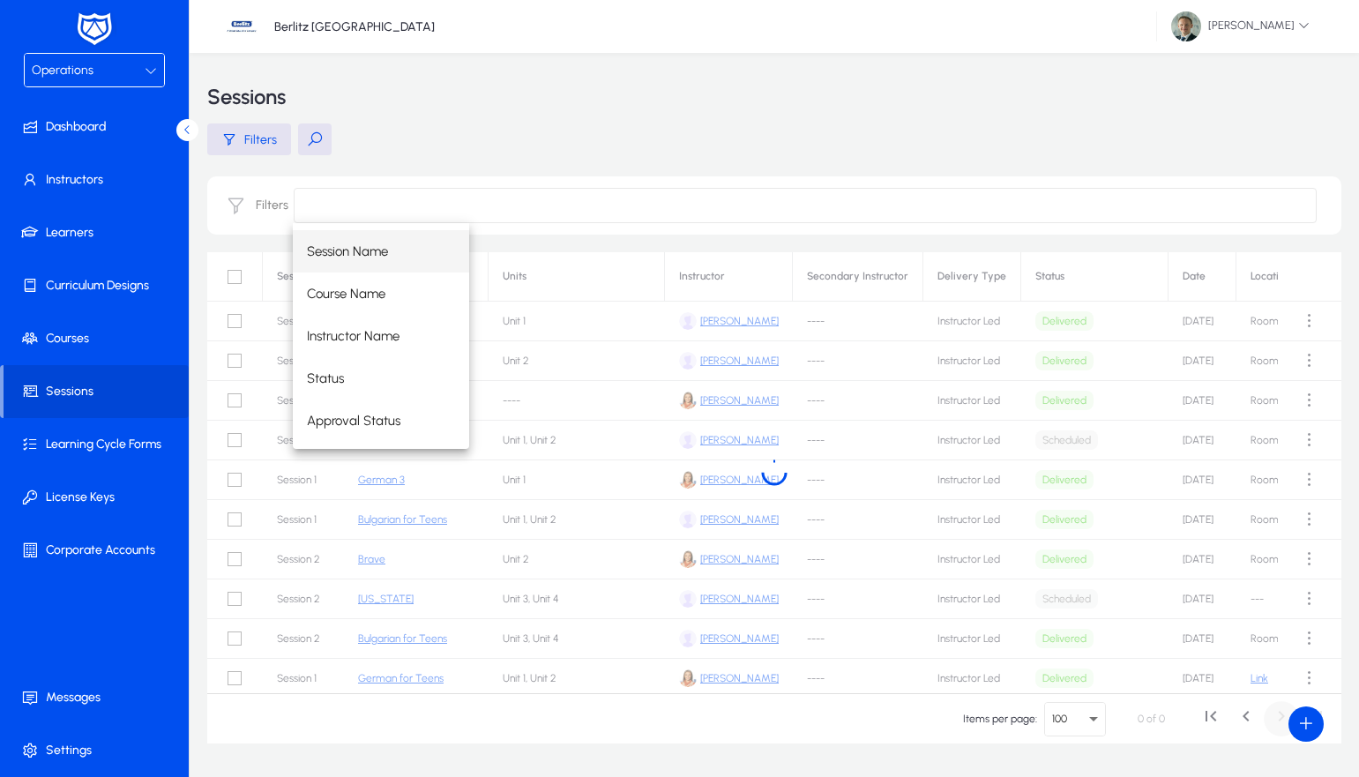
click at [1279, 714] on div "0 of 0" at bounding box center [1226, 718] width 218 height 35
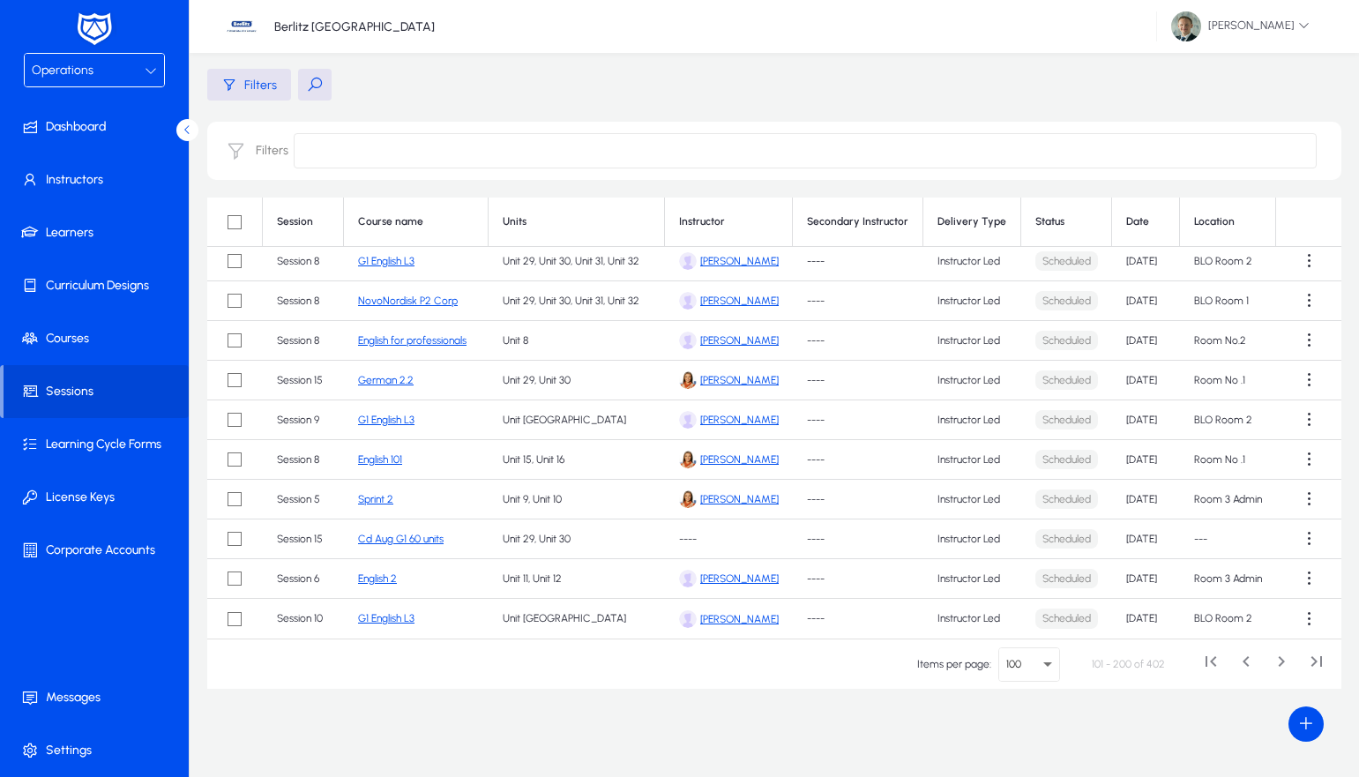
scroll to position [55, 0]
click at [1279, 656] on span "Next page" at bounding box center [1281, 664] width 35 height 35
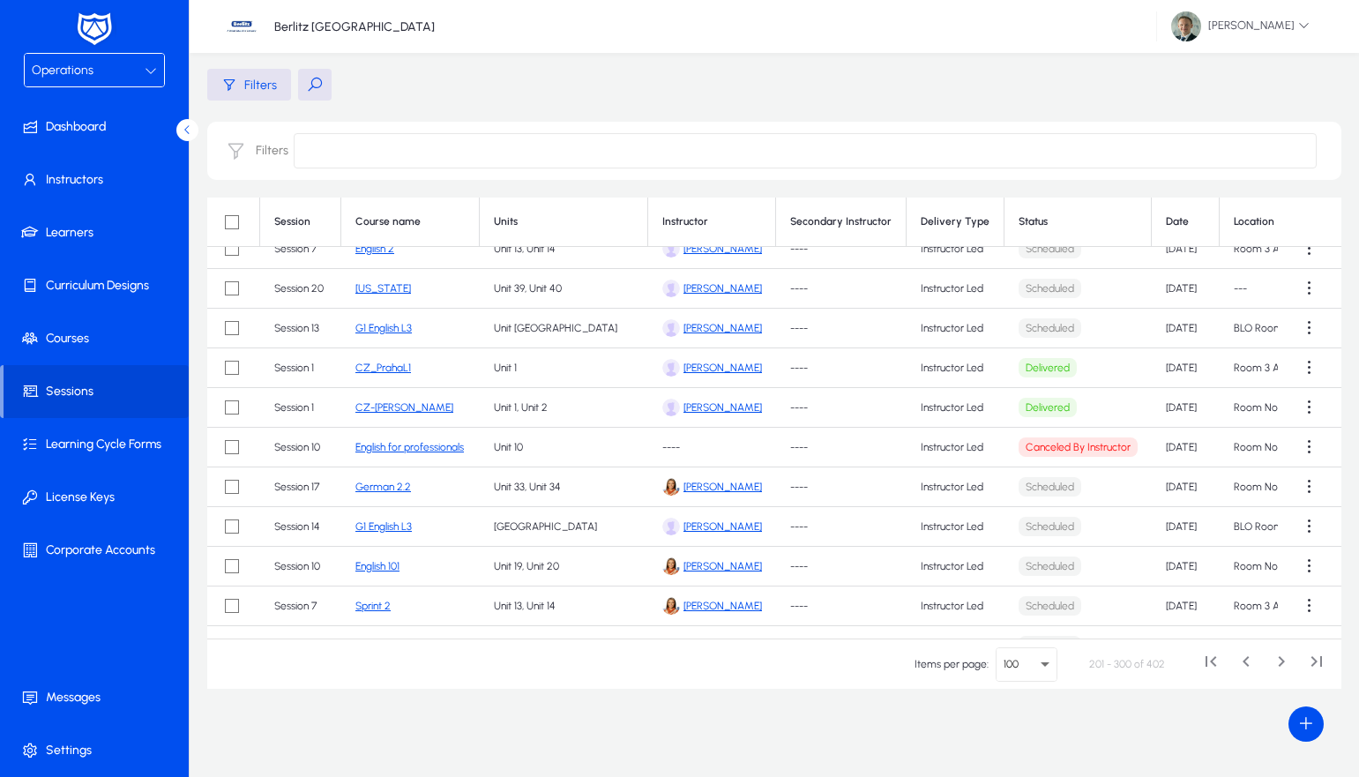
scroll to position [632, 3]
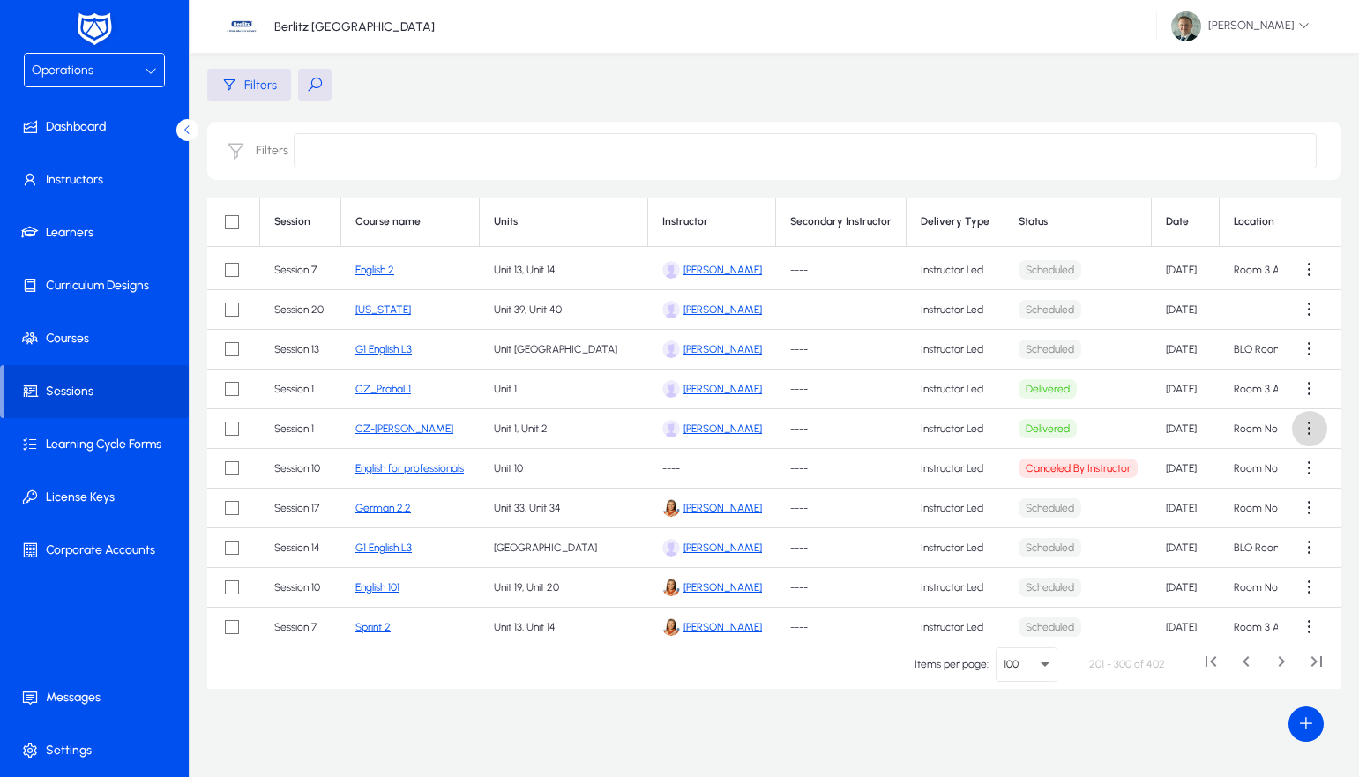
click at [1305, 426] on span at bounding box center [1309, 428] width 35 height 35
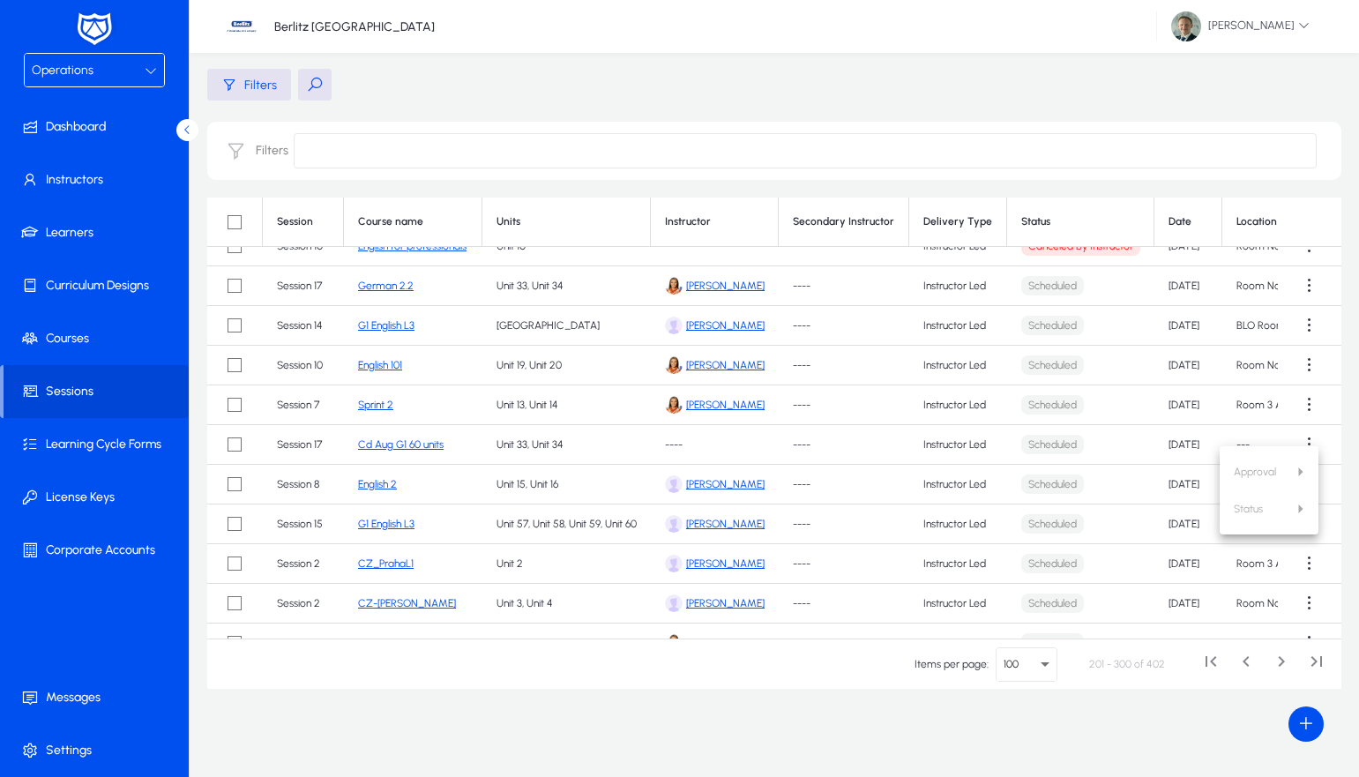
scroll to position [859, 0]
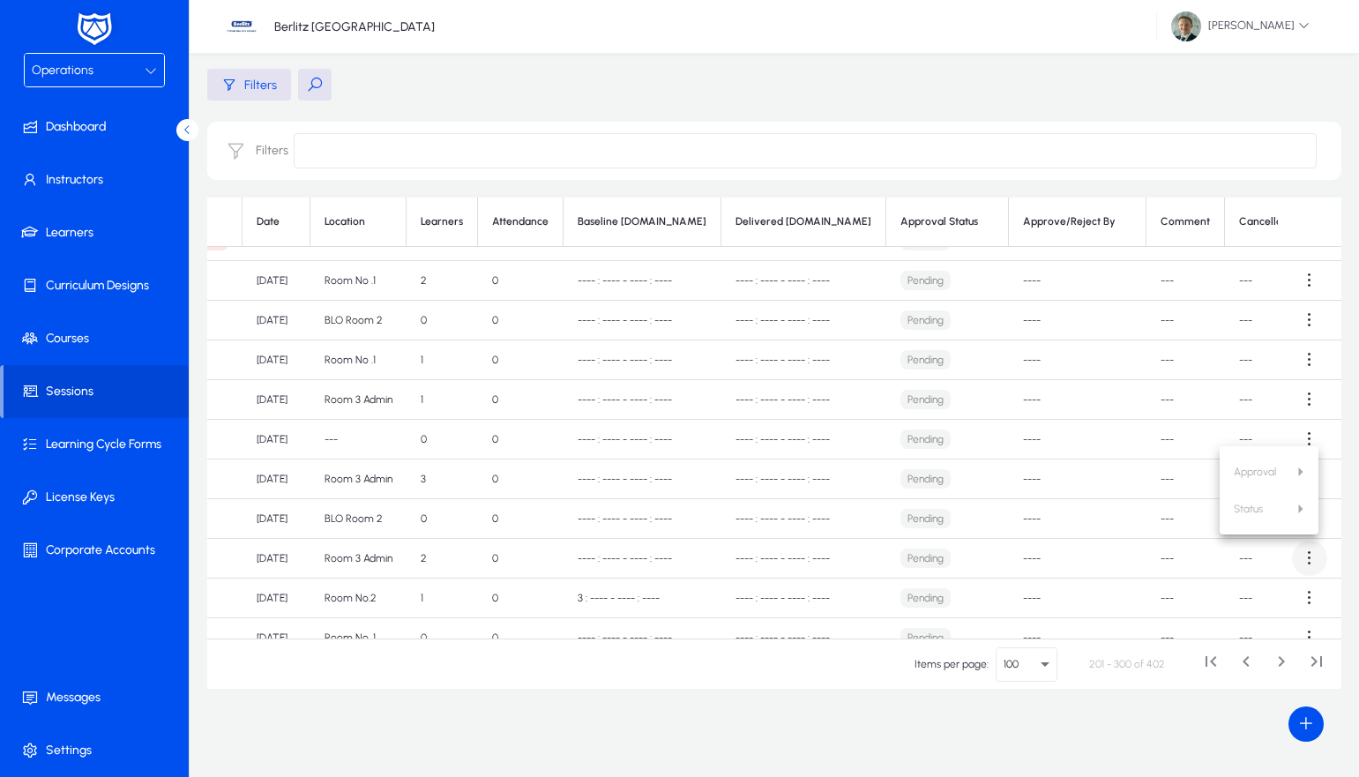
click at [1305, 556] on div at bounding box center [679, 388] width 1359 height 777
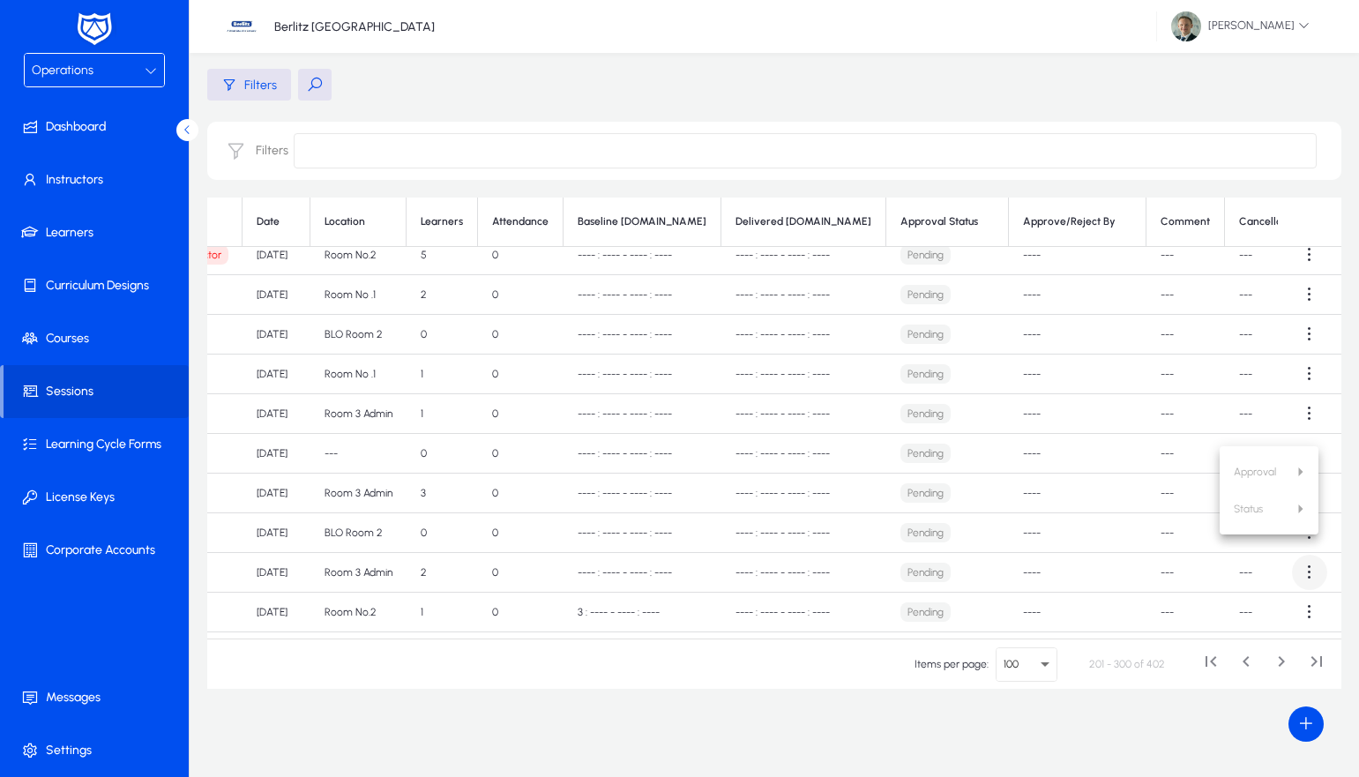
click at [1299, 558] on span at bounding box center [1309, 572] width 35 height 35
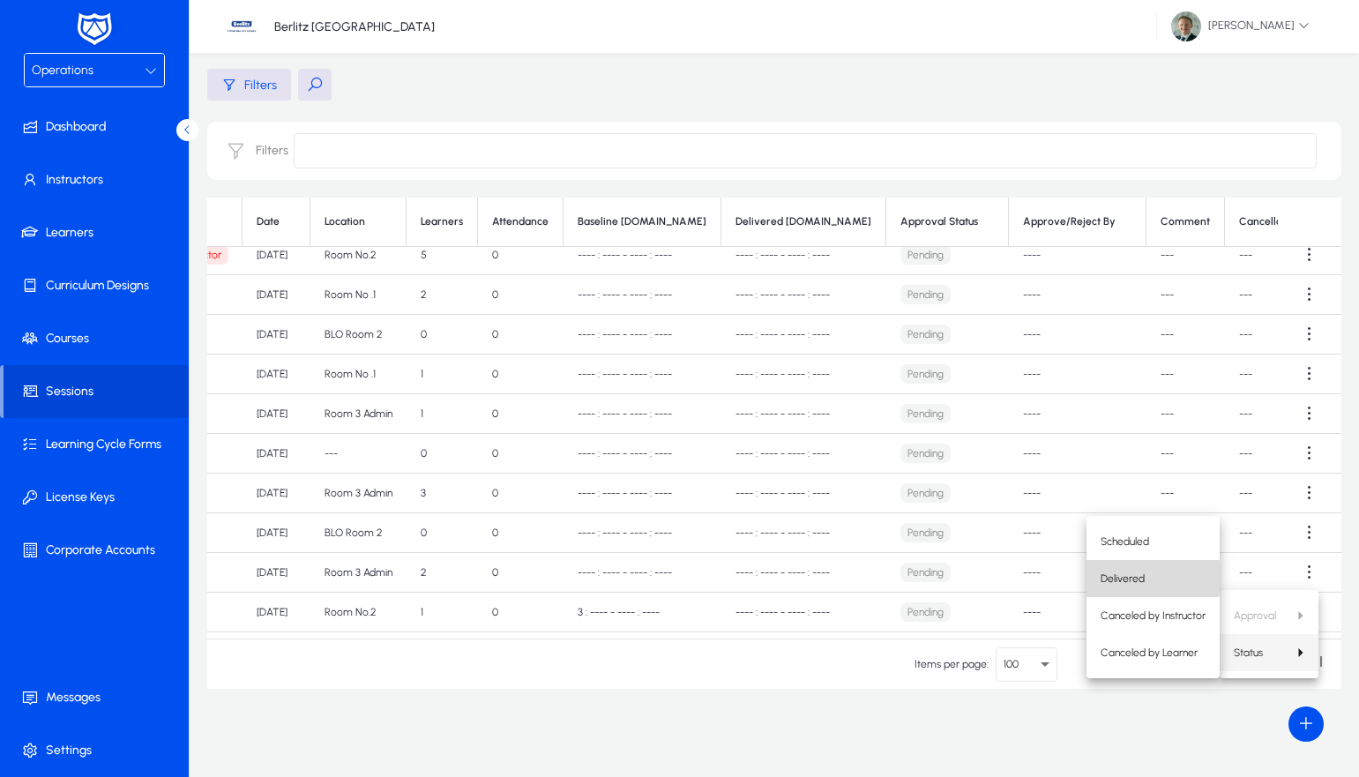
click at [1152, 579] on span "Delivered" at bounding box center [1153, 579] width 105 height 16
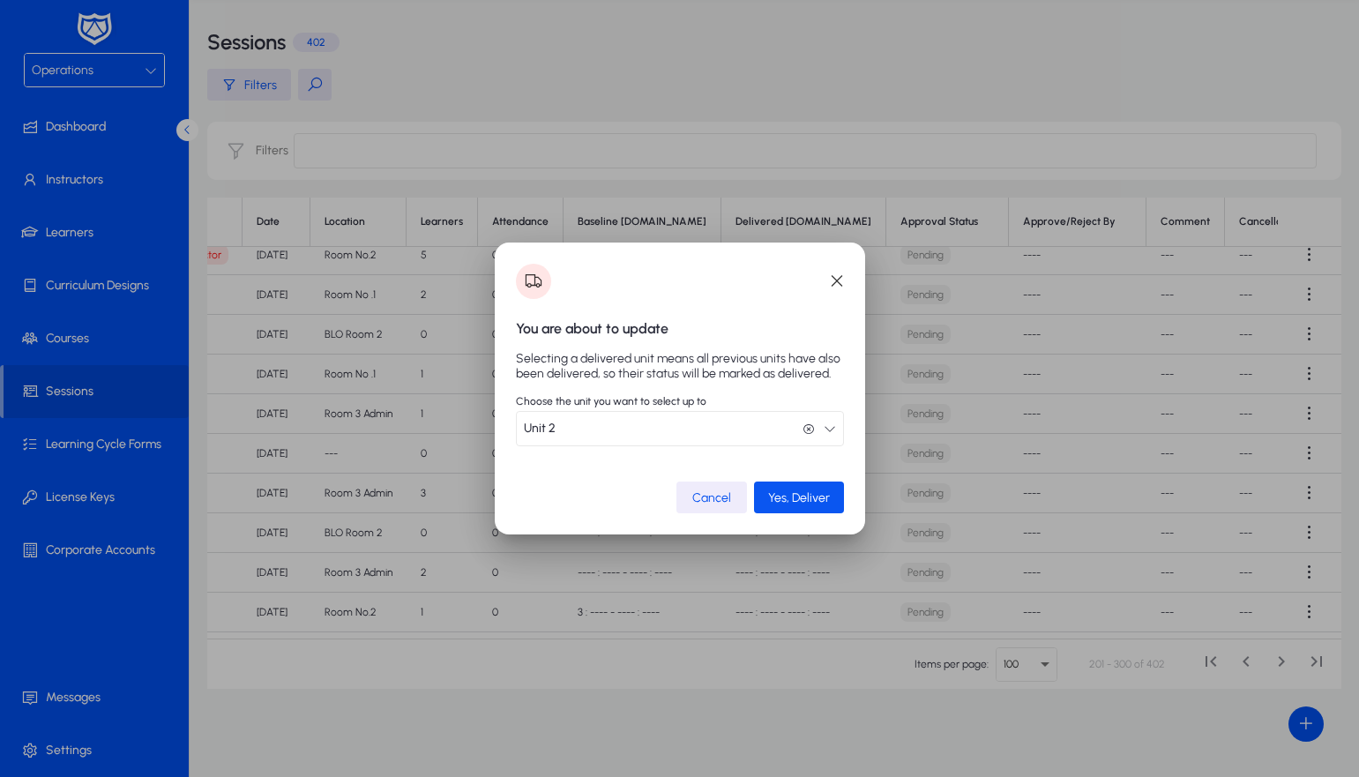
click at [792, 499] on span "Yes, Deliver" at bounding box center [799, 497] width 62 height 15
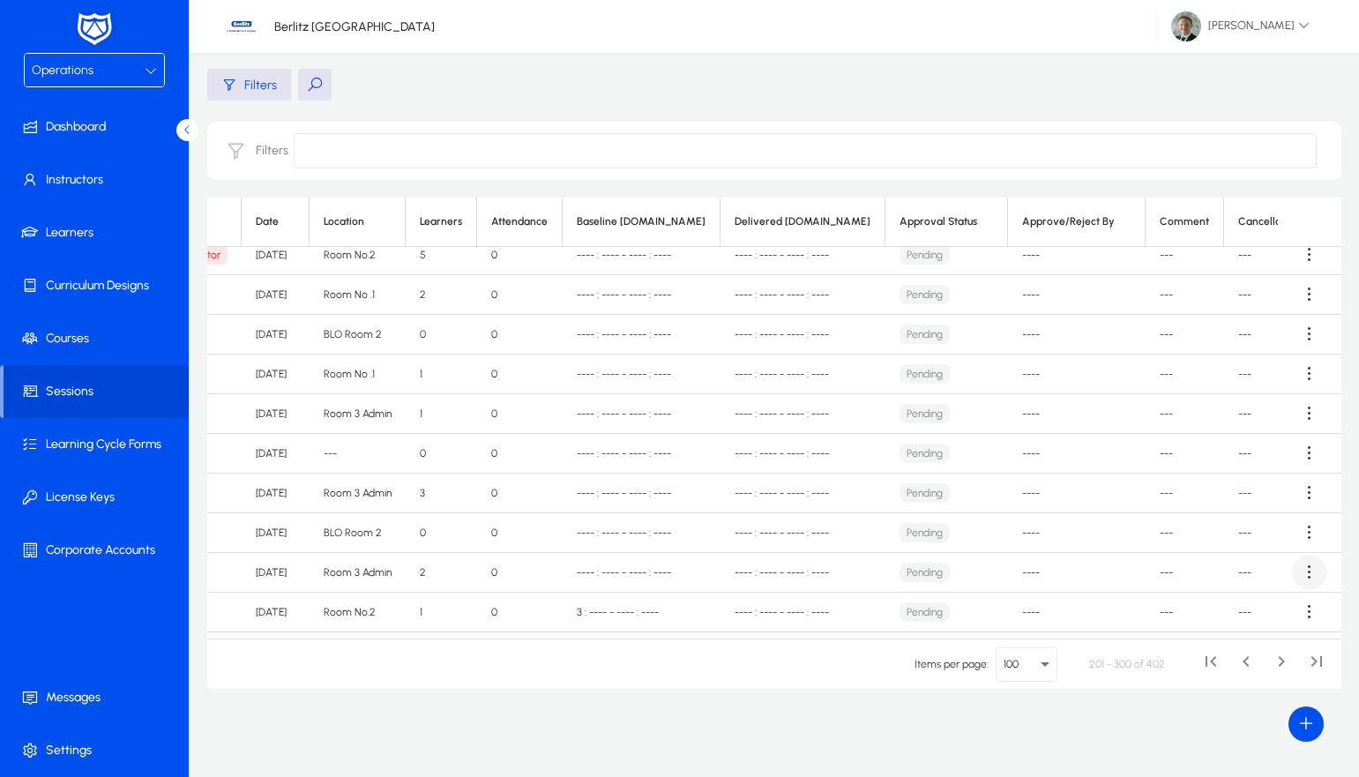
scroll to position [845, 912]
click at [1297, 569] on span at bounding box center [1309, 572] width 35 height 35
drag, startPoint x: 1168, startPoint y: 619, endPoint x: 1309, endPoint y: 444, distance: 225.2
click at [1167, 619] on span "Approve" at bounding box center [1170, 616] width 71 height 16
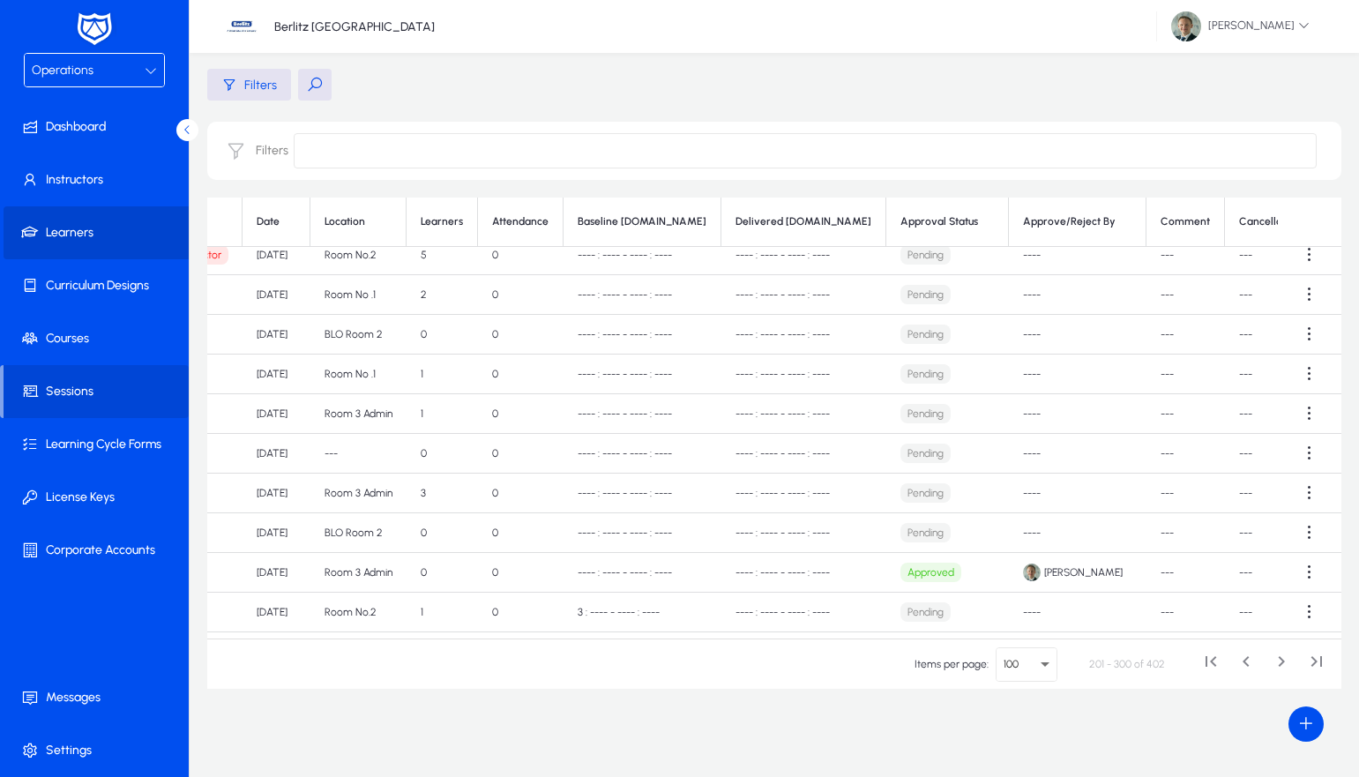
click at [88, 235] on span at bounding box center [98, 233] width 189 height 42
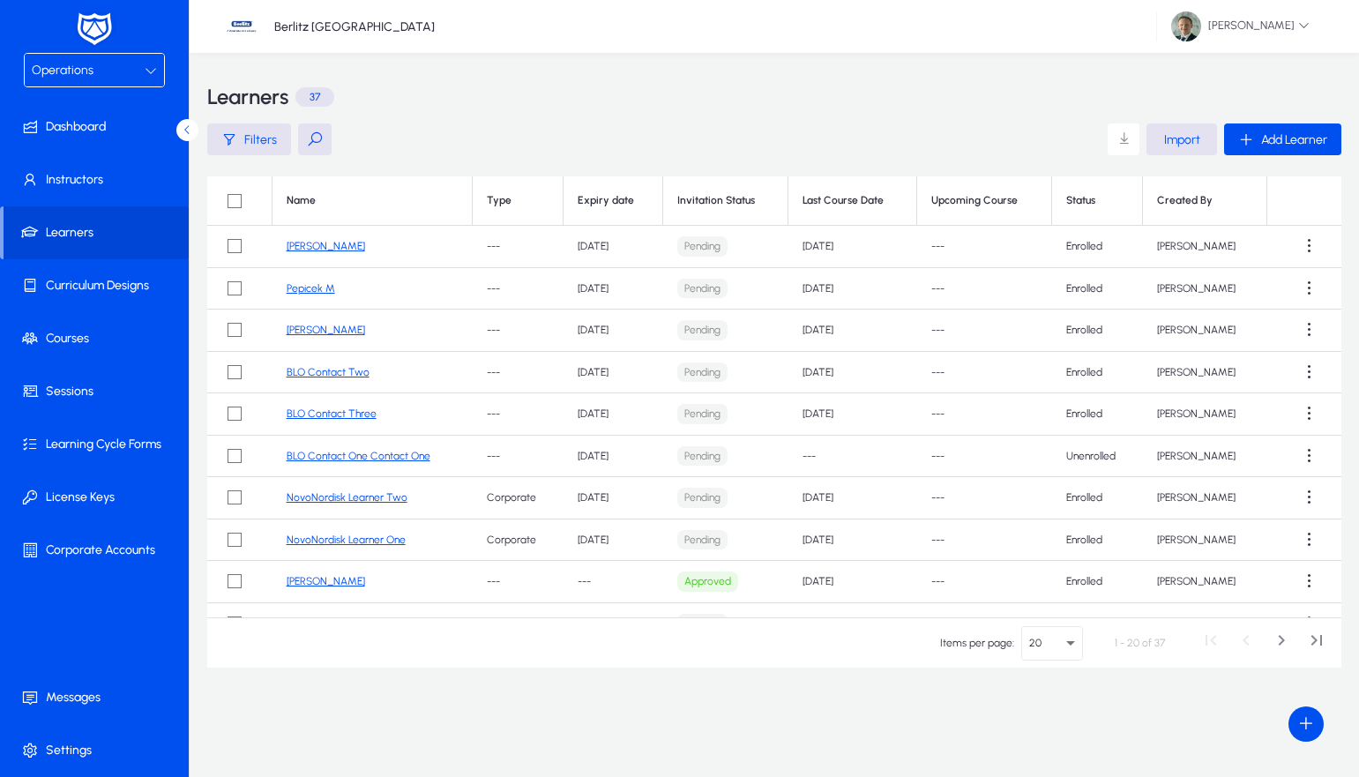
click at [306, 247] on link "[PERSON_NAME]" at bounding box center [326, 246] width 79 height 12
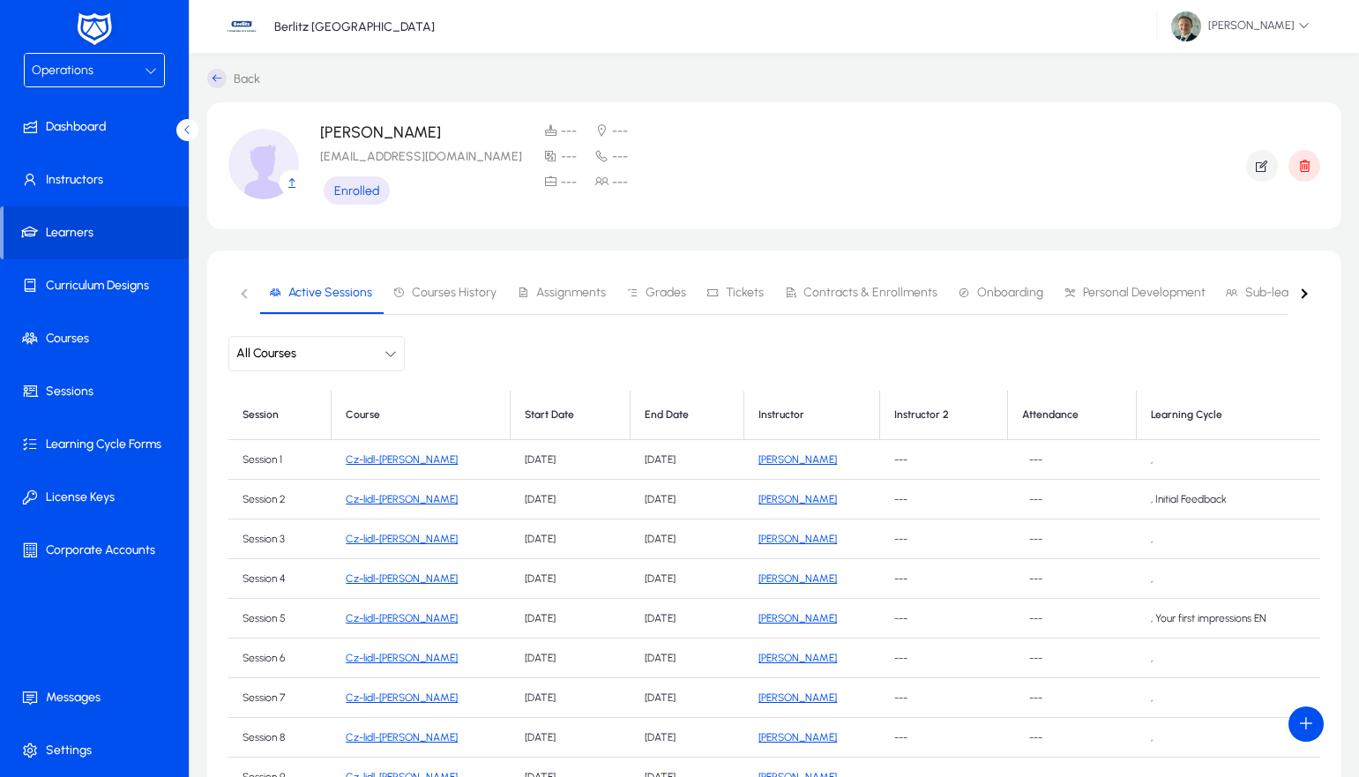
scroll to position [9, 1]
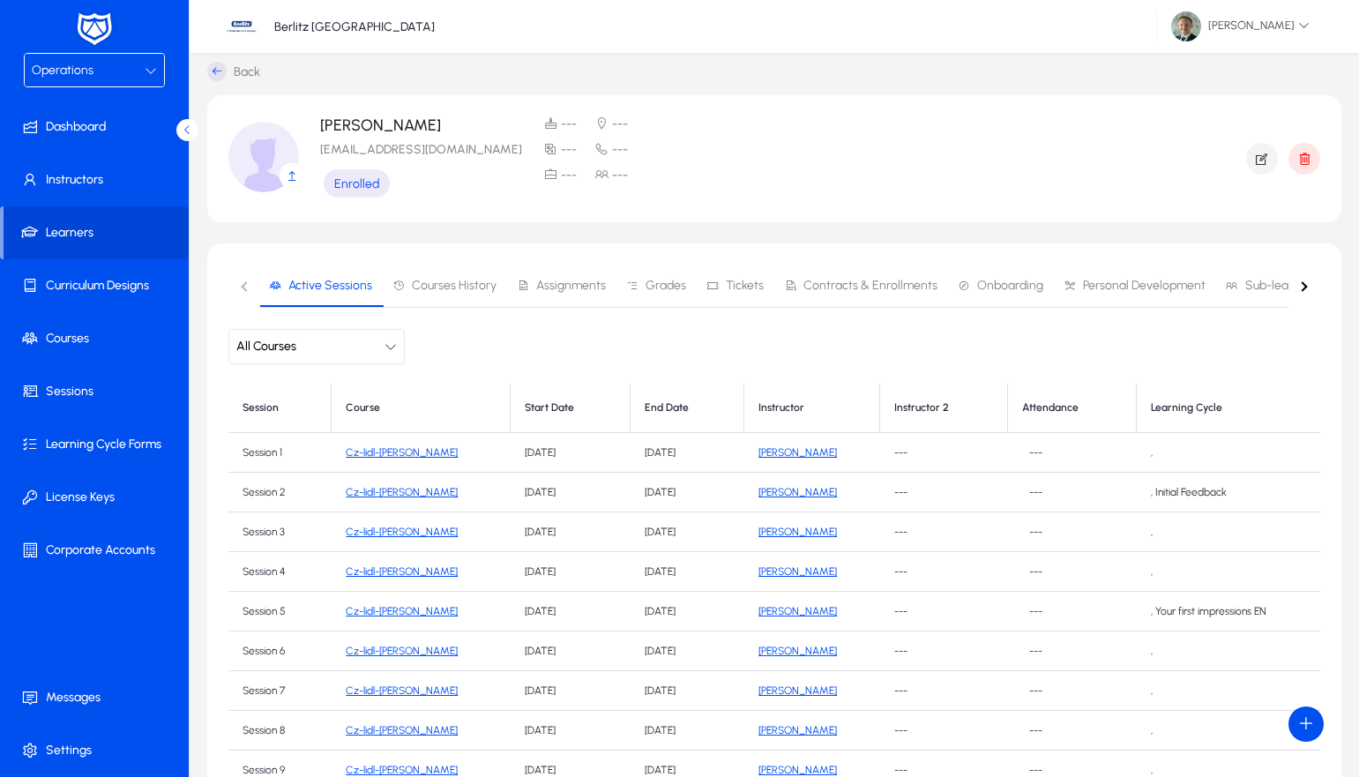
click at [87, 69] on span "Operations" at bounding box center [63, 70] width 62 height 15
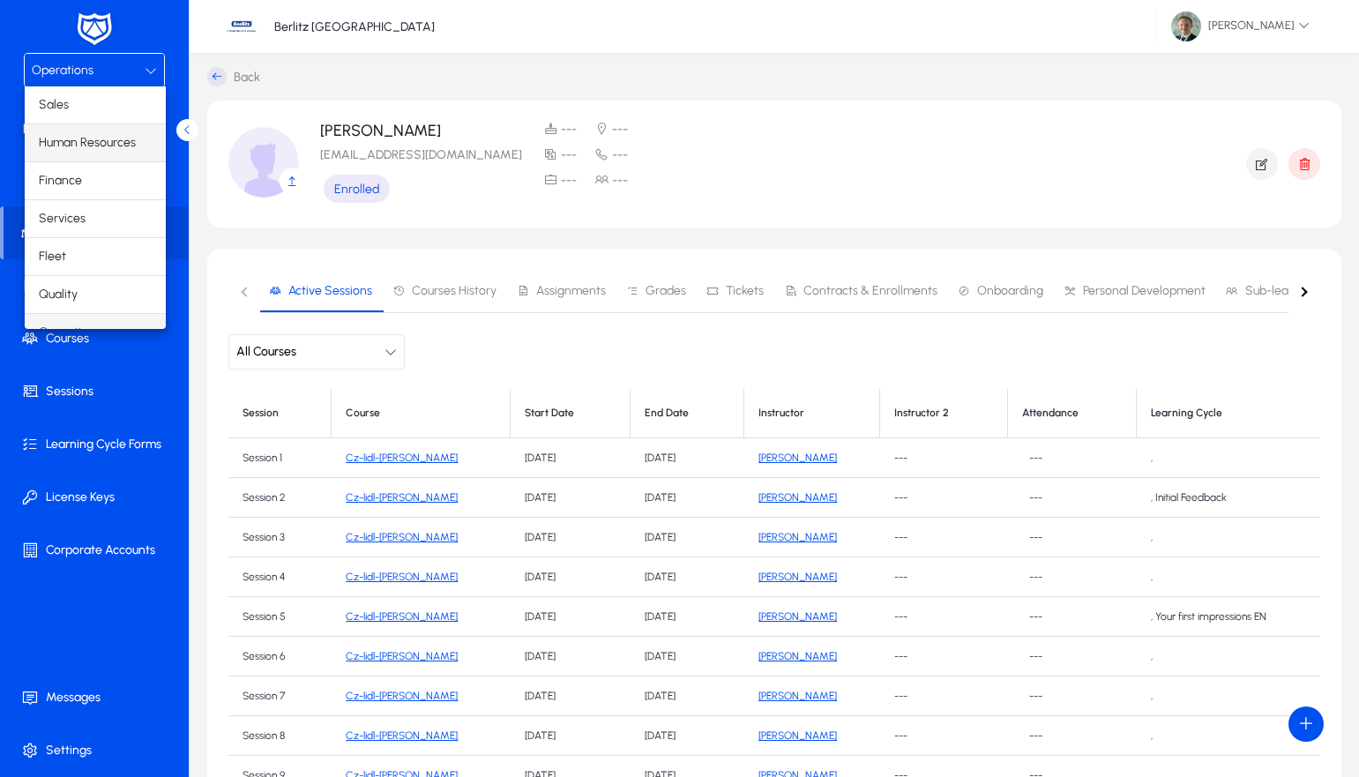
scroll to position [0, 0]
click at [83, 182] on mat-option "Finance" at bounding box center [95, 180] width 141 height 37
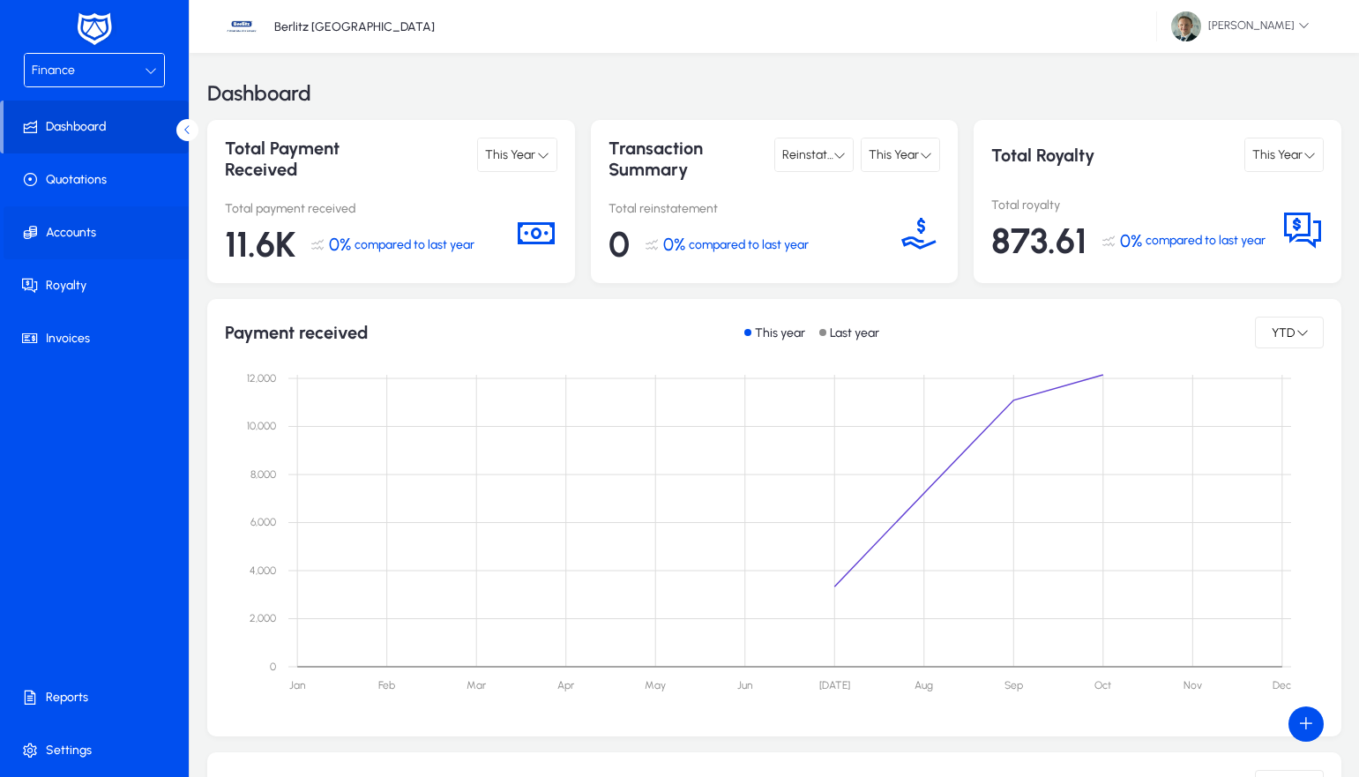
click at [80, 240] on span at bounding box center [98, 233] width 189 height 42
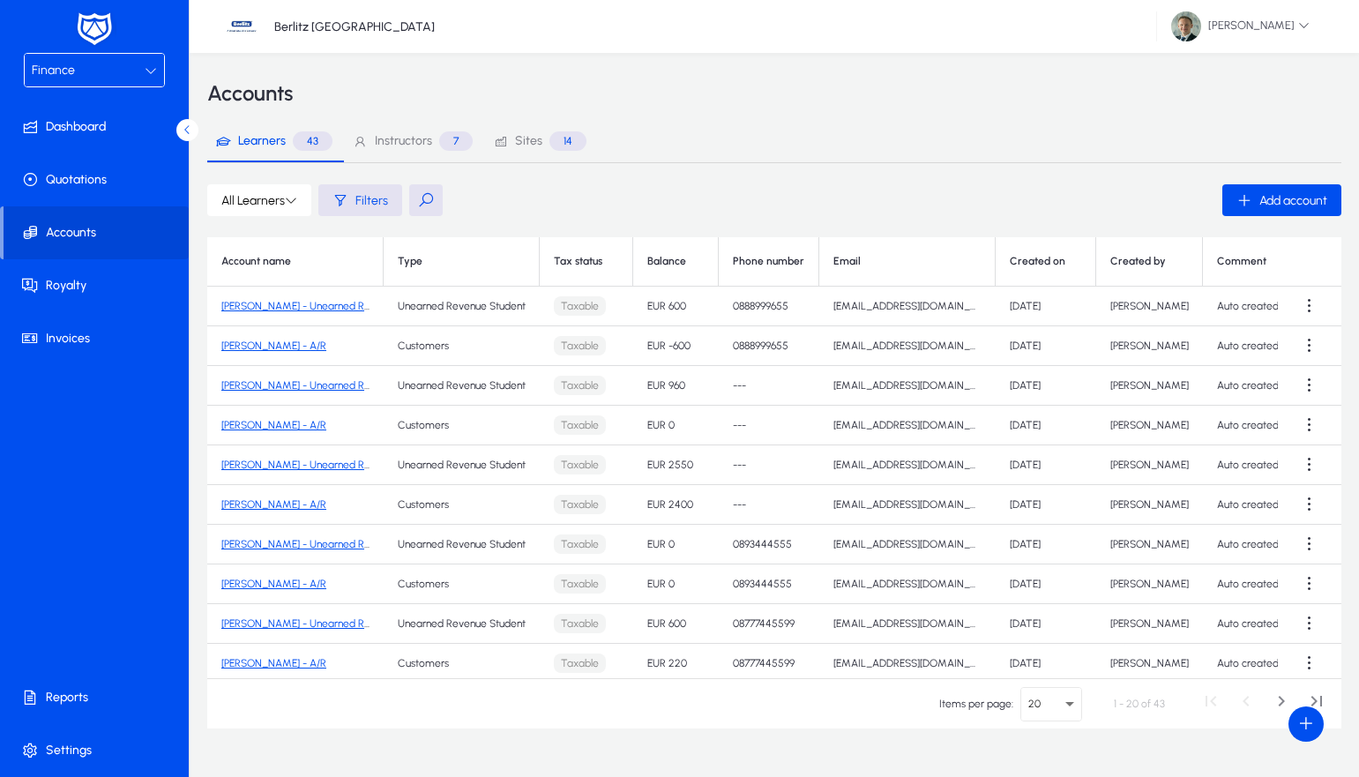
click at [430, 201] on button at bounding box center [426, 200] width 34 height 32
click at [60, 68] on span "Finance" at bounding box center [53, 70] width 43 height 15
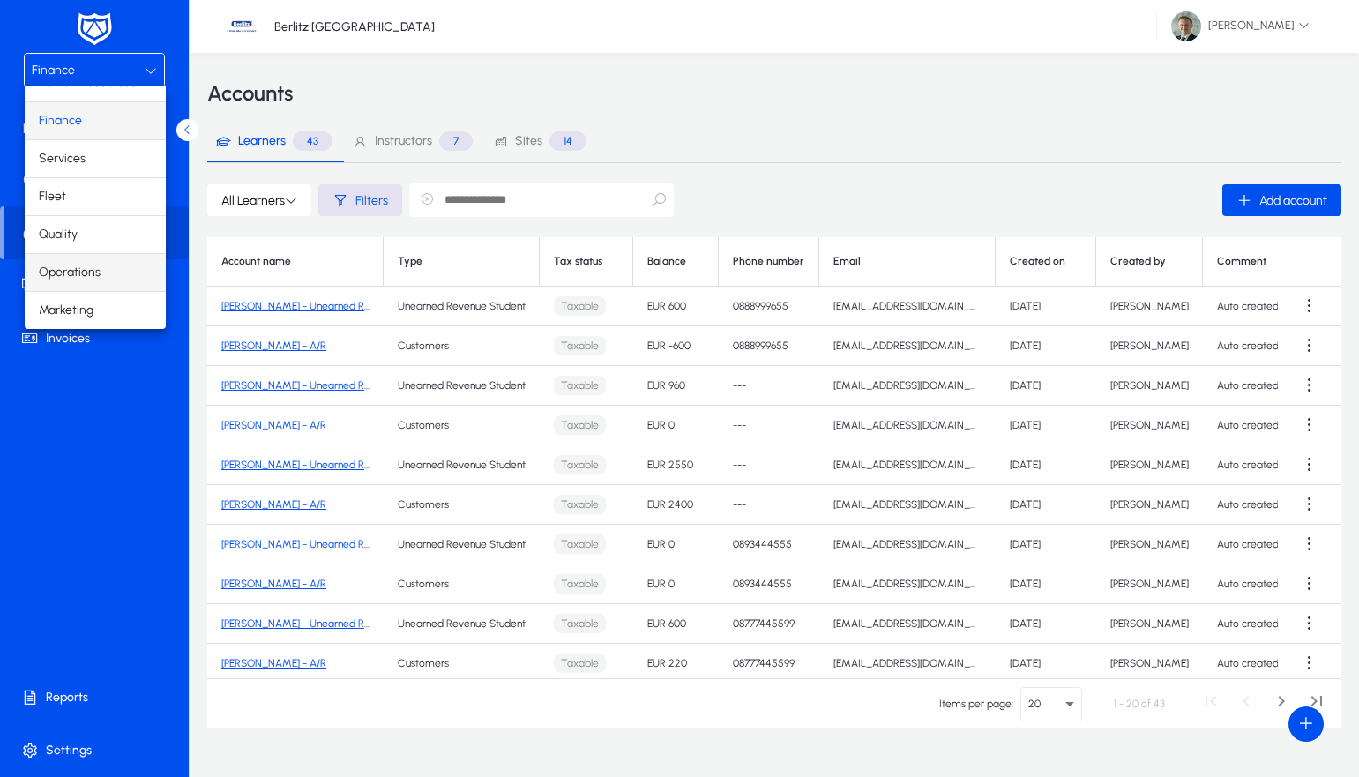
scroll to position [60, 0]
click at [79, 265] on span "Operations" at bounding box center [70, 272] width 62 height 21
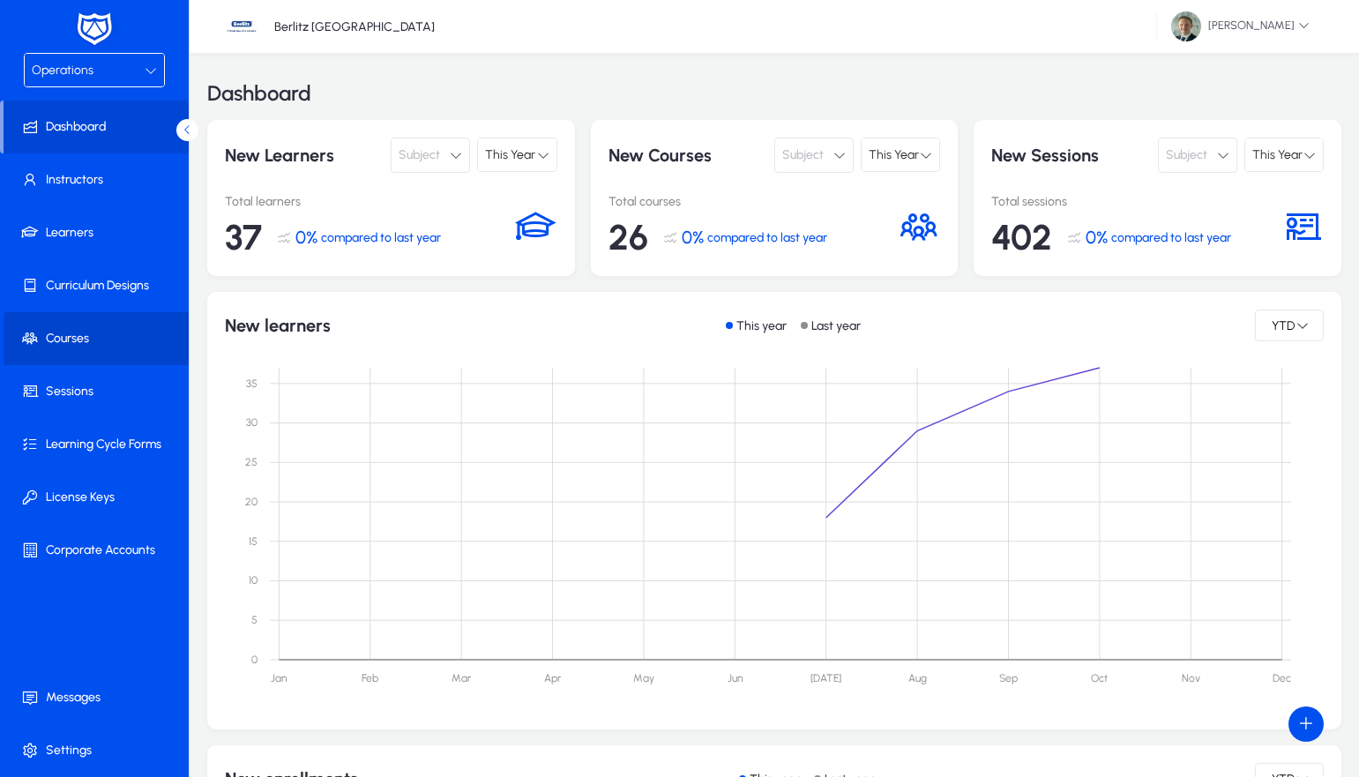
click at [89, 339] on span at bounding box center [98, 339] width 189 height 42
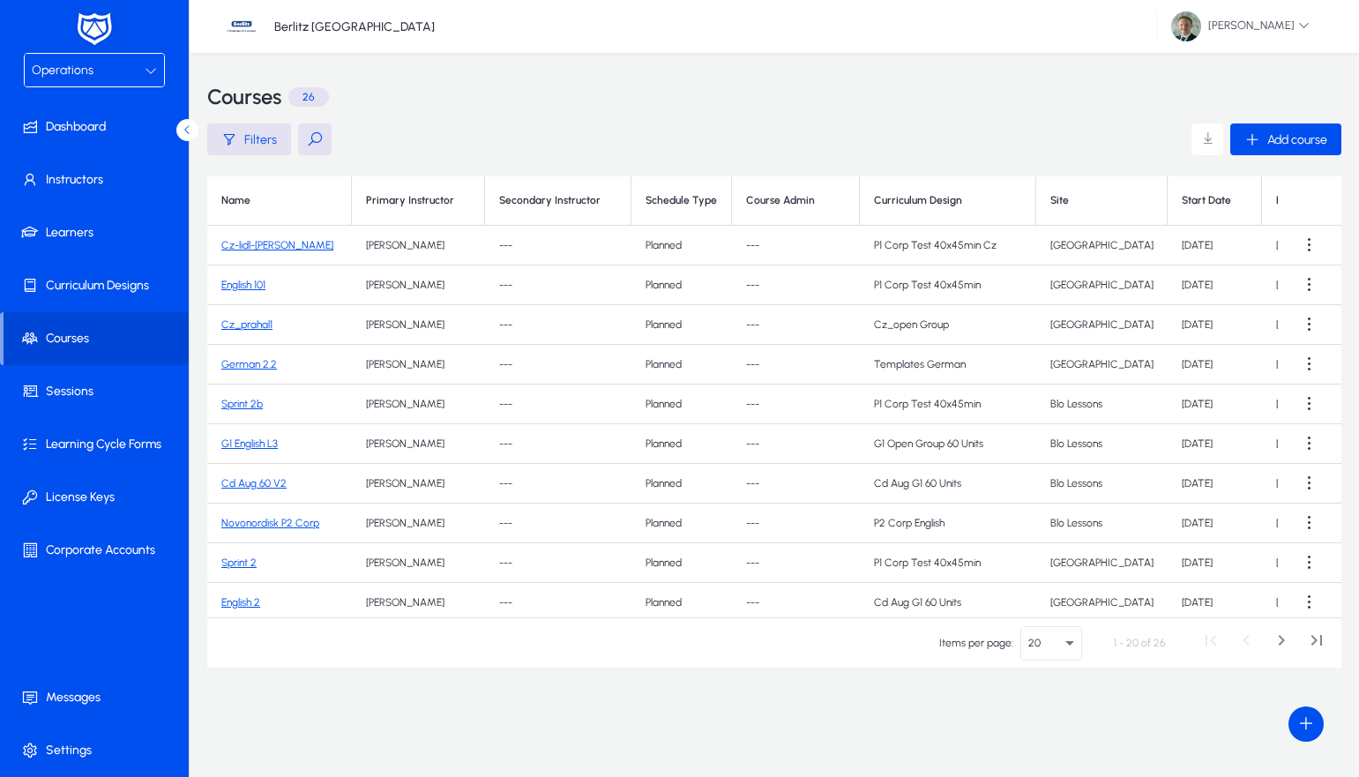
click at [253, 243] on link "Cz-lidl-[PERSON_NAME]" at bounding box center [277, 245] width 112 height 12
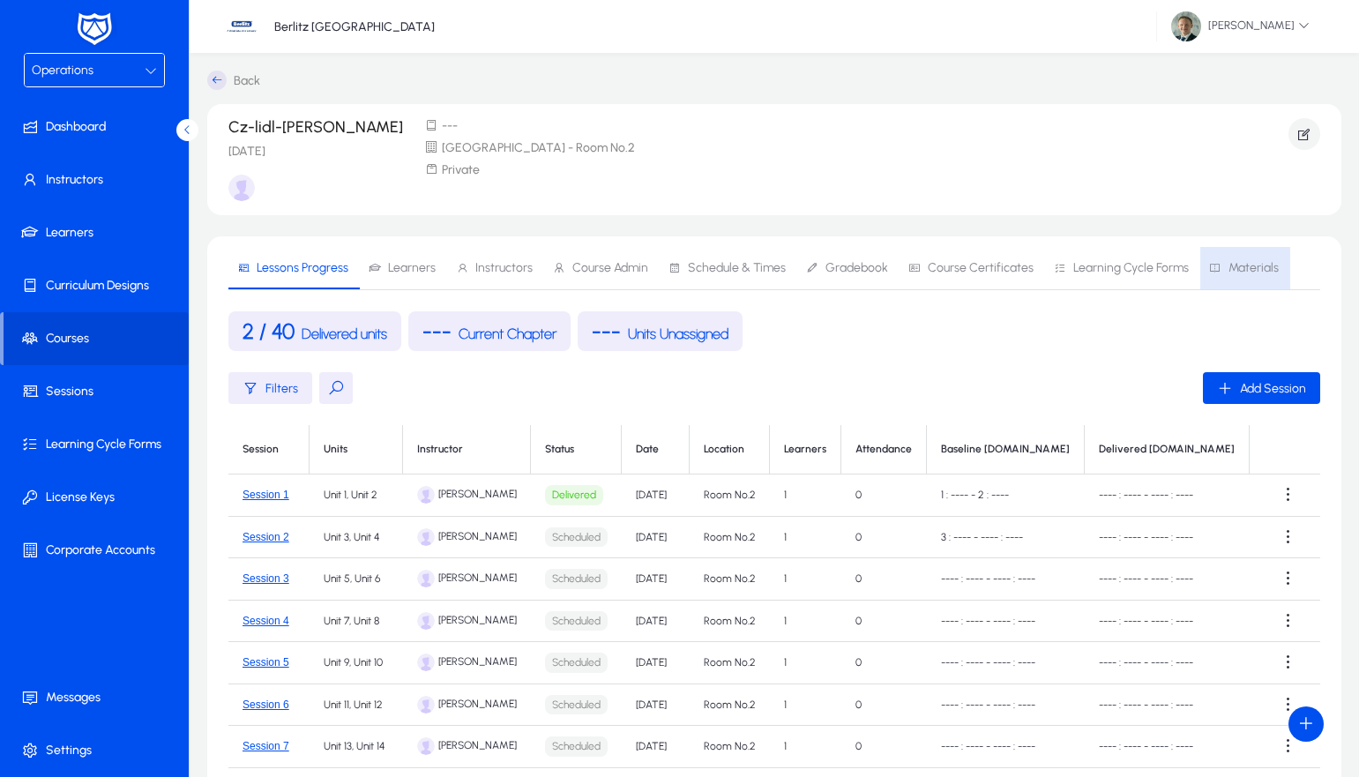
click at [1245, 266] on span "Materials" at bounding box center [1254, 268] width 50 height 12
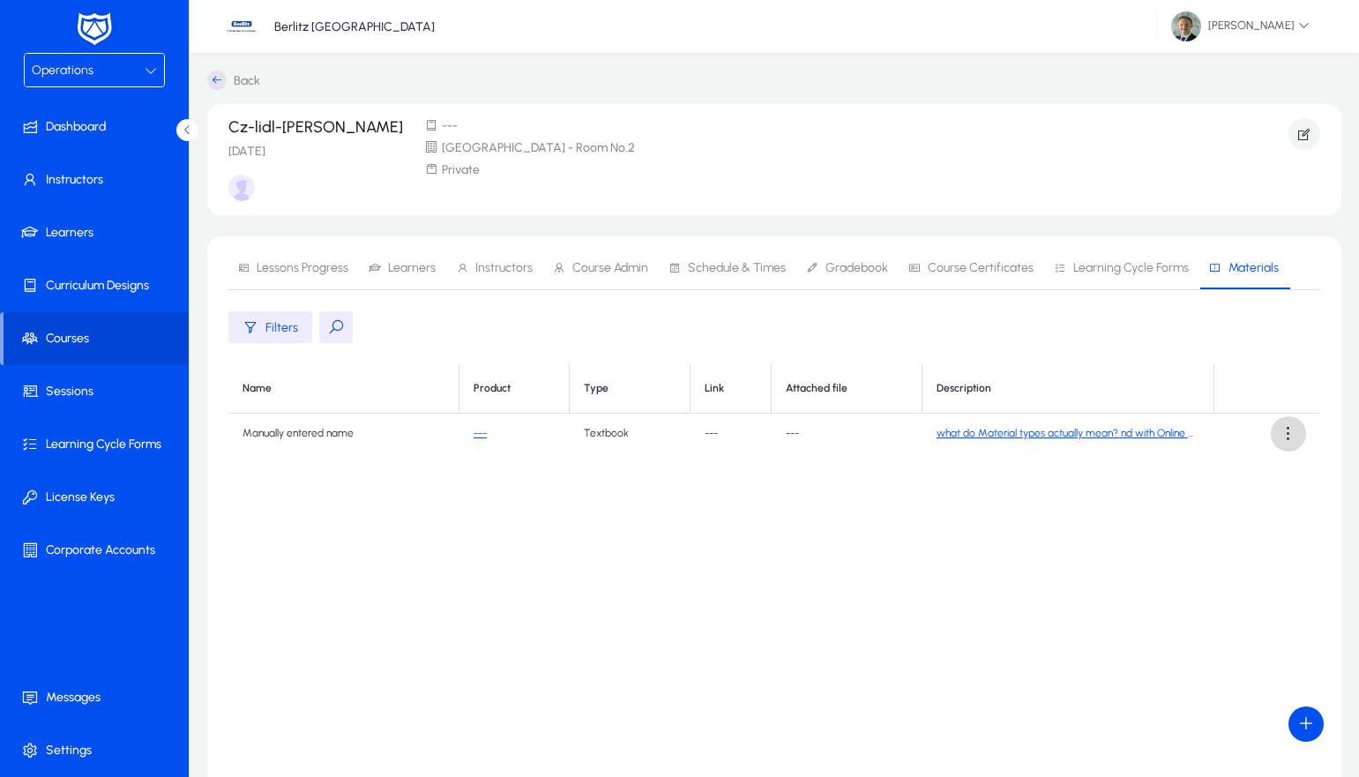
click at [1292, 438] on span at bounding box center [1288, 433] width 35 height 35
click at [1241, 478] on span "Edit" at bounding box center [1257, 477] width 71 height 16
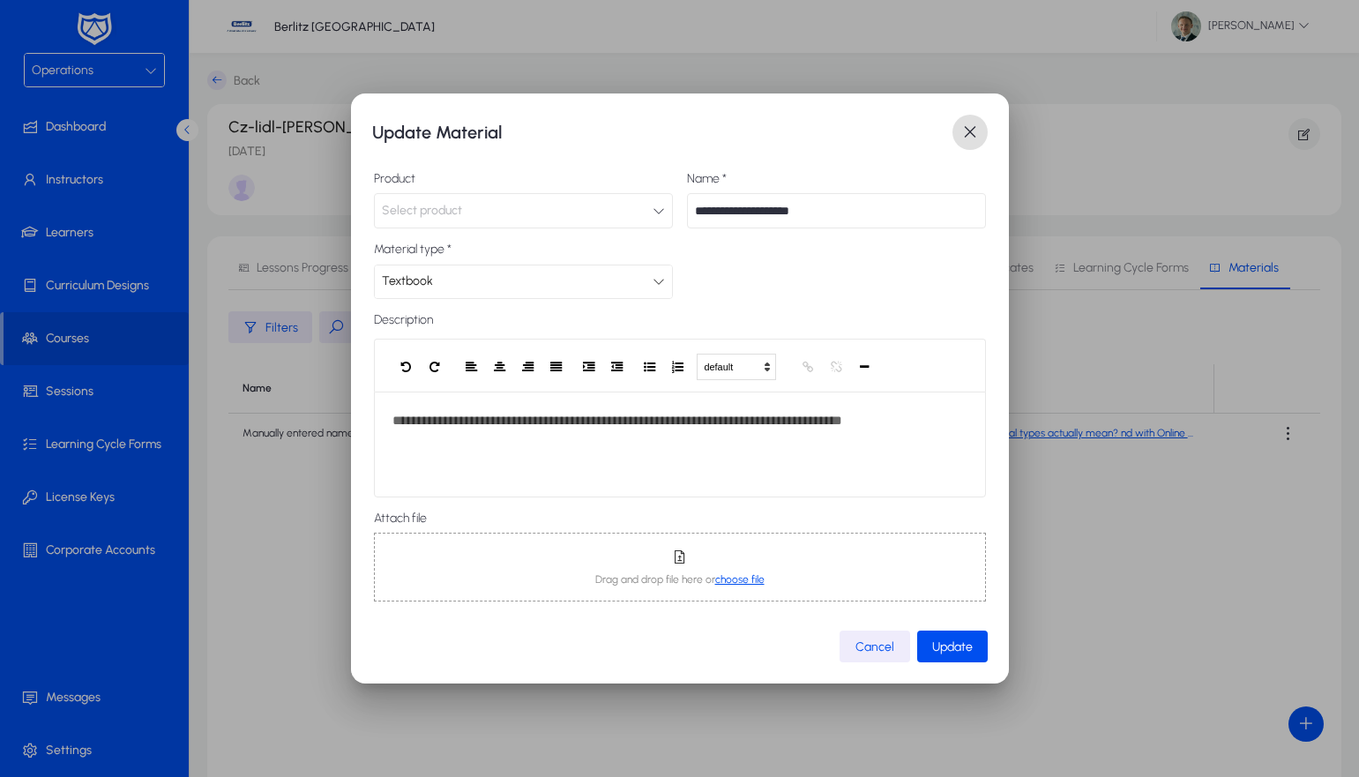
click at [595, 215] on button "Select product" at bounding box center [523, 210] width 299 height 35
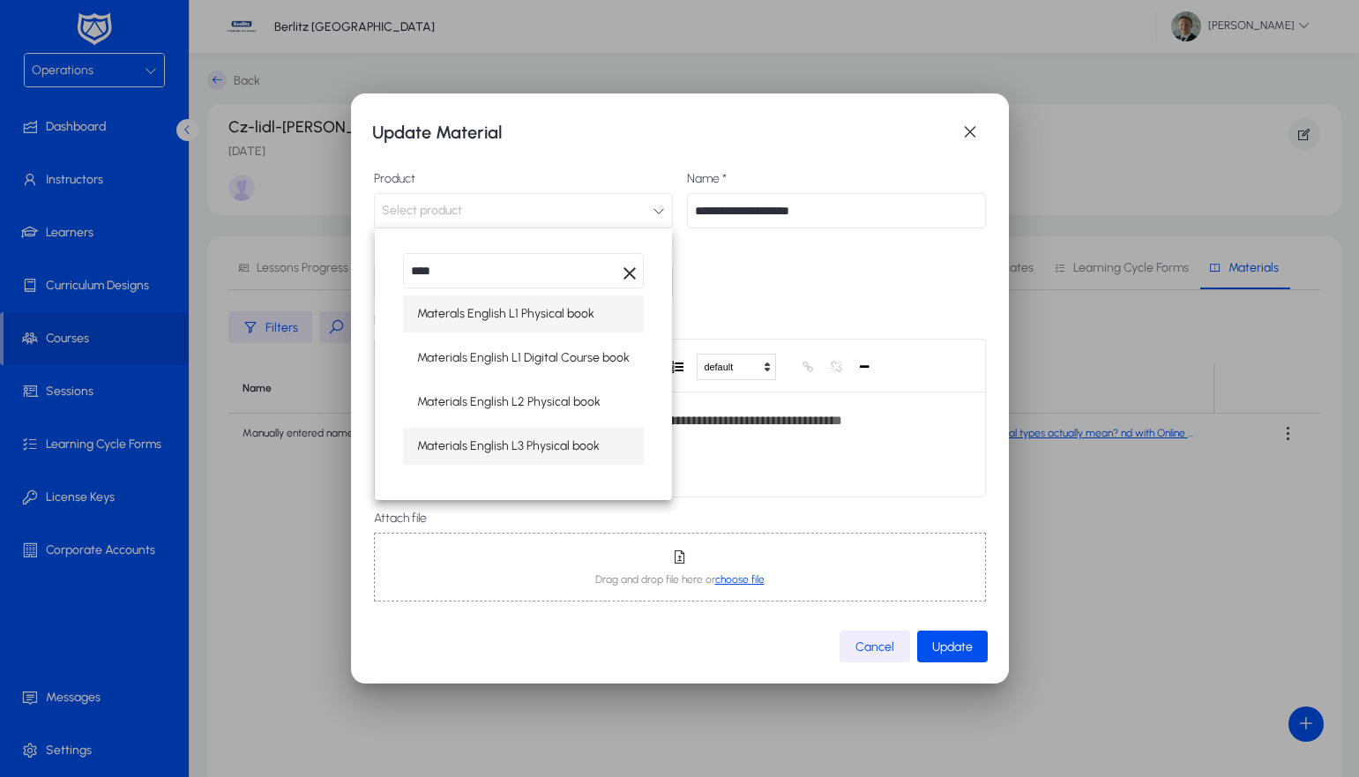
type input "****"
click at [562, 443] on span "Materials English L3 Physical book" at bounding box center [508, 446] width 183 height 21
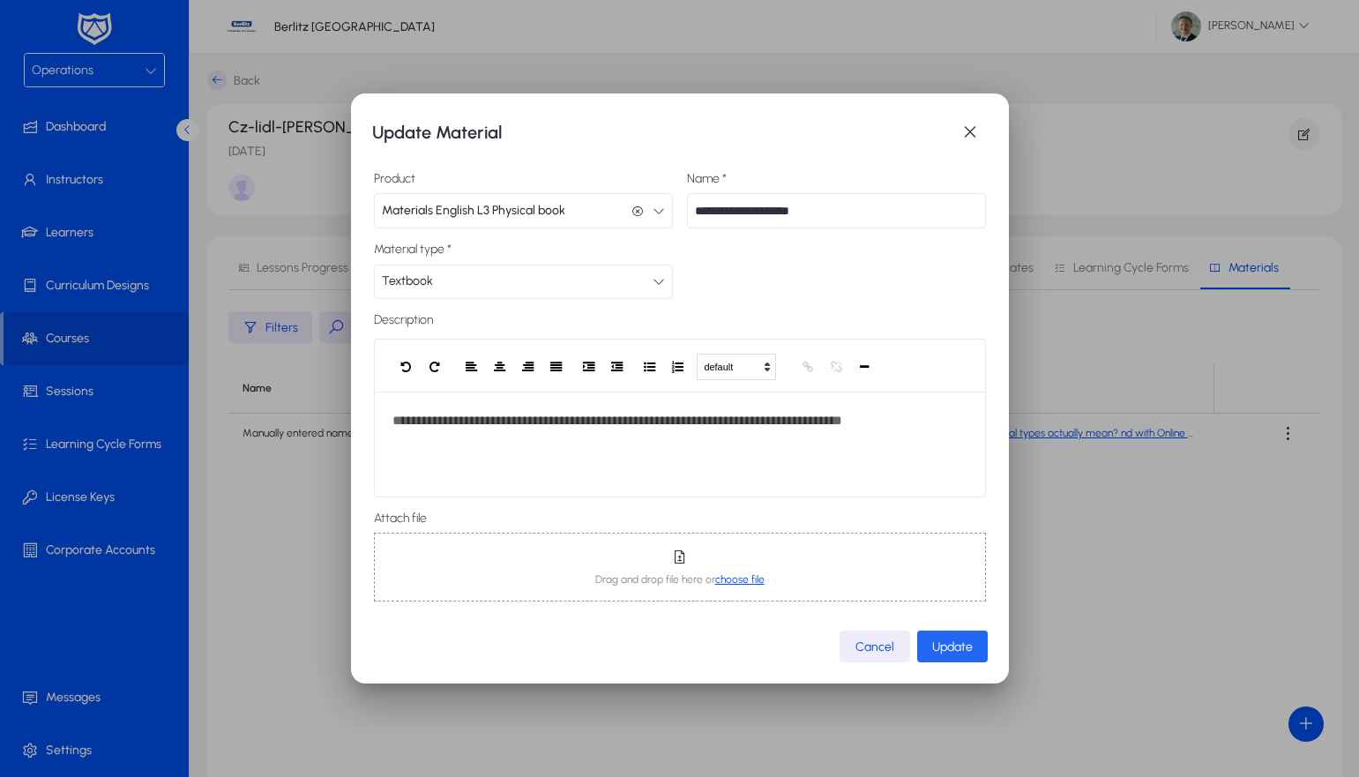
click at [974, 656] on span "submit" at bounding box center [952, 646] width 71 height 42
click at [968, 127] on span "button" at bounding box center [970, 132] width 35 height 35
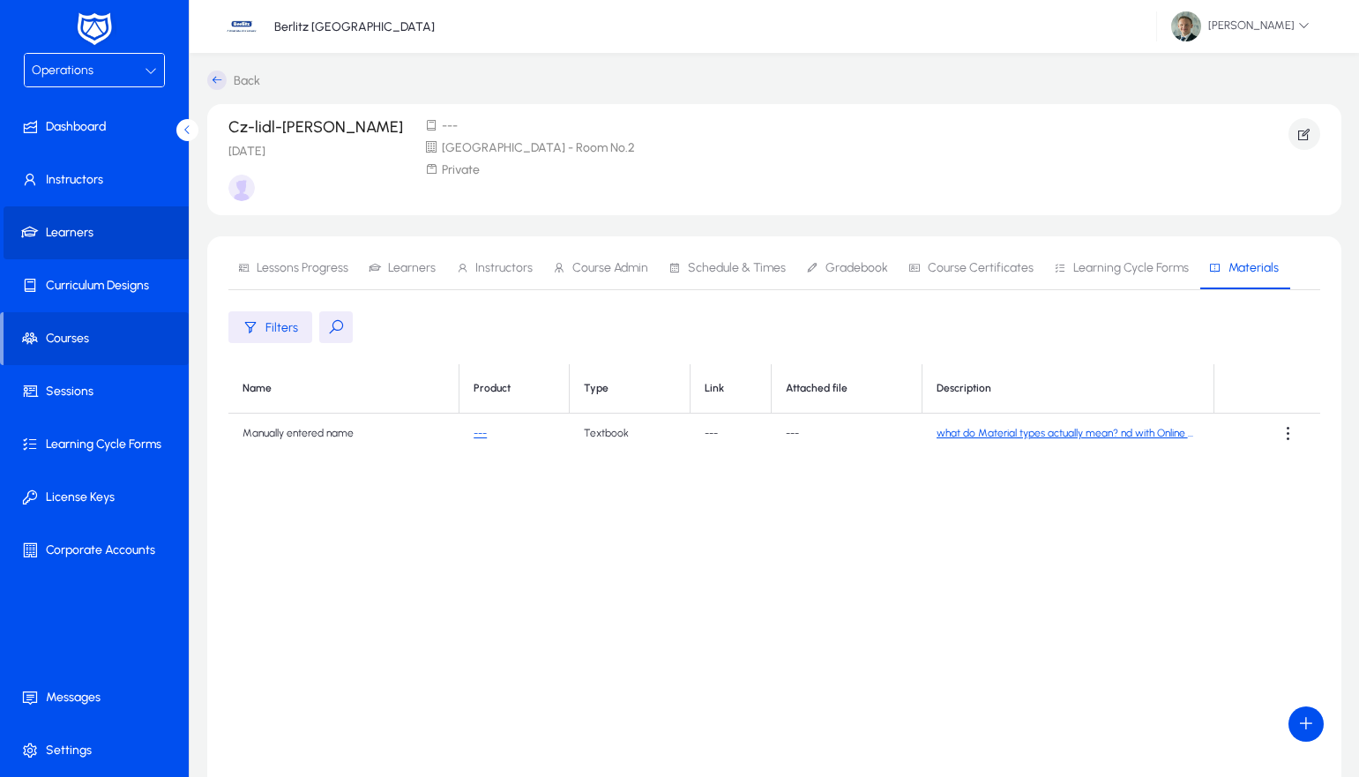
click at [23, 228] on span at bounding box center [98, 233] width 189 height 42
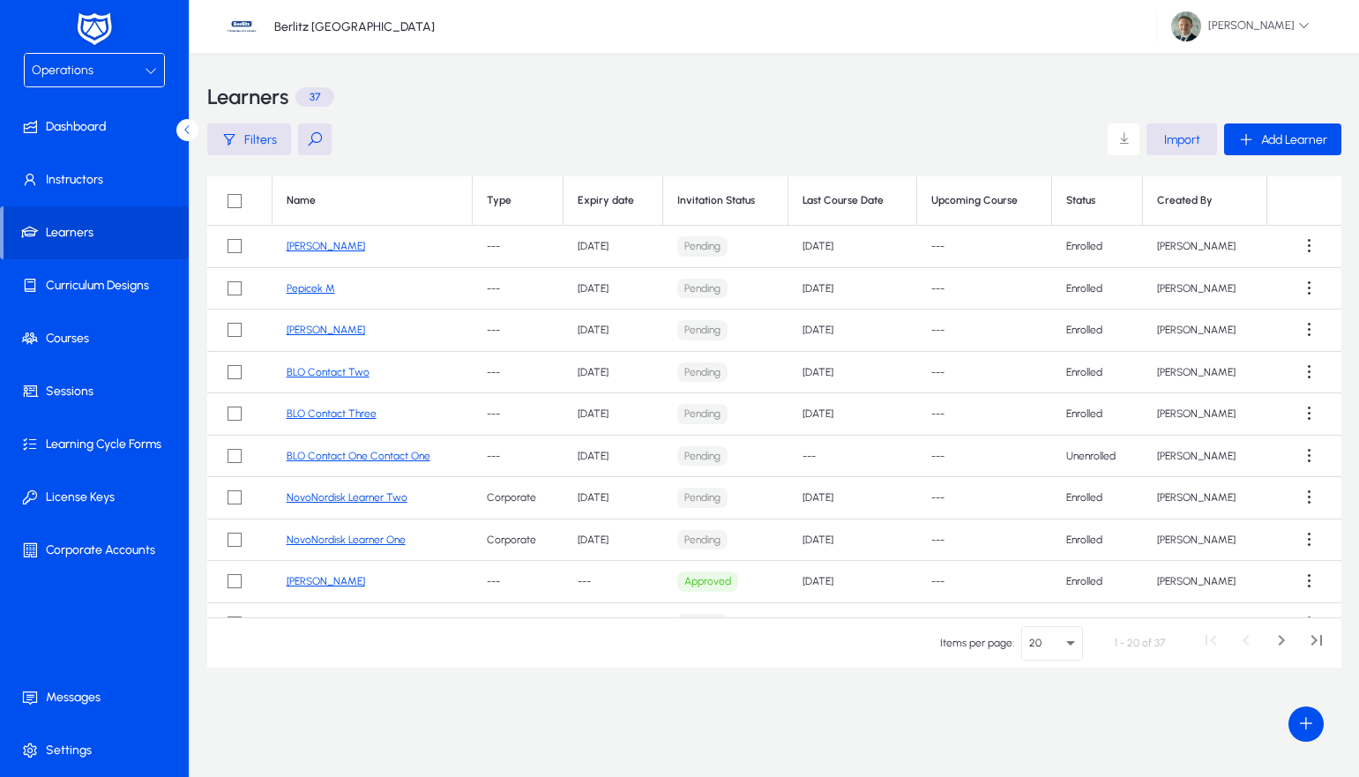
click at [303, 243] on link "[PERSON_NAME]" at bounding box center [326, 246] width 79 height 12
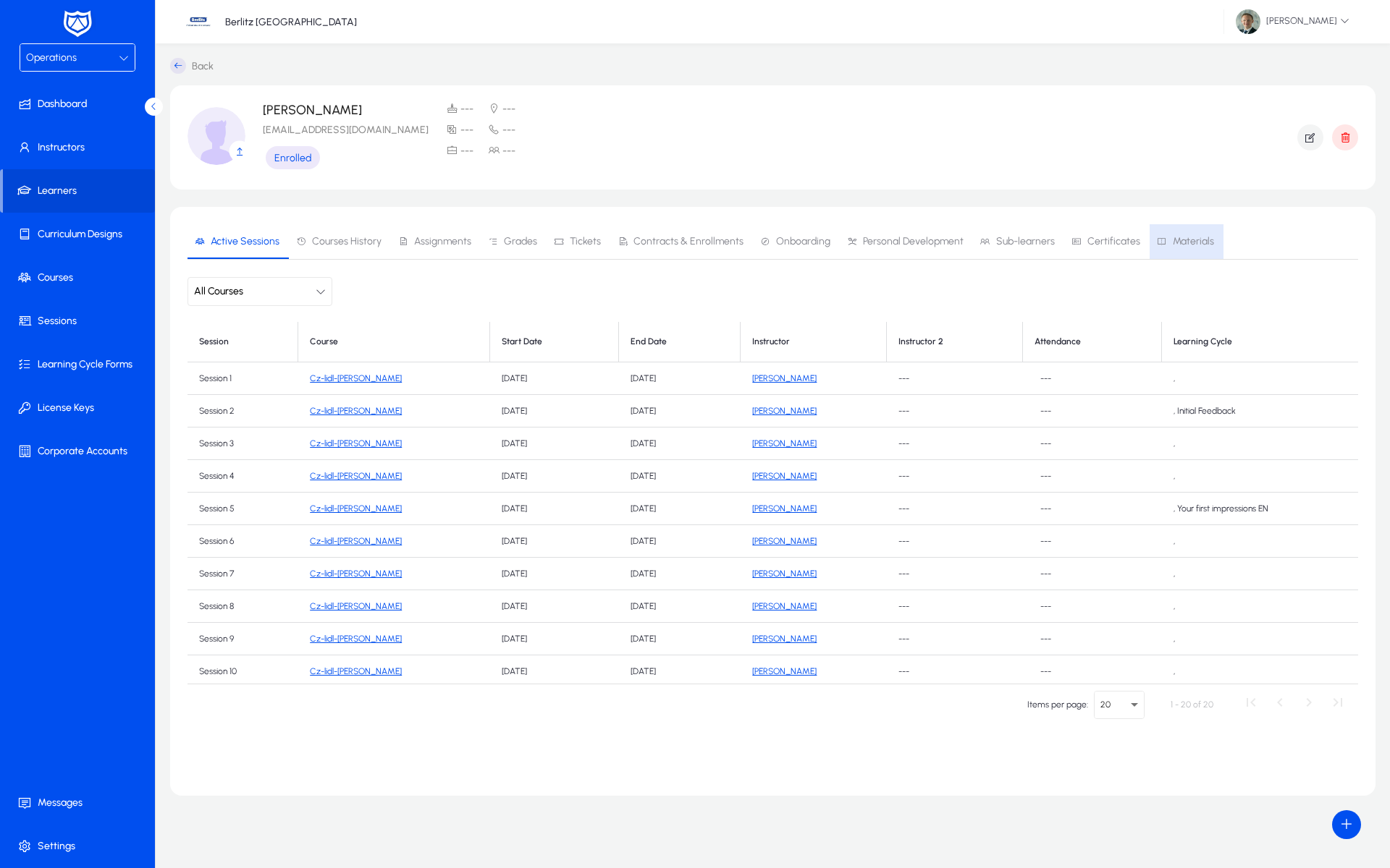
click at [1114, 242] on span "Materials" at bounding box center [1193, 241] width 41 height 10
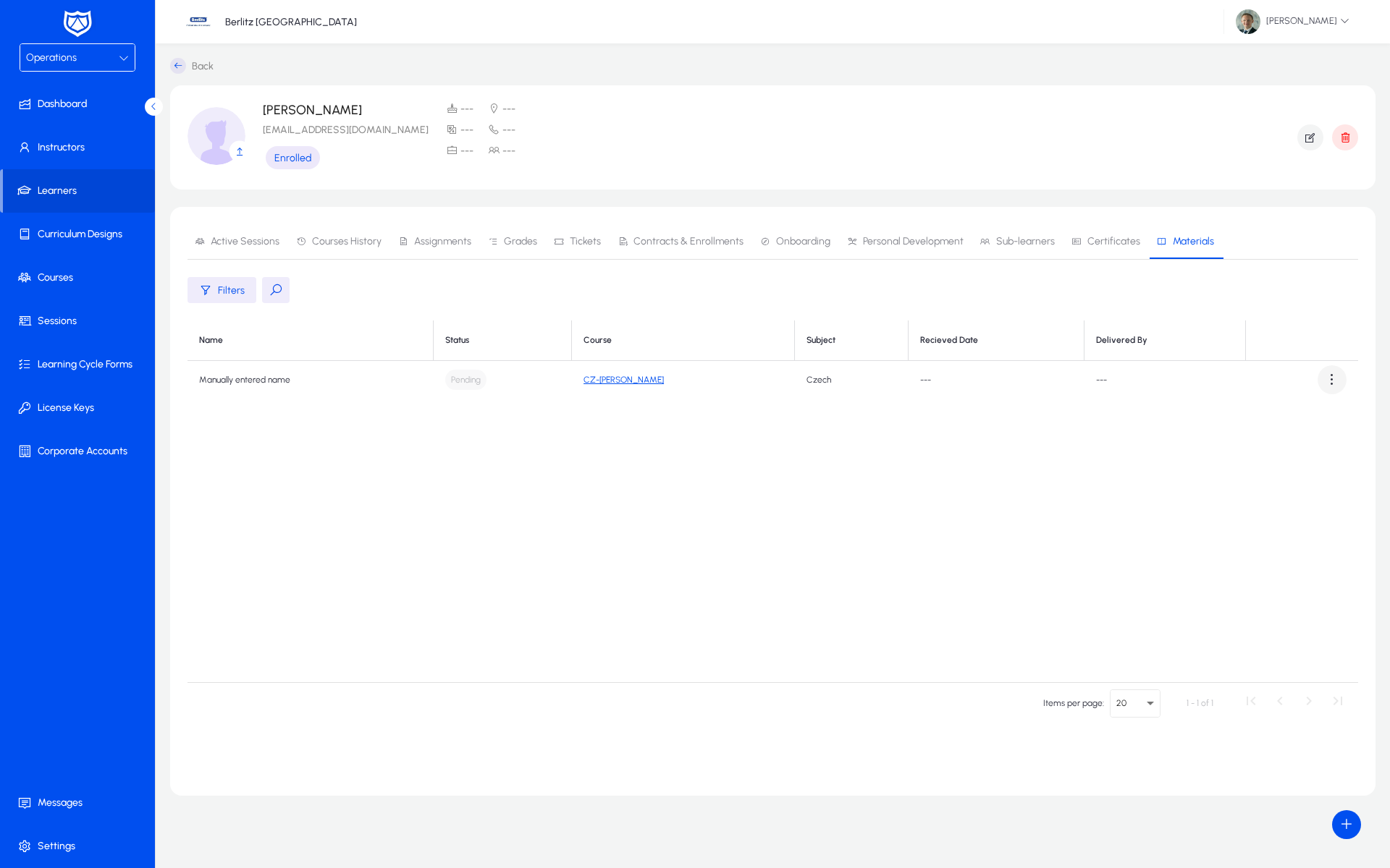
click at [1114, 374] on span at bounding box center [1331, 379] width 29 height 29
click at [1114, 418] on span "Recieved" at bounding box center [1305, 415] width 58 height 13
click at [1114, 383] on span at bounding box center [1331, 379] width 29 height 29
